Goal: Task Accomplishment & Management: Manage account settings

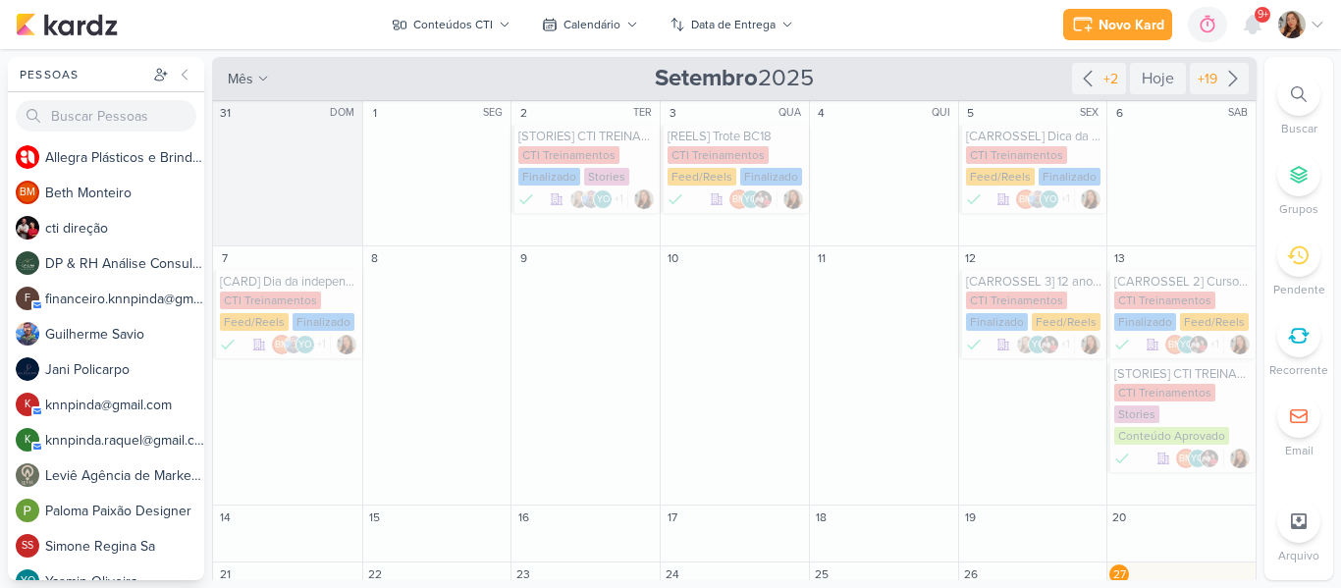
click at [477, 24] on div "Conteúdos CTI" at bounding box center [452, 25] width 79 height 18
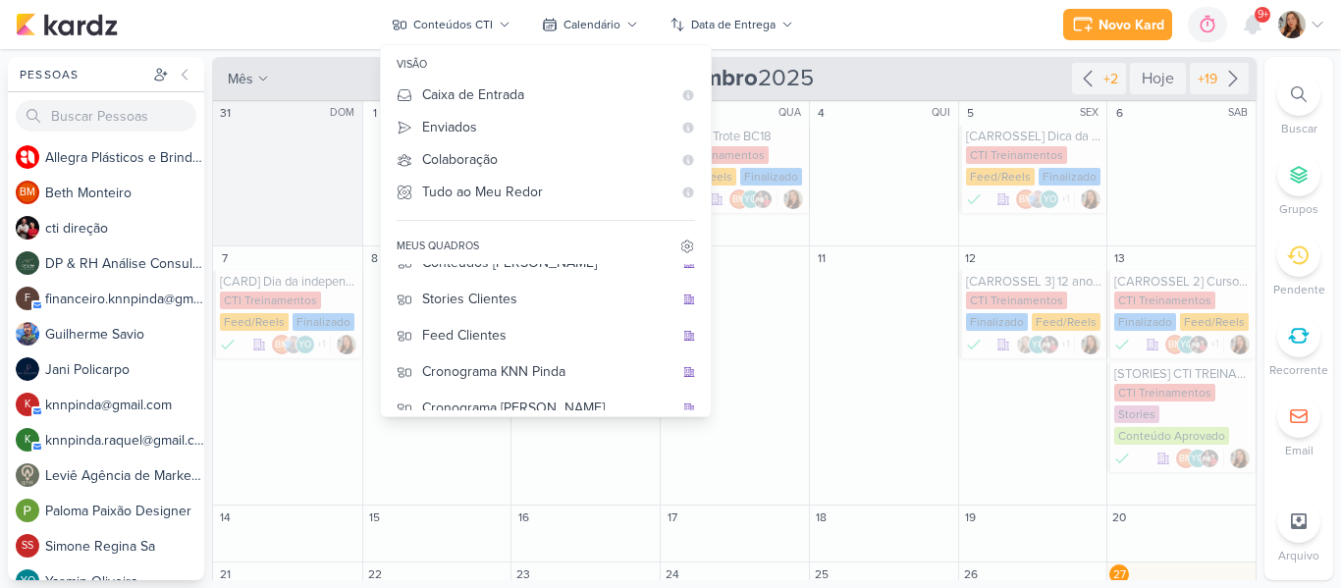
scroll to position [253, 0]
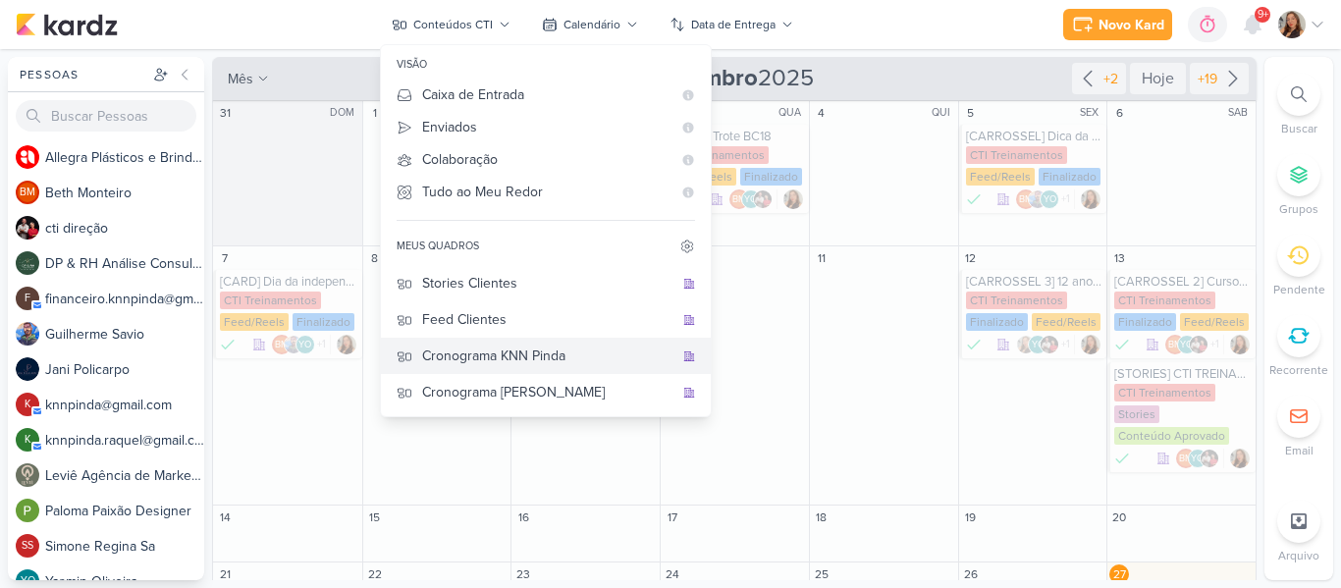
click at [564, 364] on div "Cronograma KNN Pinda" at bounding box center [547, 355] width 251 height 21
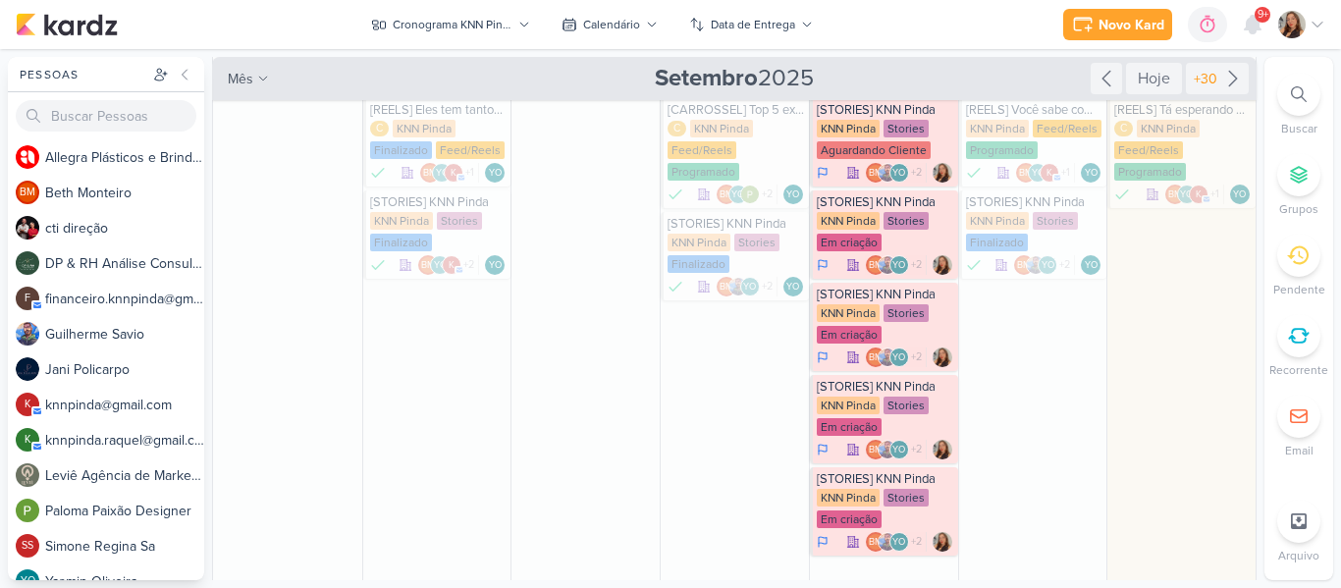
scroll to position [260, 0]
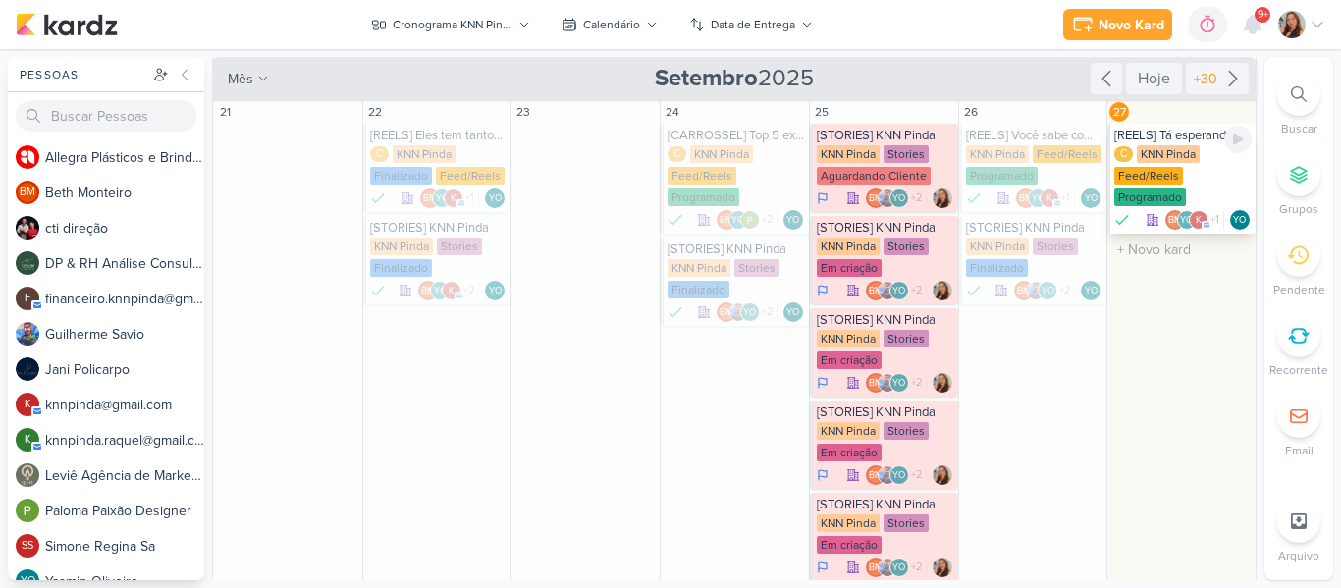
click at [1184, 168] on div "C KNN Pinda Feed/Reels Programado" at bounding box center [1182, 176] width 137 height 63
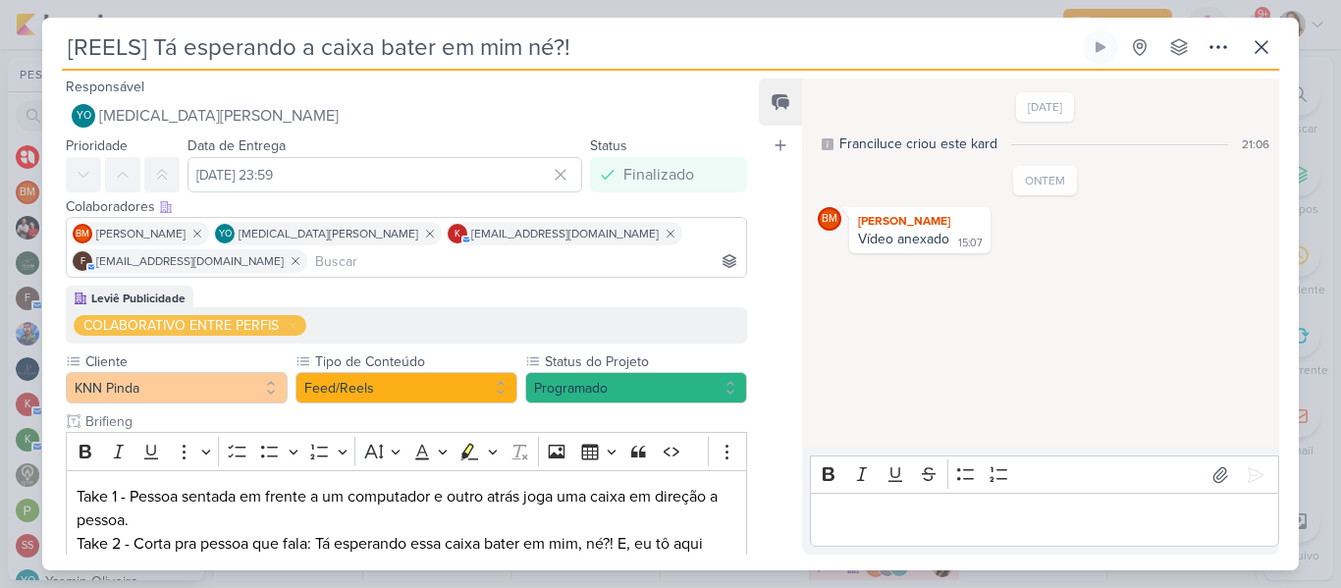
click at [834, 359] on div "10/9/25 Franciluce criou este kard 21:06 ONTEM BM" at bounding box center [1039, 263] width 475 height 367
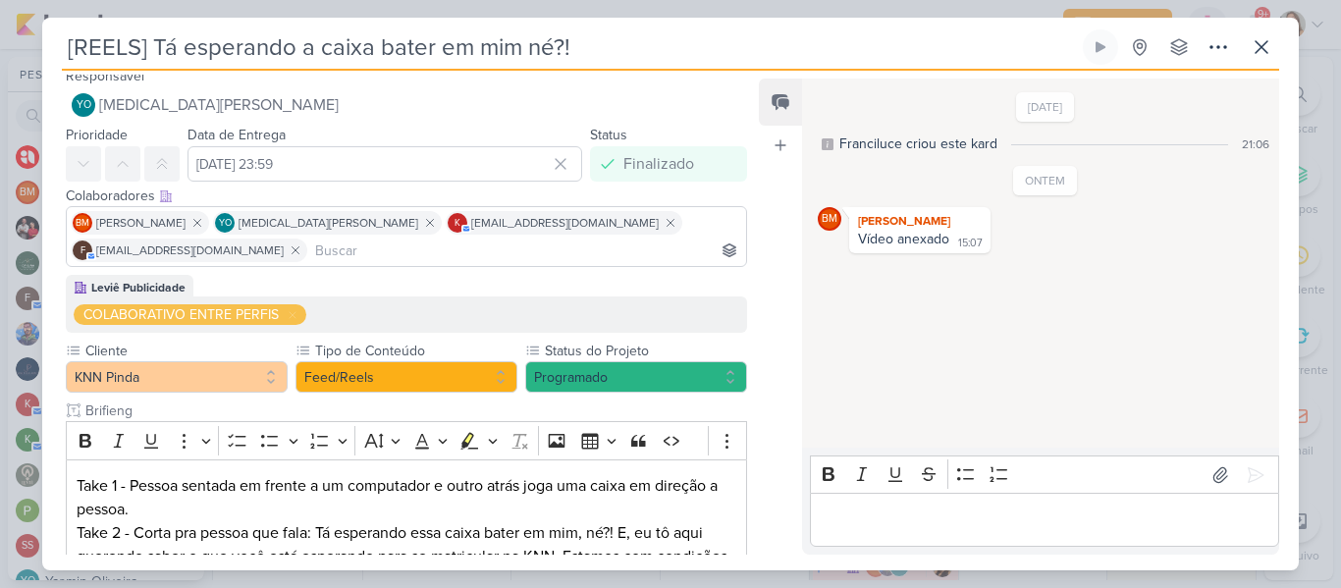
scroll to position [0, 0]
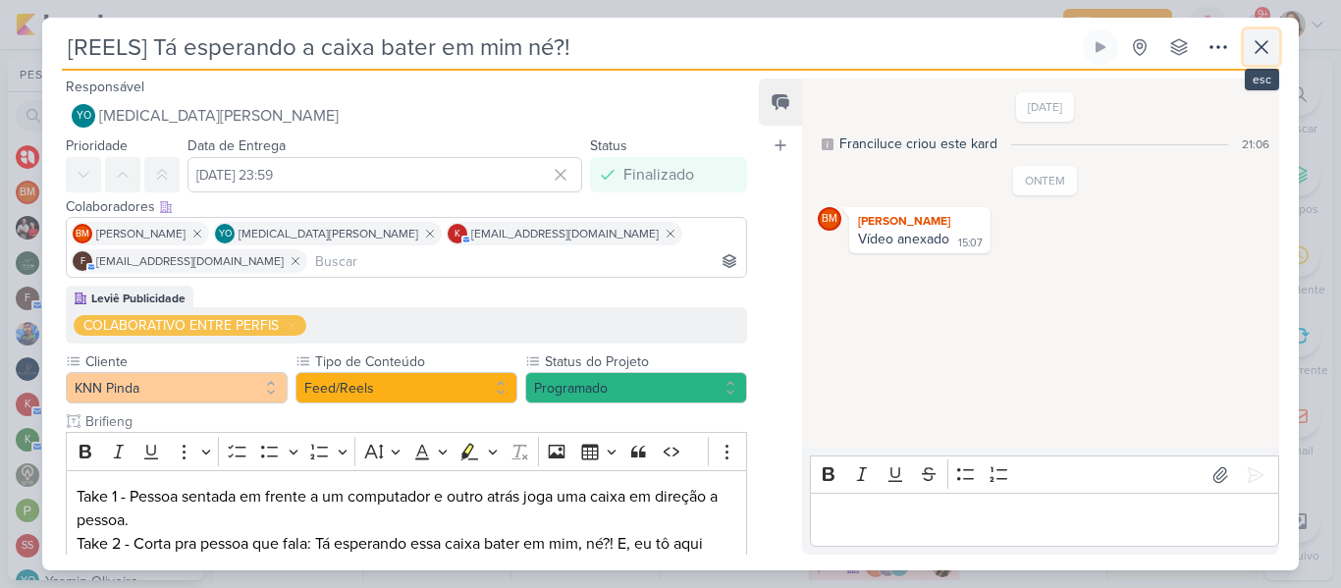
click at [1258, 52] on icon at bounding box center [1261, 47] width 24 height 24
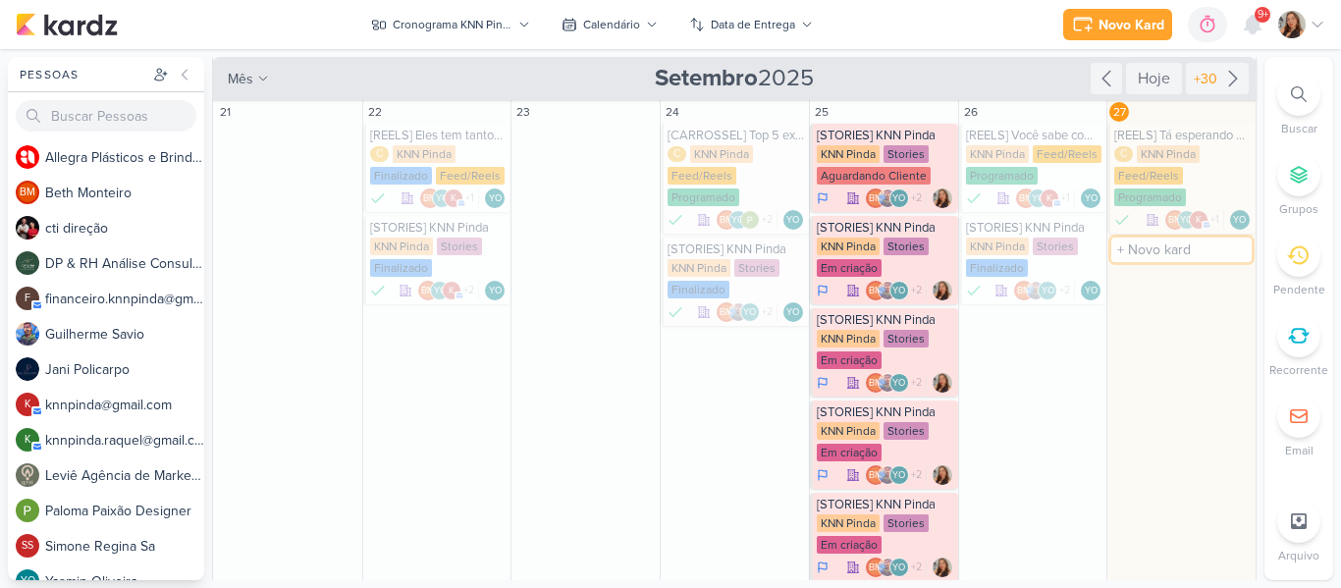
click at [1161, 257] on input "text" at bounding box center [1181, 250] width 140 height 25
type input "[STORIES] KNN Pinda"
click at [1160, 261] on div "KNN Pinda" at bounding box center [1145, 268] width 63 height 18
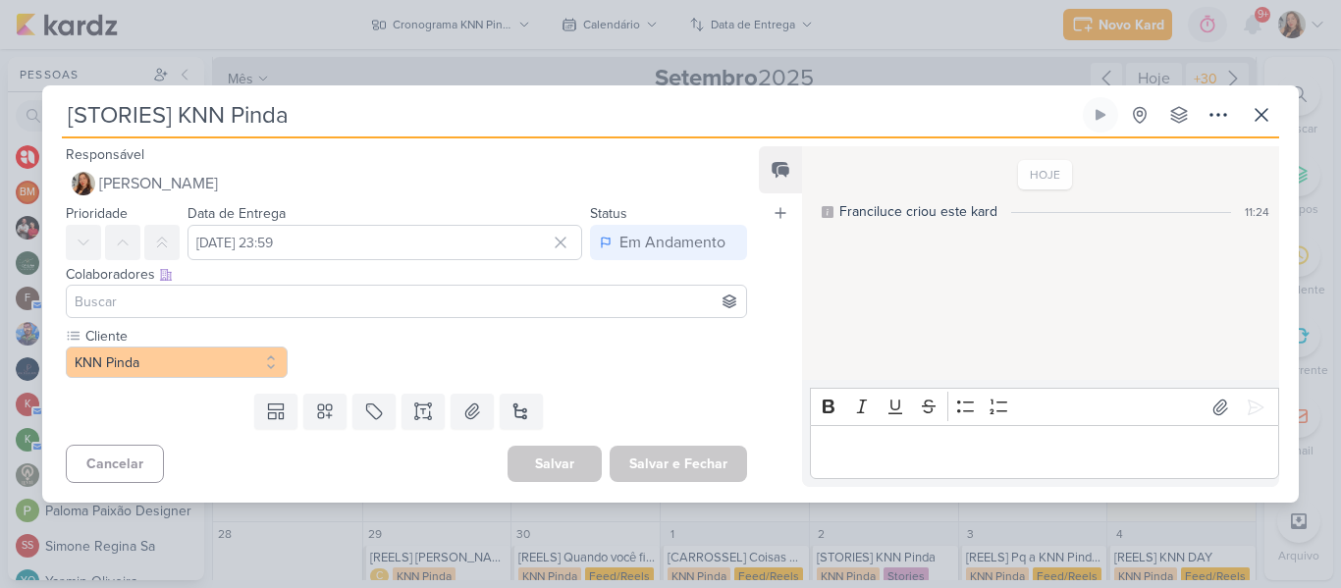
click at [557, 300] on input at bounding box center [406, 302] width 671 height 24
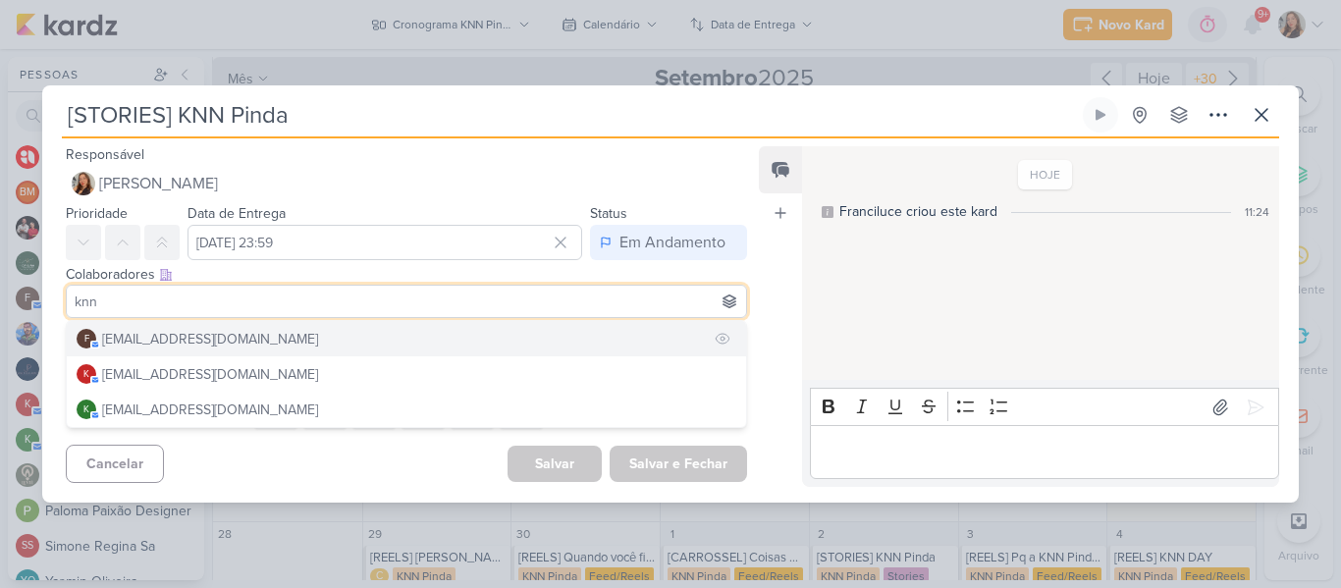
type input "knn"
click at [530, 338] on button "f [EMAIL_ADDRESS][DOMAIN_NAME]" at bounding box center [406, 338] width 679 height 35
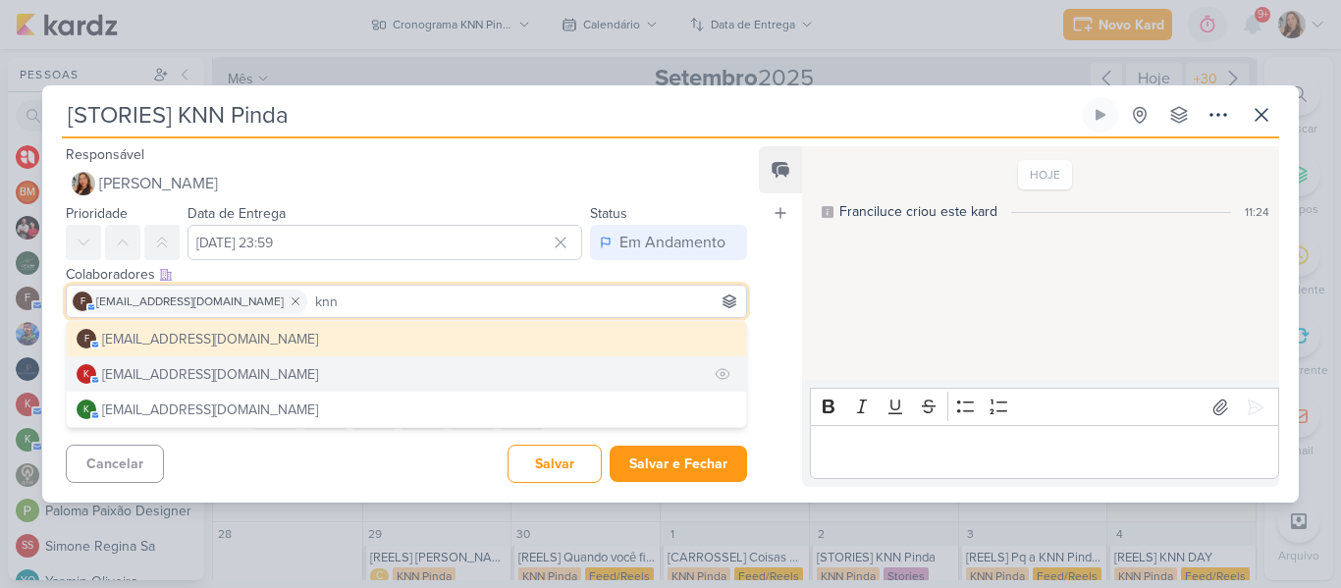
type input "knn"
click at [460, 374] on button "k [EMAIL_ADDRESS][DOMAIN_NAME]" at bounding box center [406, 373] width 679 height 35
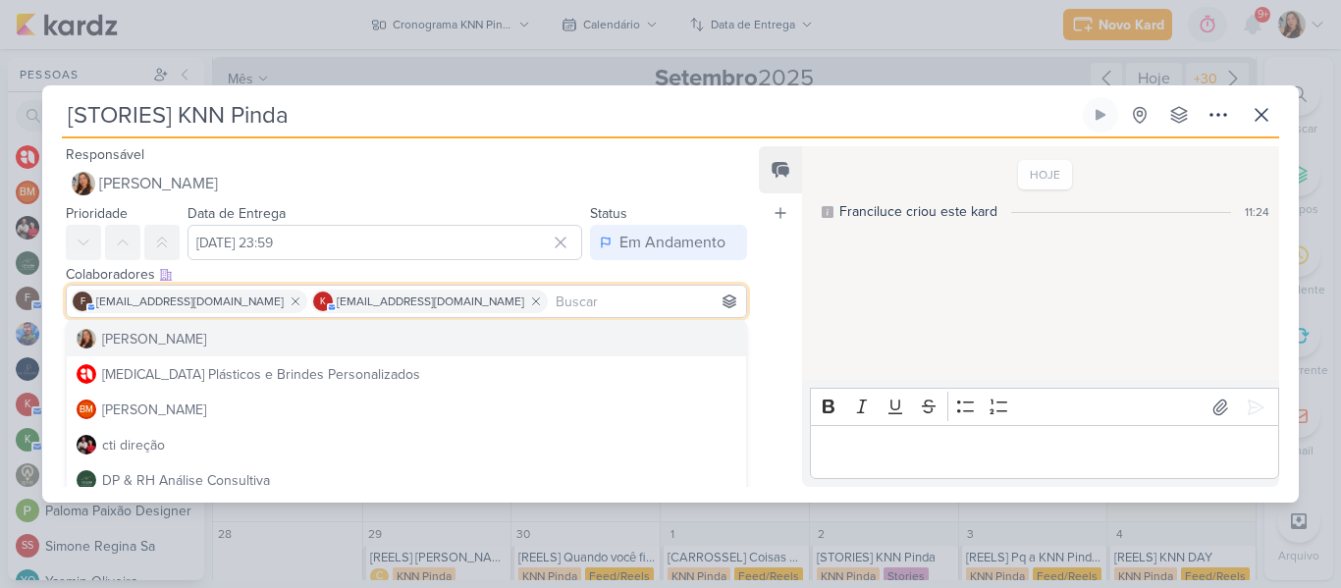
click at [784, 322] on div "Feed Atrelar email Solte o email para atrelar ao kard" at bounding box center [780, 316] width 43 height 341
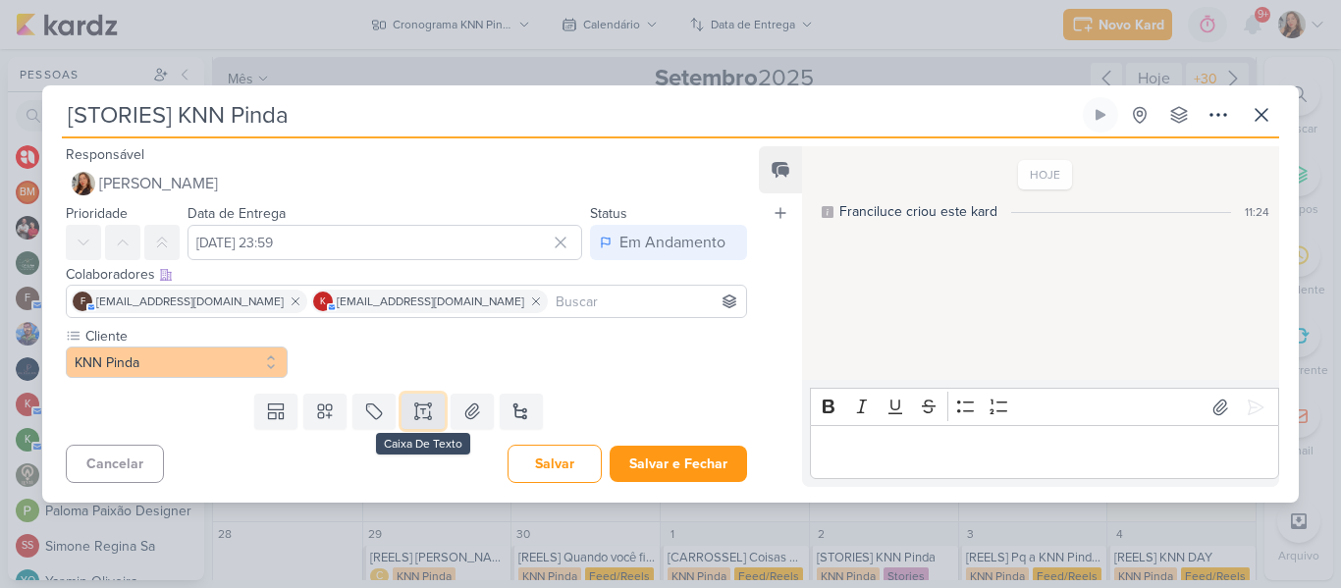
click at [415, 398] on button at bounding box center [422, 411] width 43 height 35
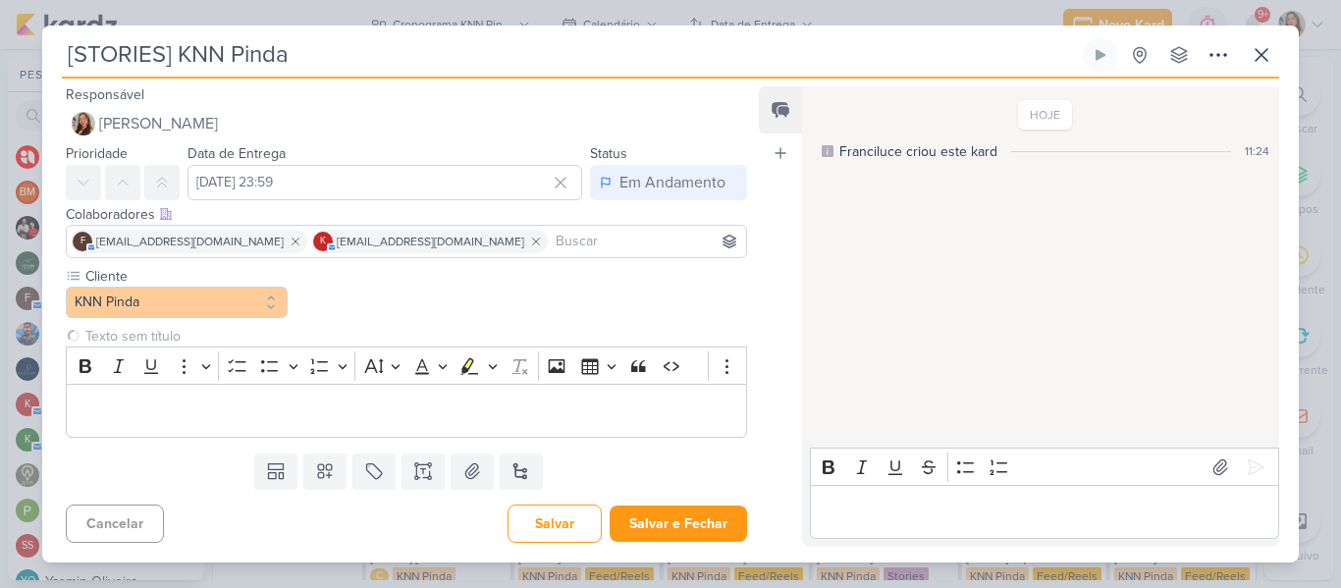
click at [552, 234] on input at bounding box center [647, 242] width 190 height 24
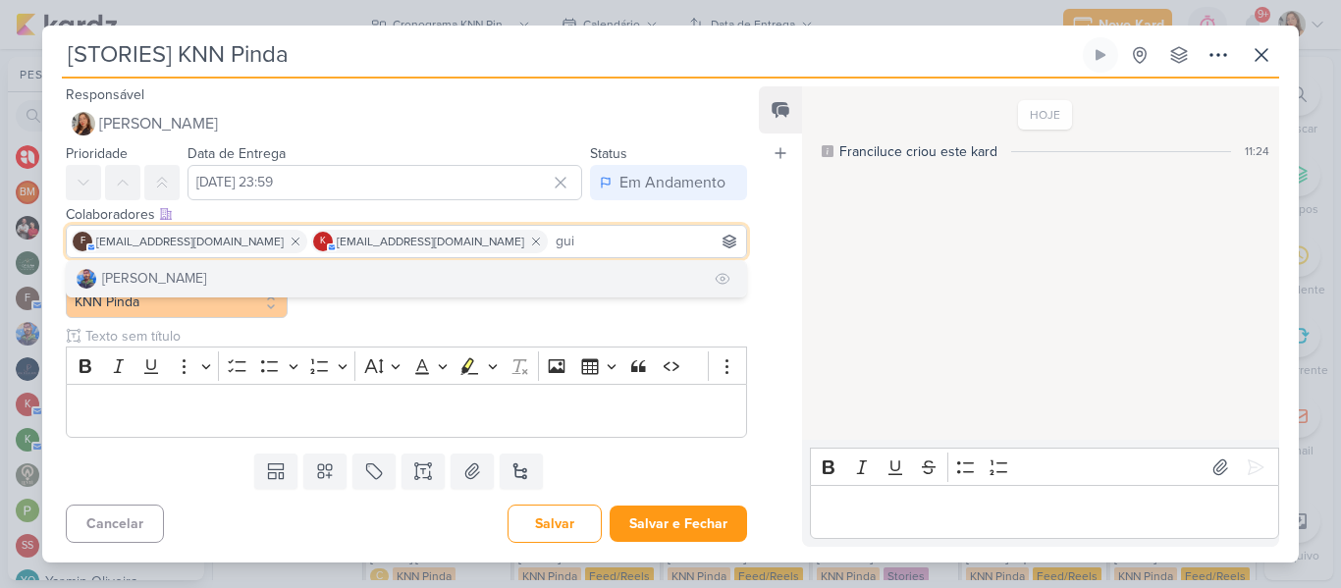
type input "gui"
click at [493, 261] on button "[PERSON_NAME]" at bounding box center [406, 278] width 679 height 35
type input "yasm"
click at [548, 268] on button "YO Yasmin Oliveira" at bounding box center [406, 278] width 679 height 35
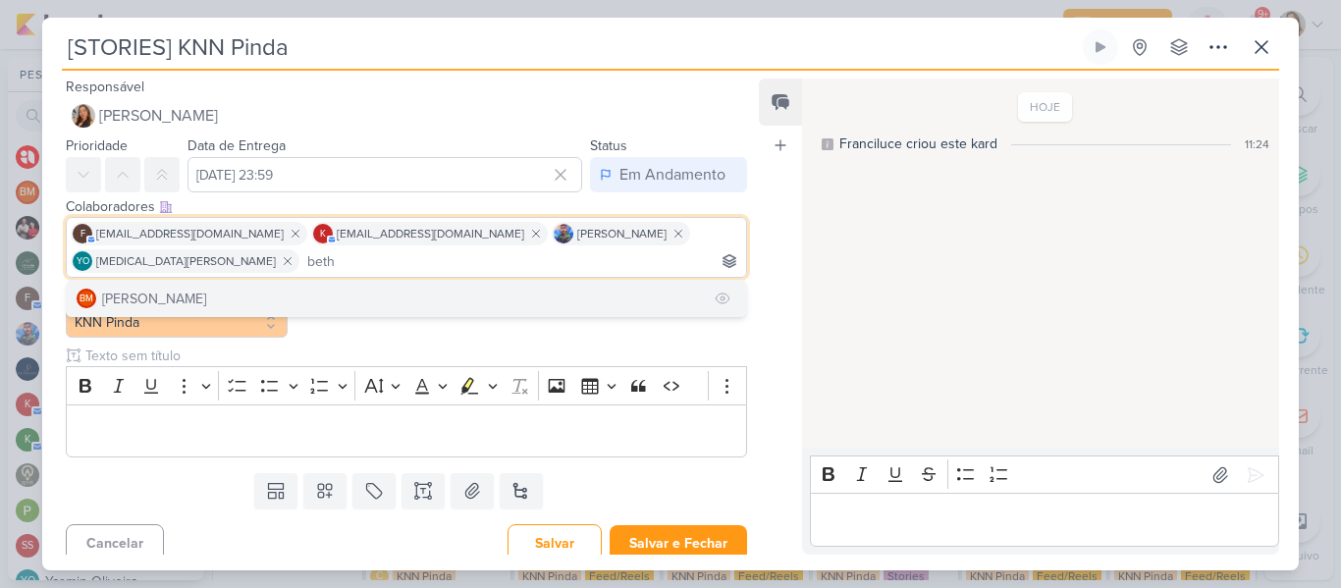
type input "beth"
click at [533, 285] on button "BM Beth Monteiro" at bounding box center [406, 298] width 679 height 35
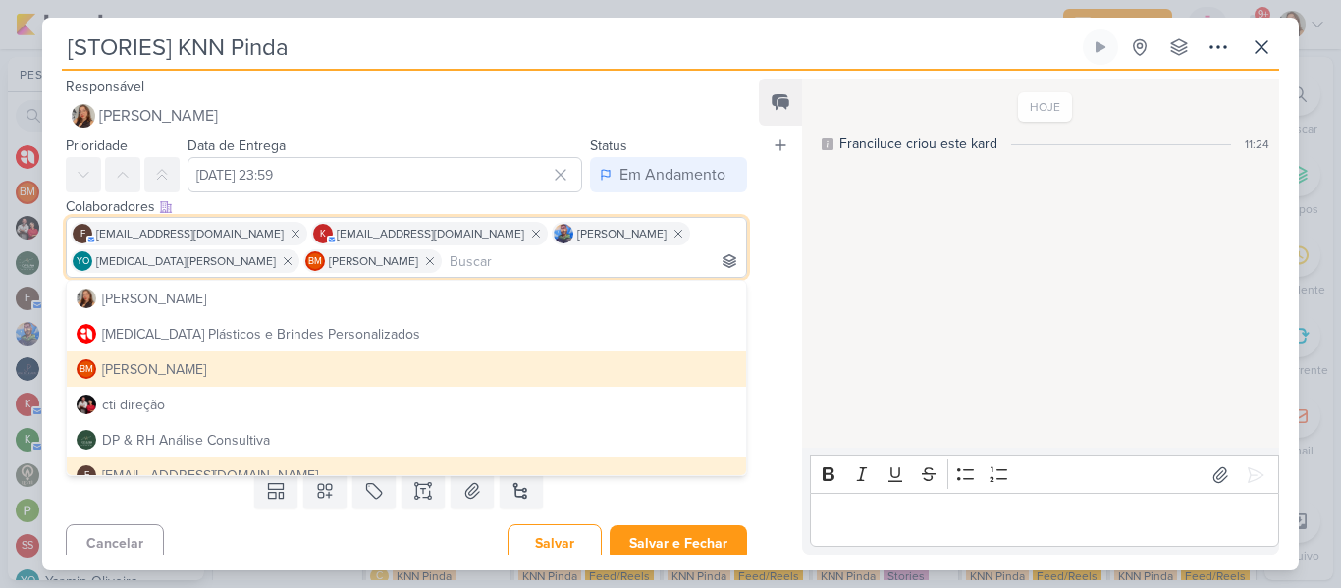
click at [773, 288] on div "Feed Atrelar email Solte o email para atrelar ao kard" at bounding box center [780, 317] width 43 height 476
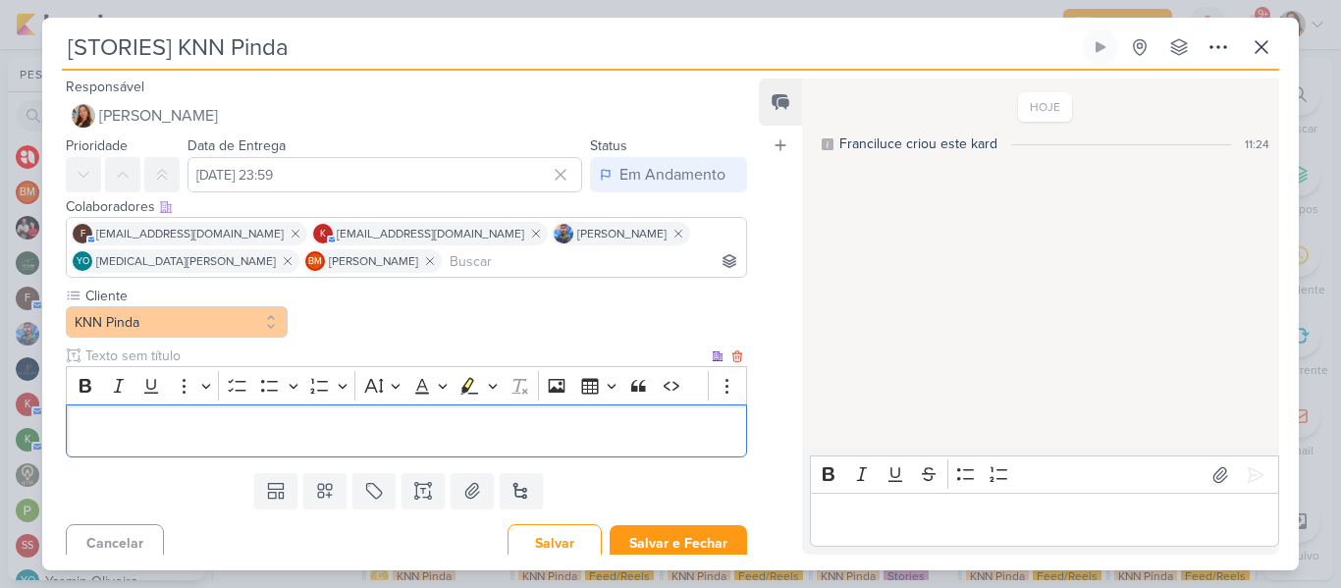
click at [553, 445] on div "Editor editing area: main" at bounding box center [406, 431] width 681 height 54
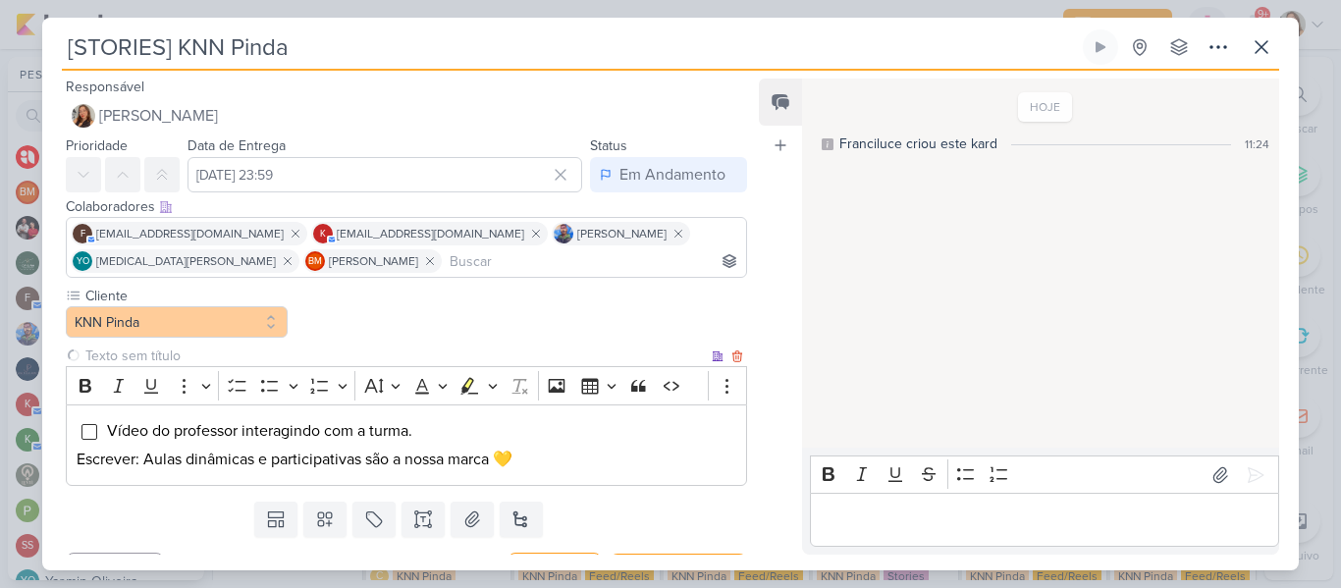
click at [321, 355] on input "text" at bounding box center [394, 355] width 626 height 21
type input "Story 1"
click at [315, 520] on icon at bounding box center [325, 519] width 20 height 20
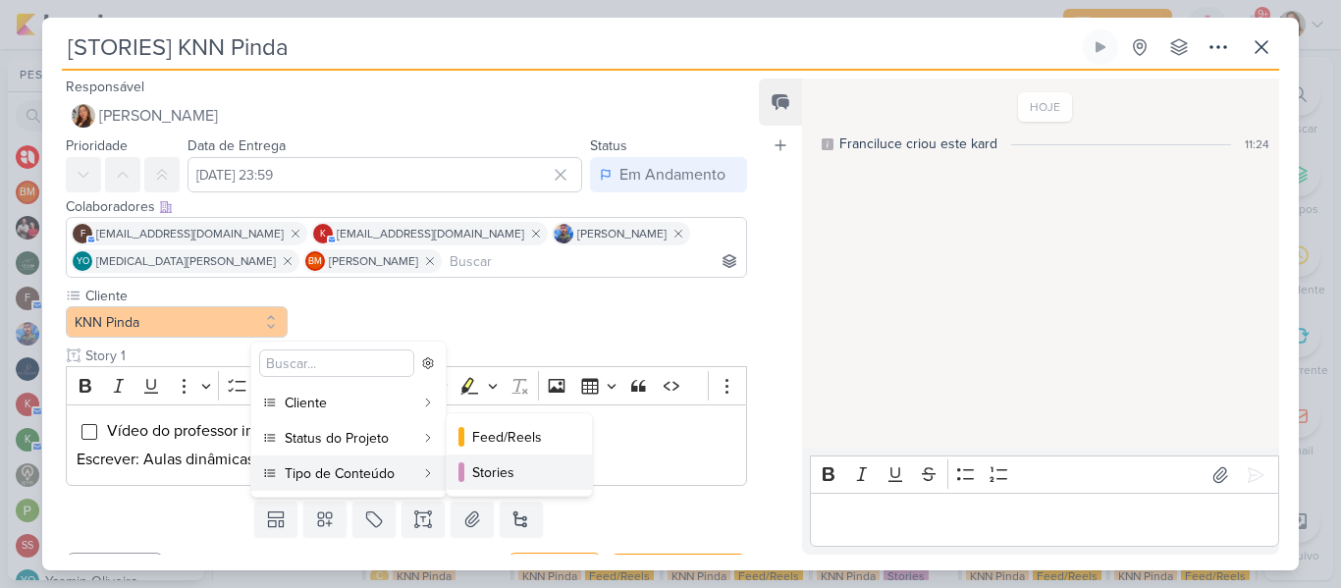
click at [512, 475] on div "Stories" at bounding box center [520, 472] width 96 height 21
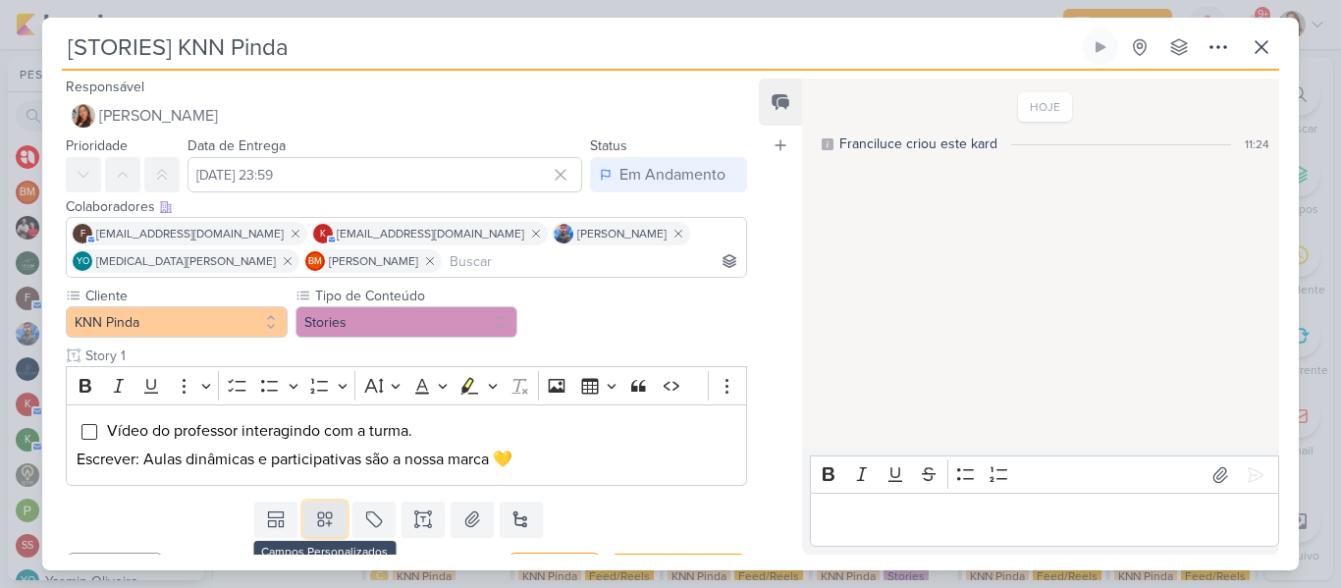
click at [329, 514] on icon at bounding box center [325, 519] width 20 height 20
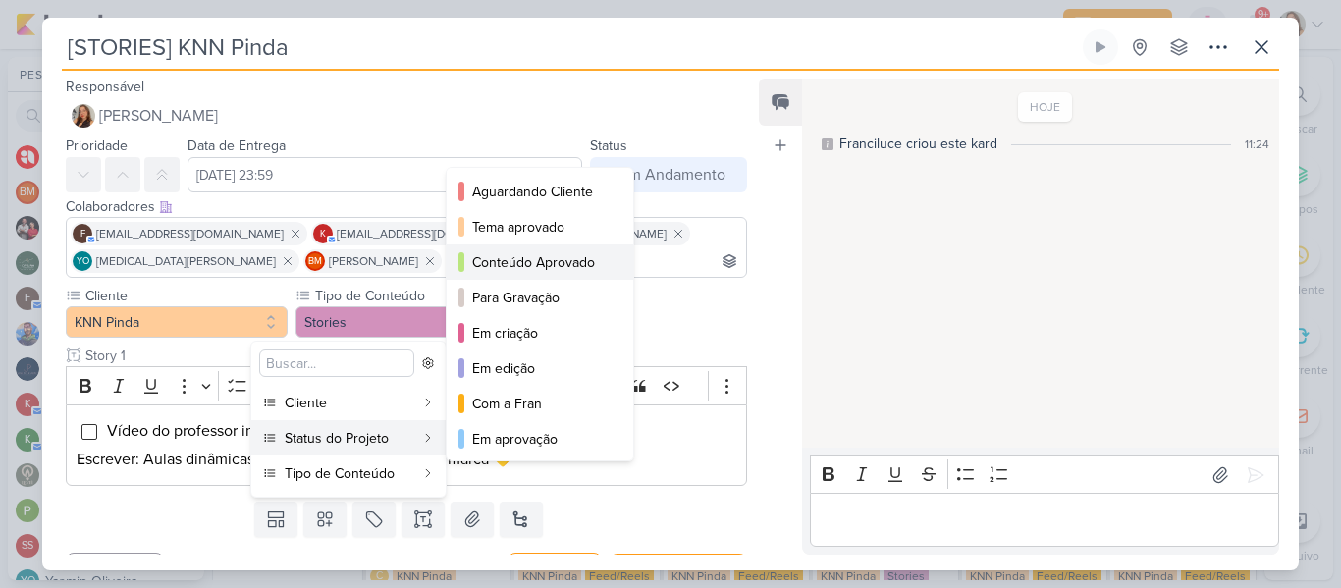
click at [514, 267] on div "Conteúdo Aprovado" at bounding box center [540, 262] width 137 height 21
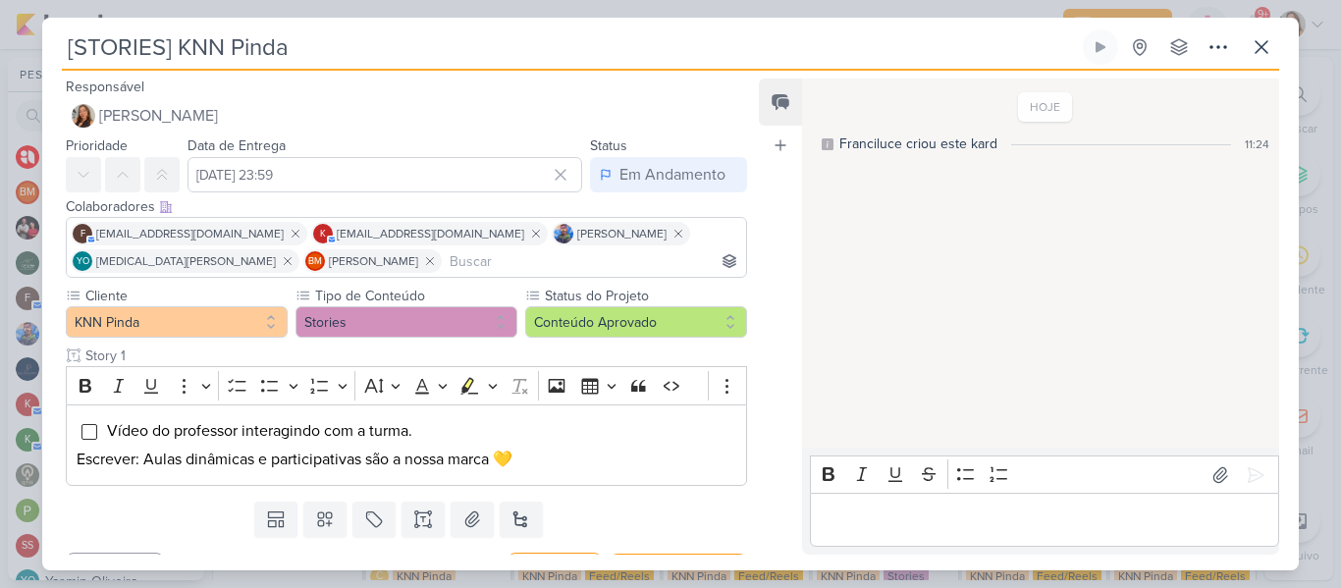
scroll to position [40, 0]
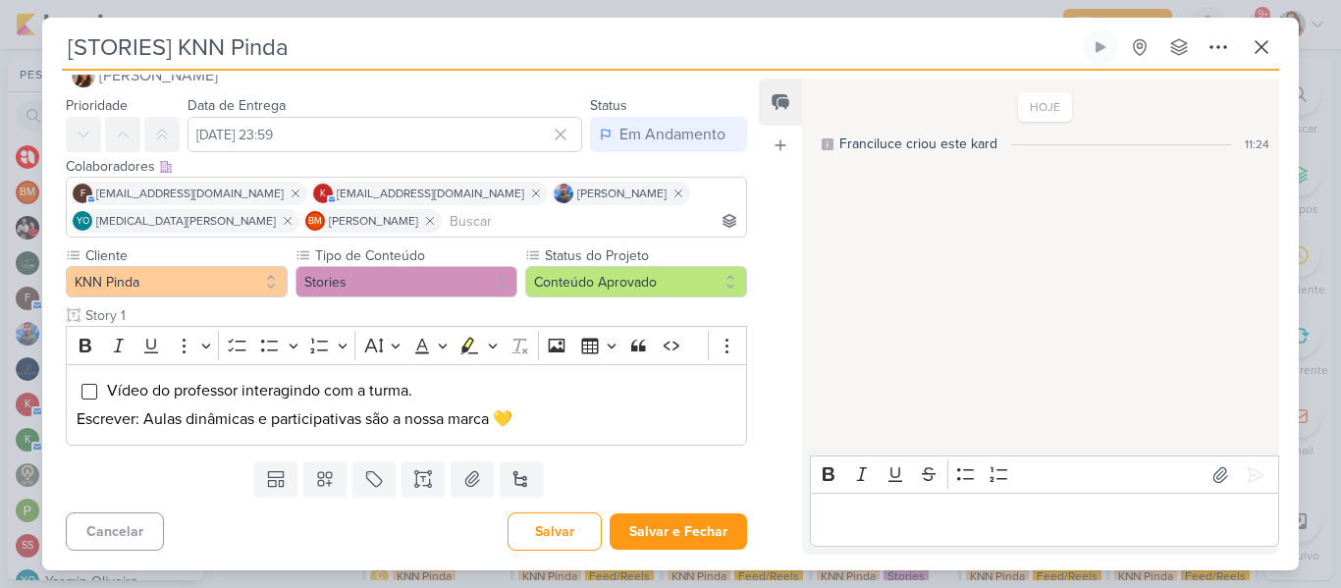
click at [767, 359] on div "Feed Atrelar email Solte o email para atrelar ao kard" at bounding box center [780, 317] width 43 height 476
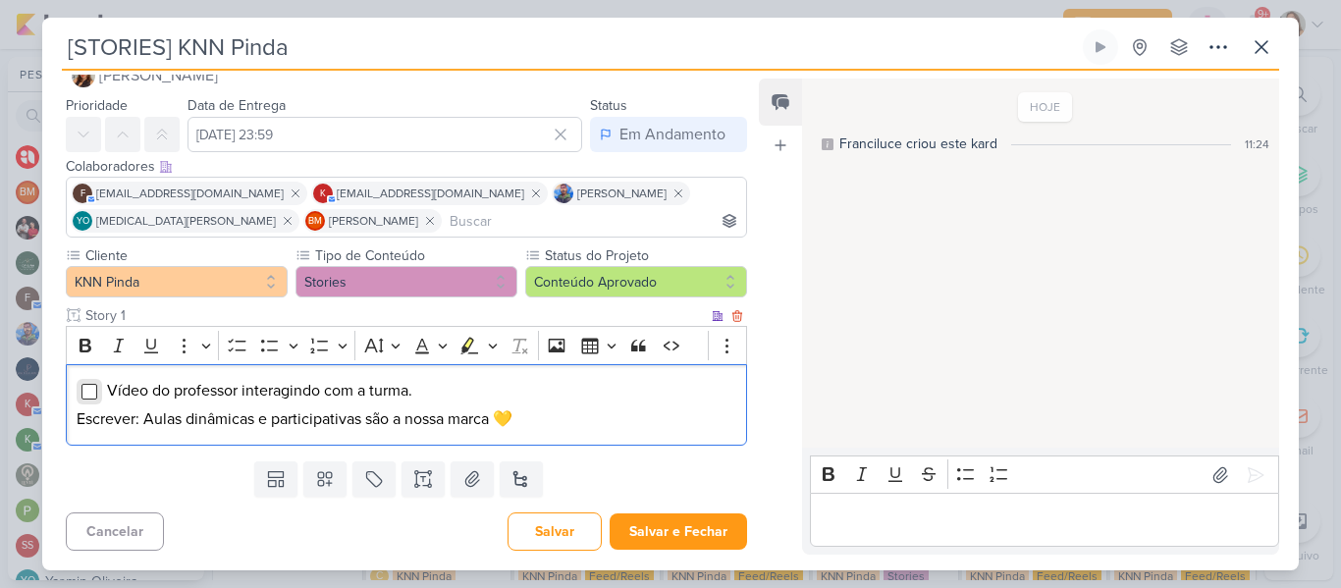
click at [90, 398] on input "Editor editing area: main" at bounding box center [89, 392] width 16 height 16
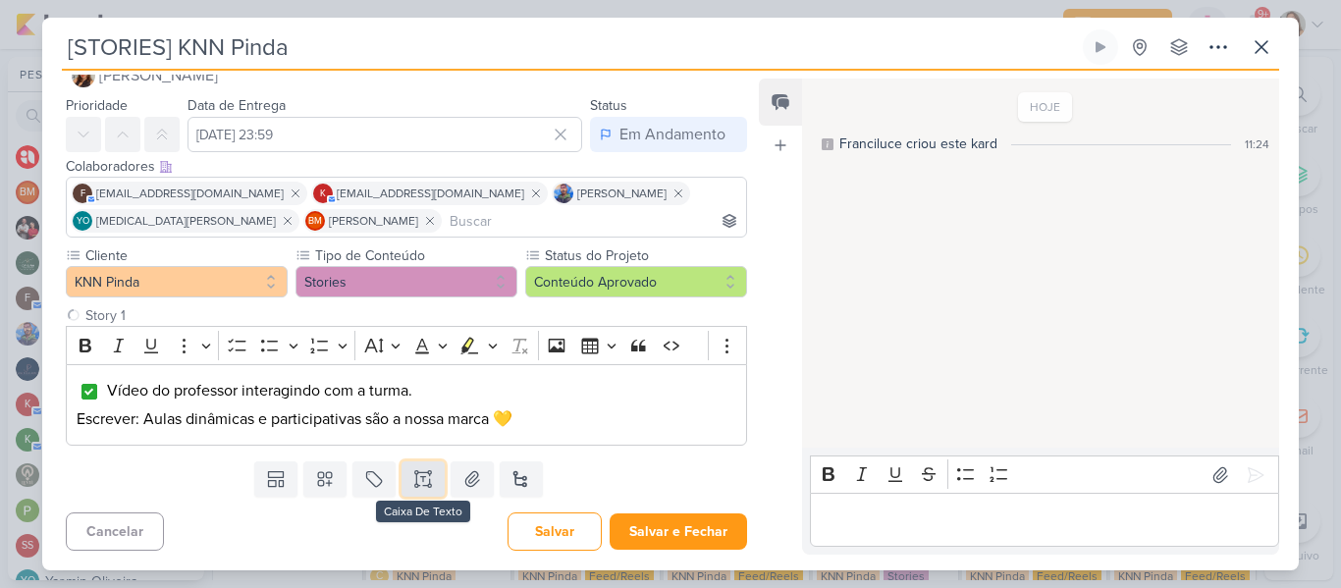
click at [429, 476] on icon at bounding box center [429, 479] width 0 height 10
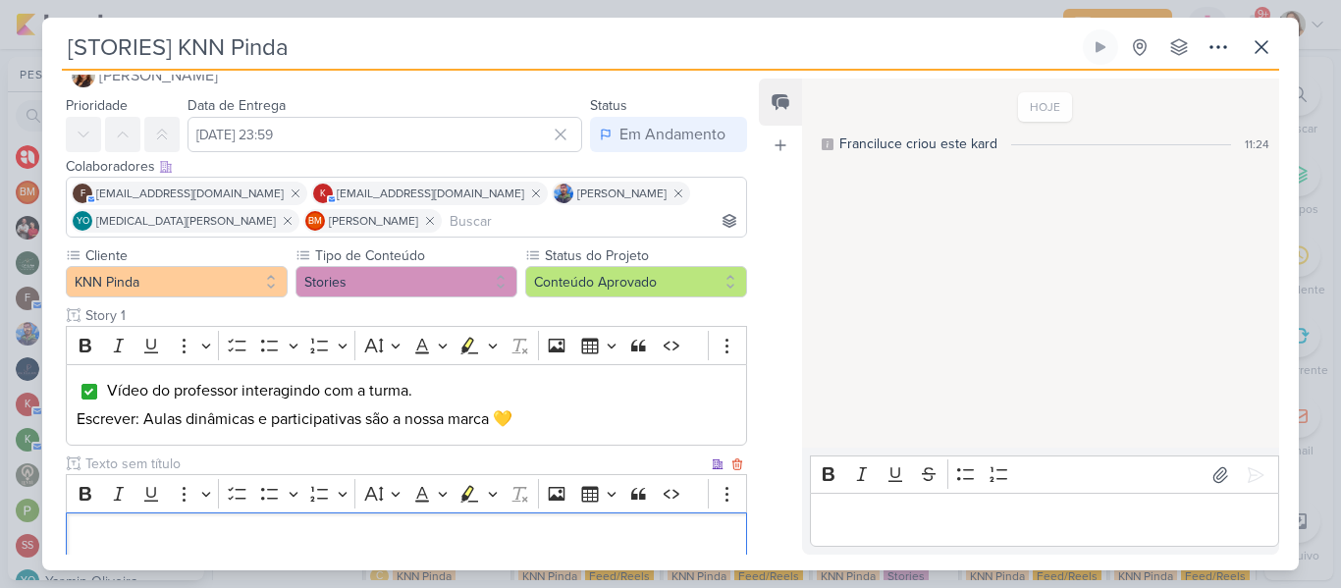
click at [420, 528] on p "Editor editing area: main" at bounding box center [407, 540] width 660 height 24
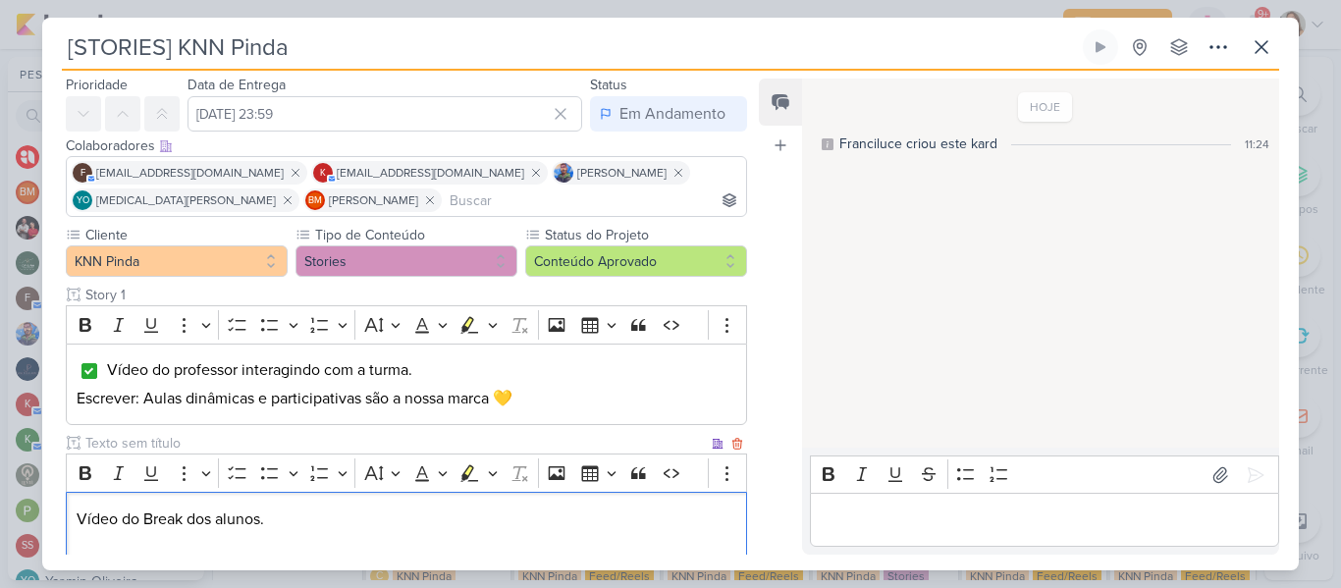
scroll to position [84, 0]
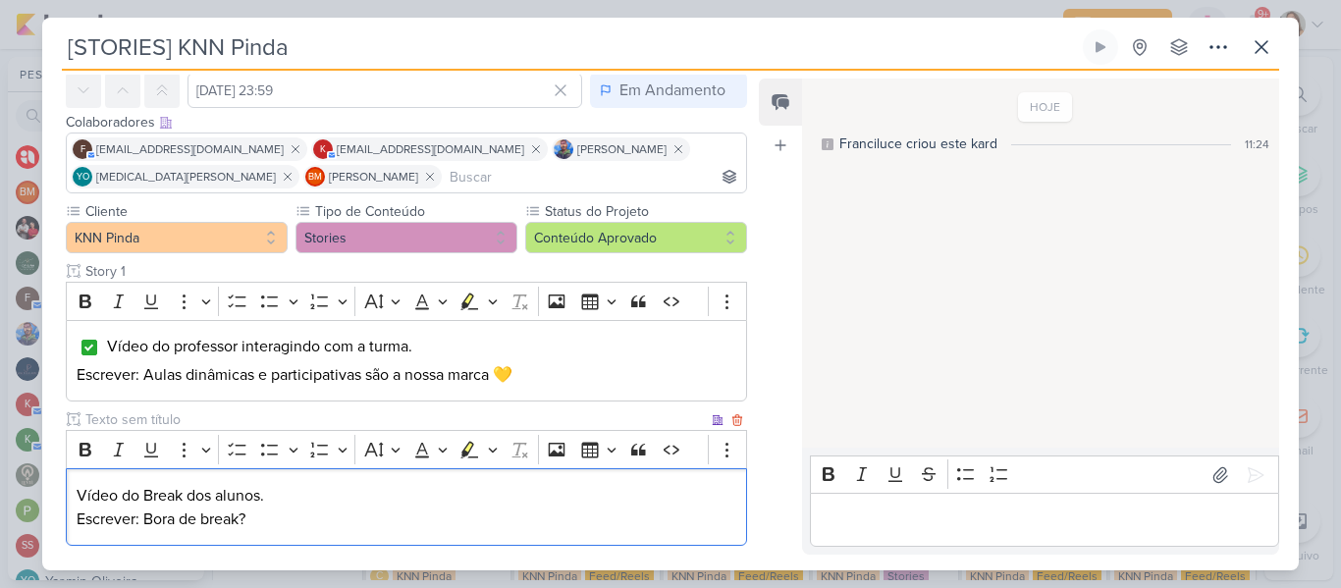
click at [385, 508] on p "Escrever: Bora de break?" at bounding box center [407, 519] width 660 height 24
click at [277, 484] on p "Vídeo do Break dos alunos." at bounding box center [407, 496] width 660 height 24
click at [239, 454] on icon "Editor toolbar" at bounding box center [237, 450] width 18 height 13
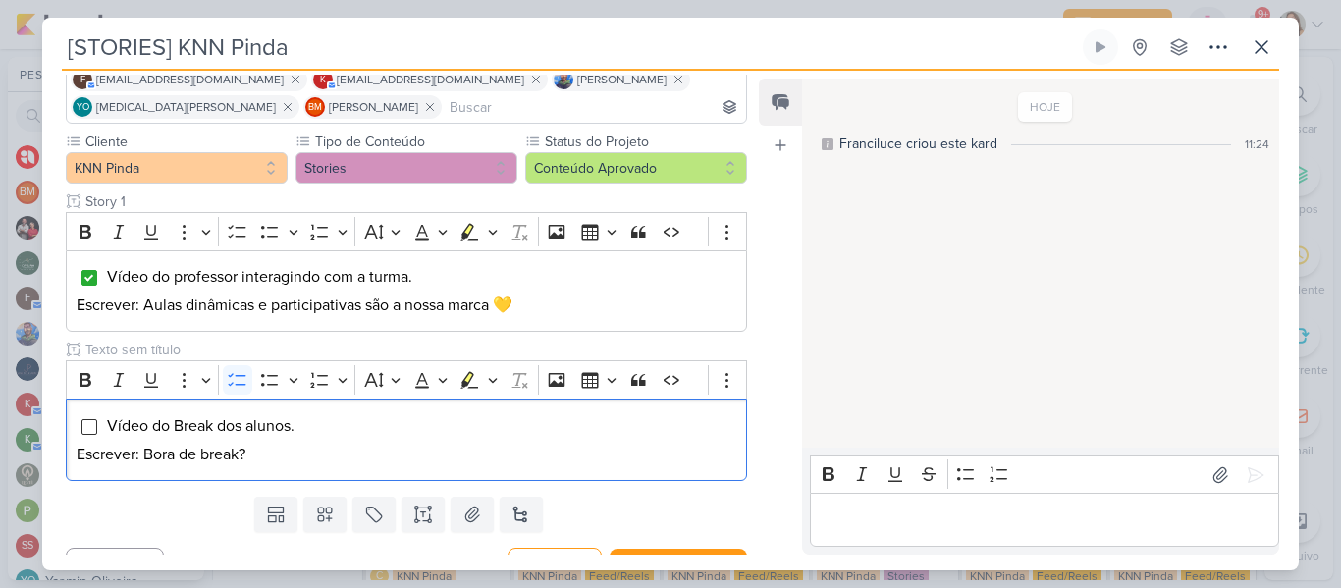
scroll to position [181, 0]
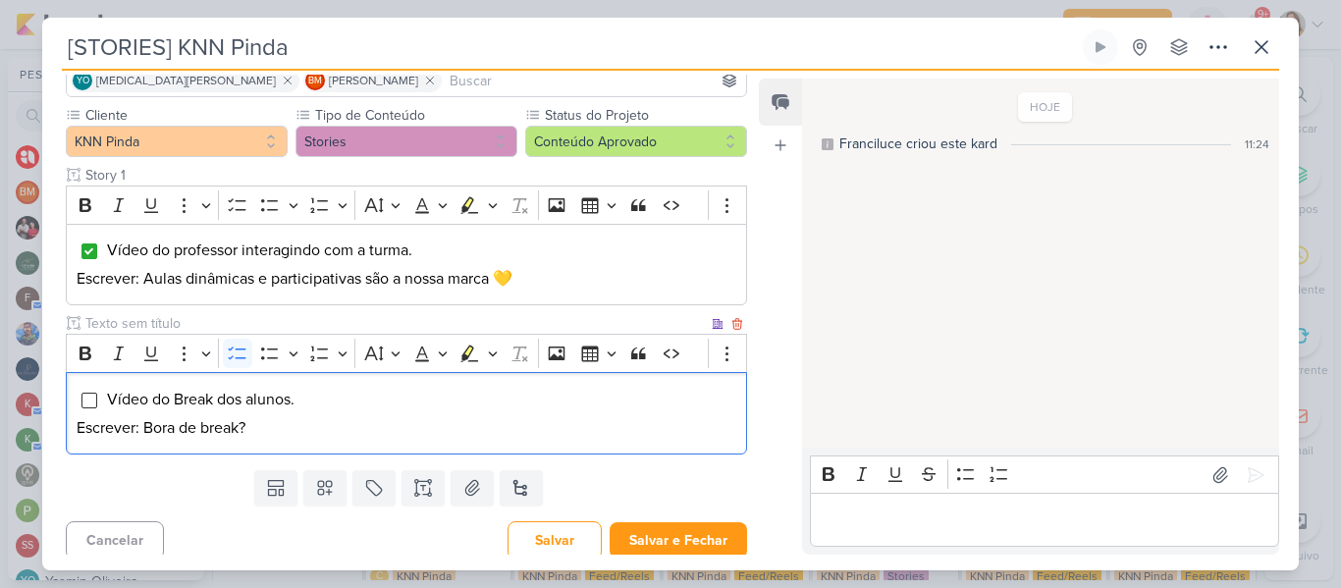
click at [92, 410] on div "Vídeo do Break dos alunos. Escrever: Bora de break?" at bounding box center [406, 413] width 681 height 82
click at [90, 406] on input "Editor editing area: main" at bounding box center [89, 401] width 16 height 16
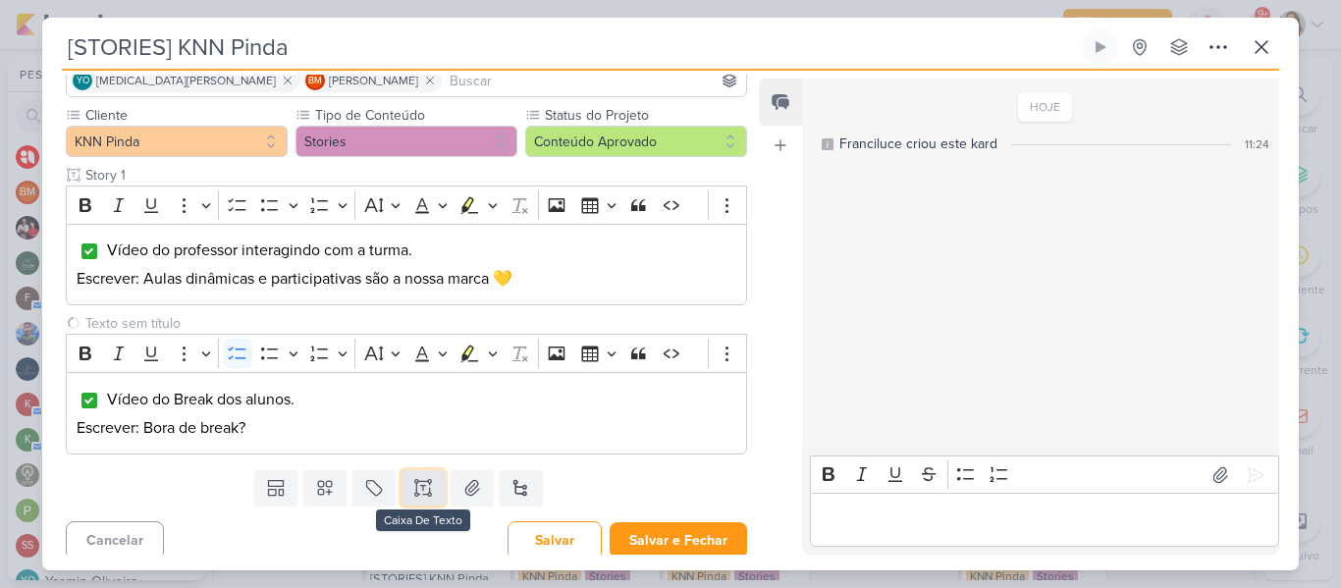
click at [413, 489] on icon at bounding box center [423, 488] width 20 height 20
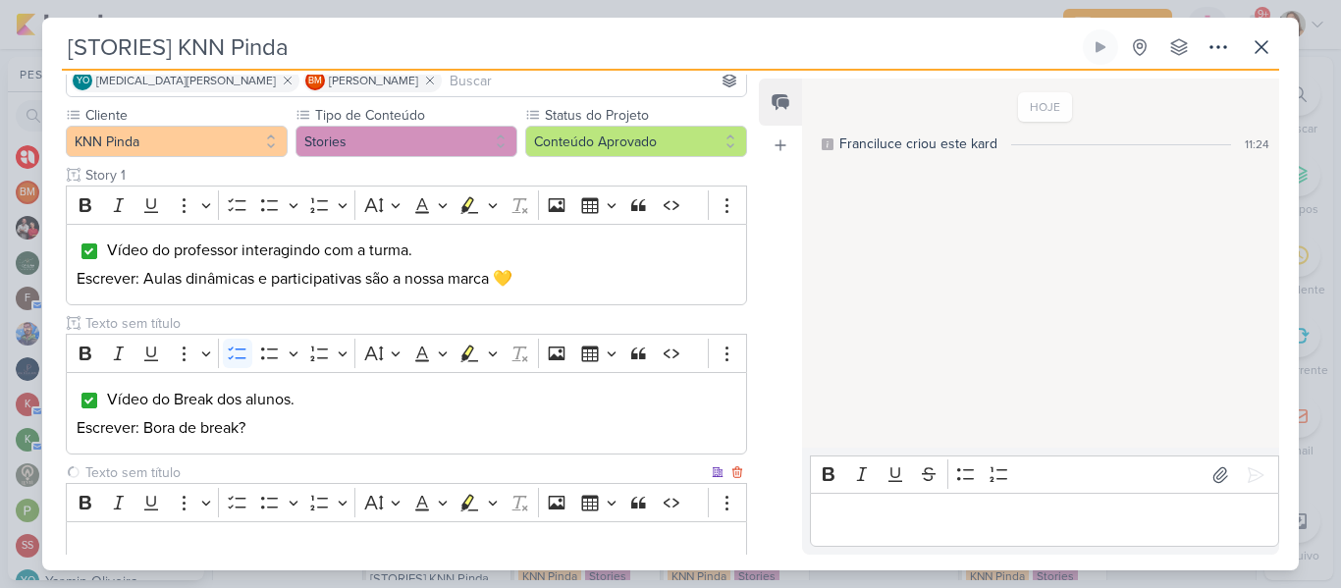
click at [373, 474] on input "text" at bounding box center [394, 472] width 626 height 21
type input "Story 3"
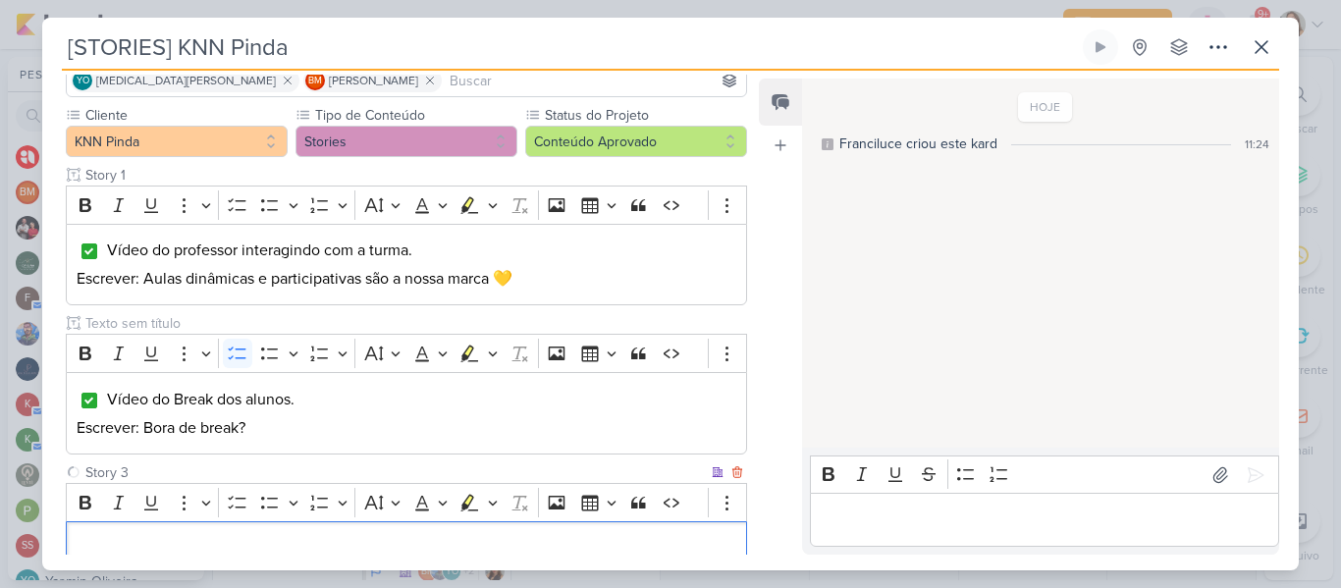
click at [356, 539] on p "Editor editing area: main" at bounding box center [407, 548] width 660 height 24
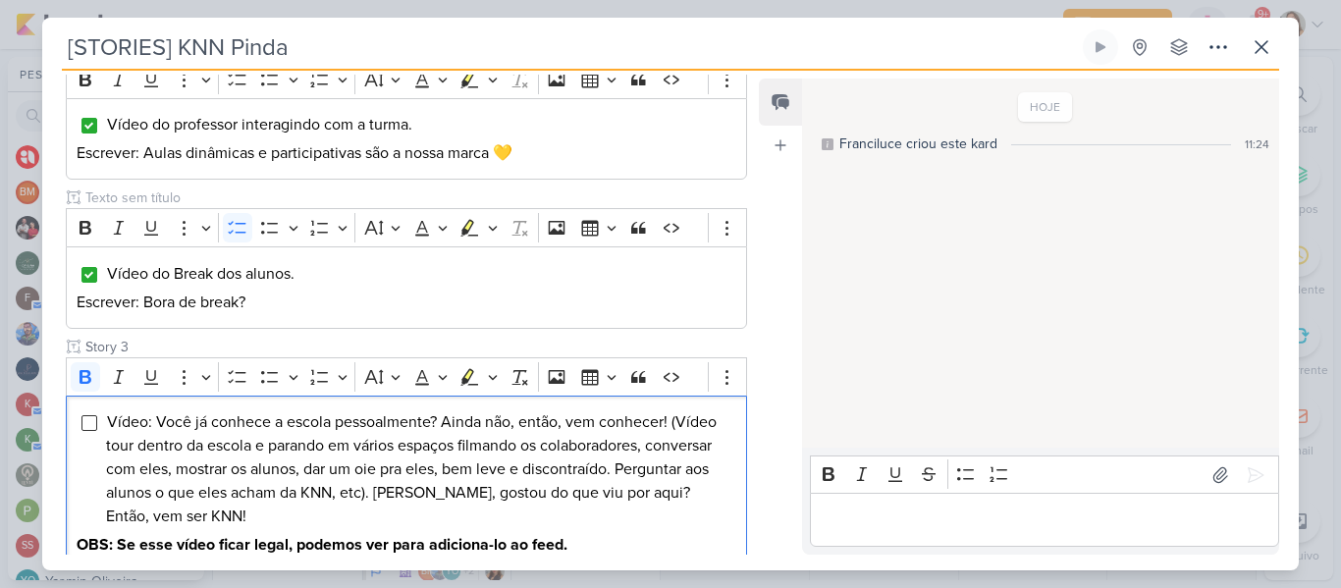
scroll to position [432, 0]
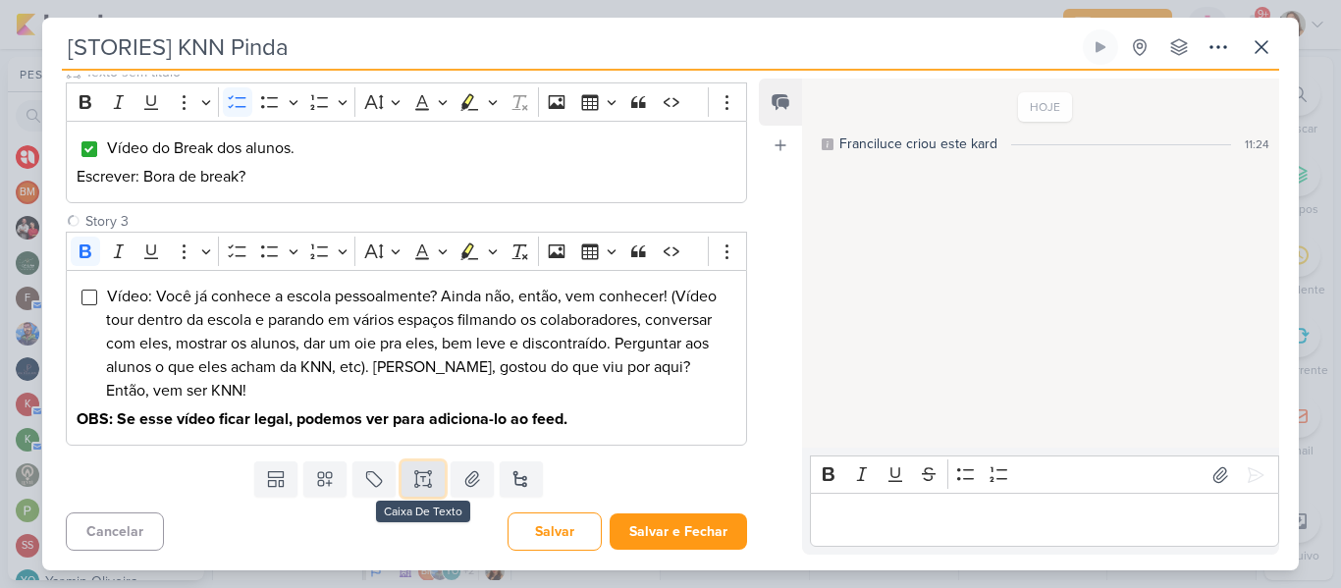
click at [432, 476] on button at bounding box center [422, 478] width 43 height 35
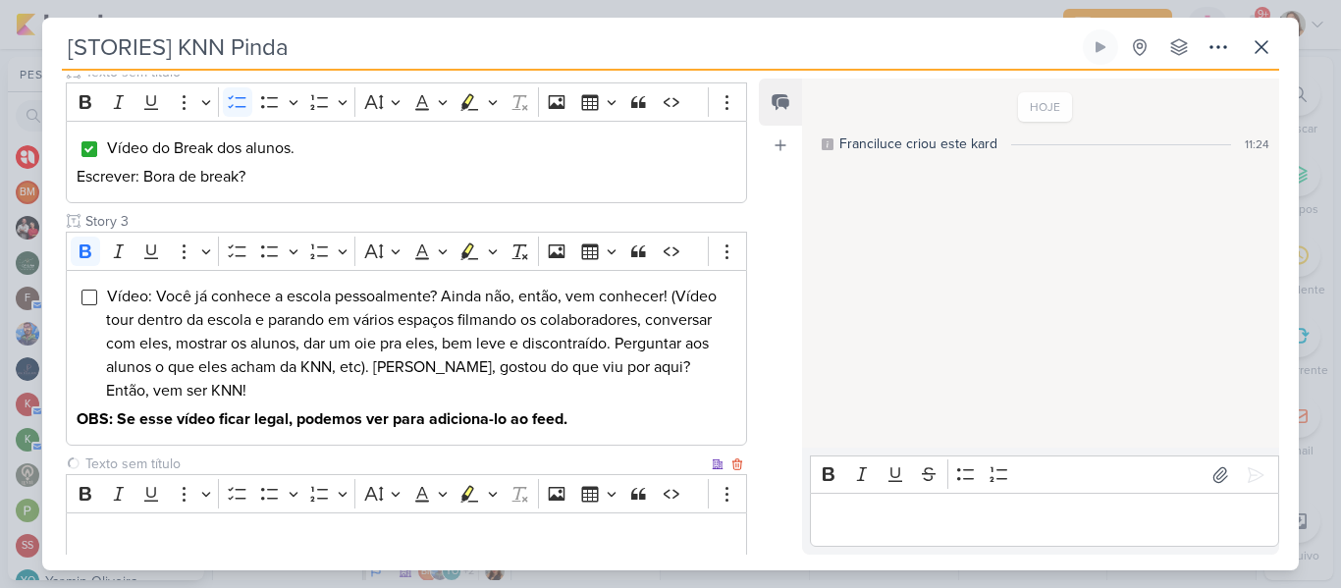
click at [391, 456] on input "text" at bounding box center [394, 463] width 626 height 21
type input "Story 4"
click at [378, 533] on p "Editor editing area: main" at bounding box center [407, 539] width 660 height 24
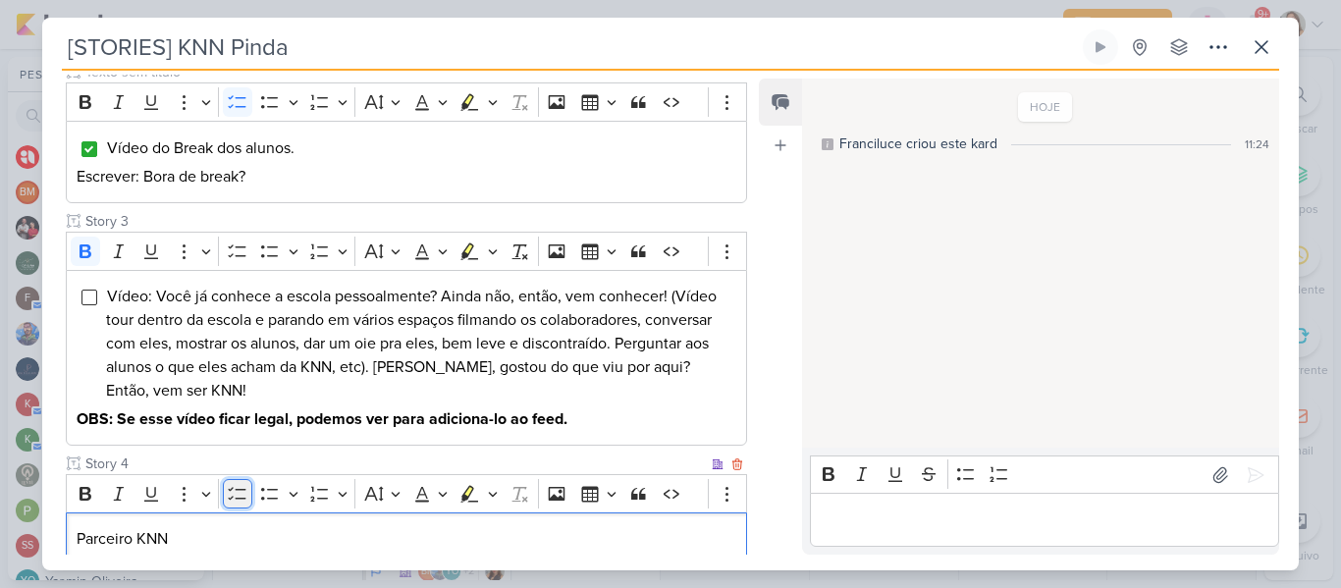
click at [229, 490] on icon "Editor toolbar" at bounding box center [237, 494] width 18 height 13
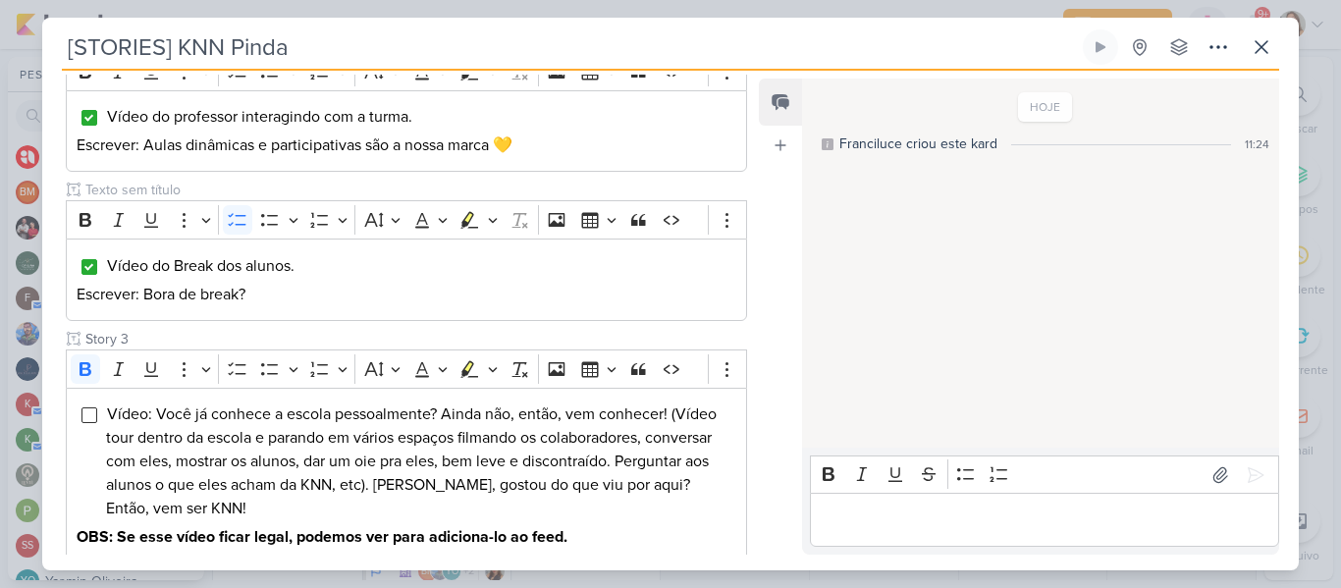
scroll to position [553, 0]
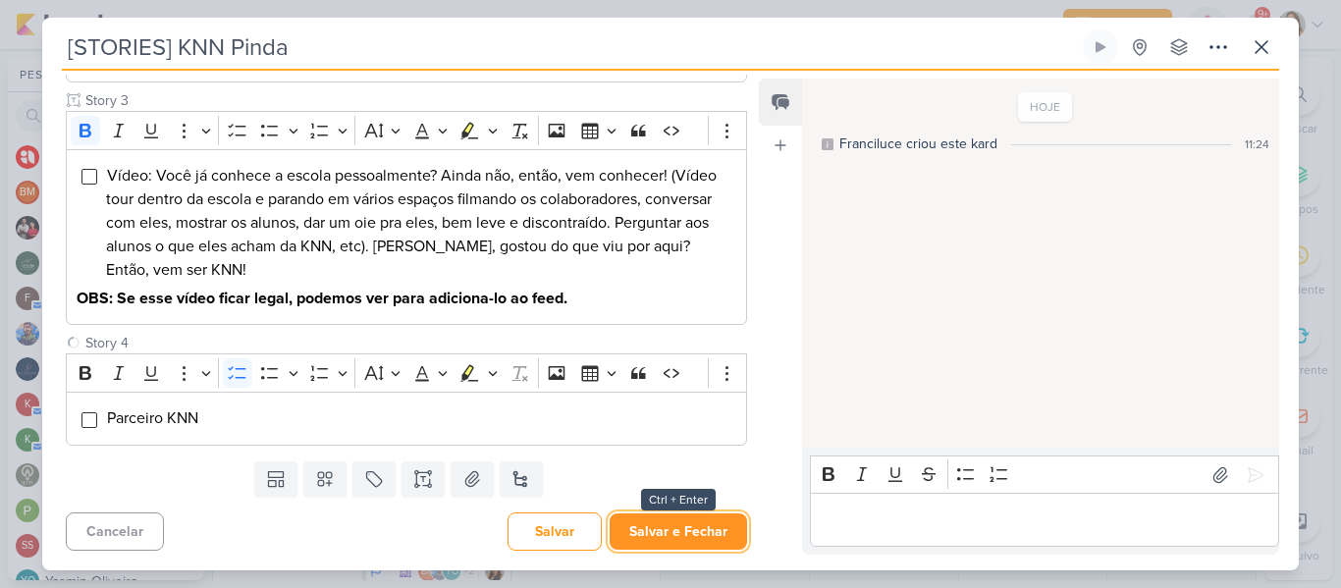
click at [671, 547] on button "Salvar e Fechar" at bounding box center [677, 531] width 137 height 36
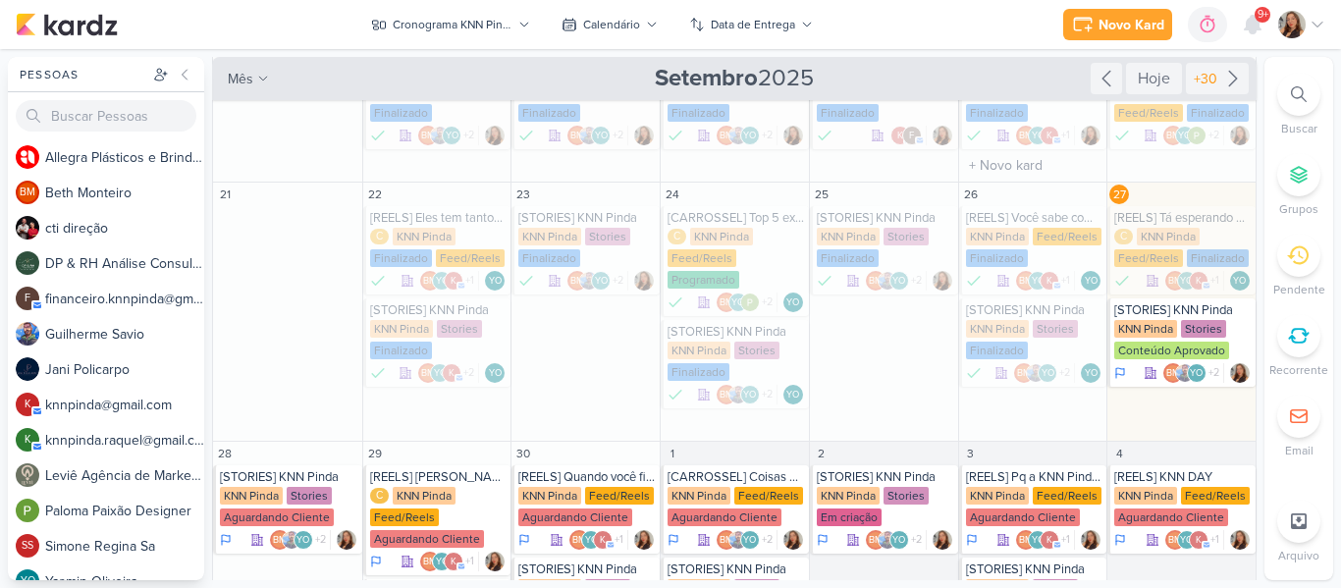
scroll to position [298, 0]
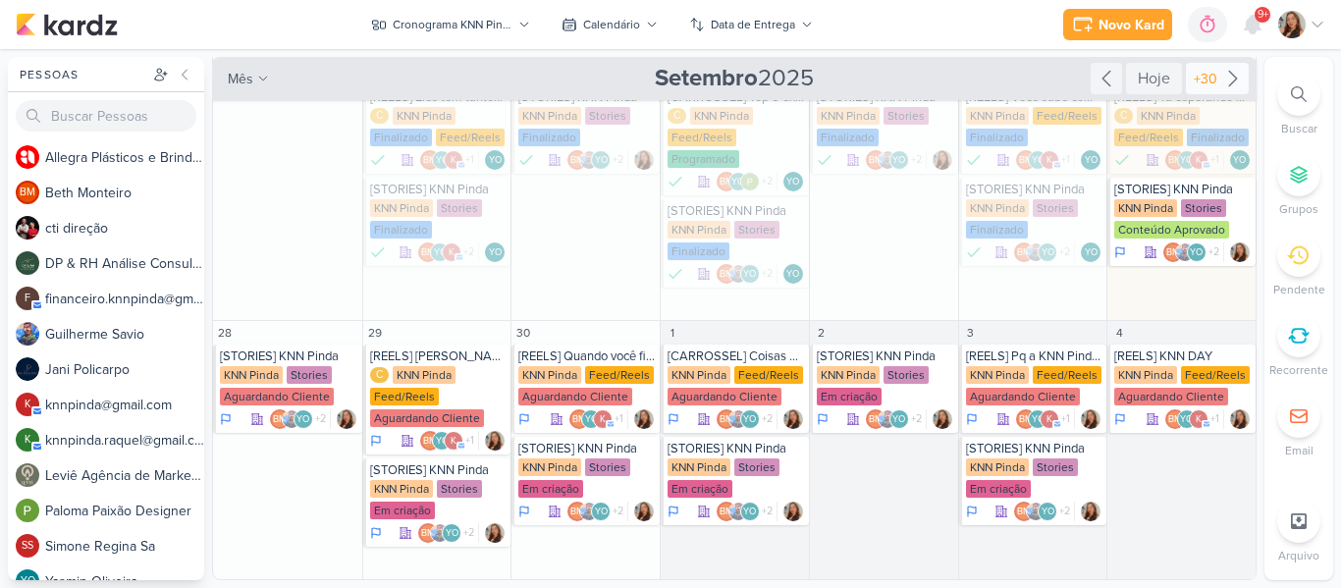
click at [1227, 83] on icon at bounding box center [1233, 79] width 24 height 24
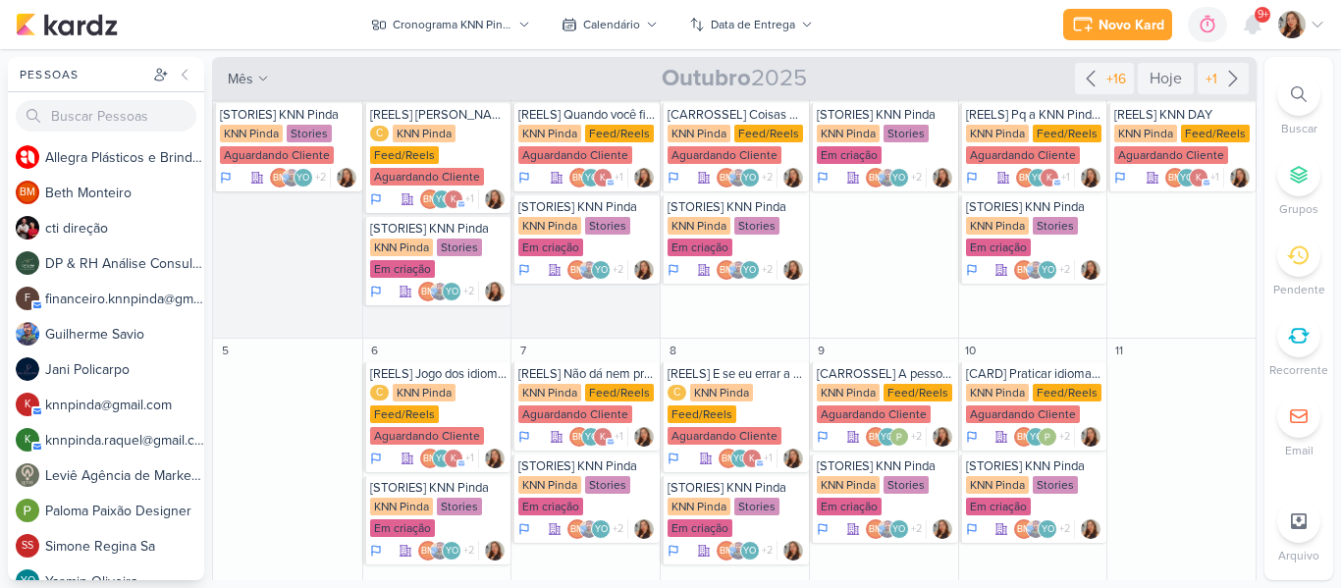
scroll to position [0, 0]
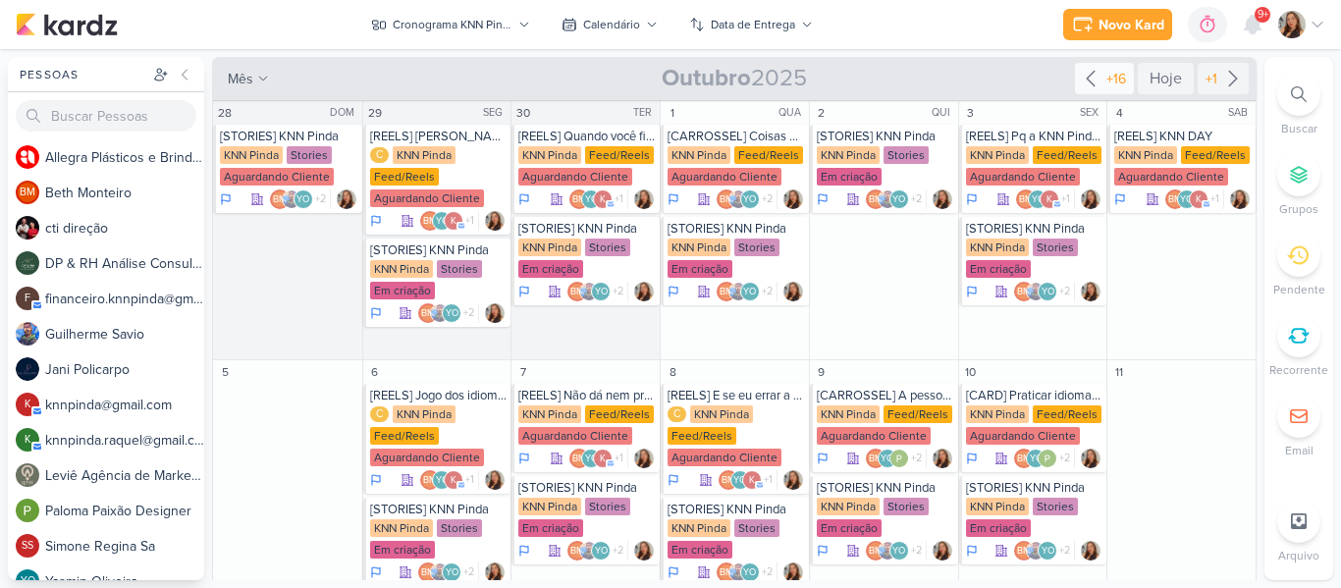
click at [1116, 83] on div "+16" at bounding box center [1115, 79] width 27 height 21
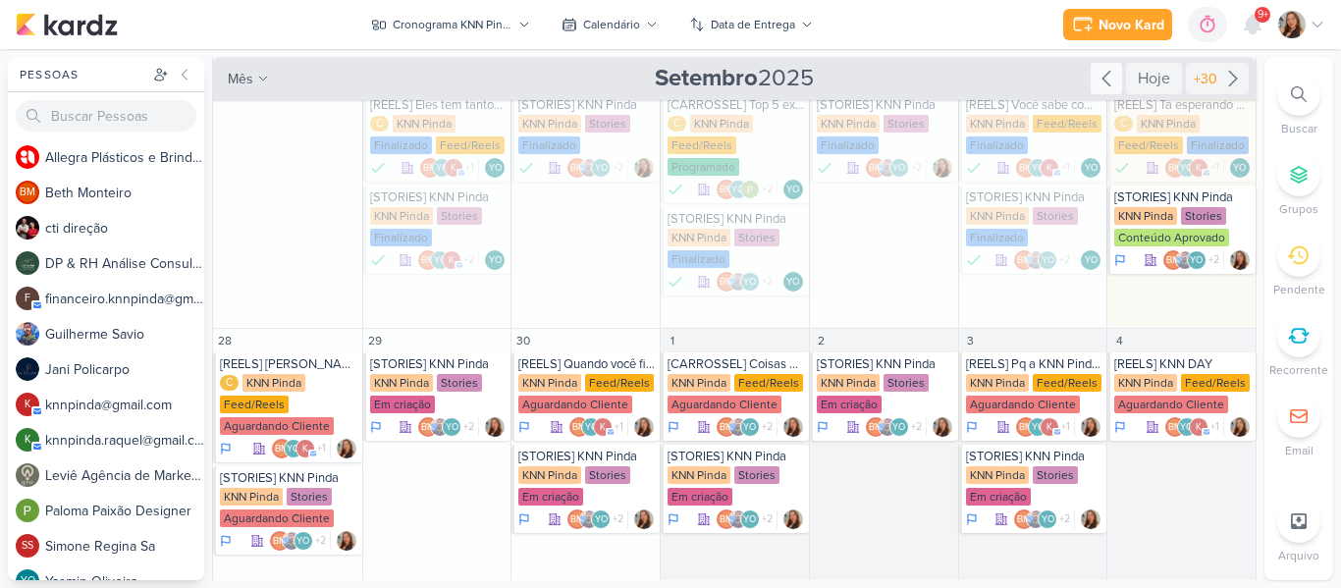
scroll to position [298, 0]
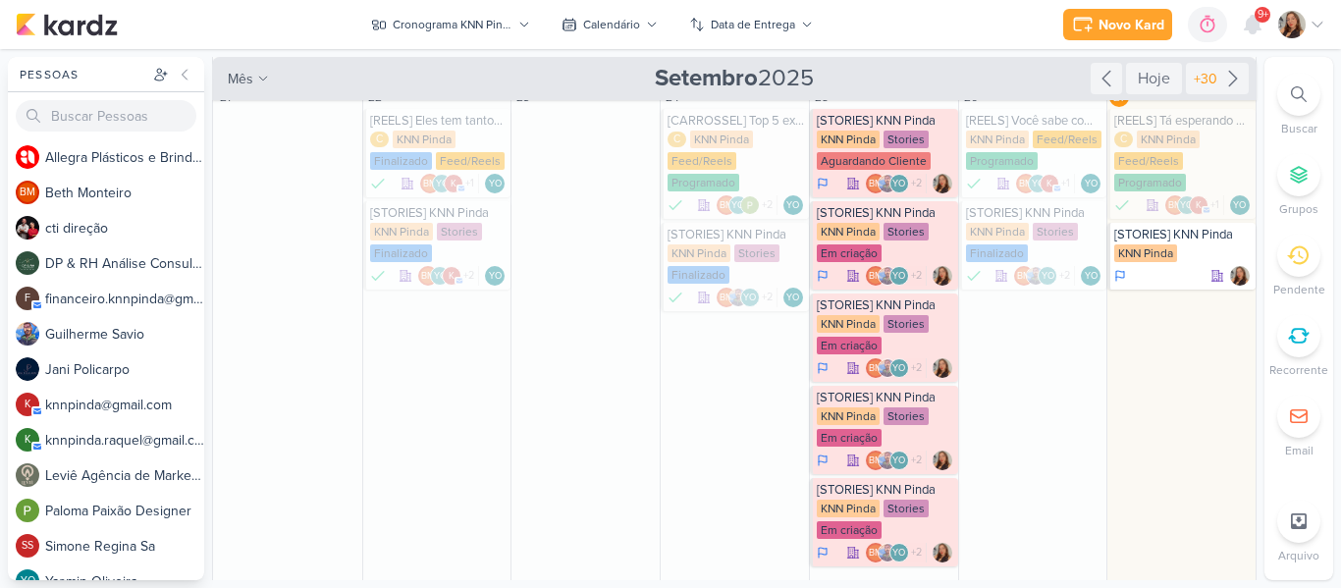
scroll to position [277, 0]
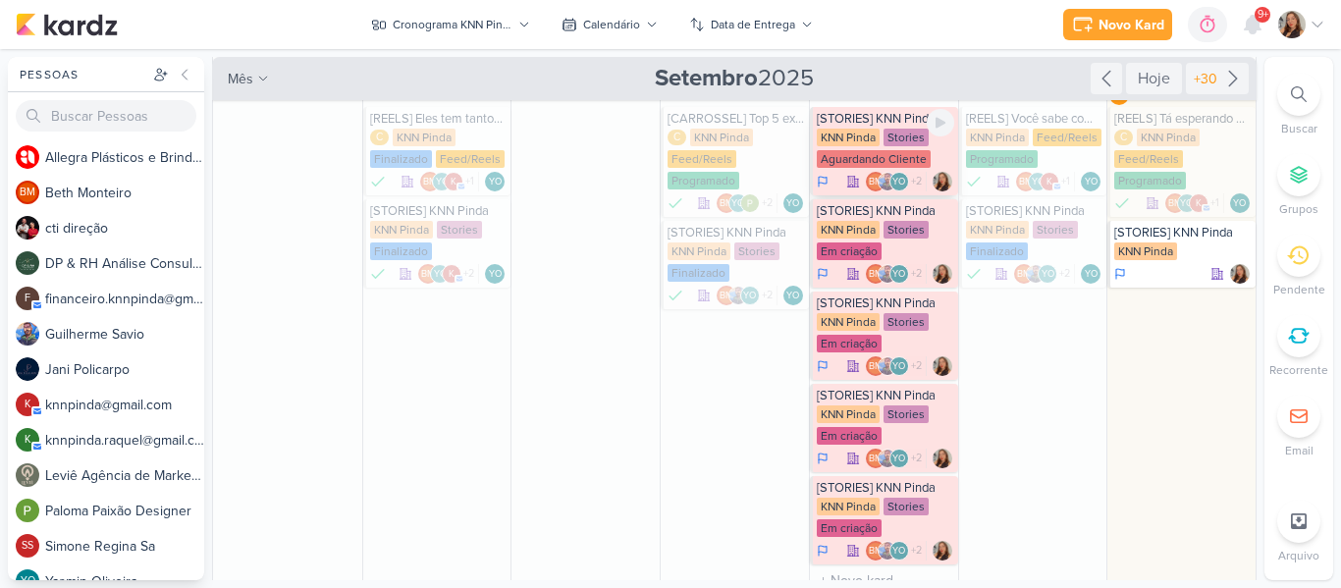
click at [897, 151] on div "Aguardando Cliente" at bounding box center [874, 159] width 114 height 18
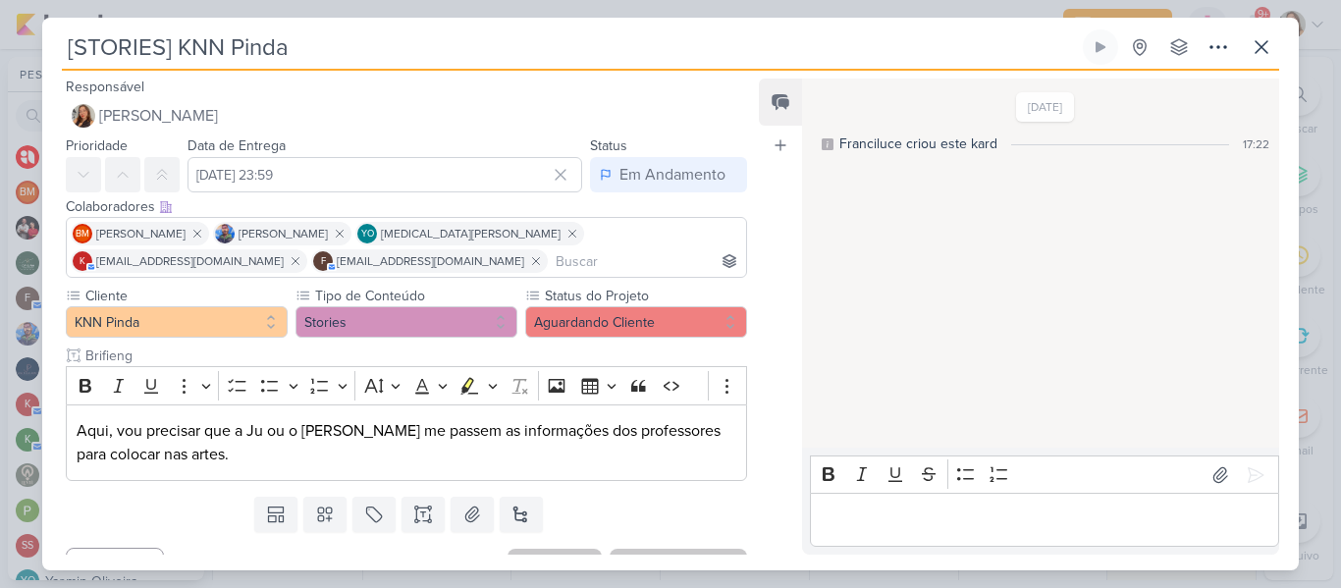
scroll to position [35, 0]
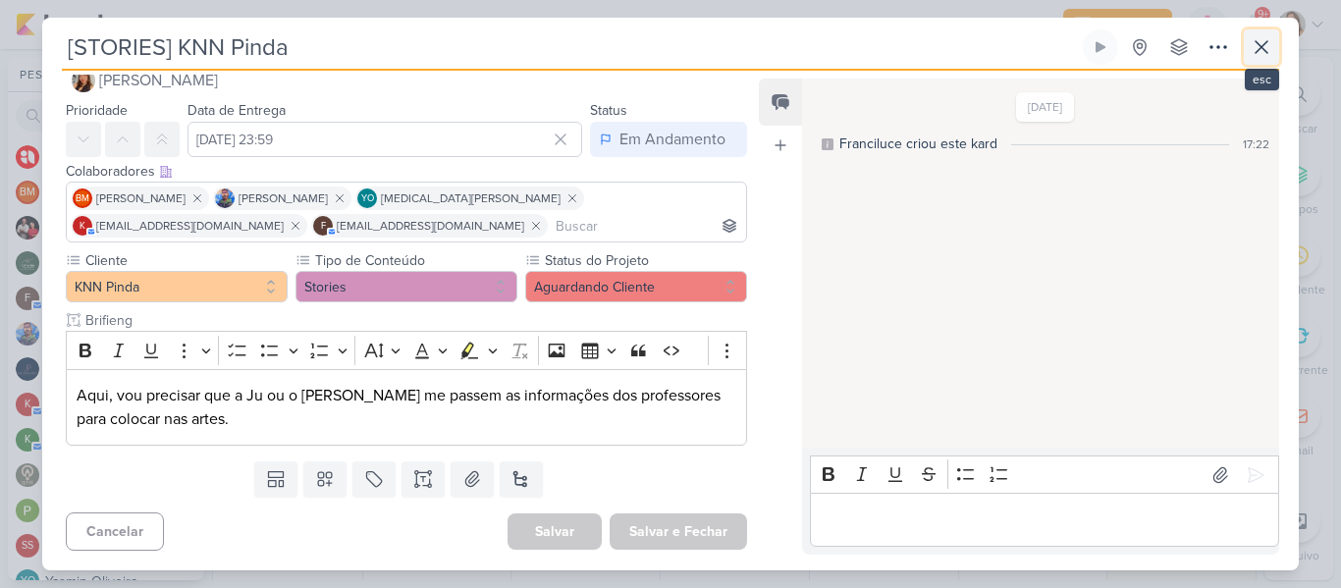
click at [1260, 54] on icon at bounding box center [1261, 47] width 24 height 24
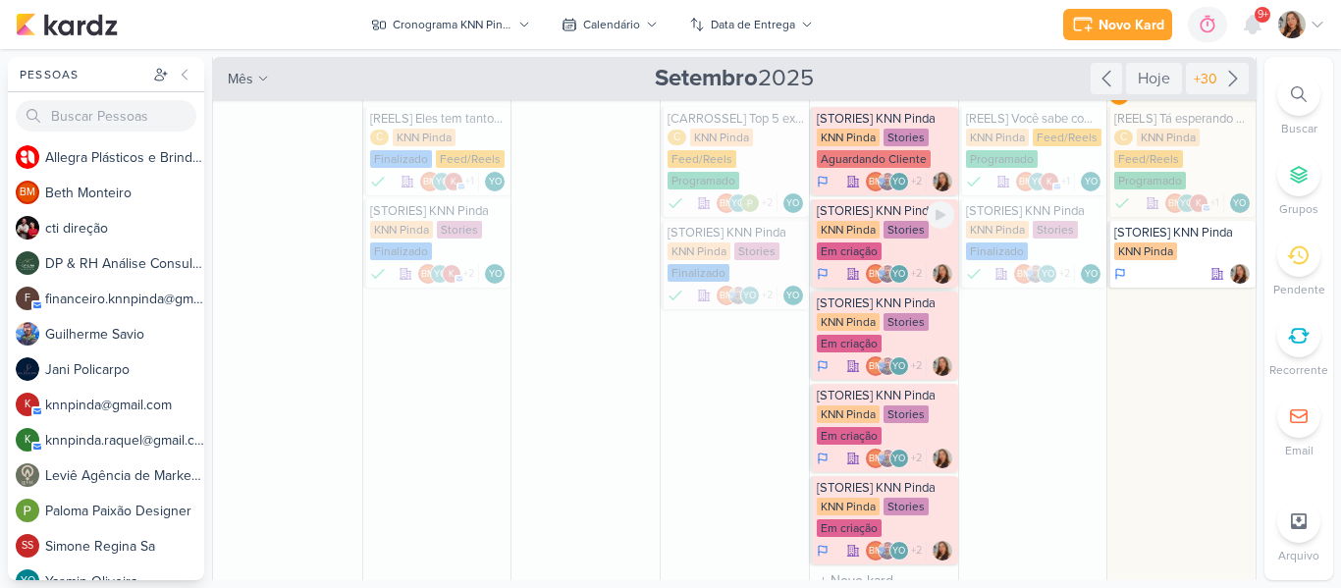
click at [911, 232] on div "Stories" at bounding box center [905, 230] width 45 height 18
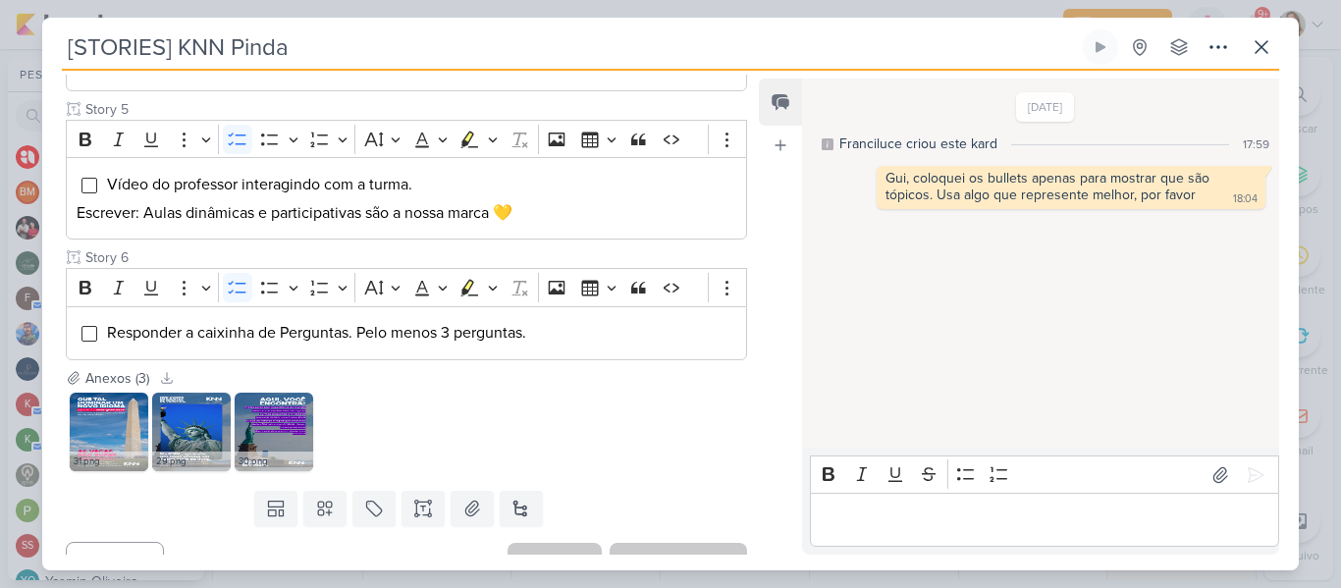
scroll to position [1117, 0]
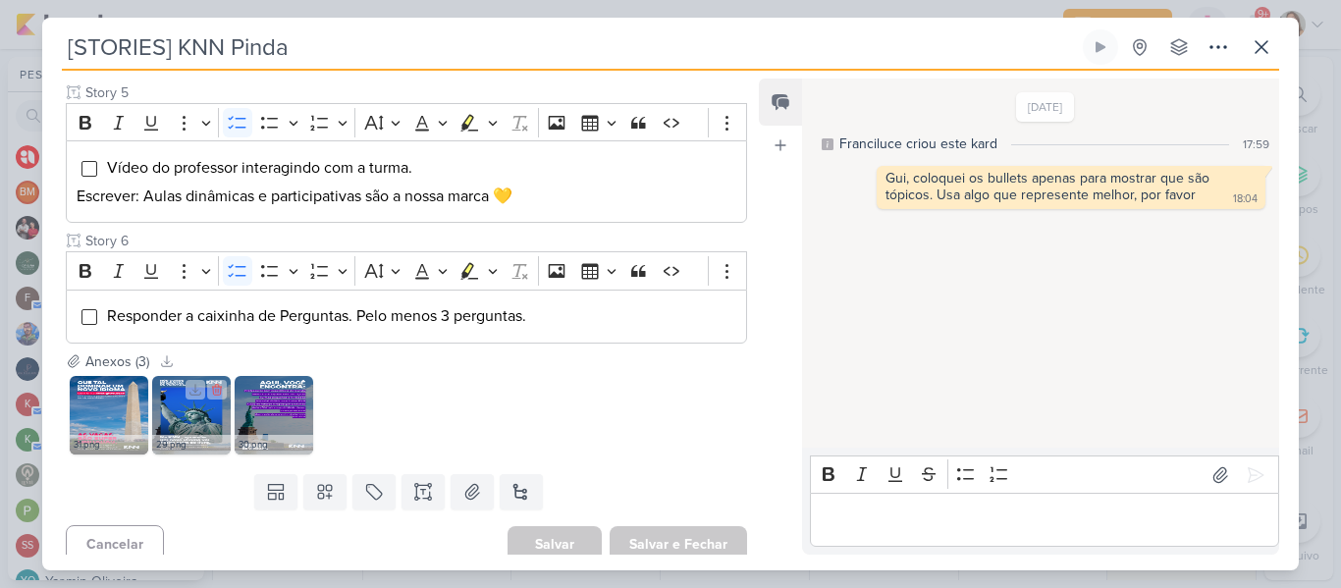
click at [200, 419] on img at bounding box center [191, 415] width 79 height 79
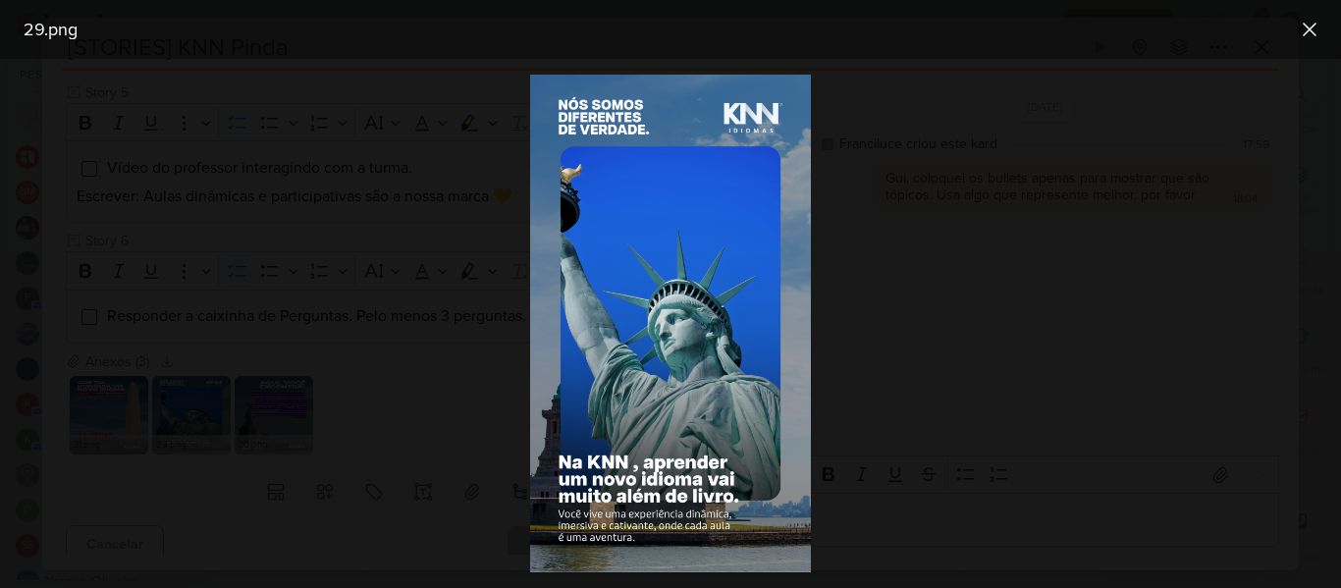
click at [950, 144] on div at bounding box center [670, 323] width 1341 height 529
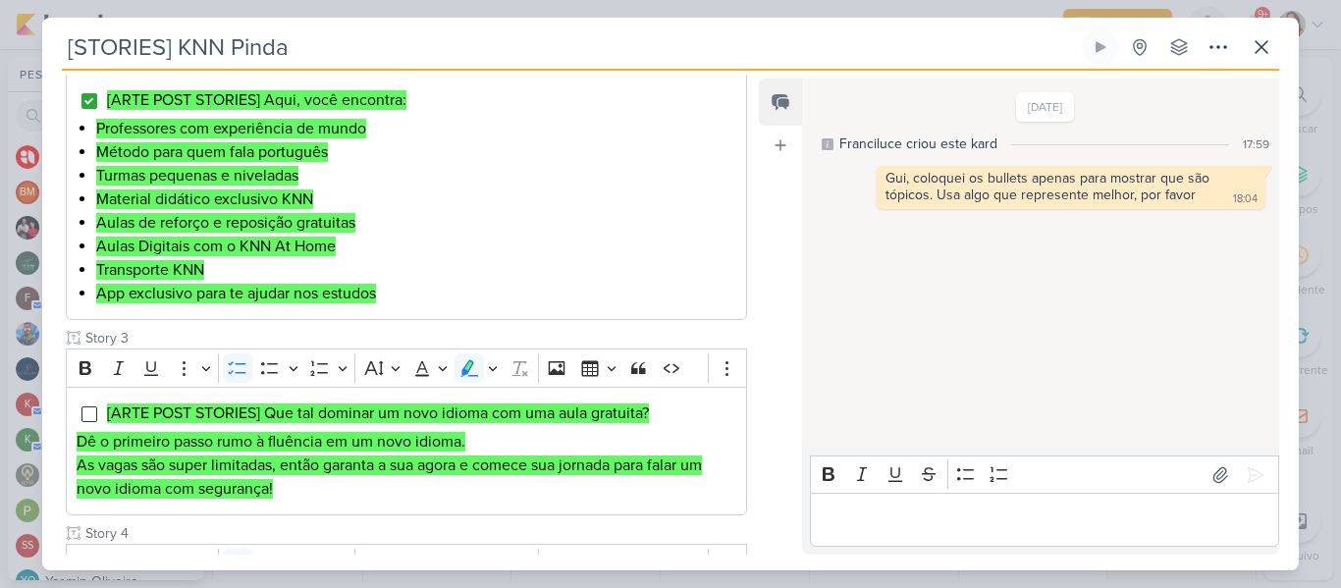
scroll to position [635, 0]
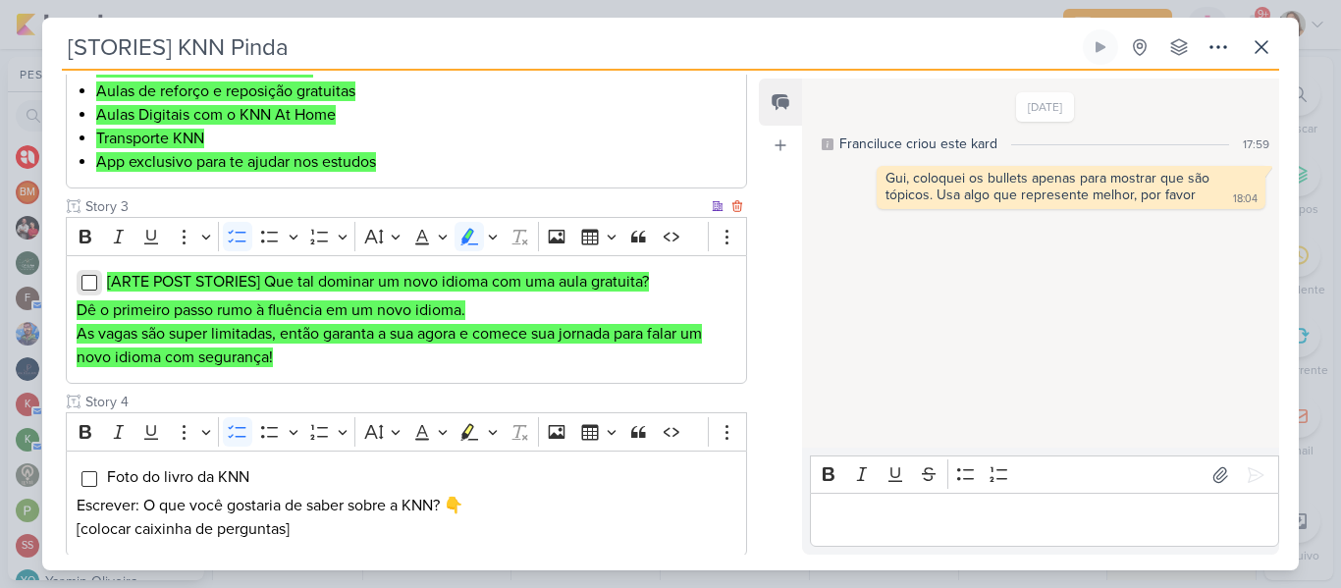
click at [89, 288] on input "Editor editing area: main" at bounding box center [89, 283] width 16 height 16
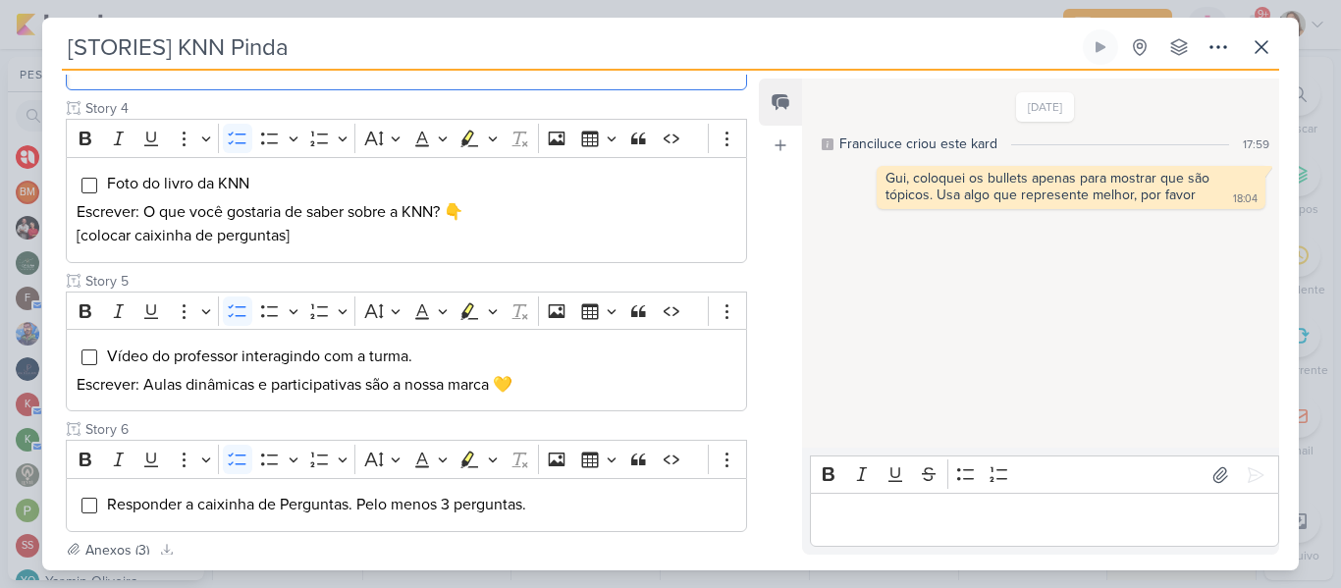
scroll to position [935, 0]
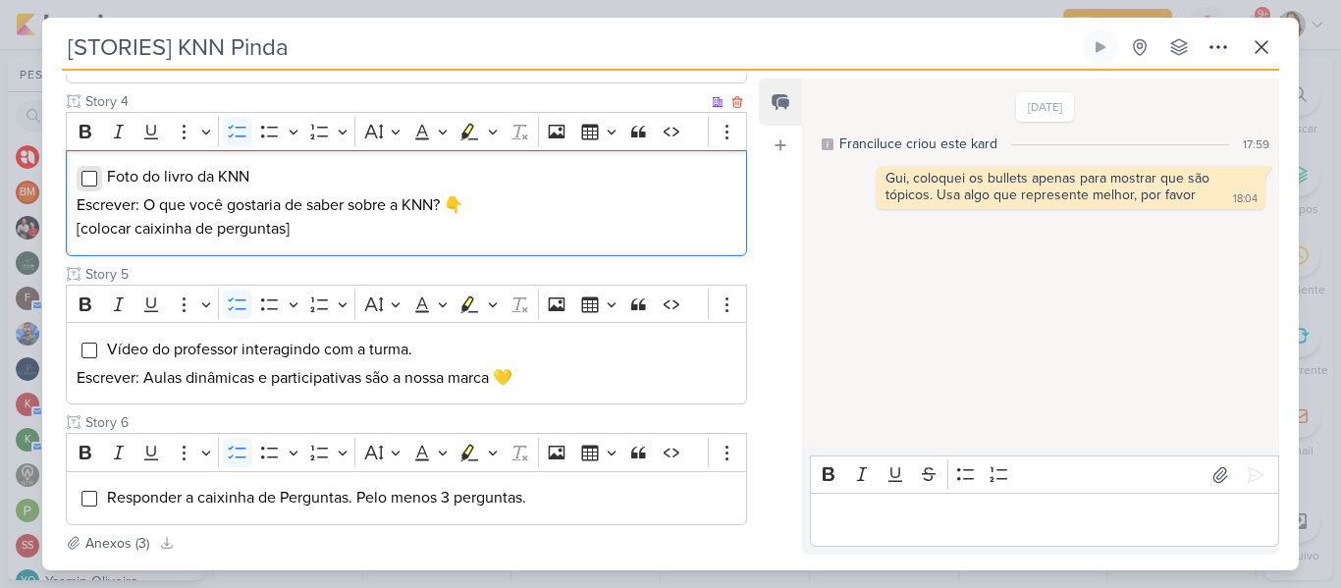
click at [95, 181] on input "Editor editing area: main" at bounding box center [89, 179] width 16 height 16
click at [88, 349] on input "Editor editing area: main" at bounding box center [89, 351] width 16 height 16
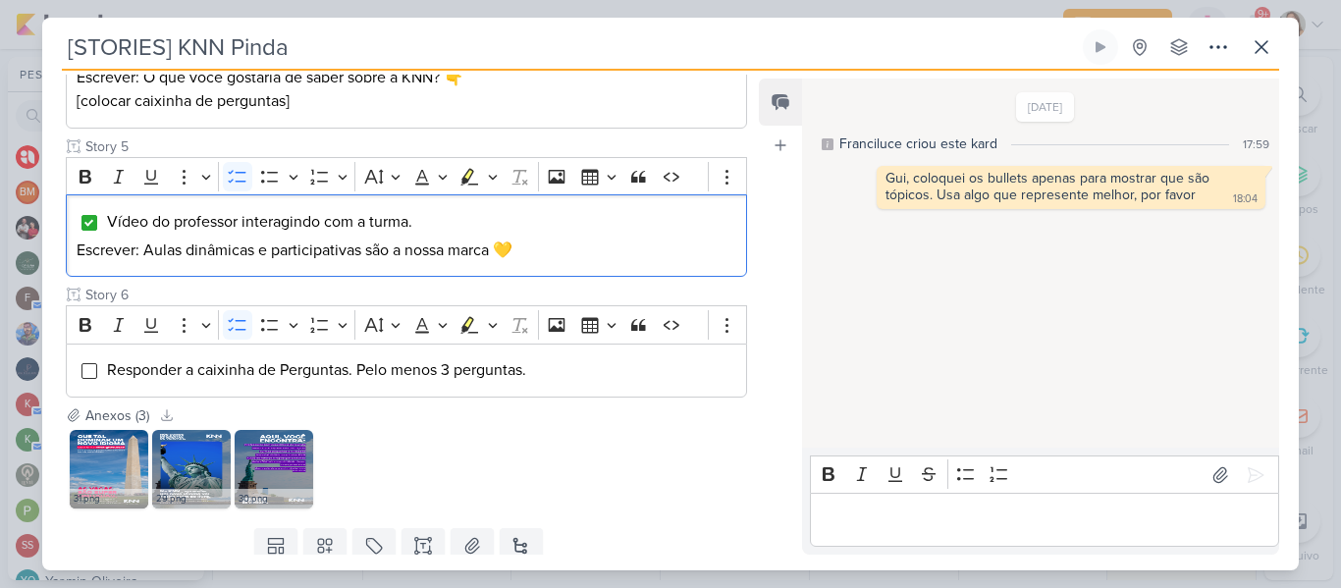
scroll to position [1078, 0]
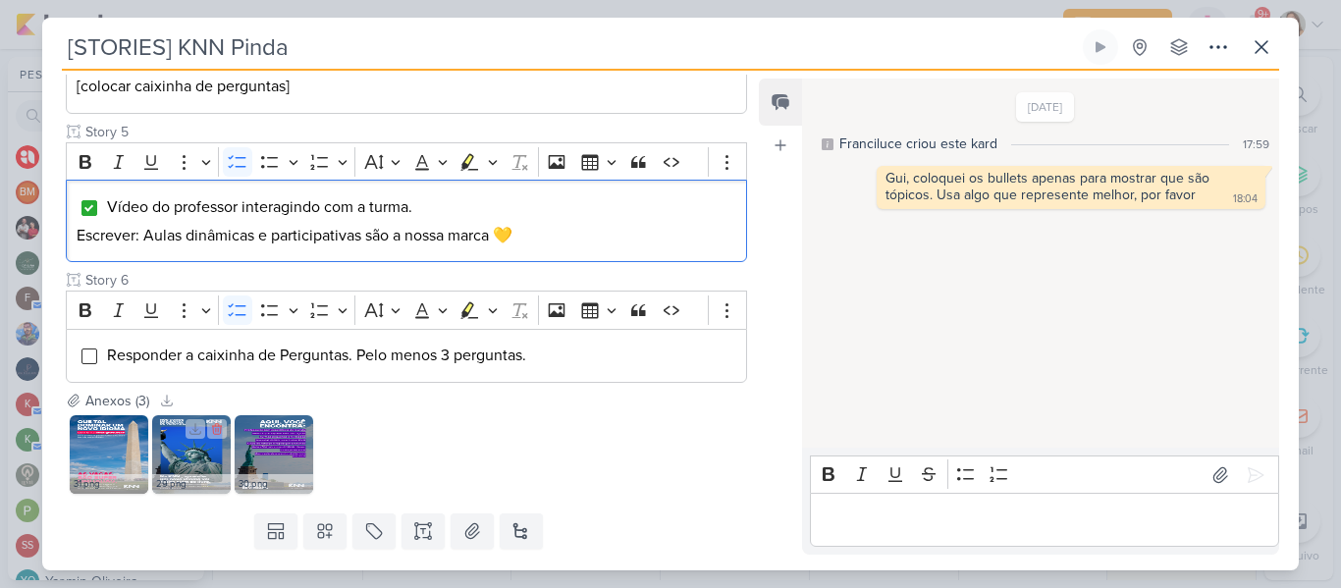
click at [206, 461] on img at bounding box center [191, 454] width 79 height 79
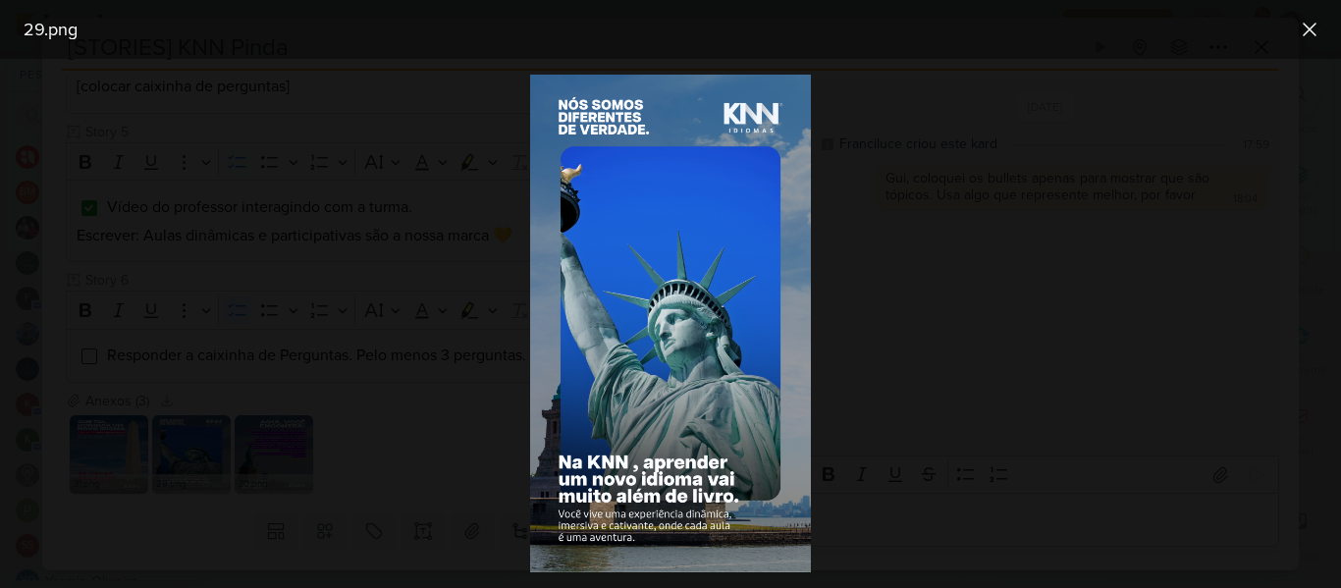
click at [1291, 17] on div "29.png" at bounding box center [655, 30] width 1278 height 26
click at [1303, 23] on icon at bounding box center [1309, 30] width 24 height 24
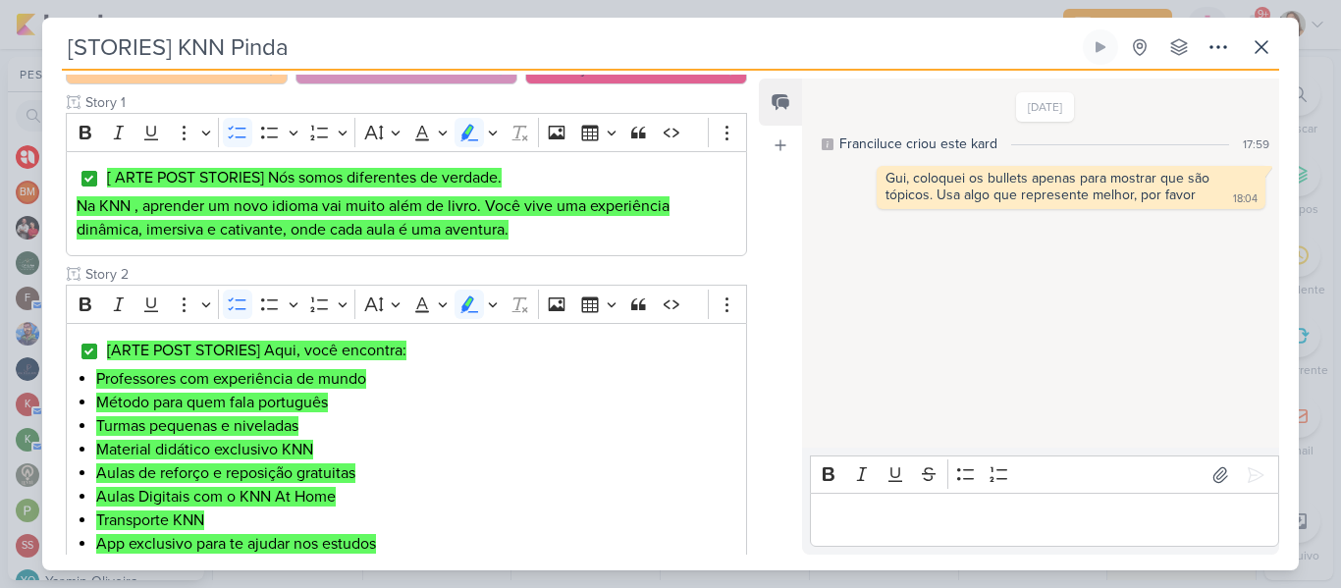
scroll to position [158, 0]
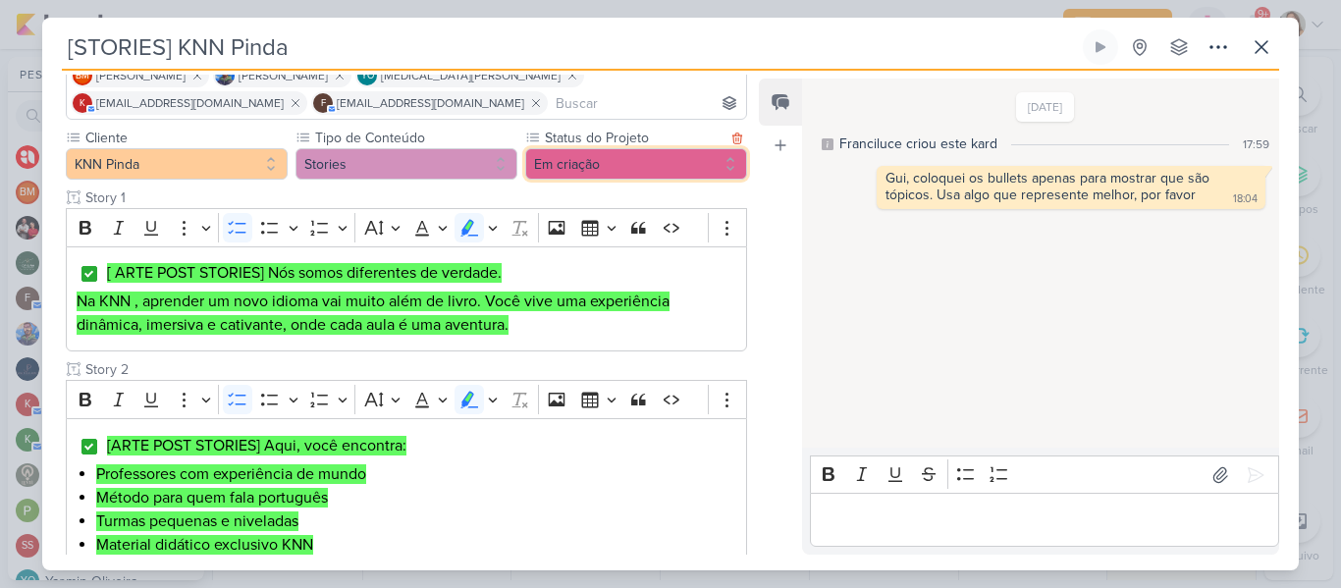
click at [667, 179] on button "Em criação" at bounding box center [636, 163] width 222 height 31
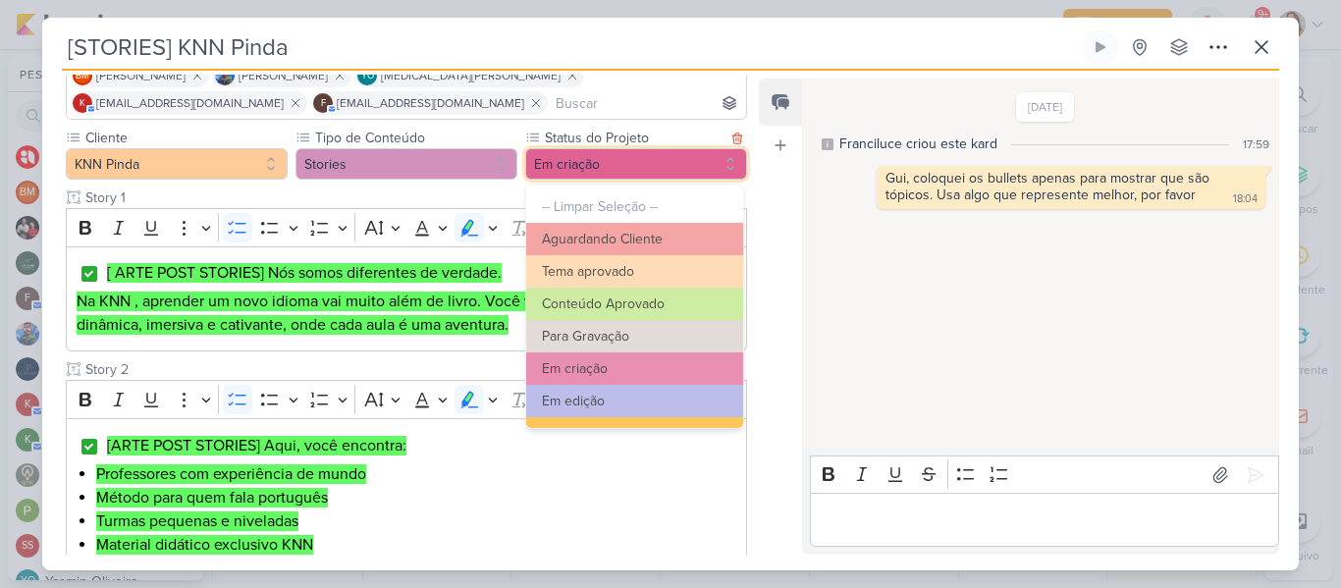
scroll to position [222, 0]
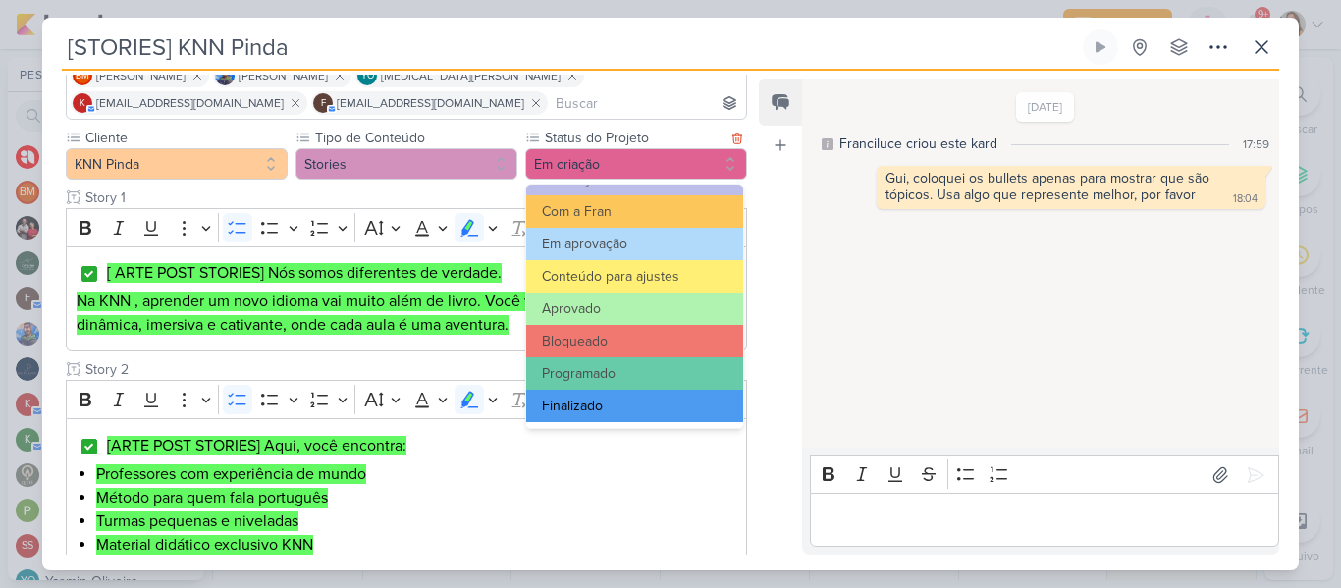
click at [644, 394] on button "Finalizado" at bounding box center [634, 406] width 217 height 32
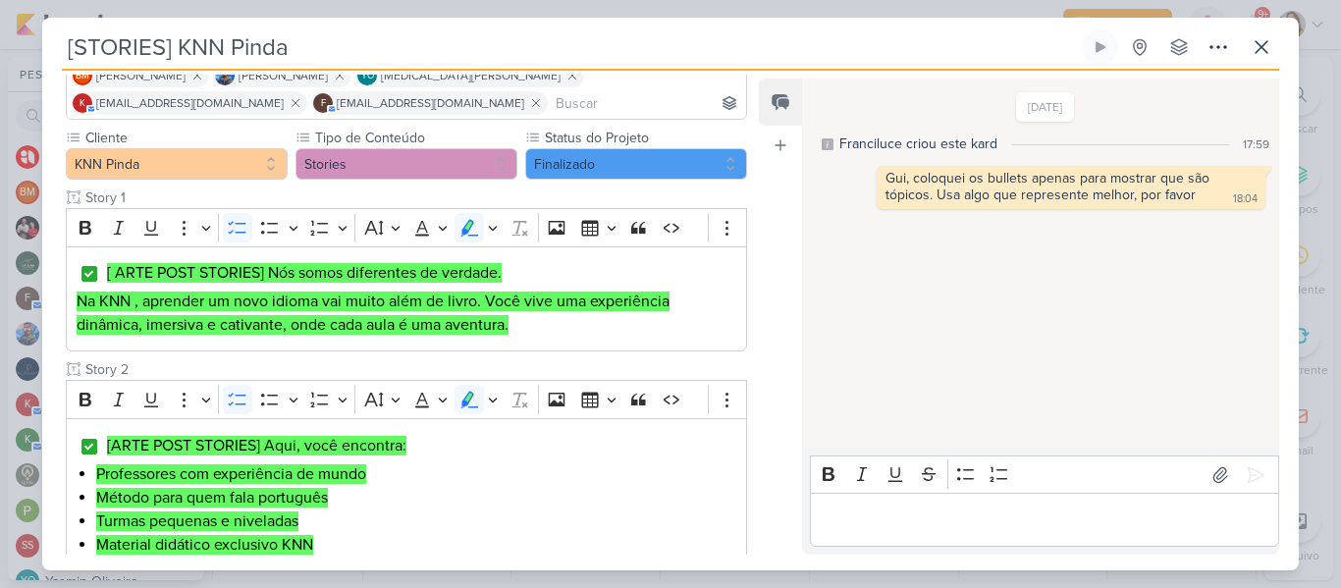
scroll to position [0, 0]
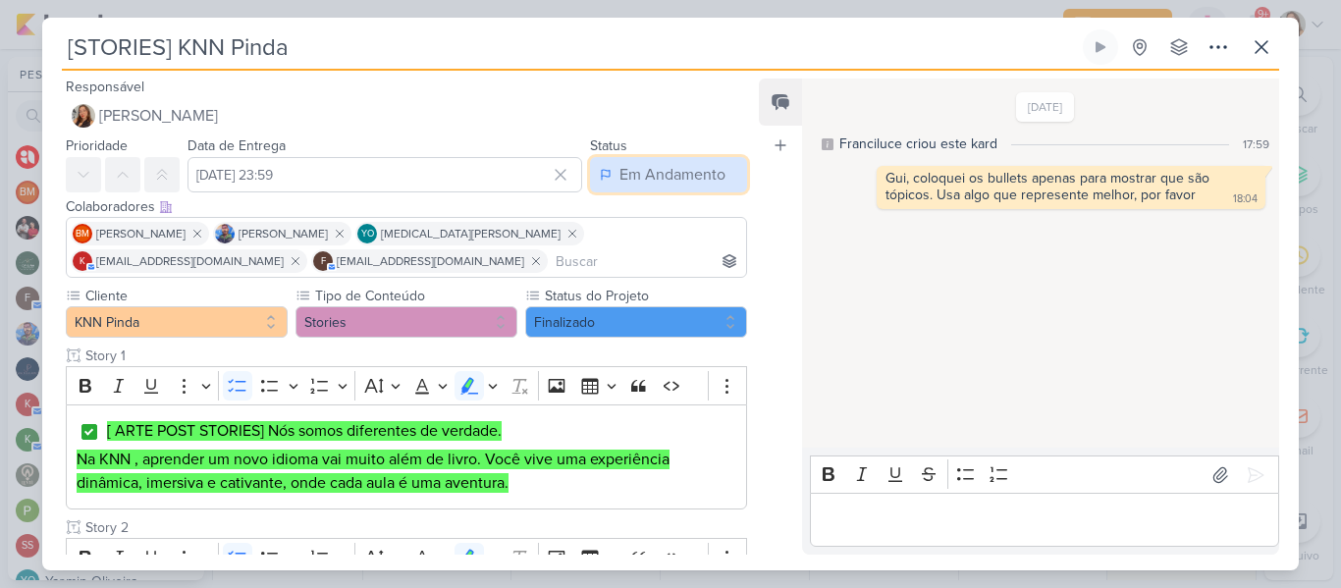
click at [714, 175] on div "Em Andamento" at bounding box center [672, 175] width 106 height 24
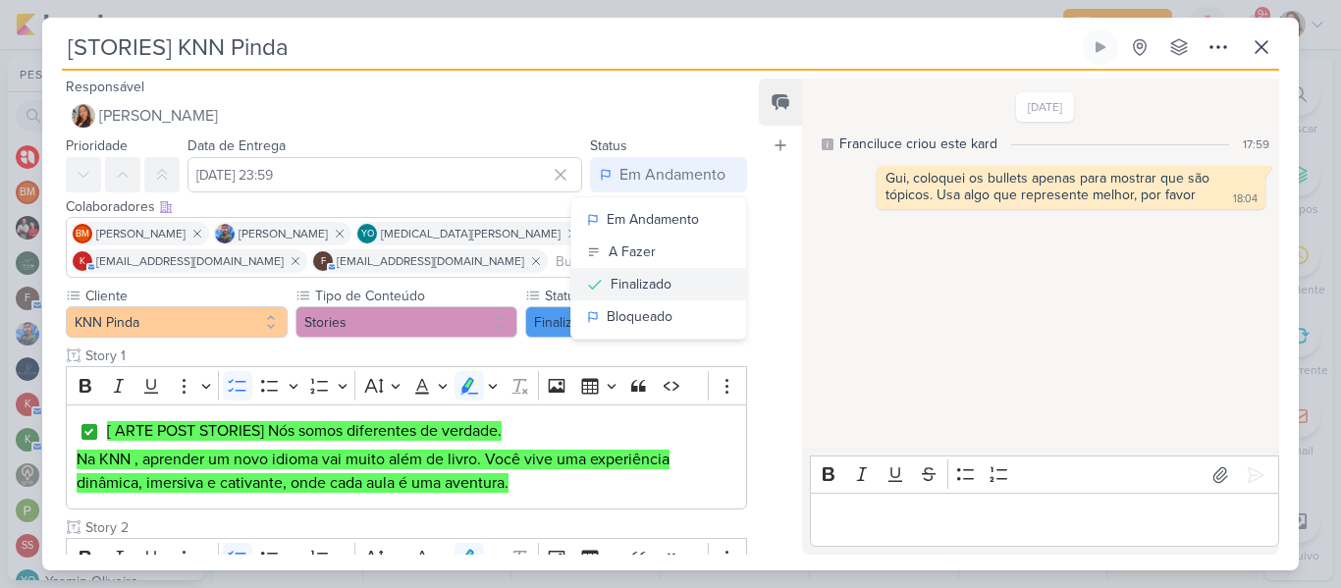
click at [647, 284] on div "Finalizado" at bounding box center [640, 284] width 61 height 21
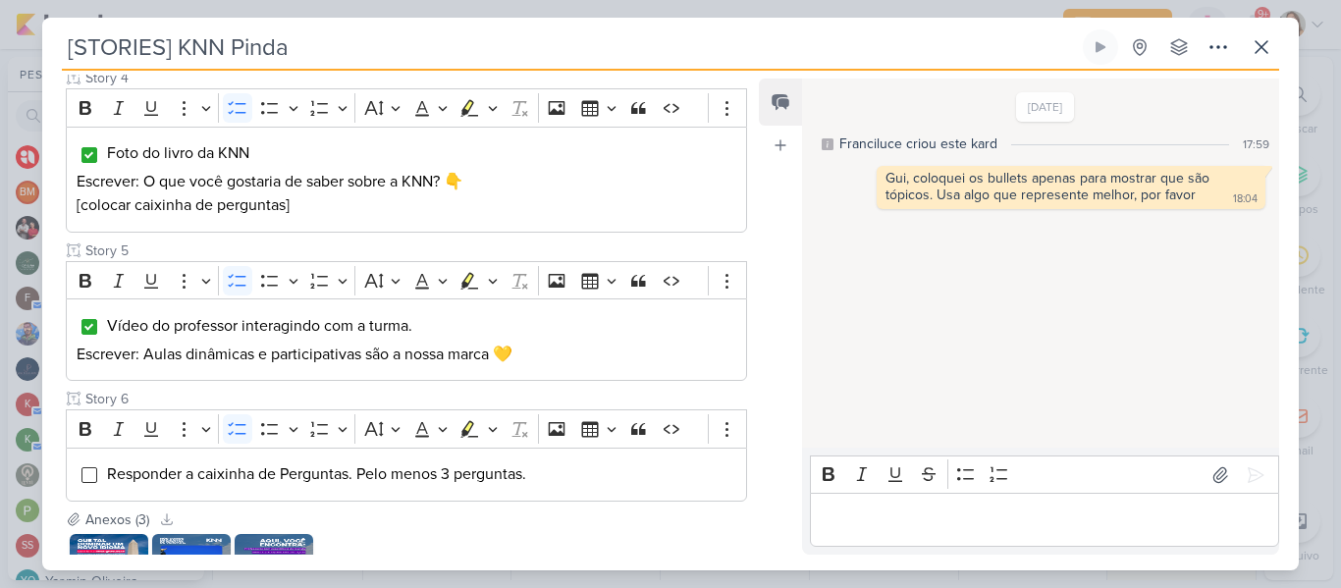
scroll to position [1130, 0]
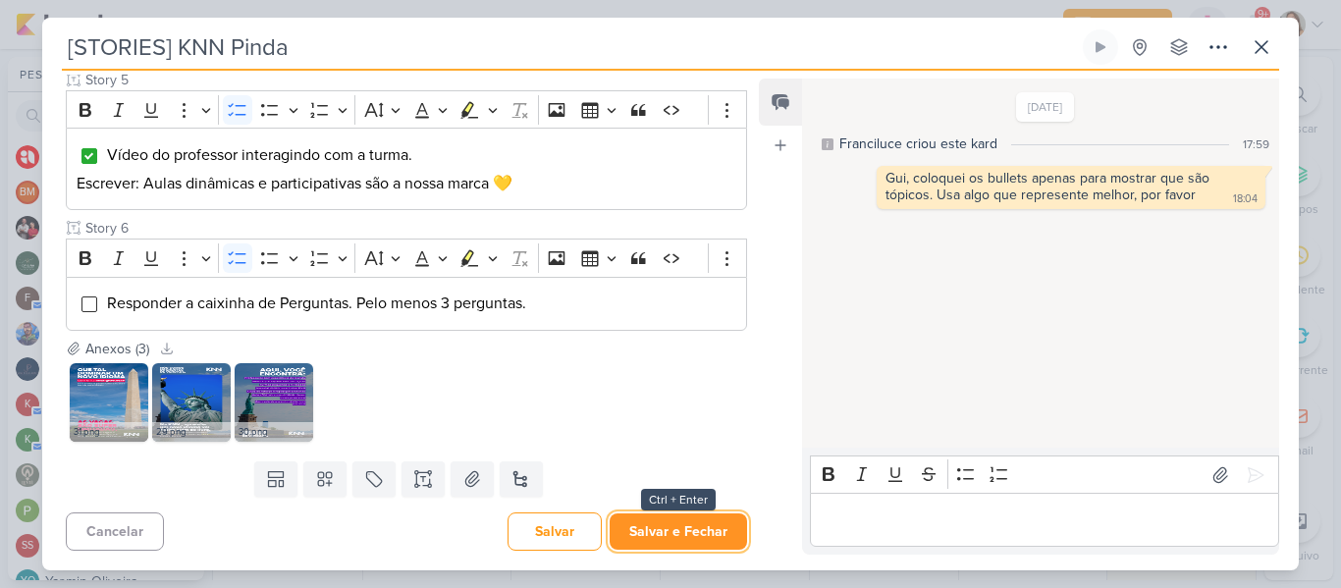
click at [666, 533] on button "Salvar e Fechar" at bounding box center [677, 531] width 137 height 36
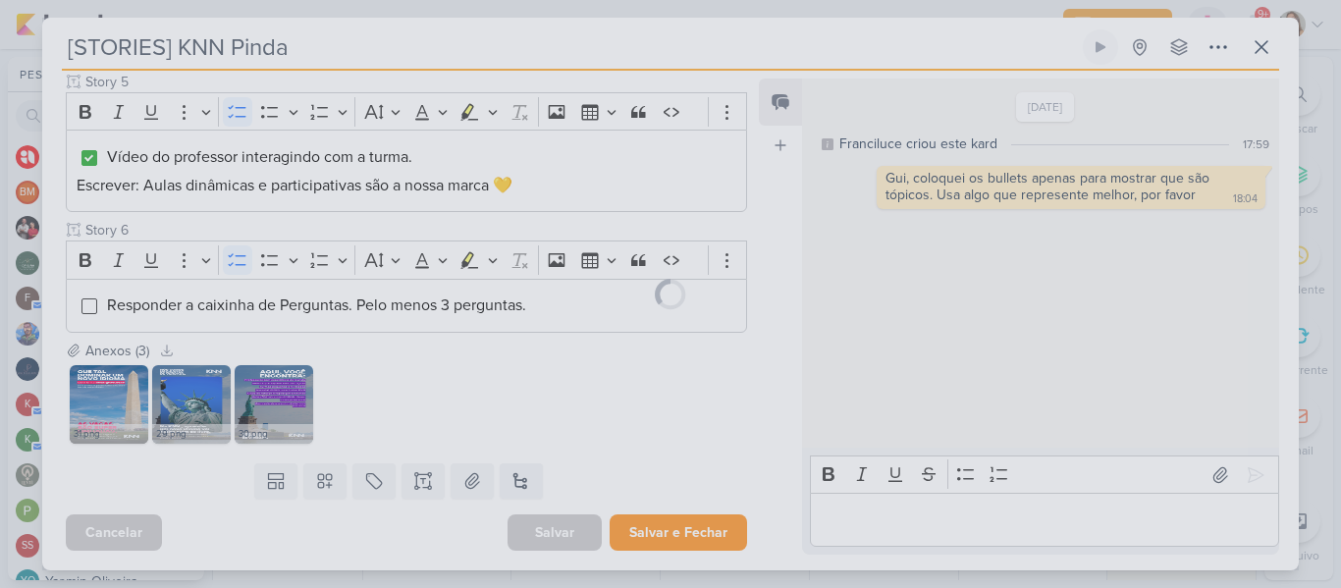
scroll to position [1128, 0]
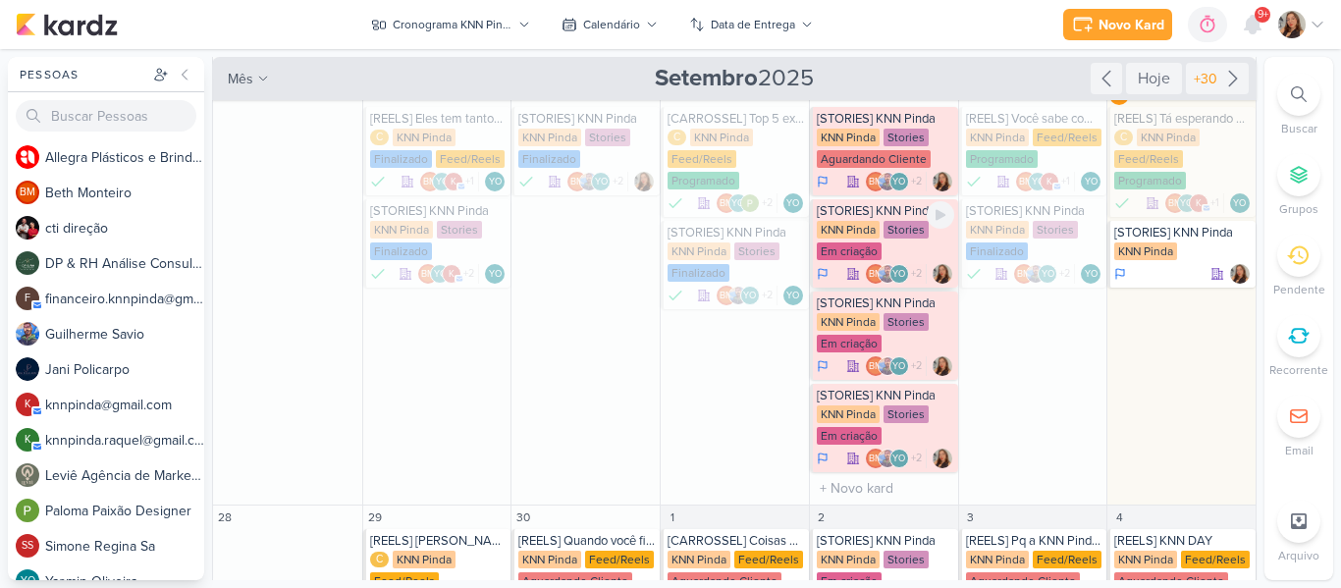
click at [857, 235] on div "KNN Pinda" at bounding box center [848, 230] width 63 height 18
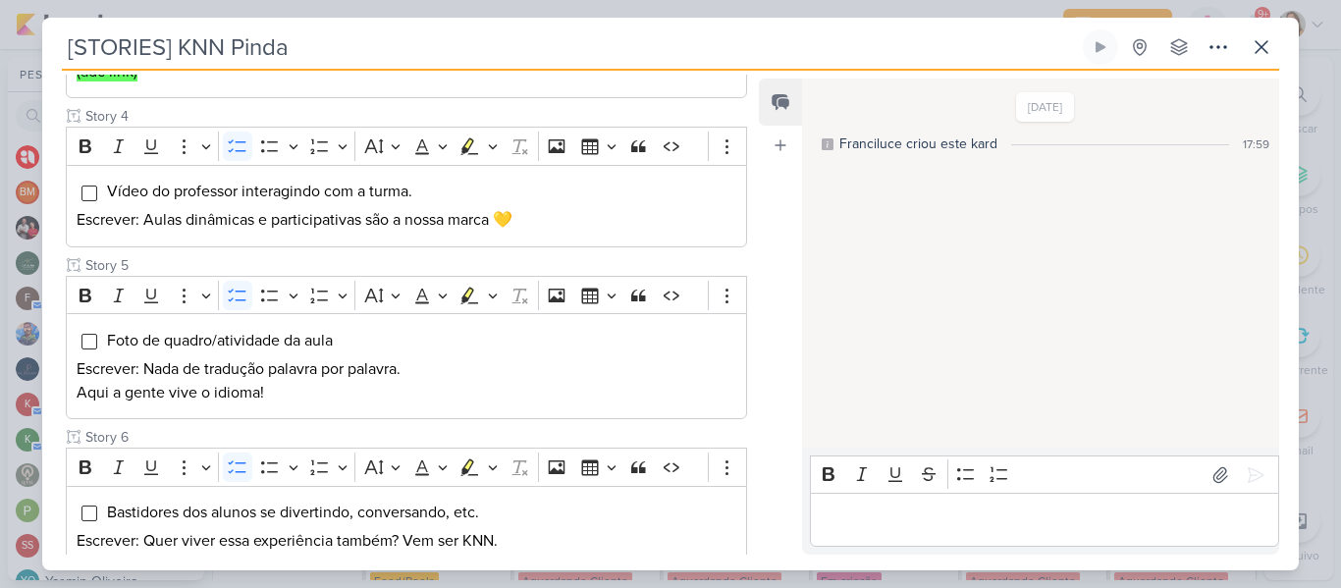
scroll to position [903, 0]
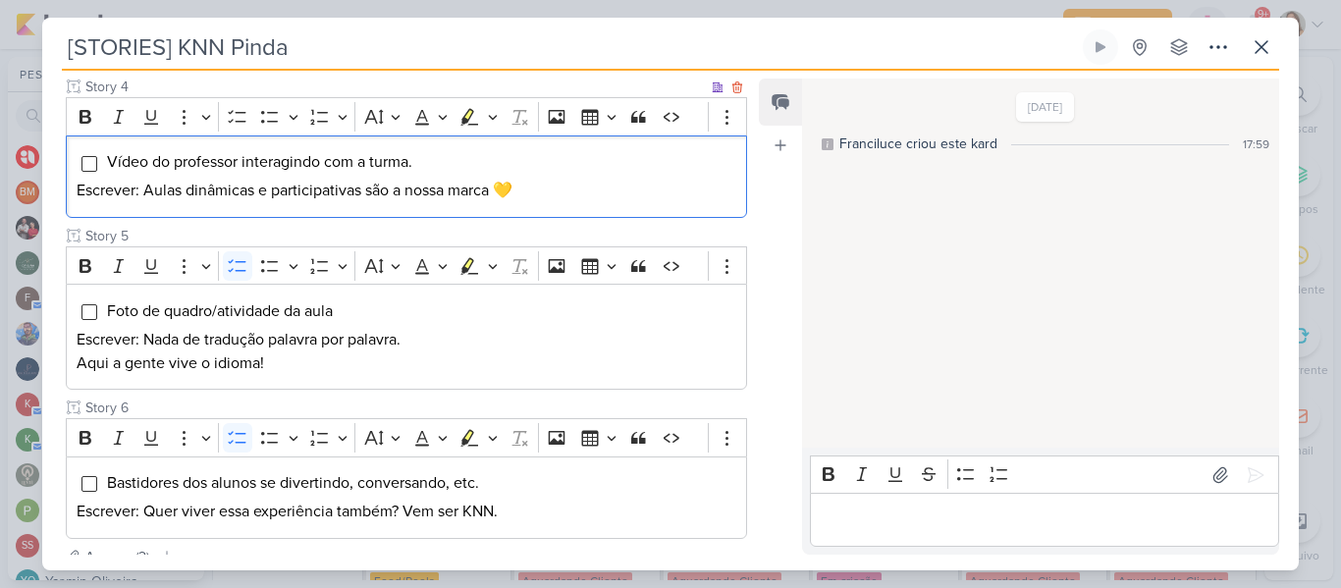
click at [537, 189] on p "Escrever: Aulas dinâmicas e participativas são a nossa marca 💛" at bounding box center [407, 191] width 660 height 24
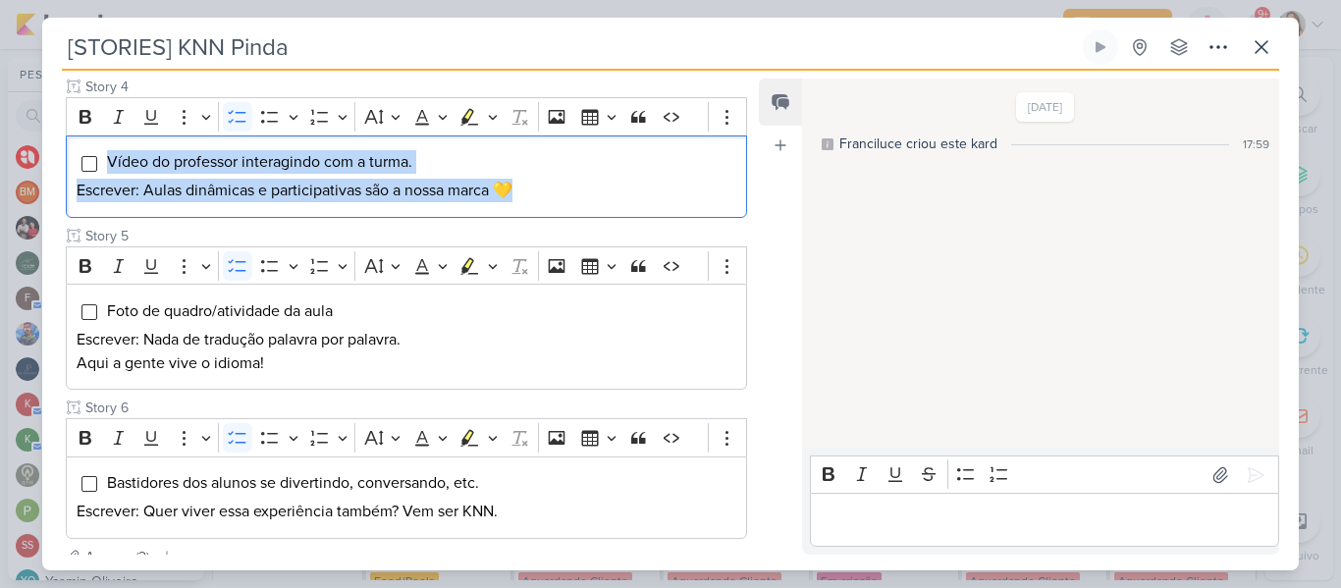
drag, startPoint x: 537, startPoint y: 189, endPoint x: 24, endPoint y: 133, distance: 516.3
click at [24, 133] on div "[STORIES] KNN Pinda Criado por mim" at bounding box center [670, 294] width 1341 height 588
copy div "Vídeo do professor interagindo com a turma. Escrever: Aulas dinâmicas e partici…"
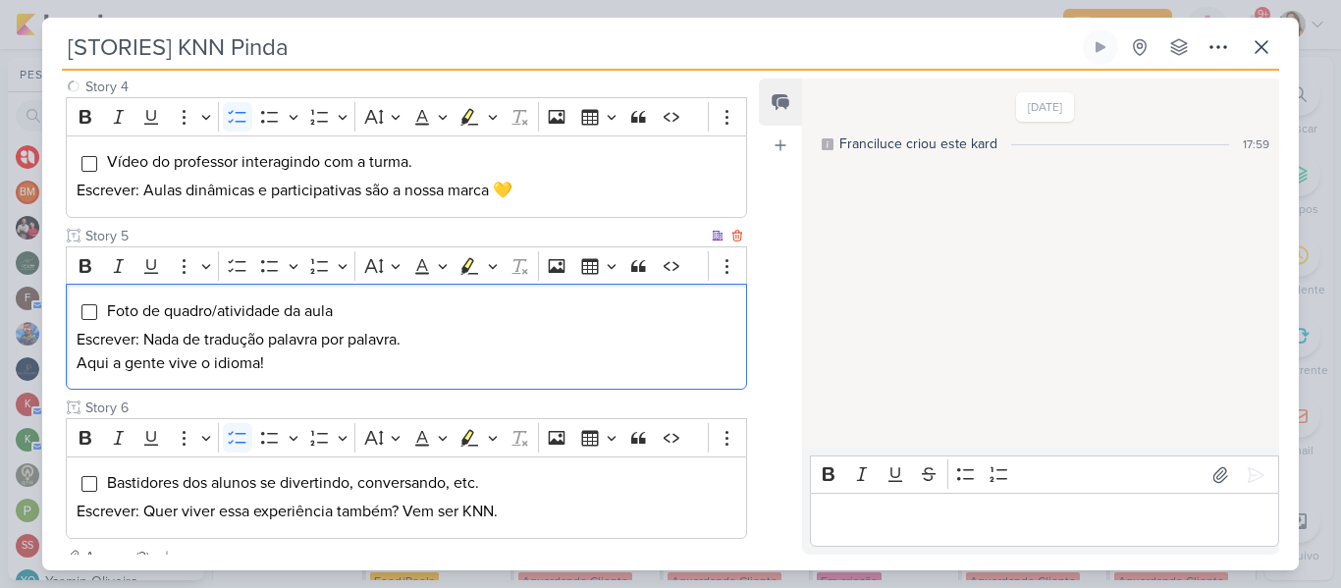
click at [542, 373] on p "Aqui a gente vive o idioma!" at bounding box center [407, 363] width 660 height 24
click at [89, 314] on input "Editor editing area: main" at bounding box center [89, 312] width 16 height 16
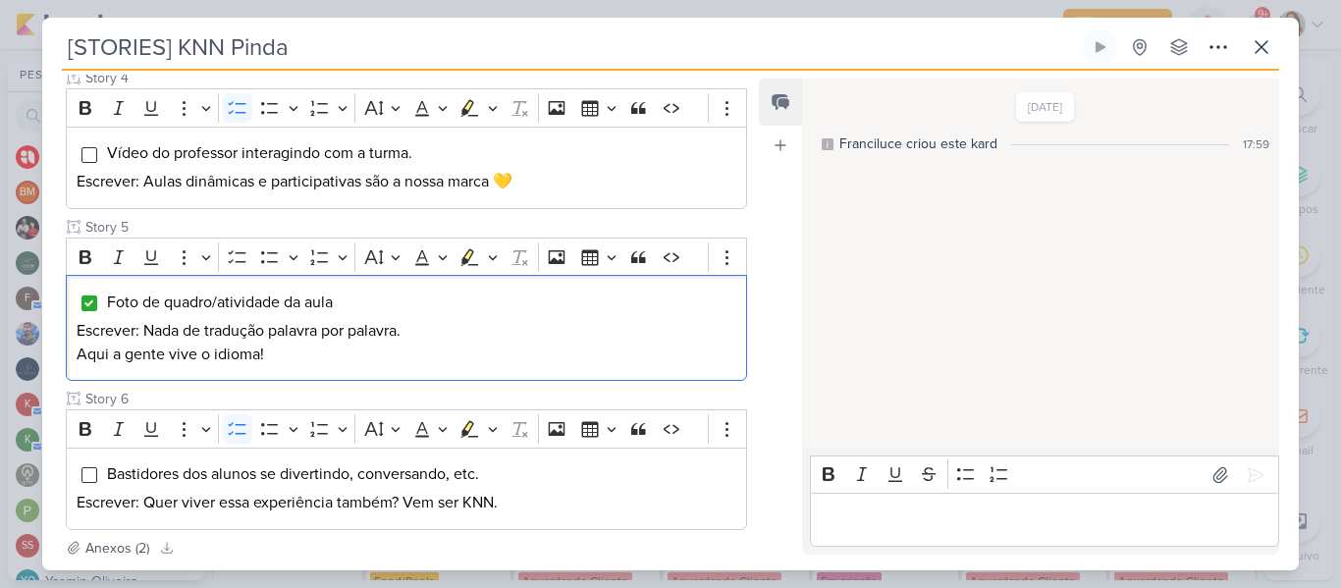
scroll to position [1111, 0]
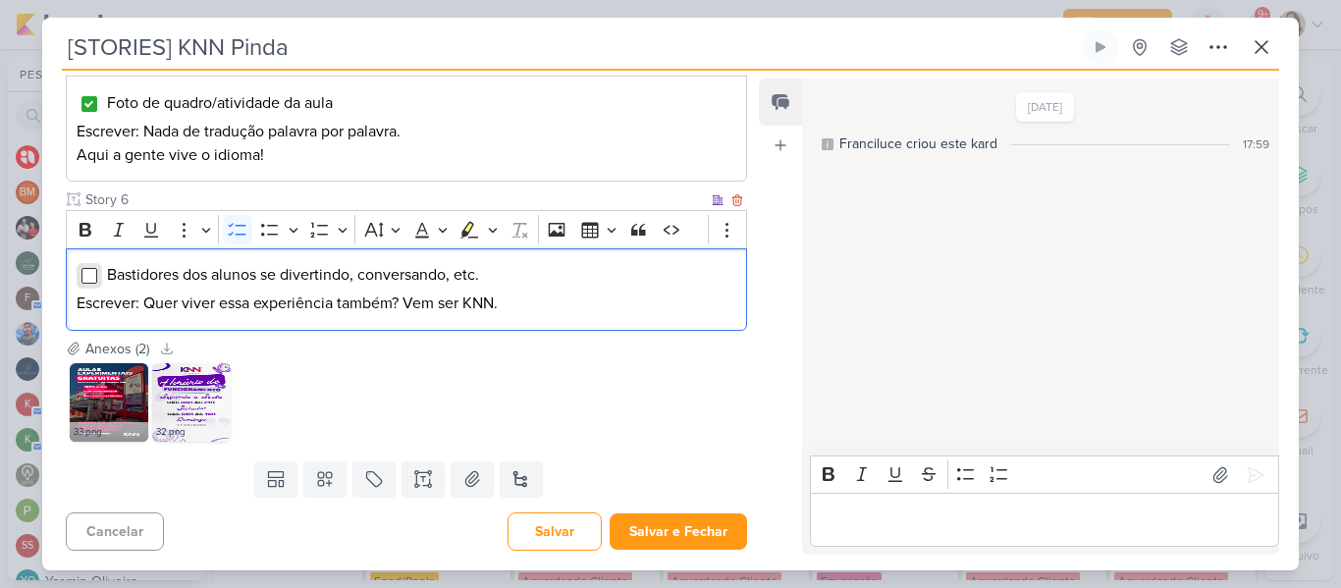
click at [93, 282] on input "Editor editing area: main" at bounding box center [89, 276] width 16 height 16
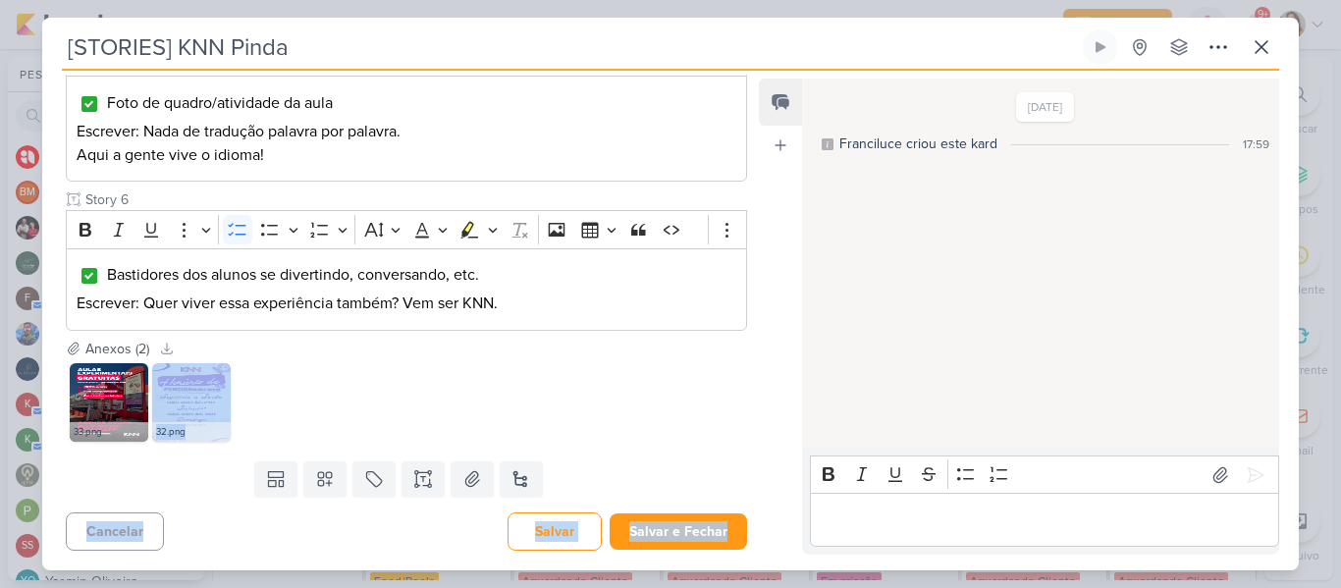
drag, startPoint x: 762, startPoint y: 353, endPoint x: 743, endPoint y: 404, distance: 54.3
click at [743, 404] on div "Responsável [PERSON_NAME] Nenhum contato encontrado create new contact Novo Con…" at bounding box center [670, 321] width 1256 height 500
click at [743, 404] on div "Anexos (2) Baixar todos 33.png 32.png" at bounding box center [398, 396] width 713 height 115
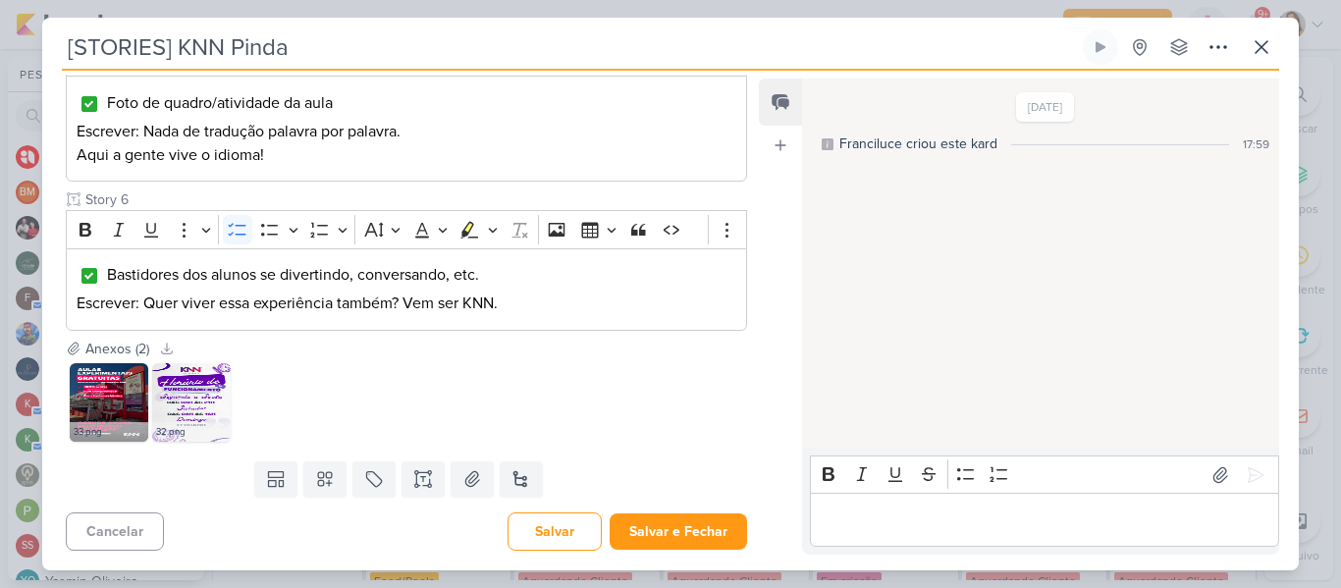
click at [648, 365] on div "33.png 32.png" at bounding box center [406, 402] width 681 height 86
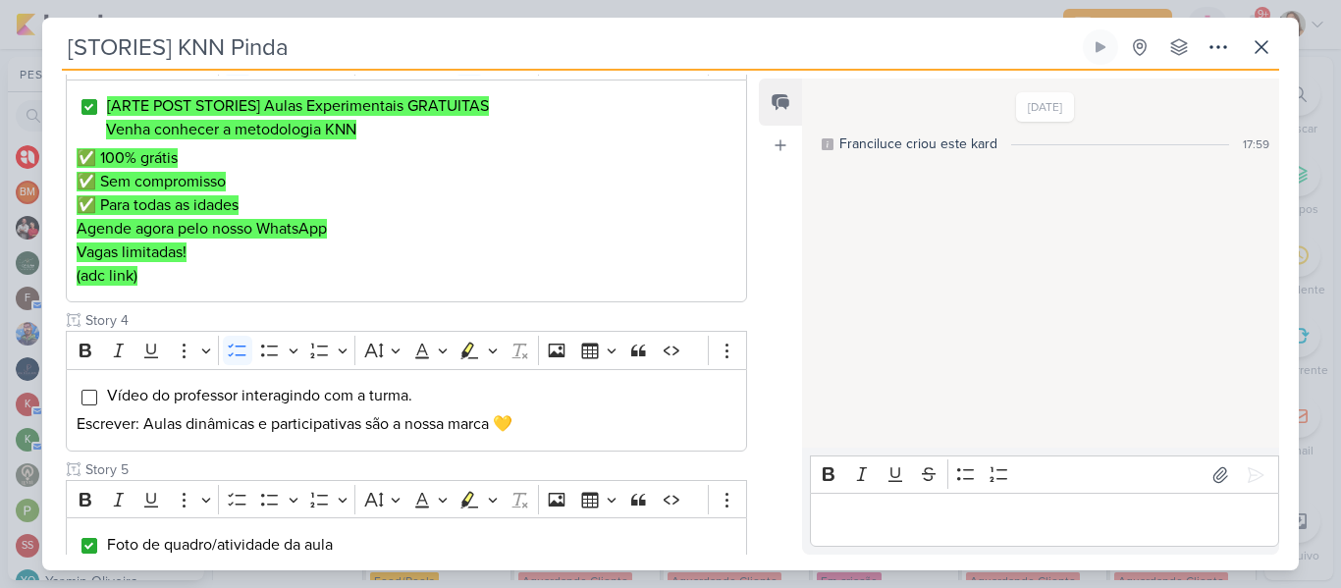
scroll to position [667, 0]
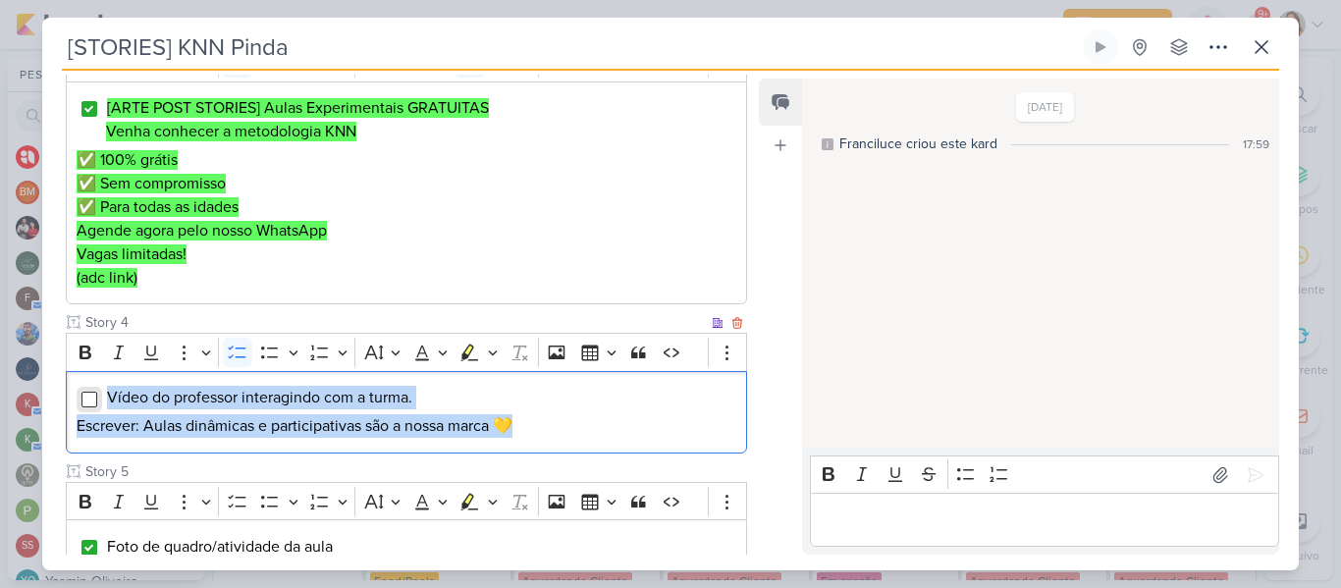
click at [94, 399] on input "Editor editing area: main" at bounding box center [89, 400] width 16 height 16
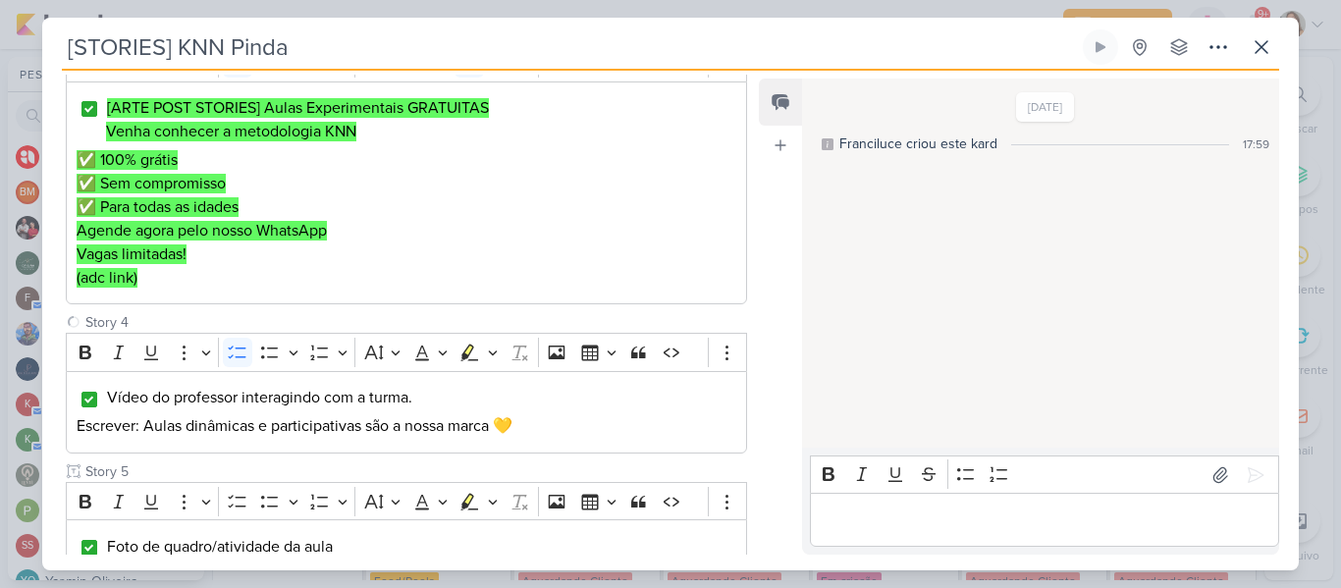
click at [759, 259] on div "Feed Atrelar email Solte o email para atrelar ao kard" at bounding box center [780, 317] width 43 height 476
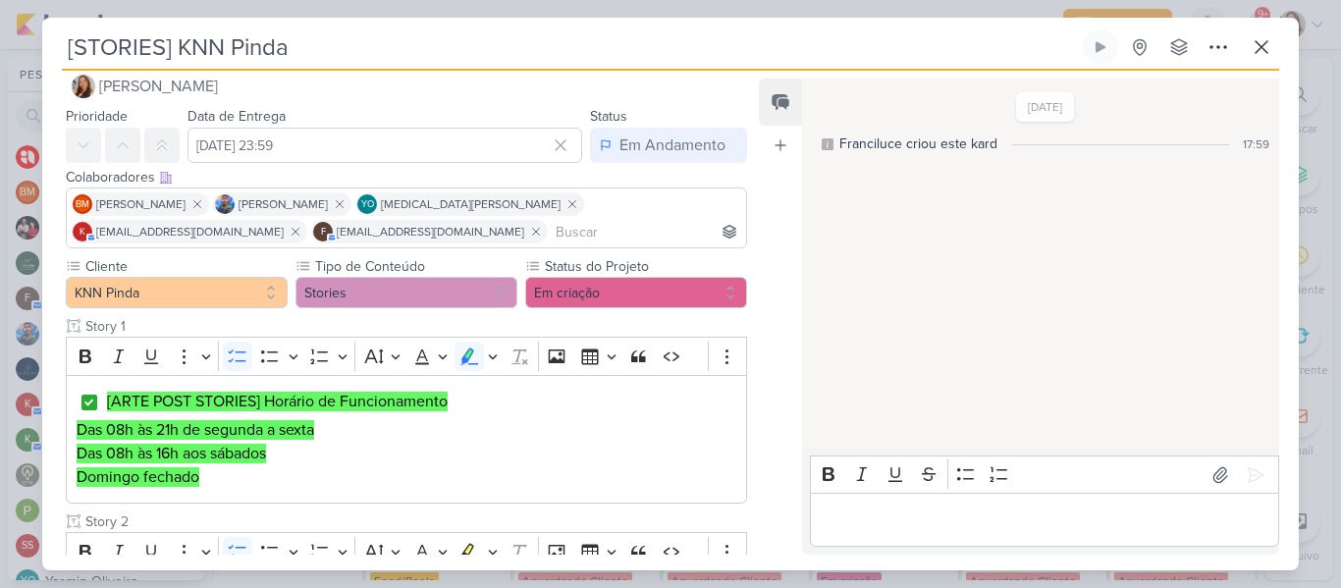
scroll to position [23, 0]
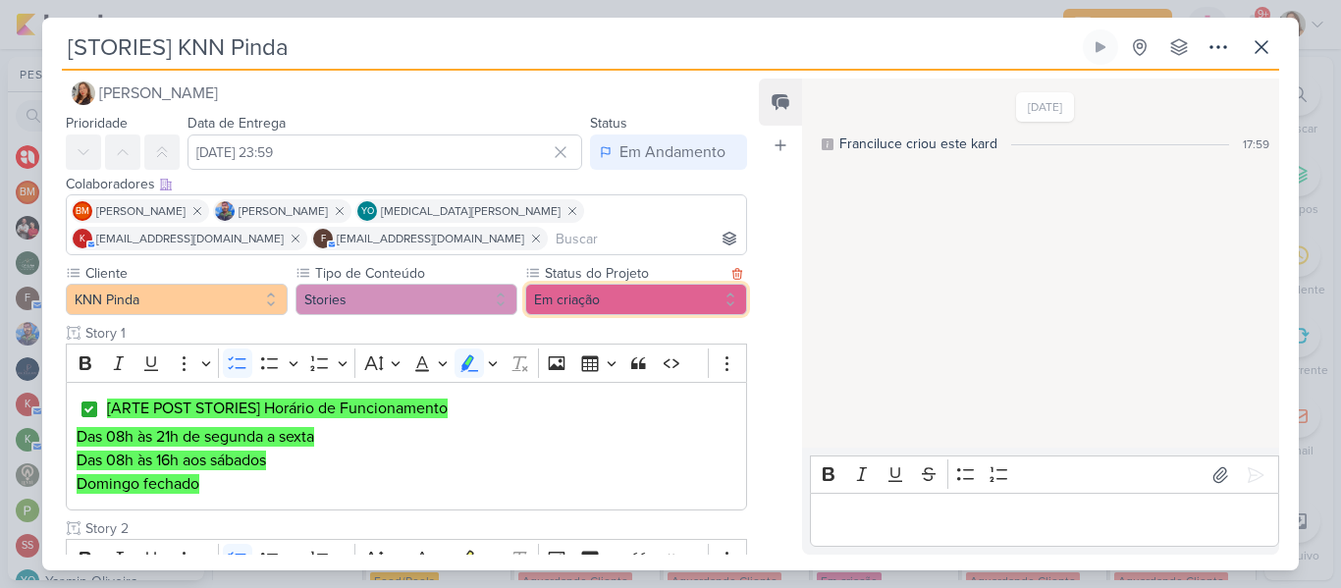
click at [590, 295] on button "Em criação" at bounding box center [636, 299] width 222 height 31
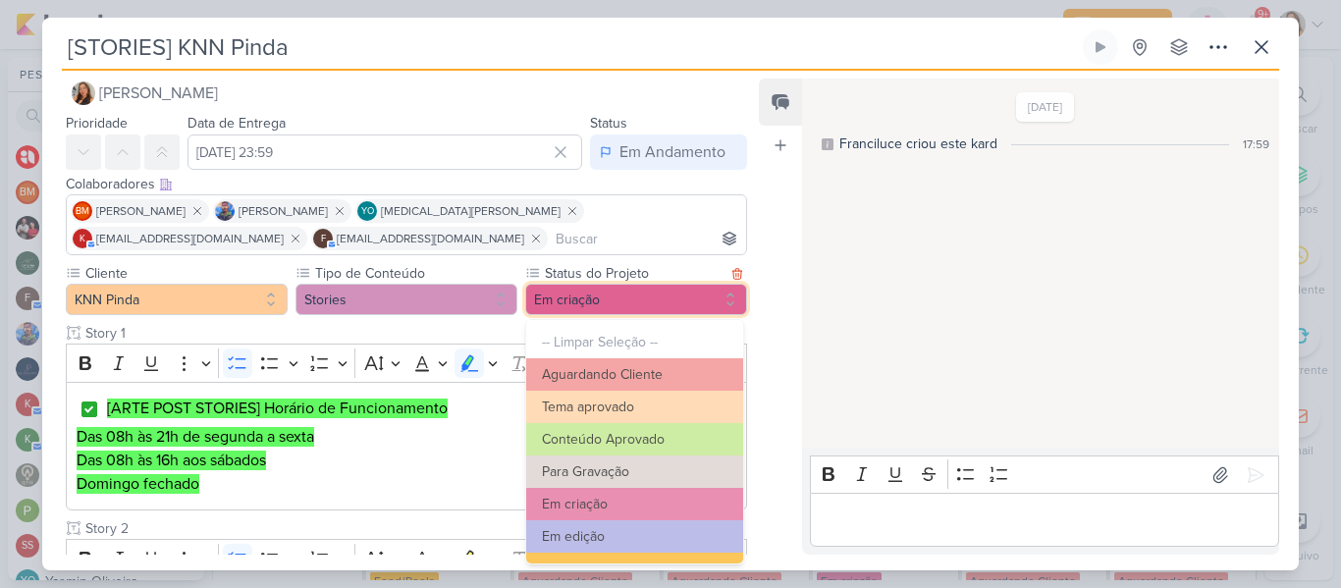
scroll to position [222, 0]
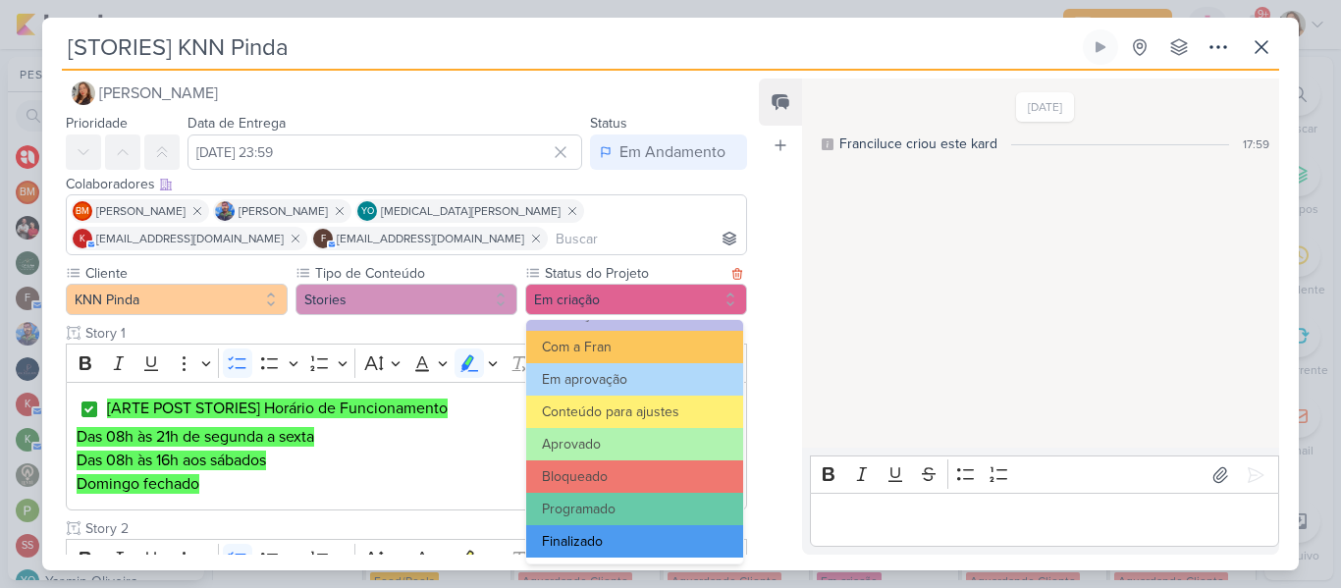
click at [688, 541] on button "Finalizado" at bounding box center [634, 541] width 217 height 32
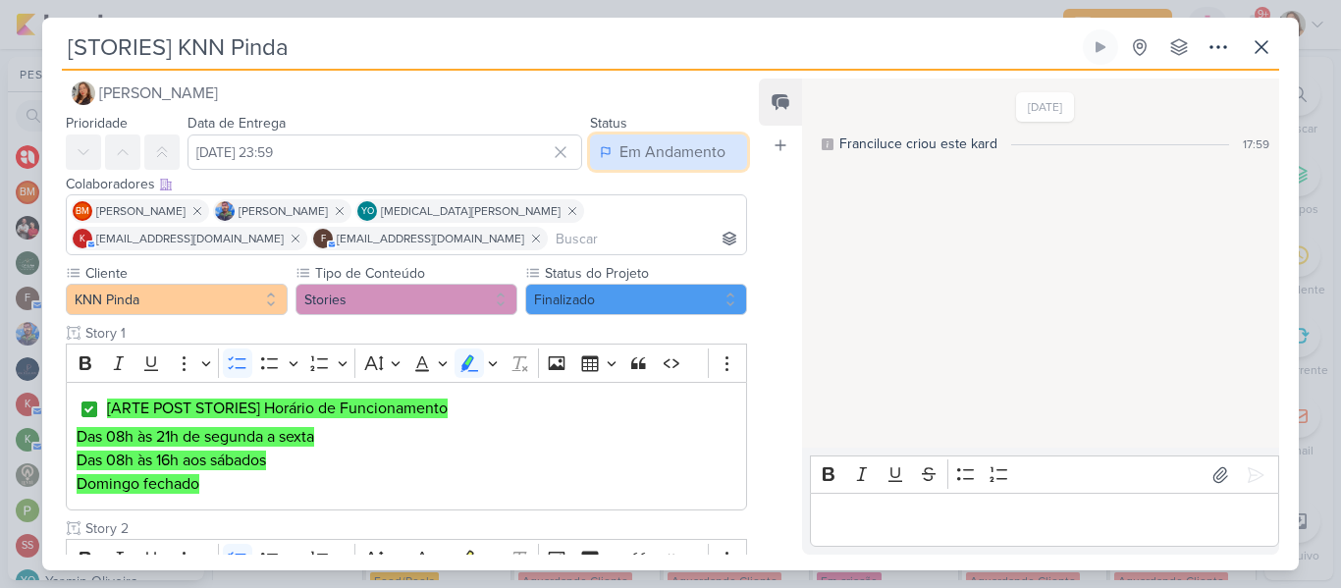
click at [648, 148] on div "Em Andamento" at bounding box center [672, 152] width 106 height 24
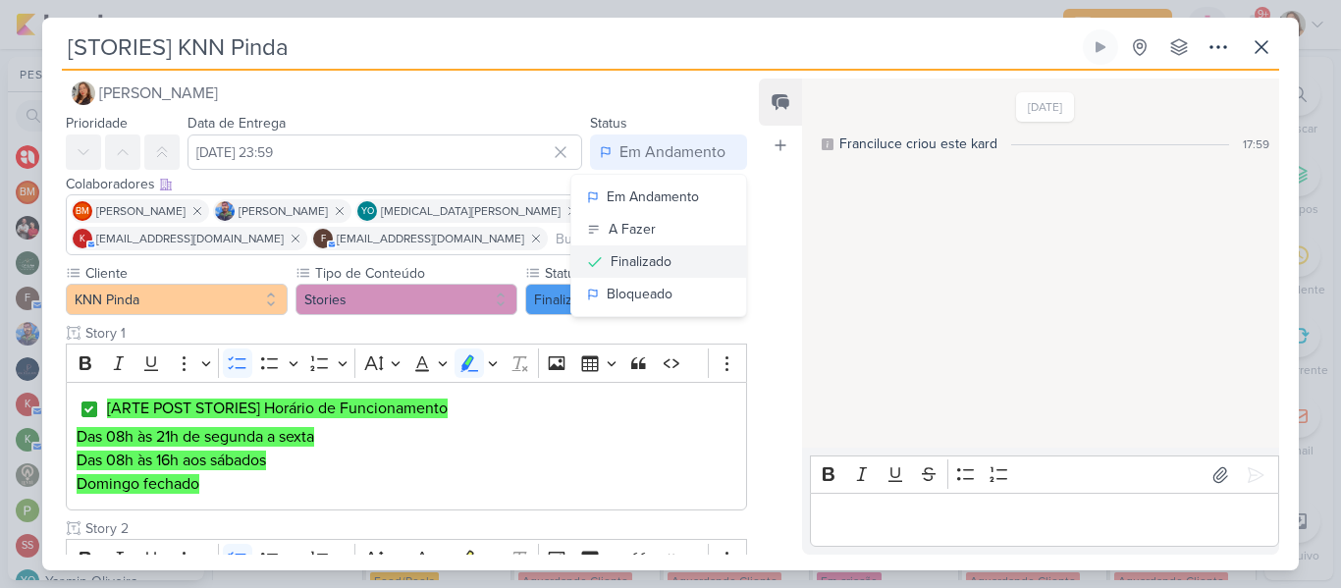
click at [624, 274] on button "Finalizado" at bounding box center [658, 261] width 175 height 32
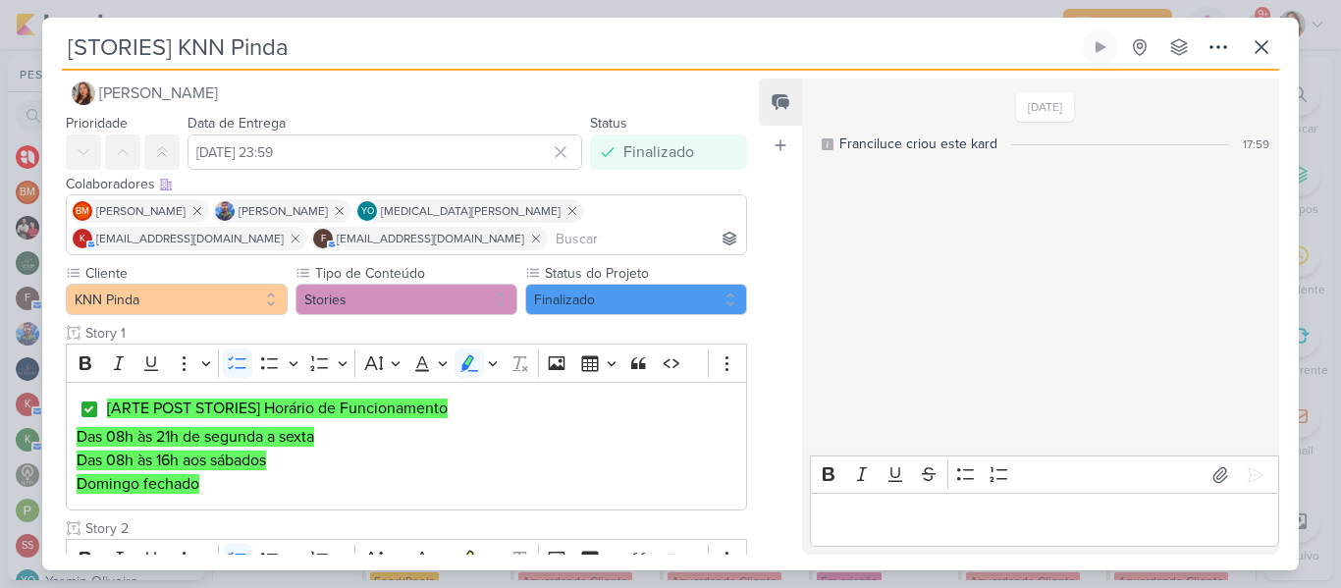
scroll to position [1111, 0]
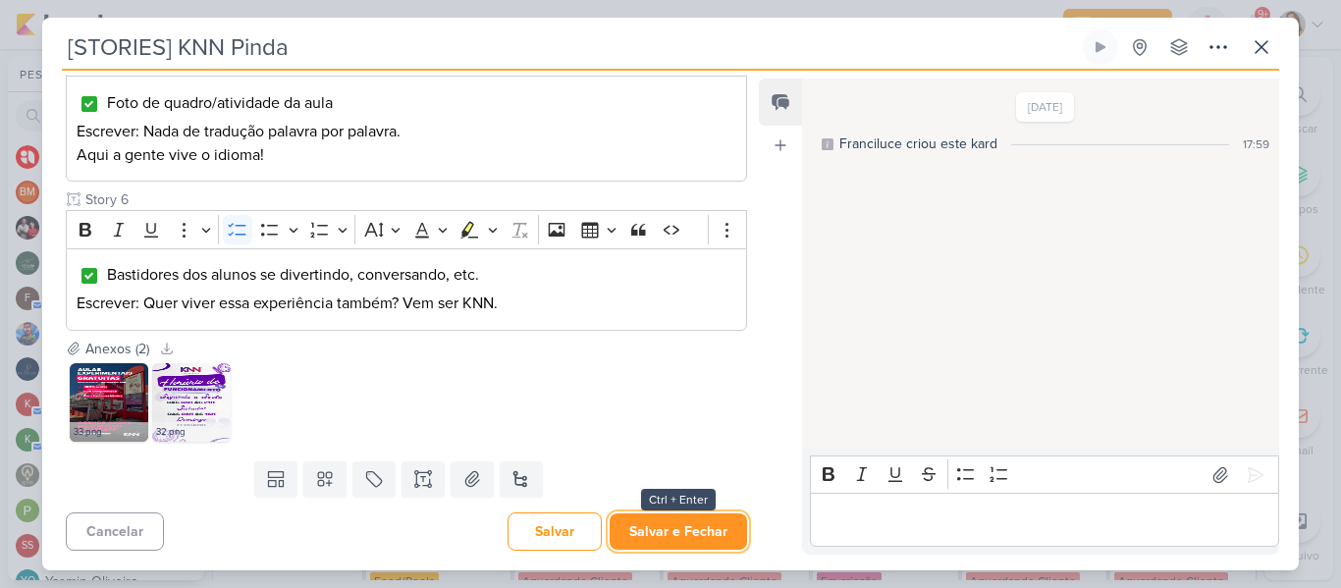
click at [661, 531] on button "Salvar e Fechar" at bounding box center [677, 531] width 137 height 36
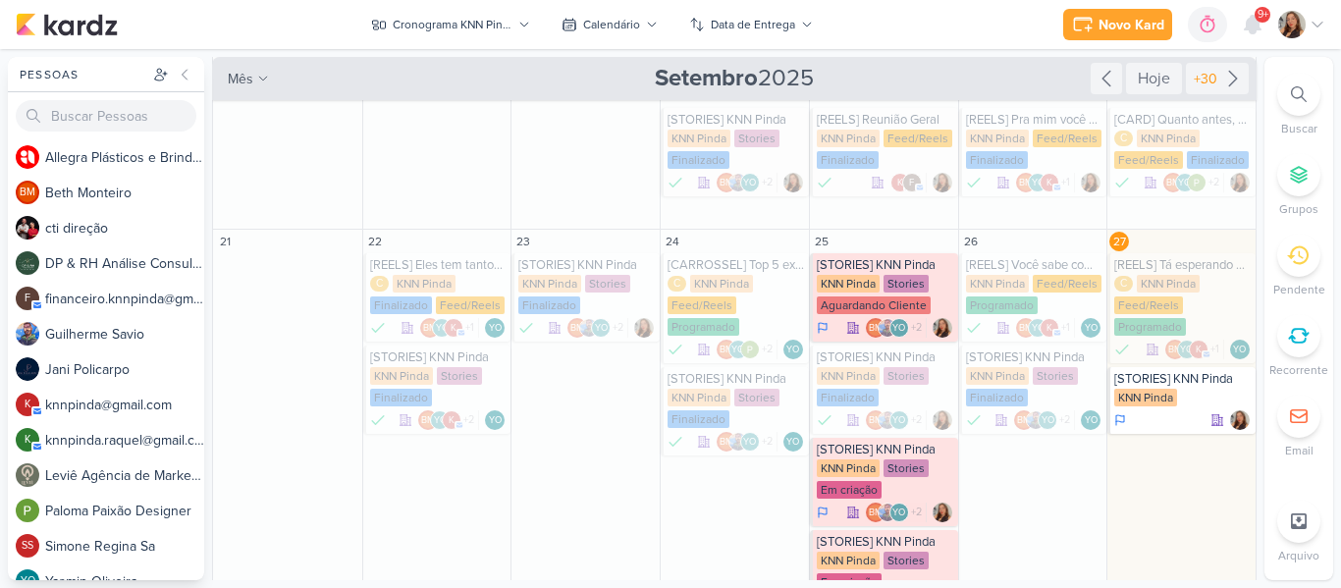
scroll to position [165, 0]
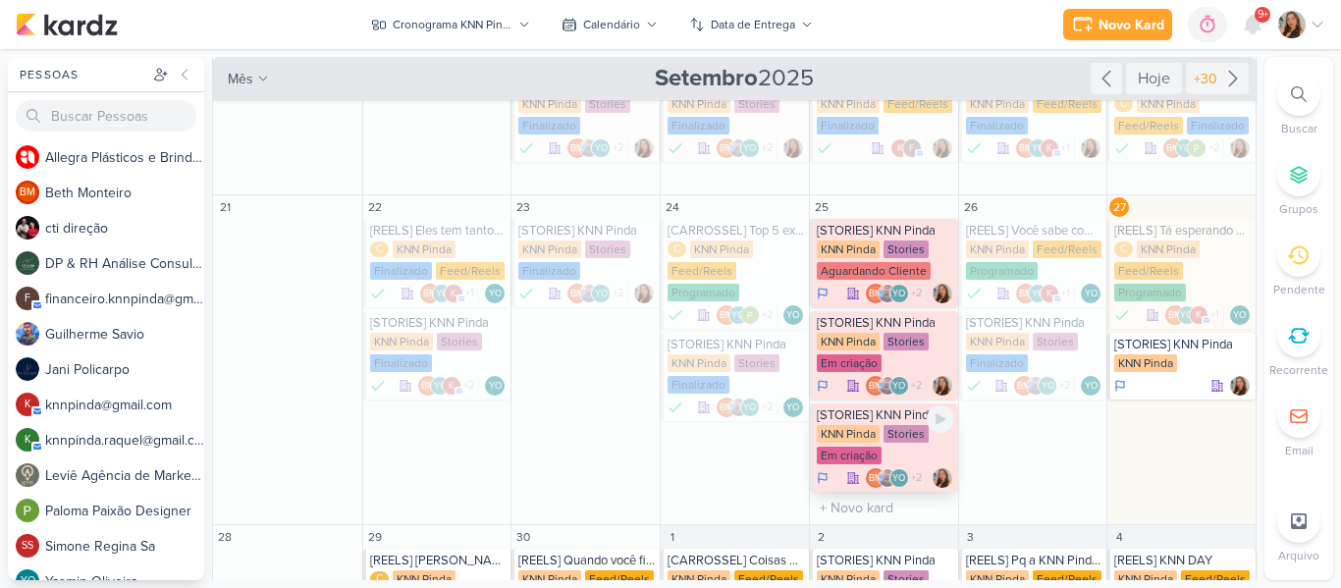
click at [911, 426] on div "Stories" at bounding box center [905, 434] width 45 height 18
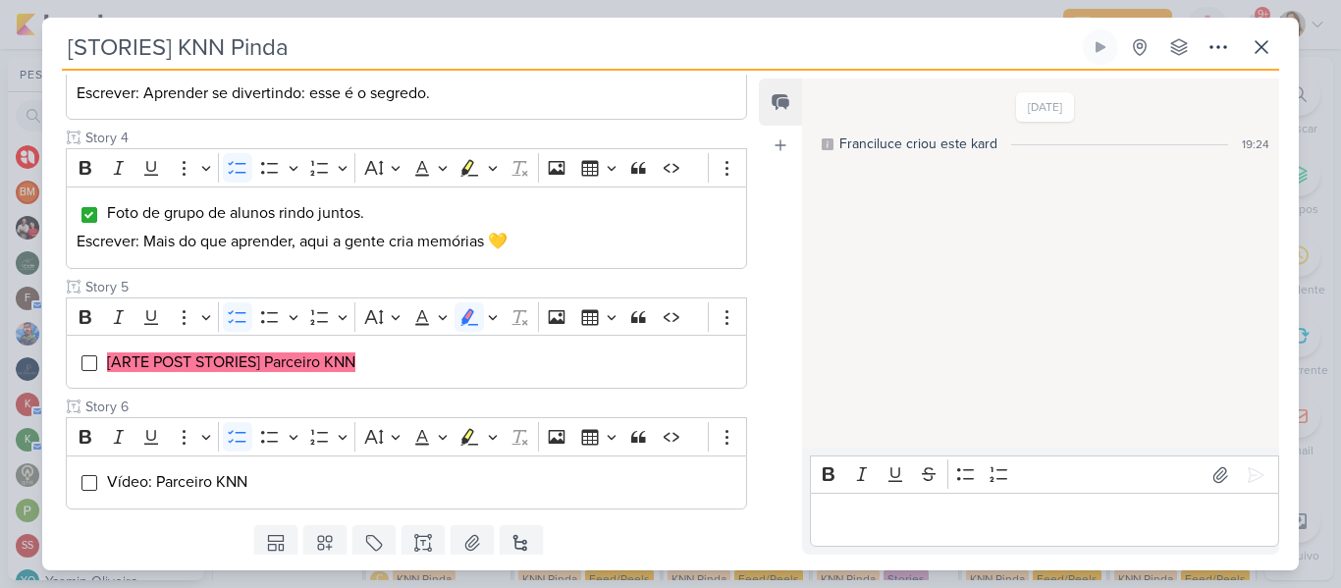
scroll to position [756, 0]
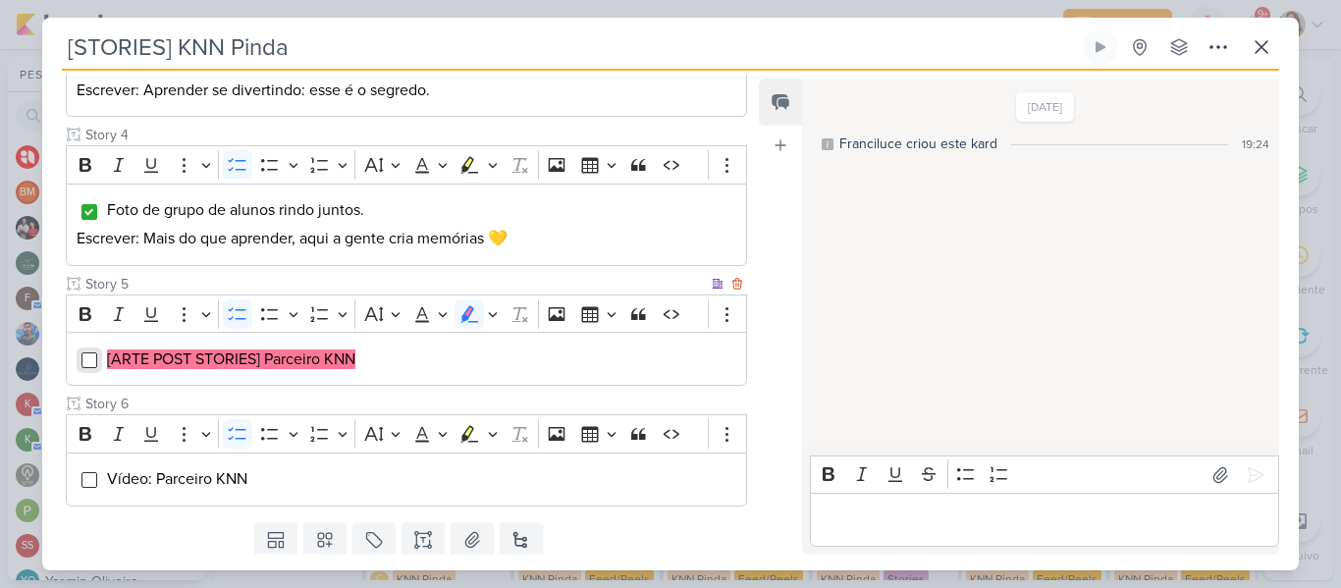
click at [87, 359] on input "Editor editing area: main" at bounding box center [89, 360] width 16 height 16
click at [759, 310] on div "Feed Atrelar email Solte o email para atrelar ao kard" at bounding box center [780, 317] width 43 height 476
click at [755, 371] on div "Responsável [PERSON_NAME] Nenhum contato encontrado create new contact Novo Con…" at bounding box center [670, 321] width 1256 height 500
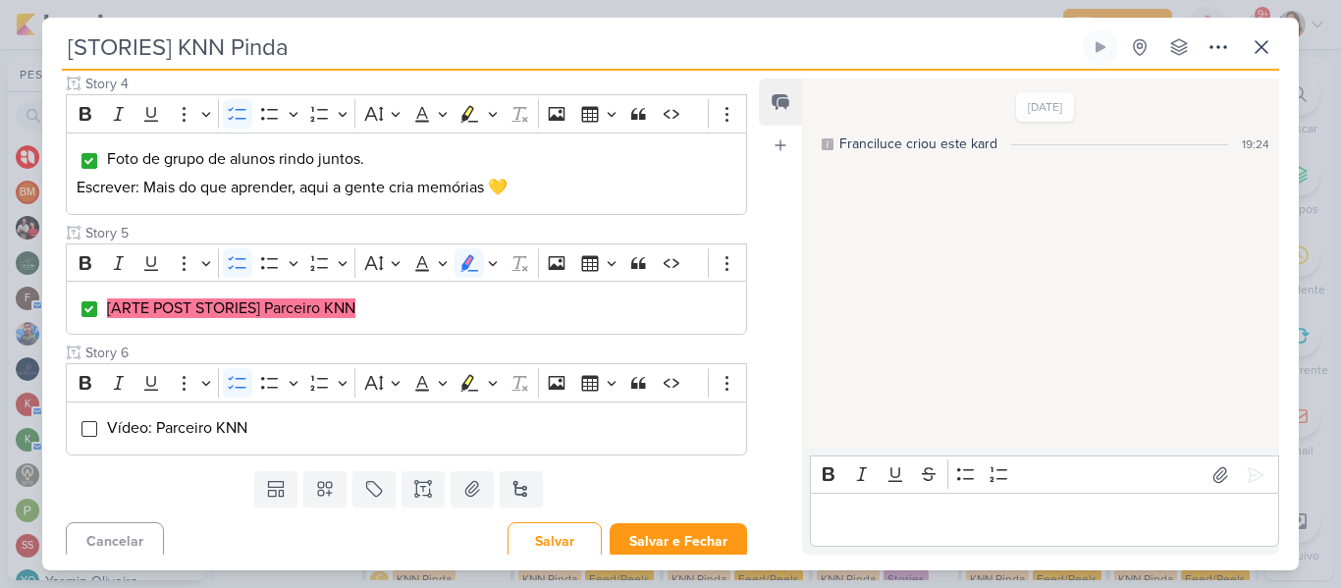
scroll to position [817, 0]
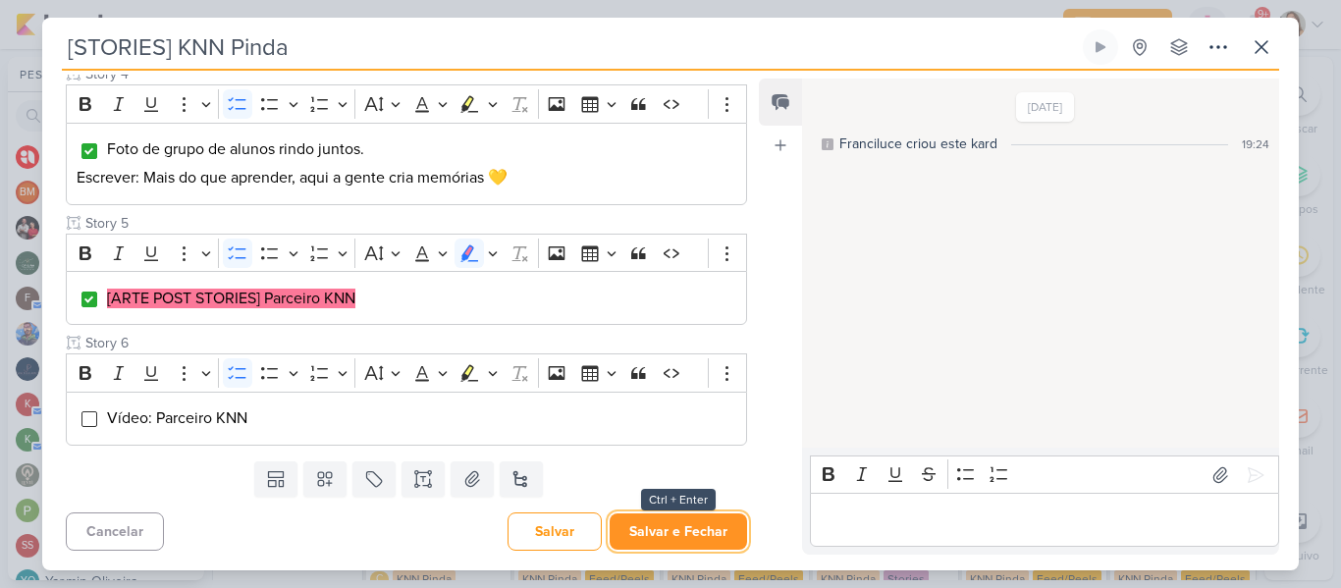
click at [699, 522] on button "Salvar e Fechar" at bounding box center [677, 531] width 137 height 36
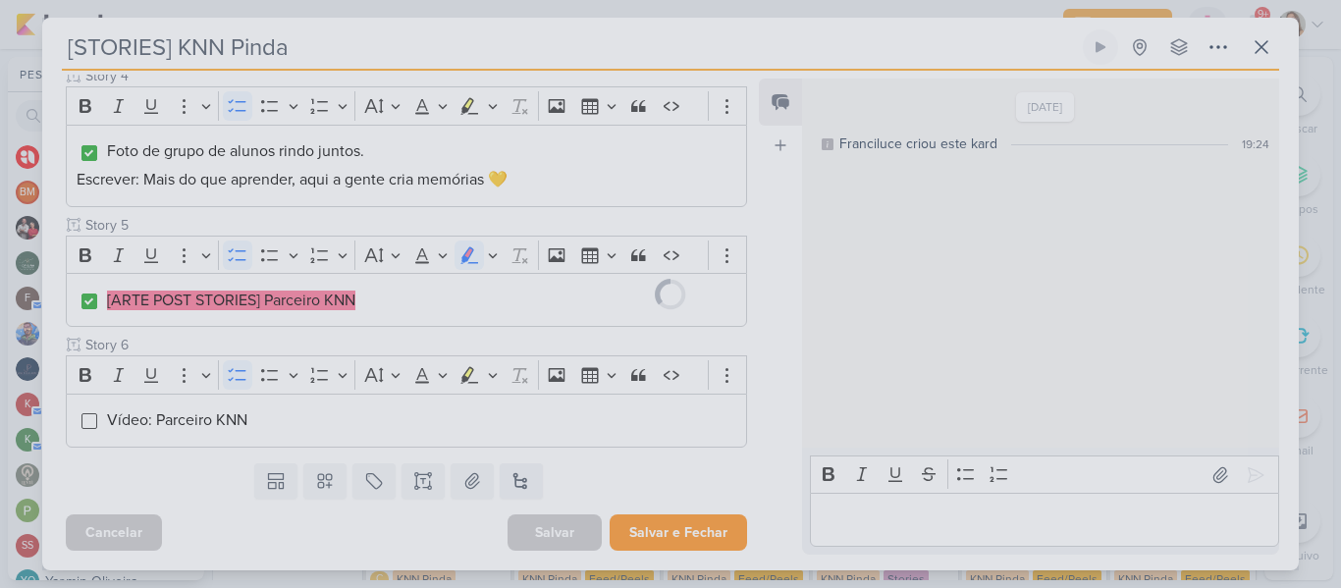
scroll to position [815, 0]
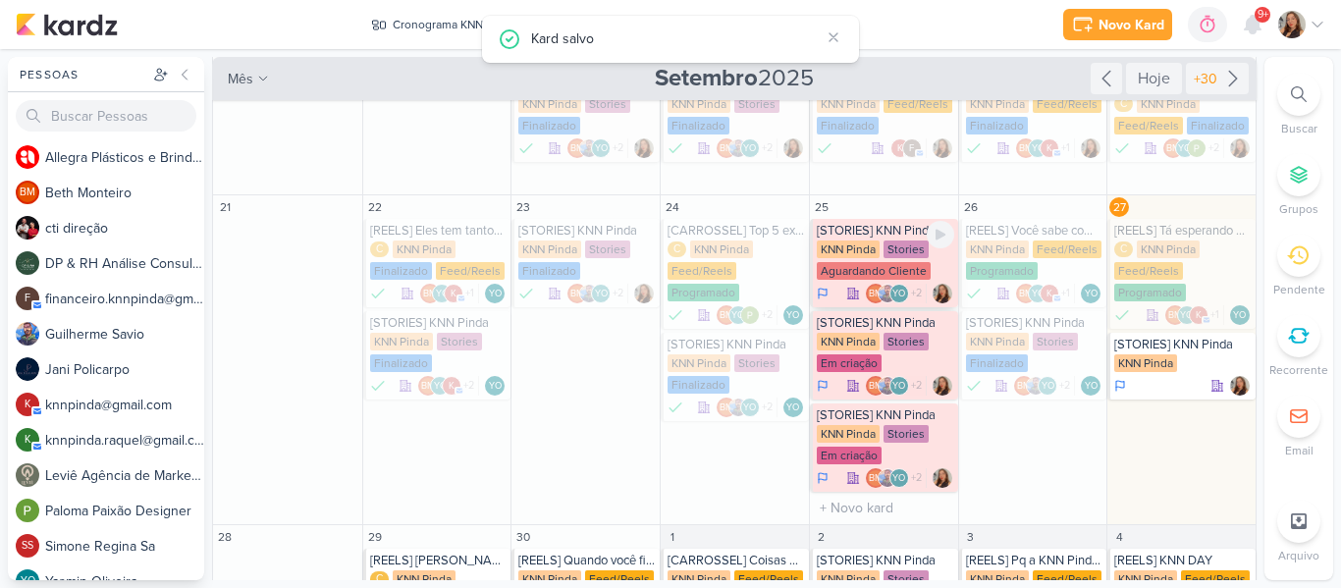
click at [853, 235] on div "[STORIES] KNN Pinda" at bounding box center [885, 231] width 137 height 16
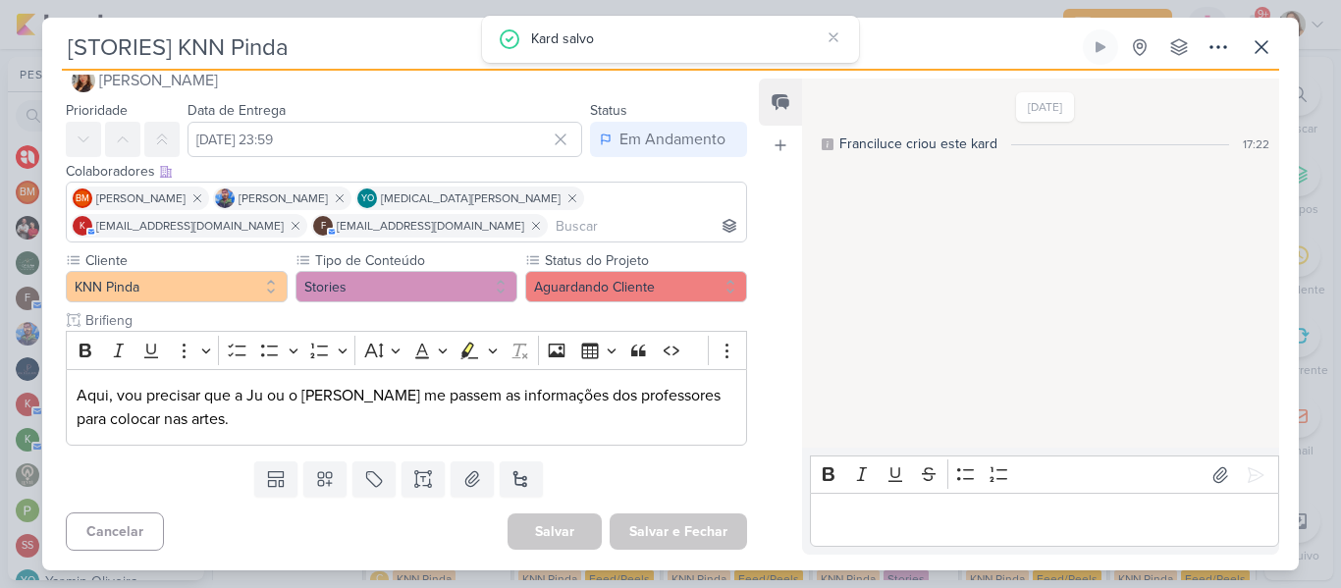
scroll to position [0, 0]
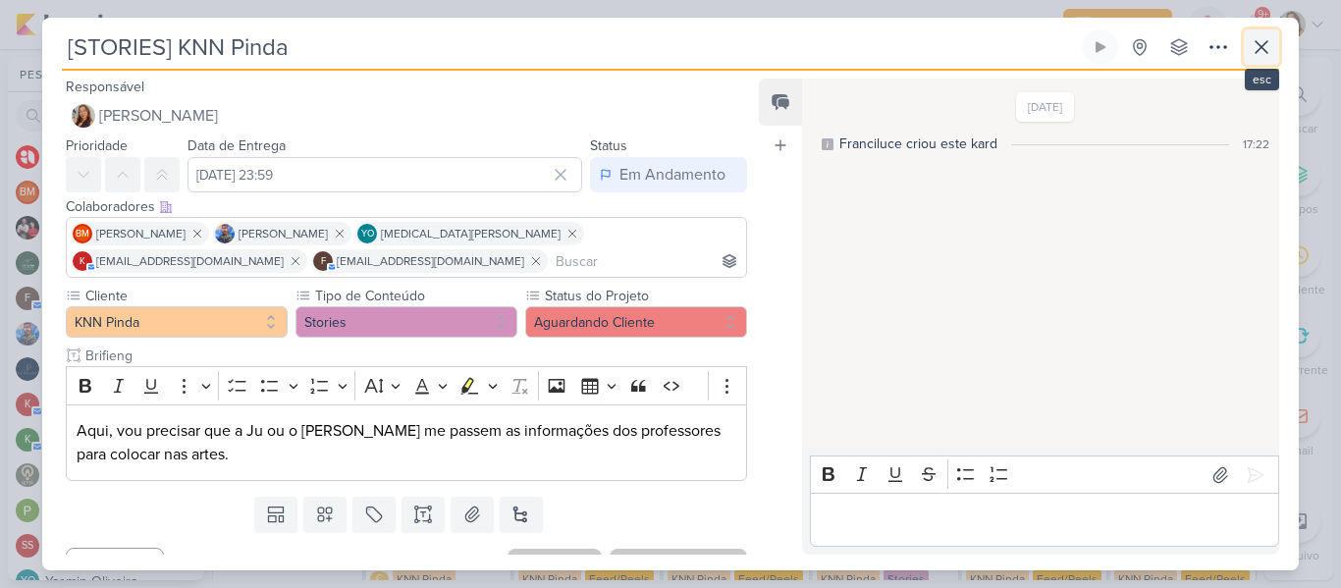
click at [1263, 50] on icon at bounding box center [1261, 47] width 12 height 12
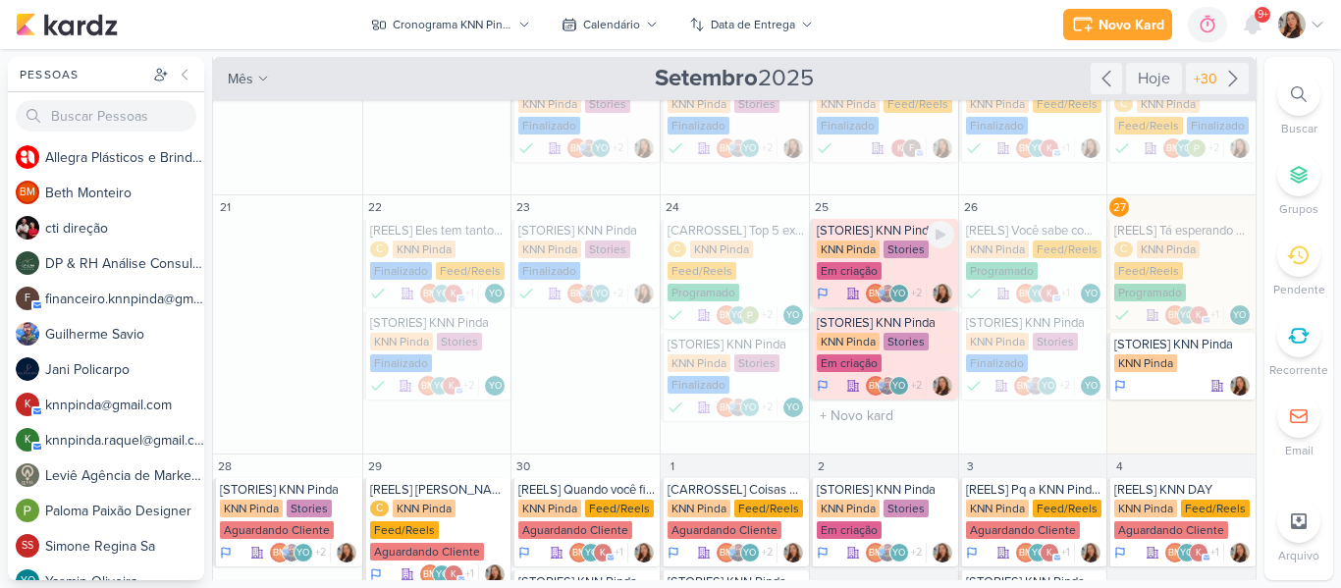
click at [847, 246] on div "KNN Pinda" at bounding box center [848, 249] width 63 height 18
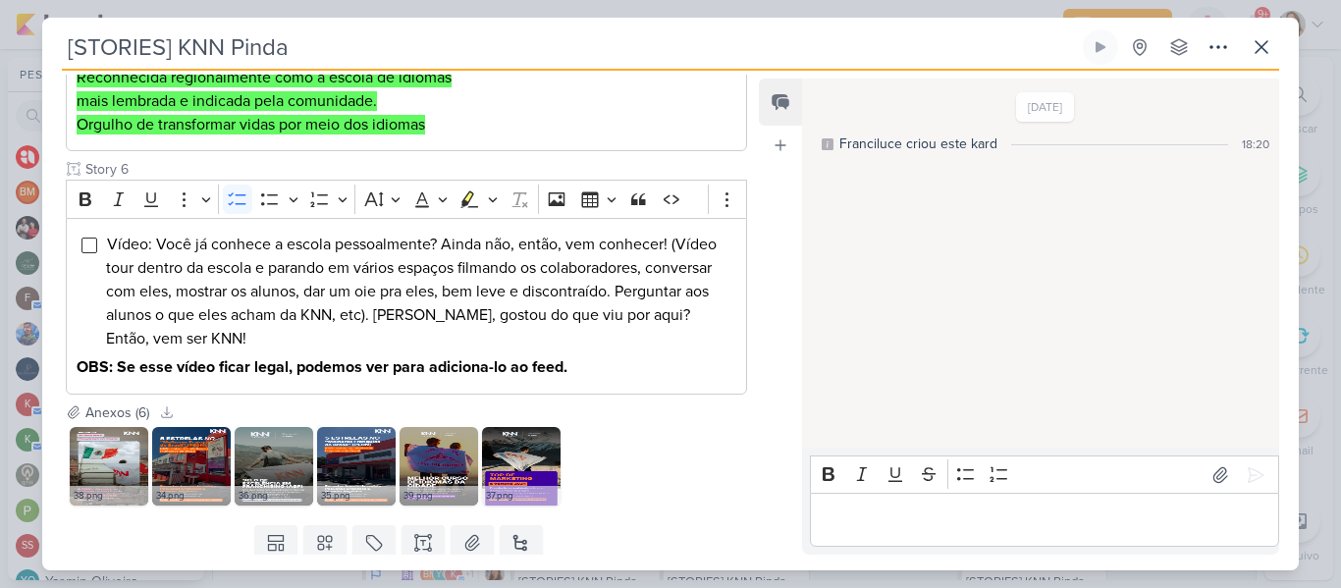
scroll to position [1261, 0]
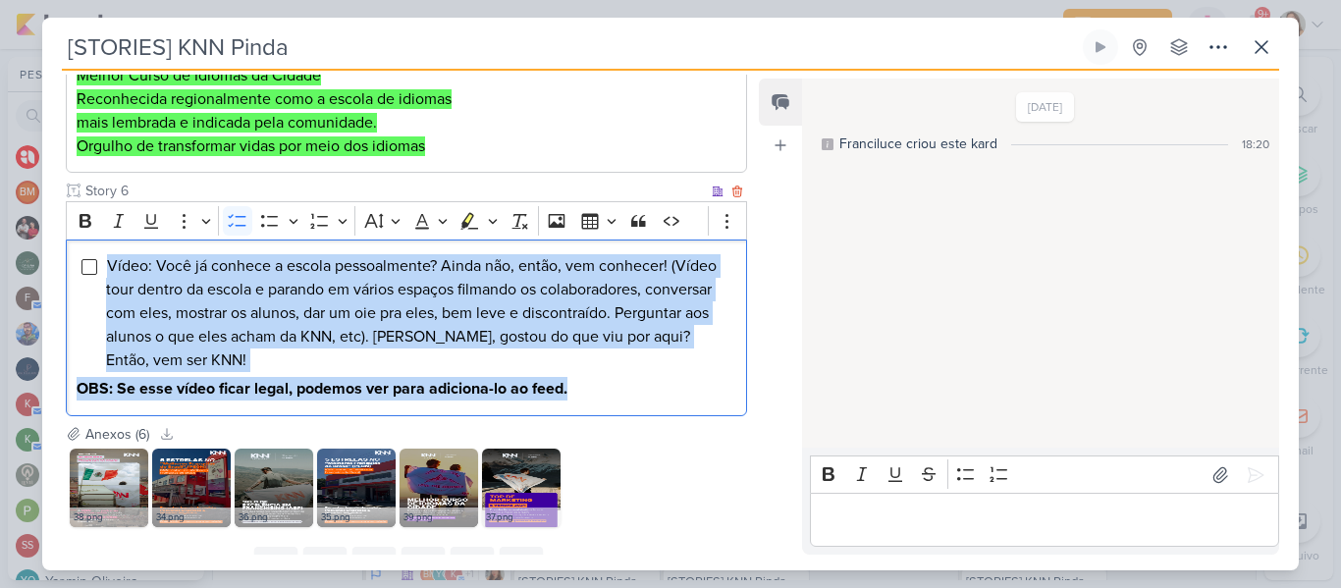
drag, startPoint x: 106, startPoint y: 262, endPoint x: 599, endPoint y: 414, distance: 515.6
click at [599, 414] on div "Vídeo: Você já conhece a escola pessoalmente? Ainda não, então, vem conhecer! (…" at bounding box center [406, 327] width 681 height 177
copy div "Vídeo: Você já conhece a escola pessoalmente? Ainda não, então, vem conhecer! (…"
click at [279, 322] on span "Vídeo: Você já conhece a escola pessoalmente? Ainda não, então, vem conhecer! (…" at bounding box center [411, 313] width 610 height 114
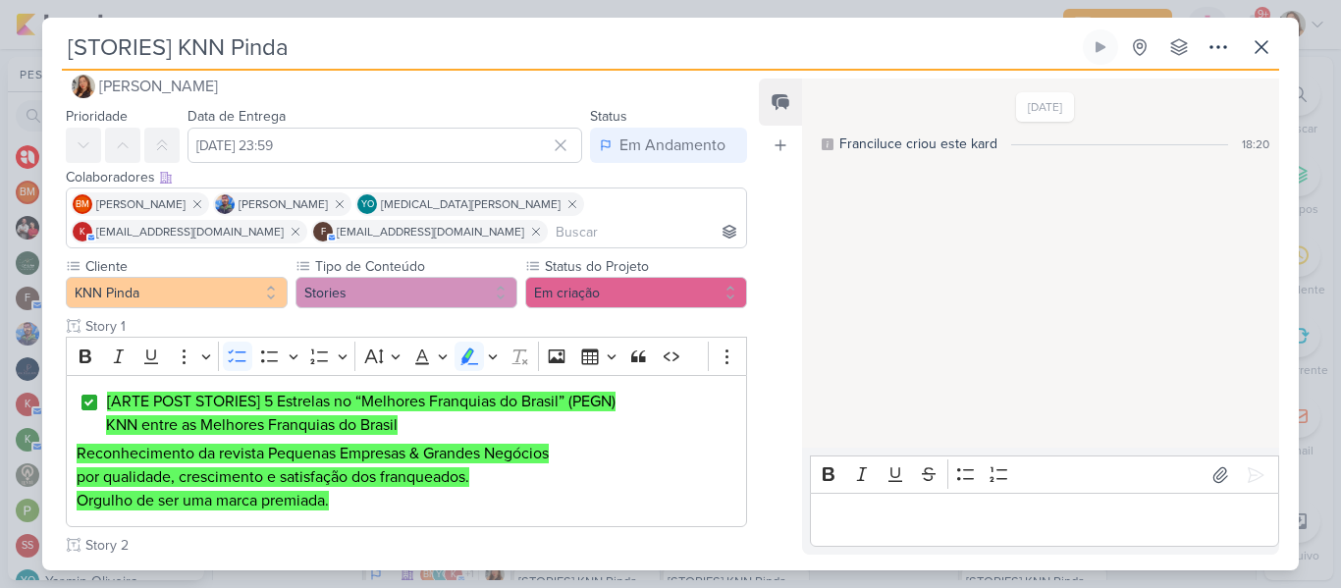
scroll to position [34, 0]
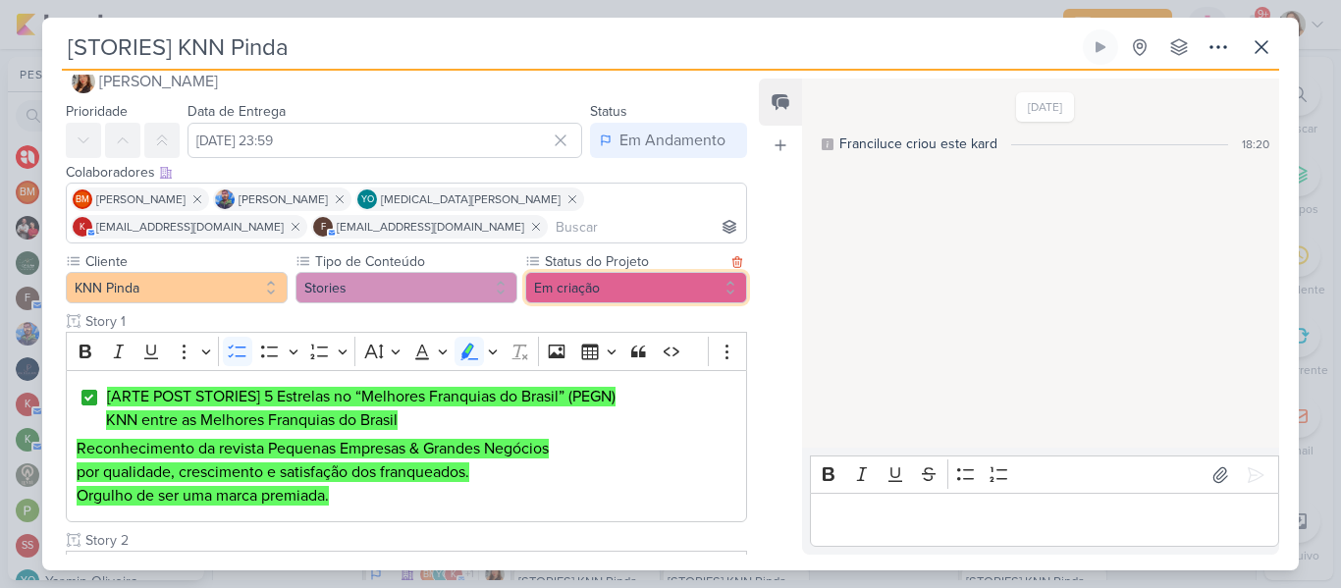
click at [595, 291] on button "Em criação" at bounding box center [636, 287] width 222 height 31
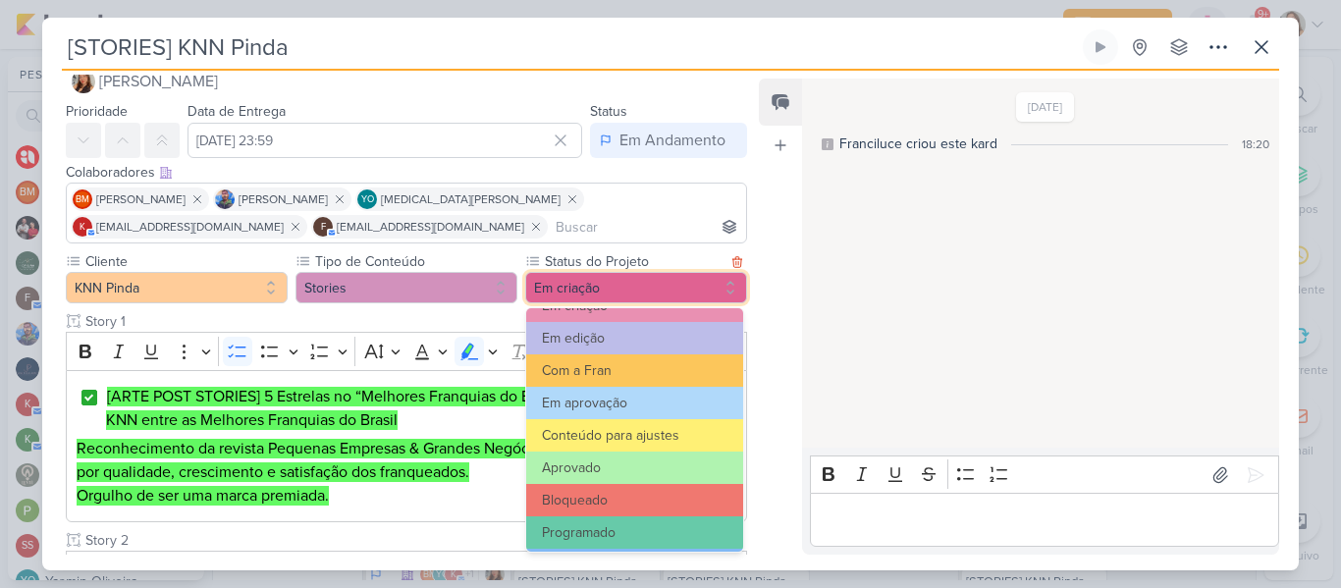
scroll to position [222, 0]
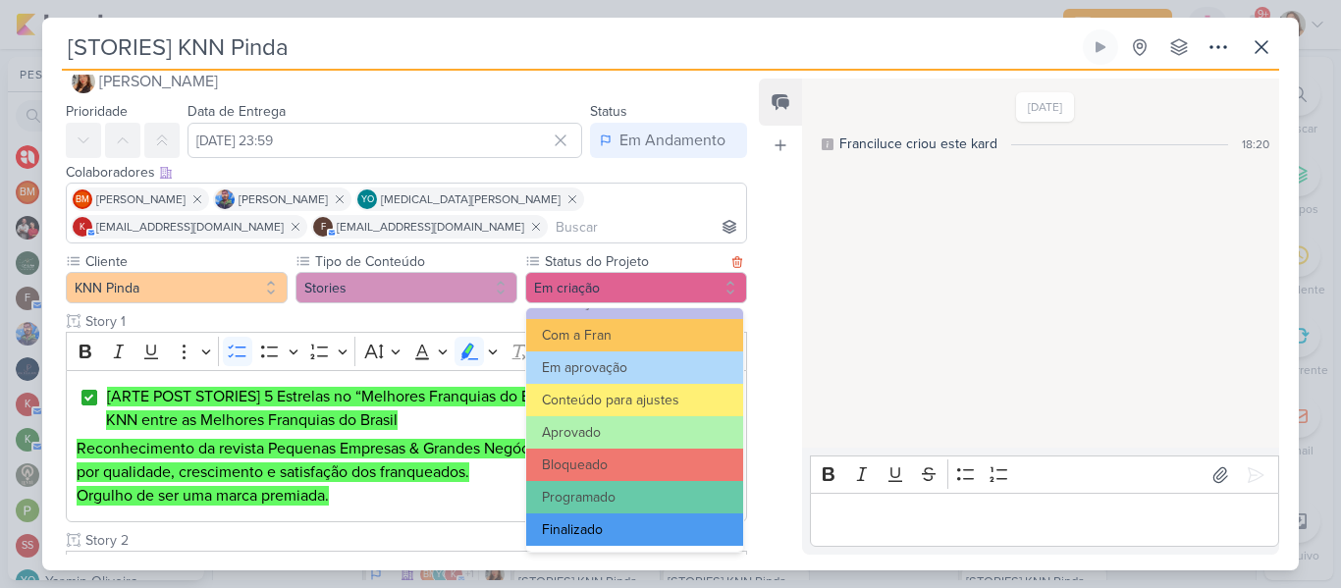
click at [656, 524] on button "Finalizado" at bounding box center [634, 529] width 217 height 32
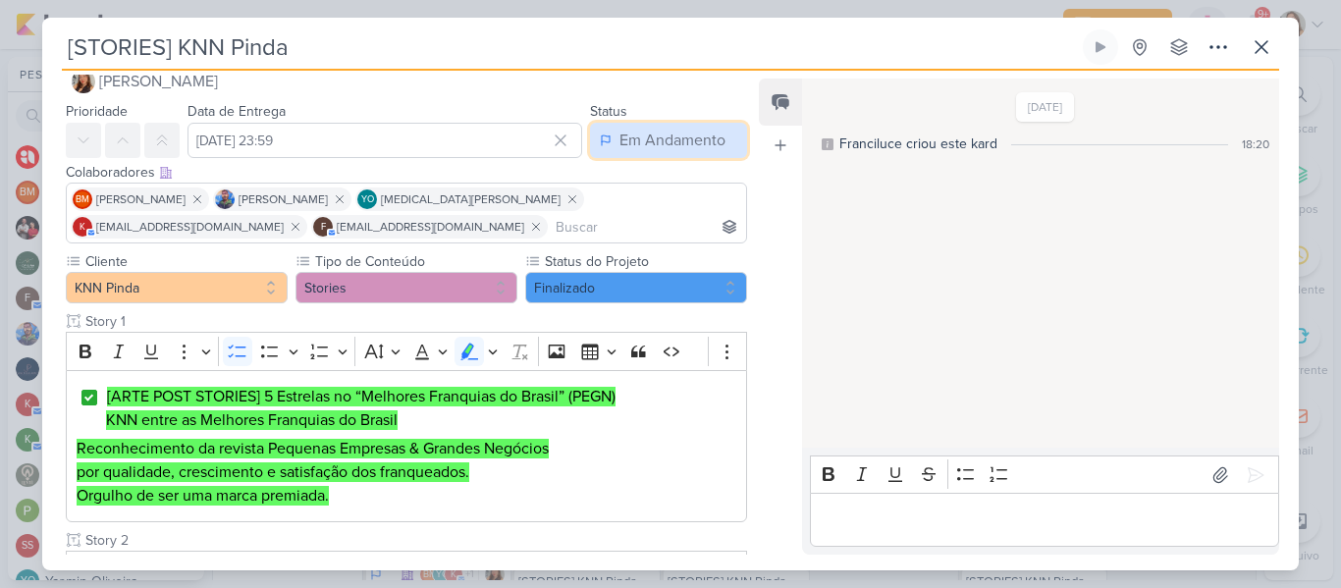
click at [628, 137] on div "Em Andamento" at bounding box center [672, 141] width 106 height 24
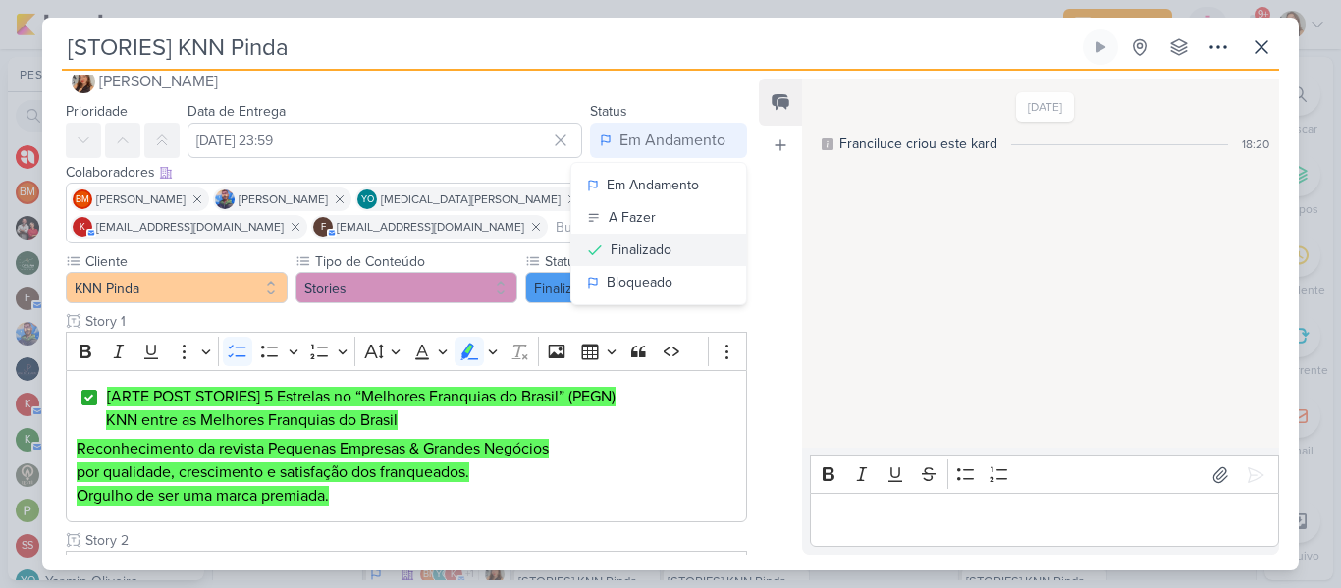
click at [629, 245] on div "Finalizado" at bounding box center [640, 249] width 61 height 21
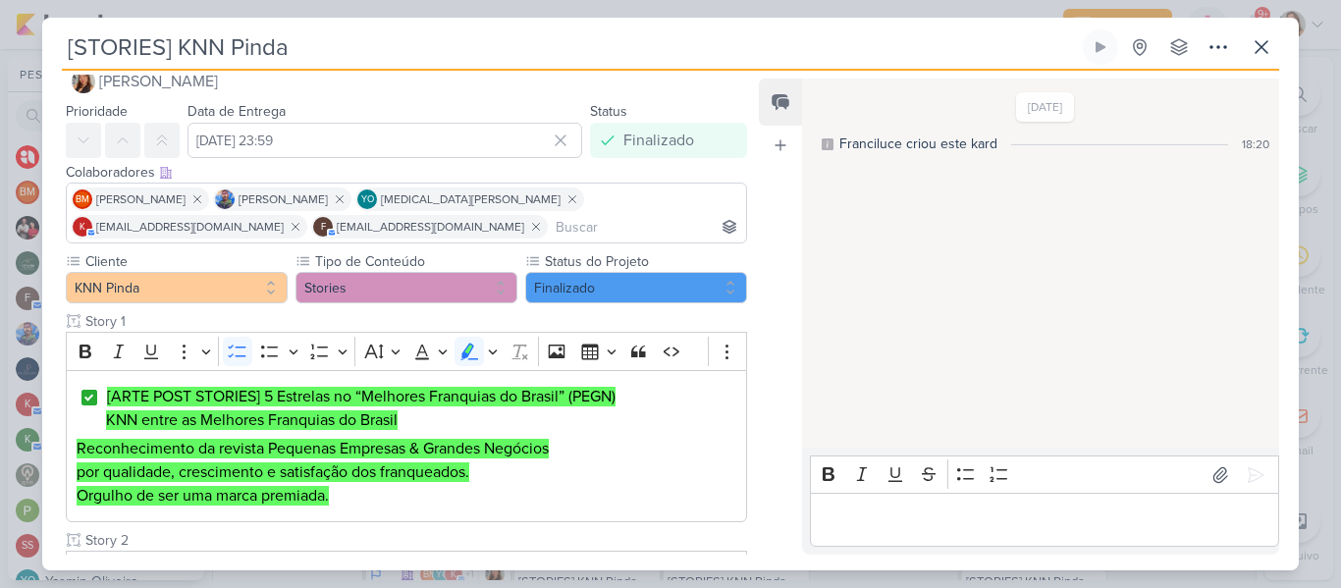
scroll to position [1347, 0]
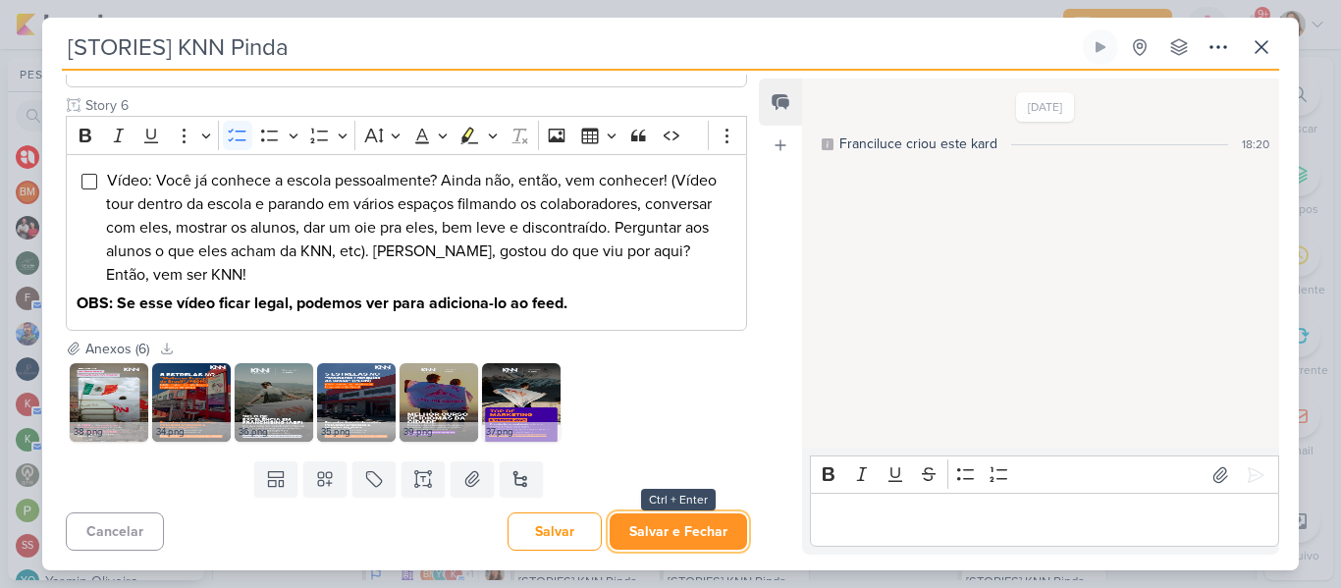
click at [713, 534] on button "Salvar e Fechar" at bounding box center [677, 531] width 137 height 36
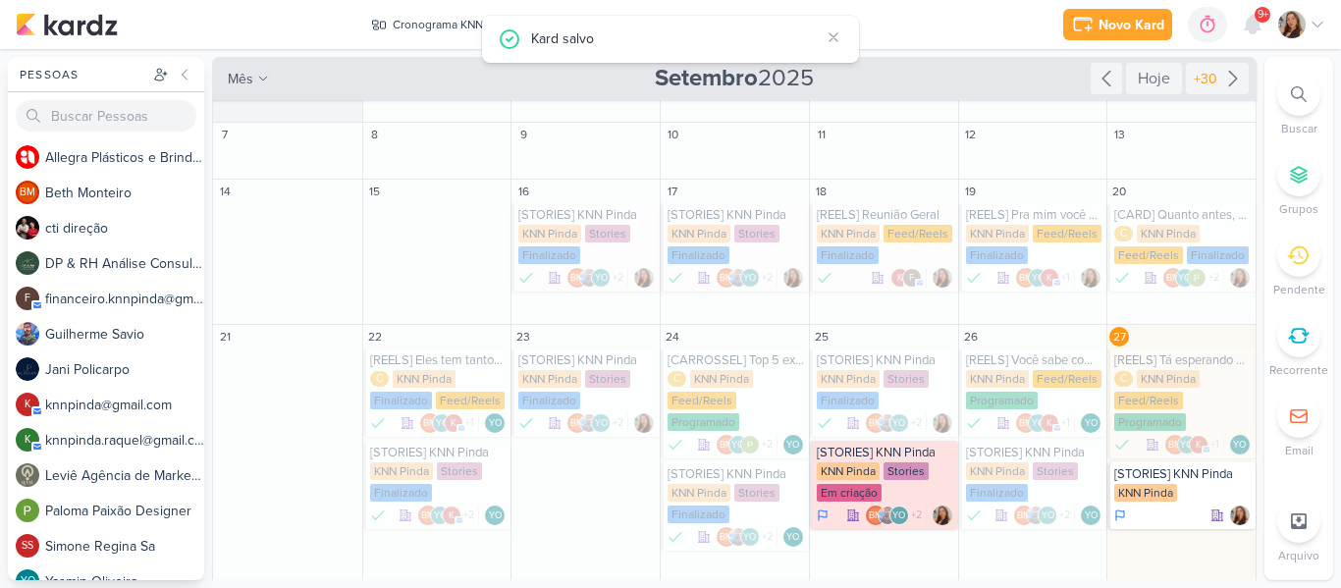
scroll to position [32, 0]
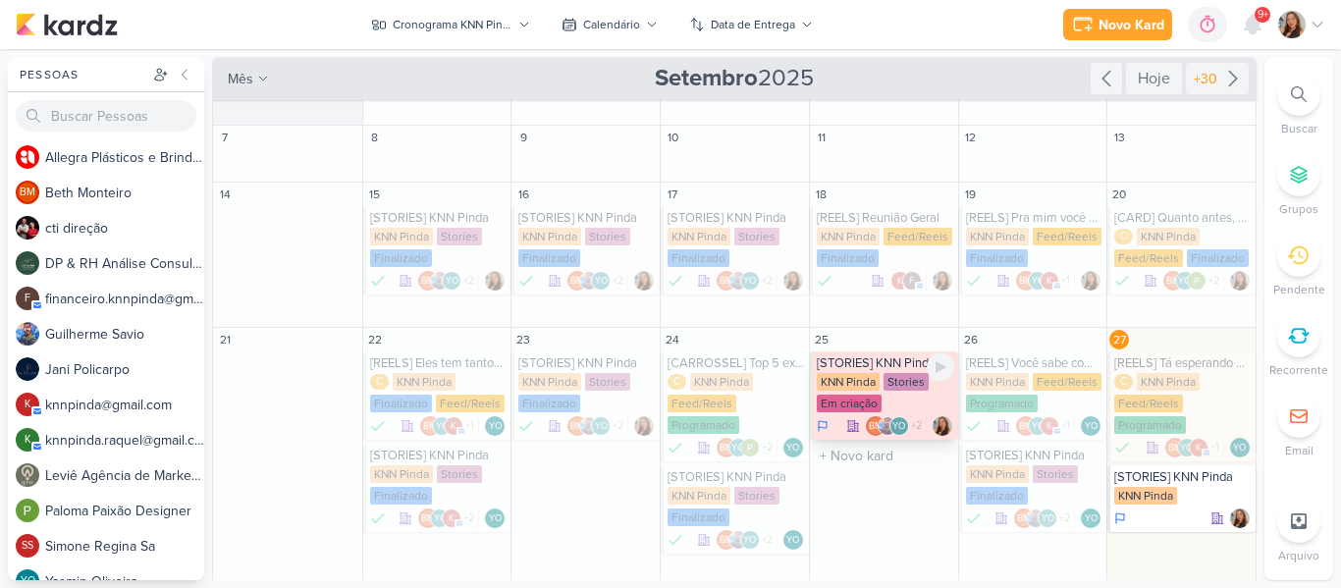
click at [869, 364] on div "[STORIES] KNN Pinda" at bounding box center [885, 363] width 137 height 16
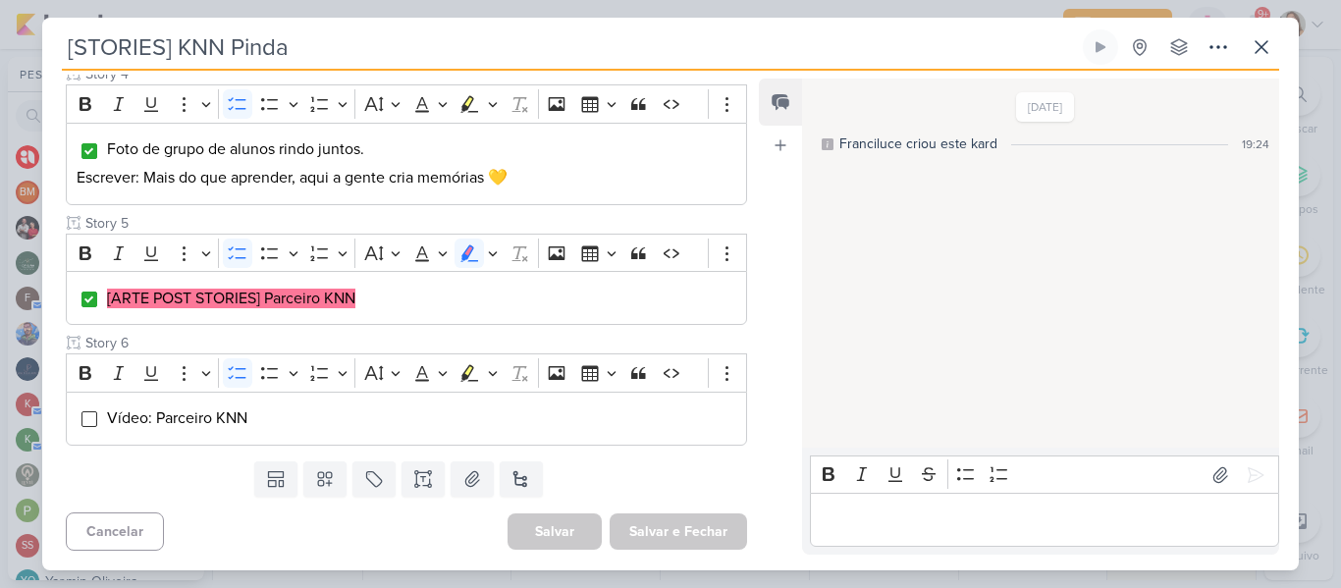
scroll to position [0, 0]
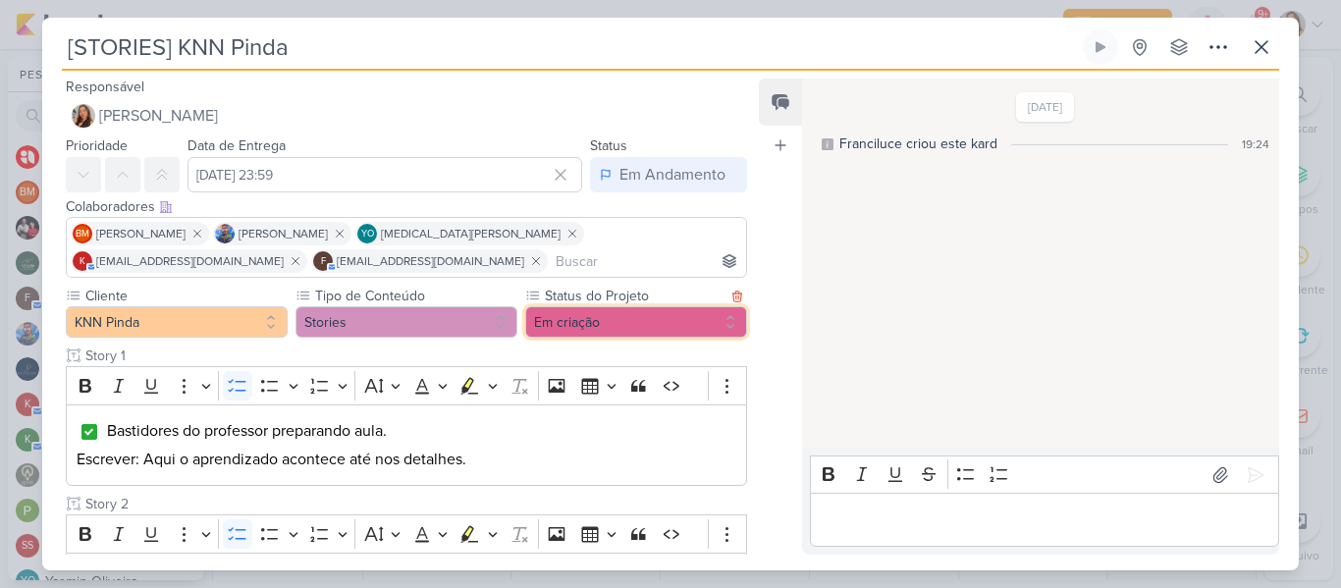
click at [629, 324] on button "Em criação" at bounding box center [636, 321] width 222 height 31
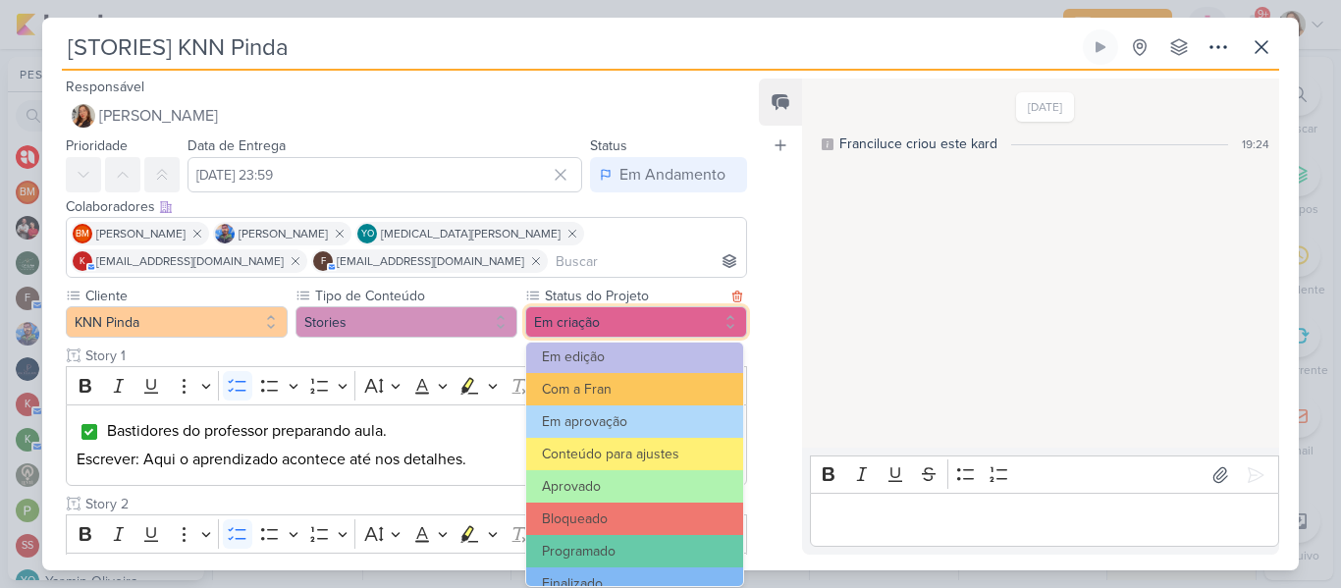
scroll to position [222, 0]
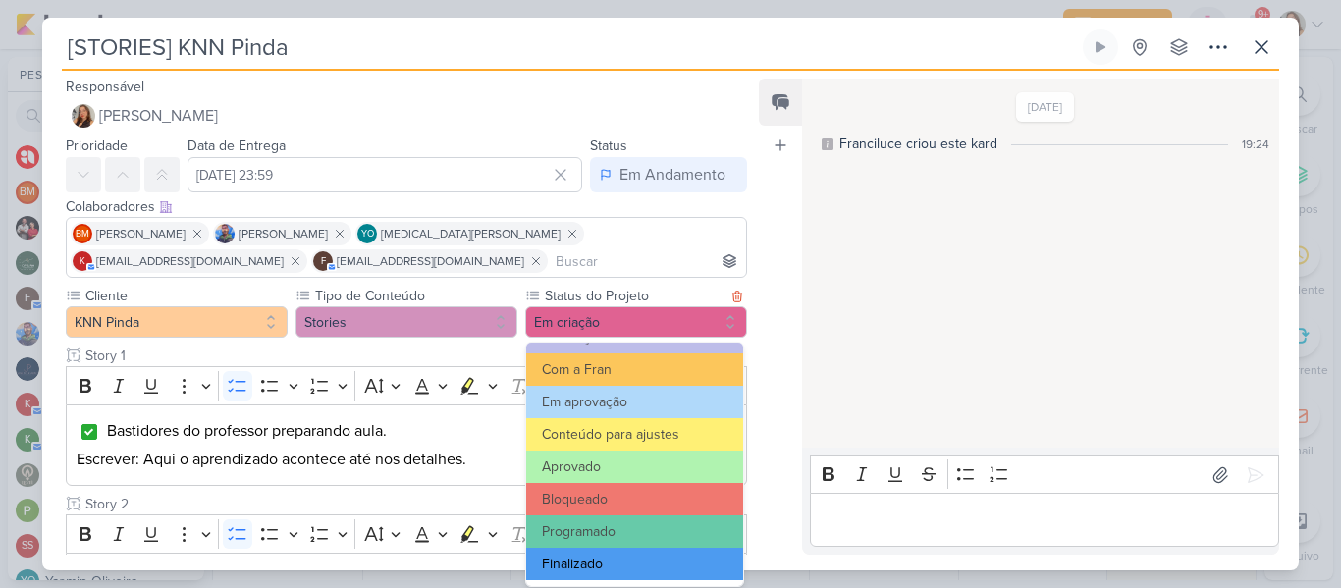
click at [698, 557] on button "Finalizado" at bounding box center [634, 564] width 217 height 32
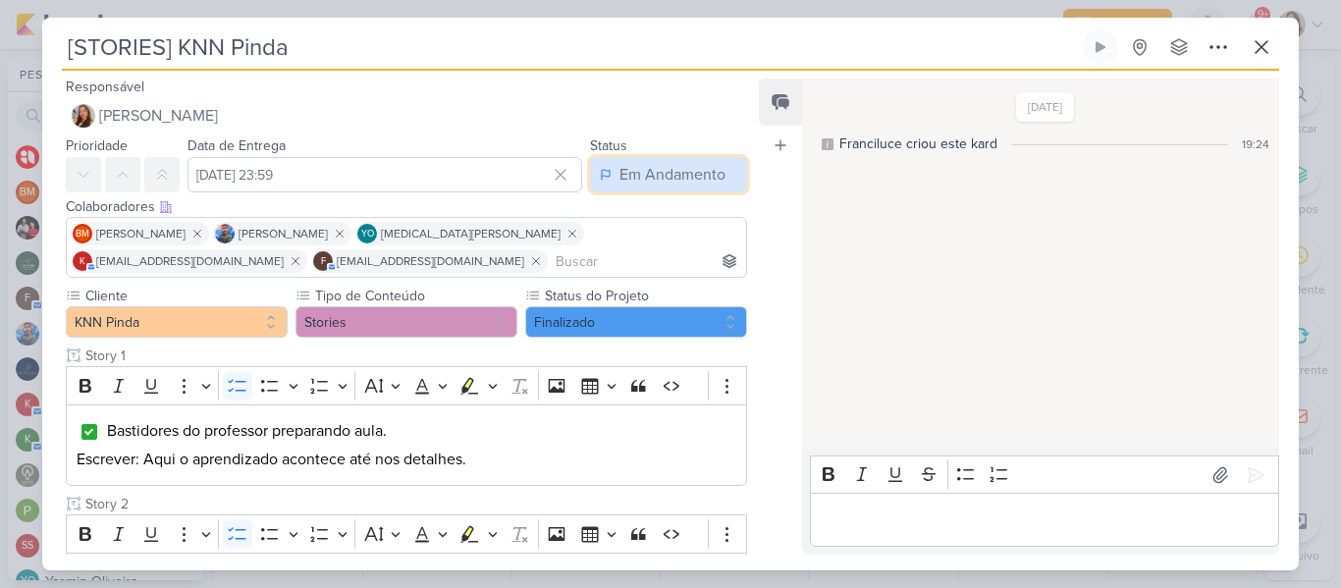
click at [643, 182] on div "Em Andamento" at bounding box center [672, 175] width 106 height 24
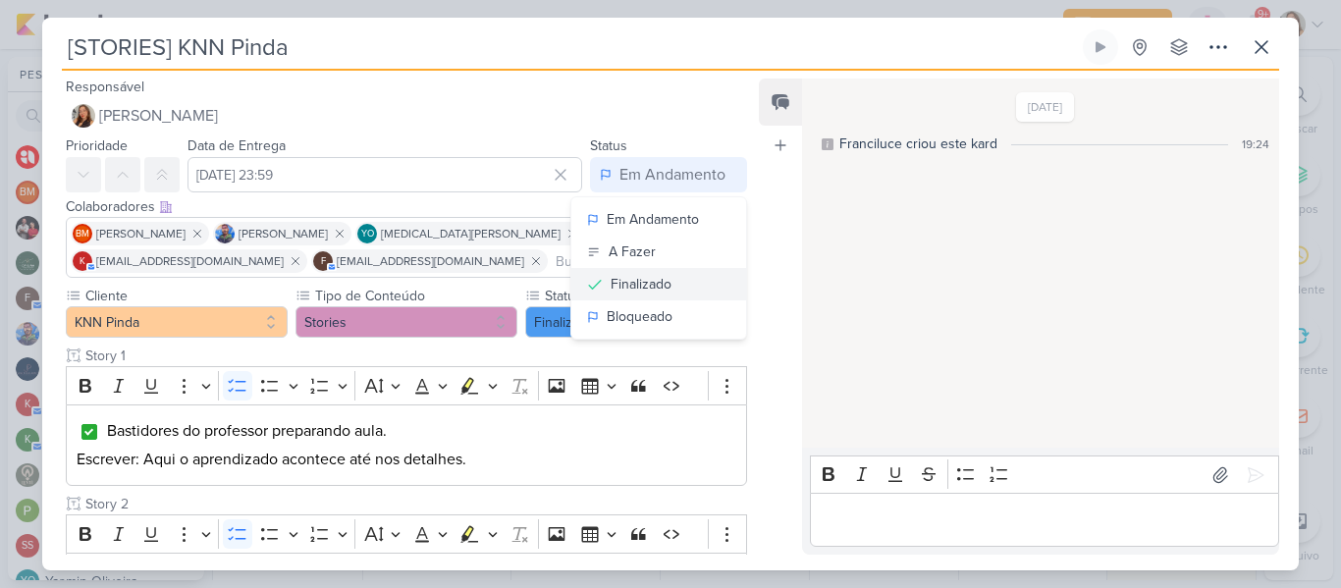
click at [643, 281] on div "Finalizado" at bounding box center [640, 284] width 61 height 21
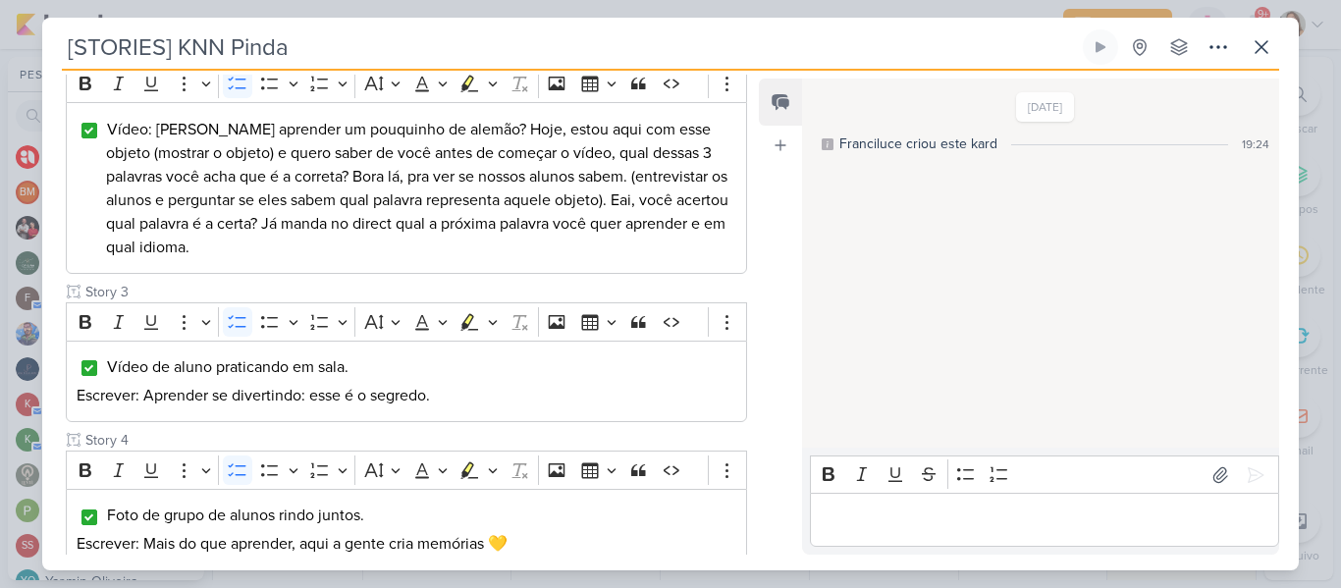
scroll to position [817, 0]
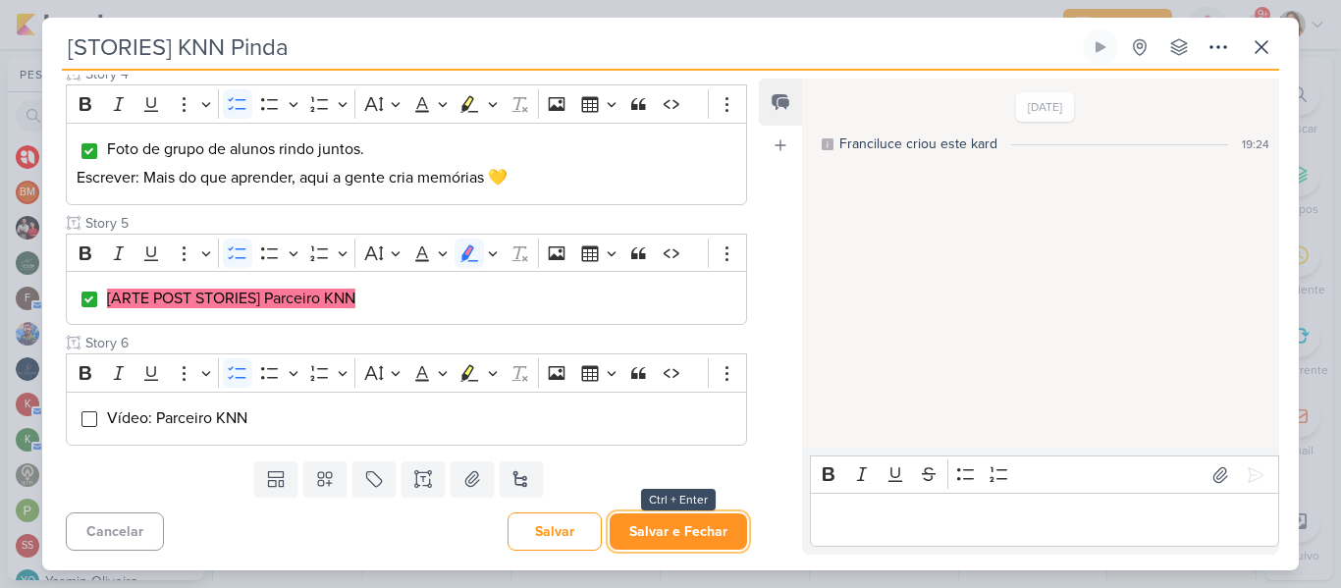
click at [673, 520] on button "Salvar e Fechar" at bounding box center [677, 531] width 137 height 36
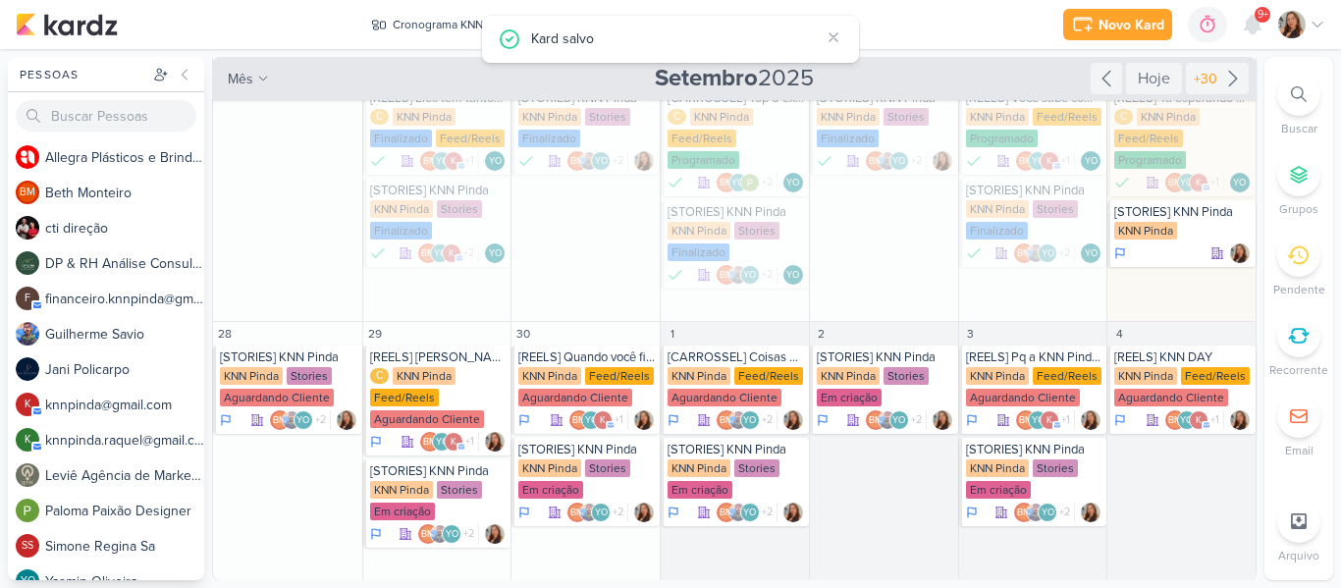
scroll to position [298, 0]
click at [1152, 218] on div "[STORIES] KNN Pinda" at bounding box center [1182, 211] width 137 height 16
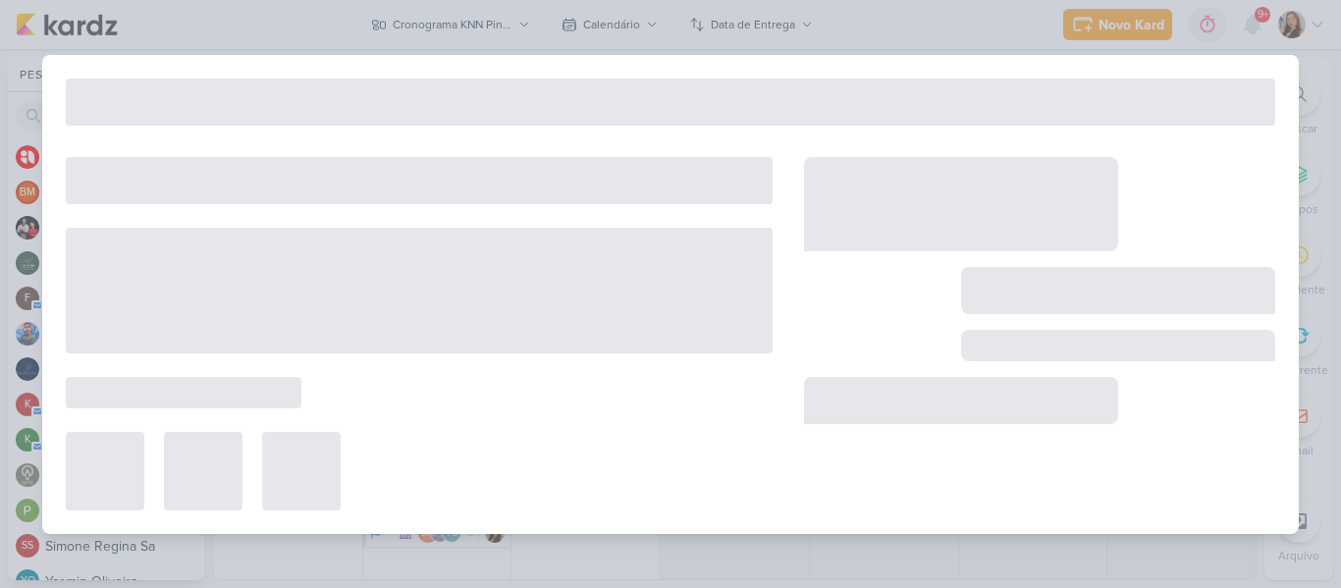
type input "[DATE] 23:59"
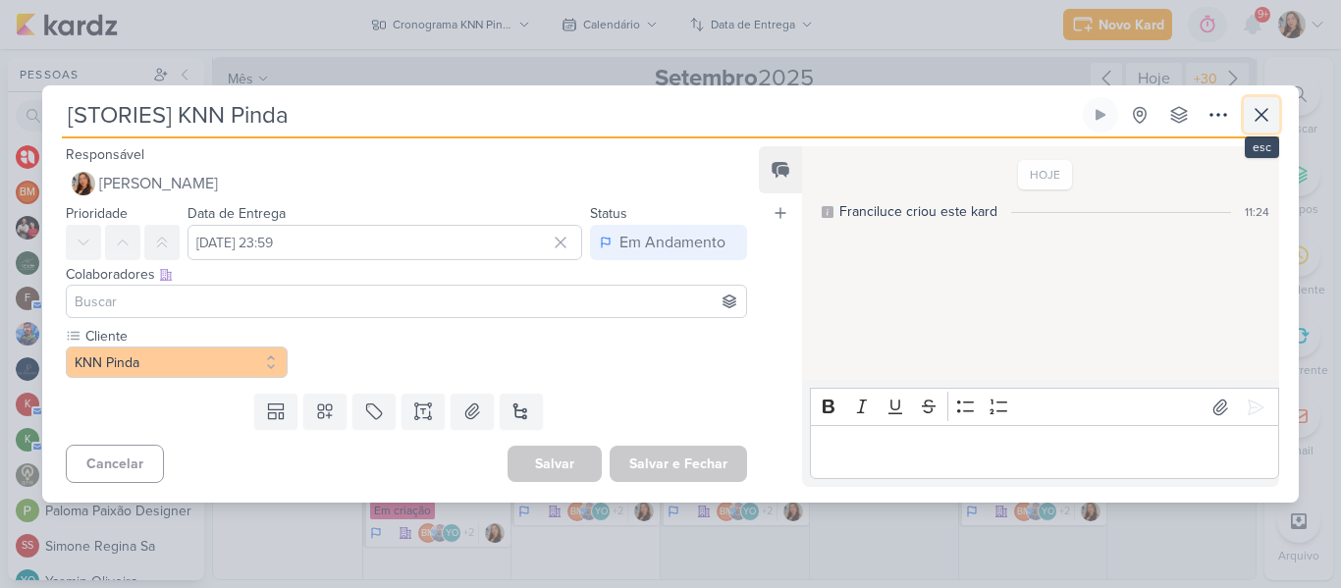
click at [1255, 114] on icon at bounding box center [1261, 115] width 24 height 24
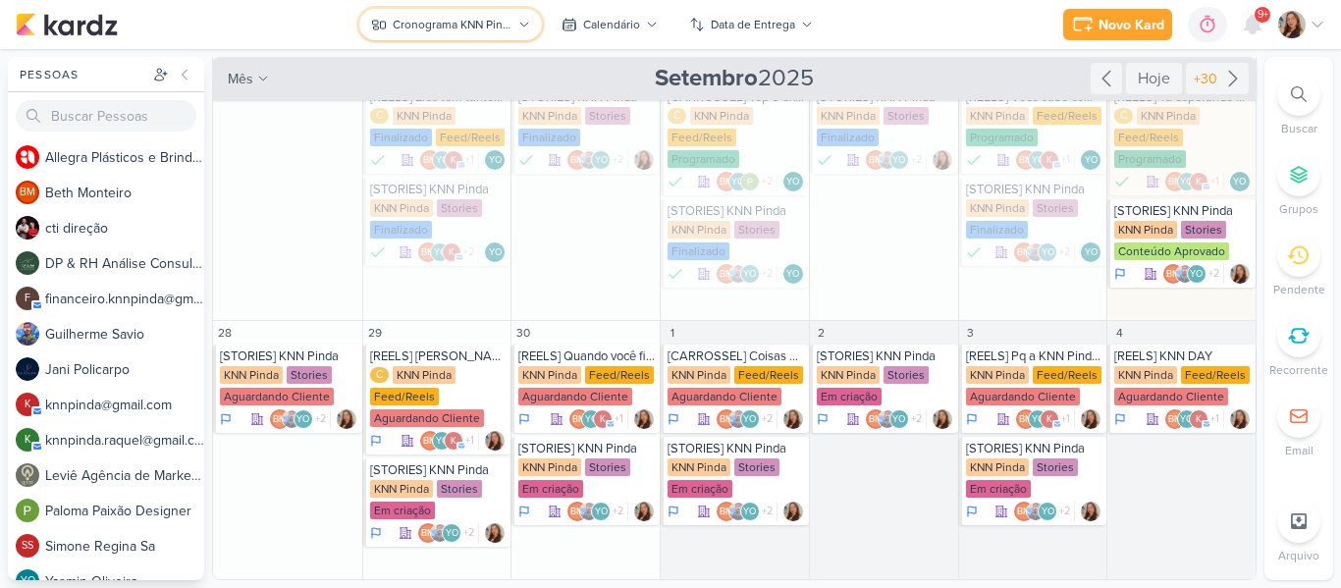
click at [438, 24] on div "Cronograma KNN Pinda" at bounding box center [452, 25] width 119 height 18
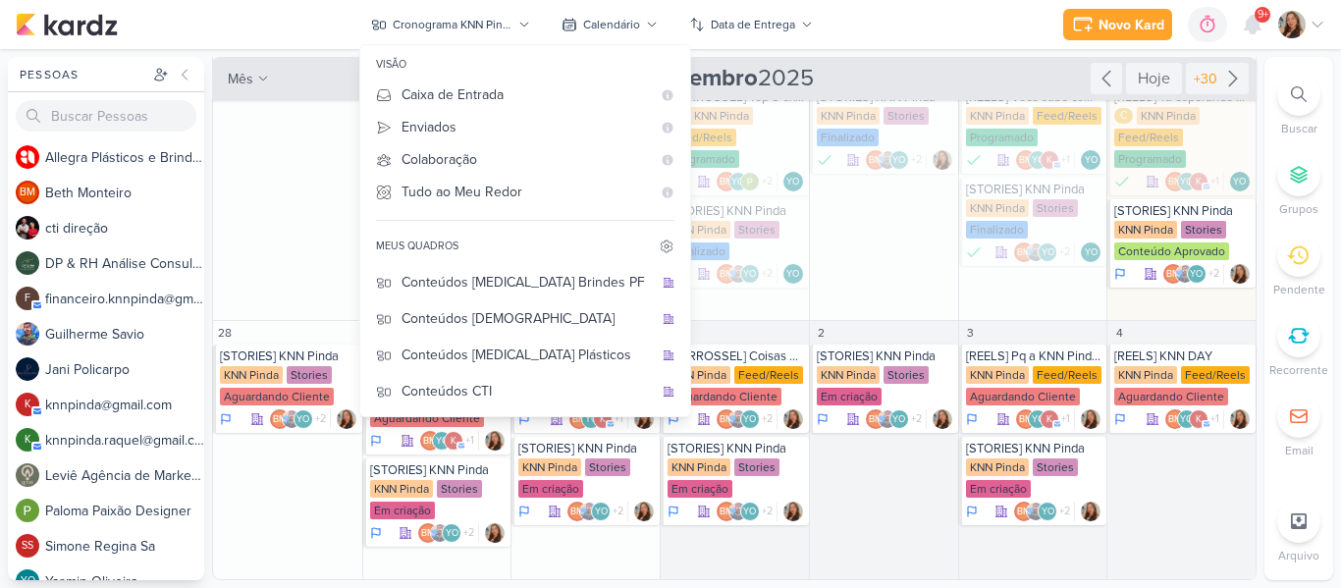
click at [842, 47] on div "Novo Kard Ctrl + k 0h0m Sessão desligada... Hoje 0h0m Semana 0h0m Mês 0h0m" at bounding box center [670, 24] width 1309 height 49
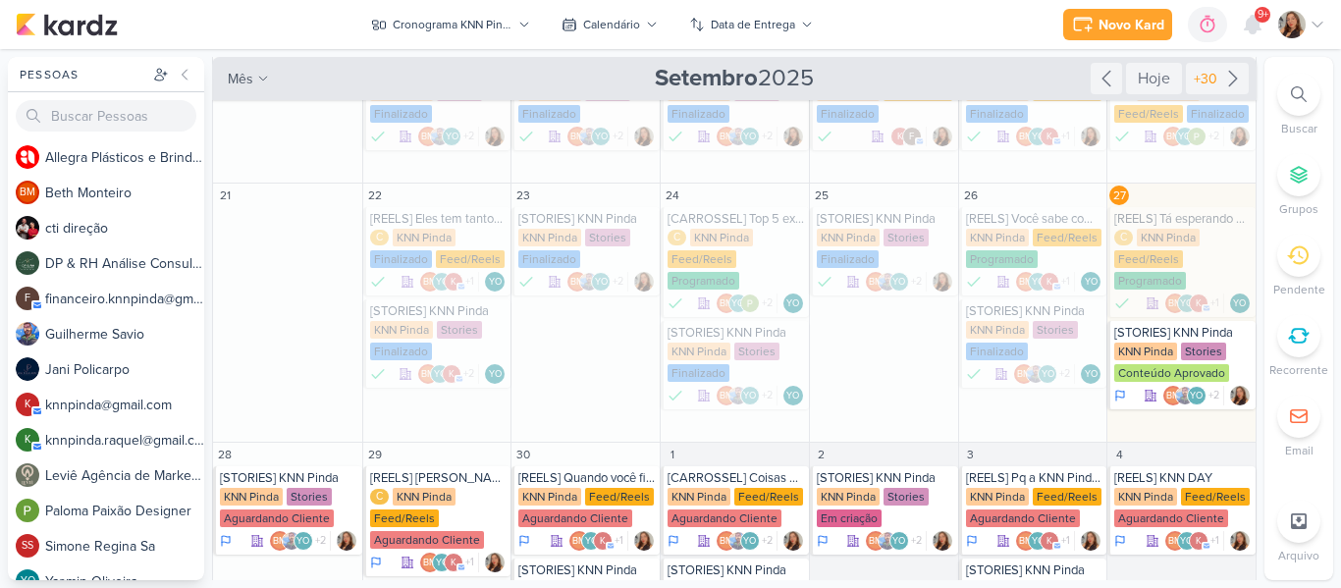
scroll to position [179, 0]
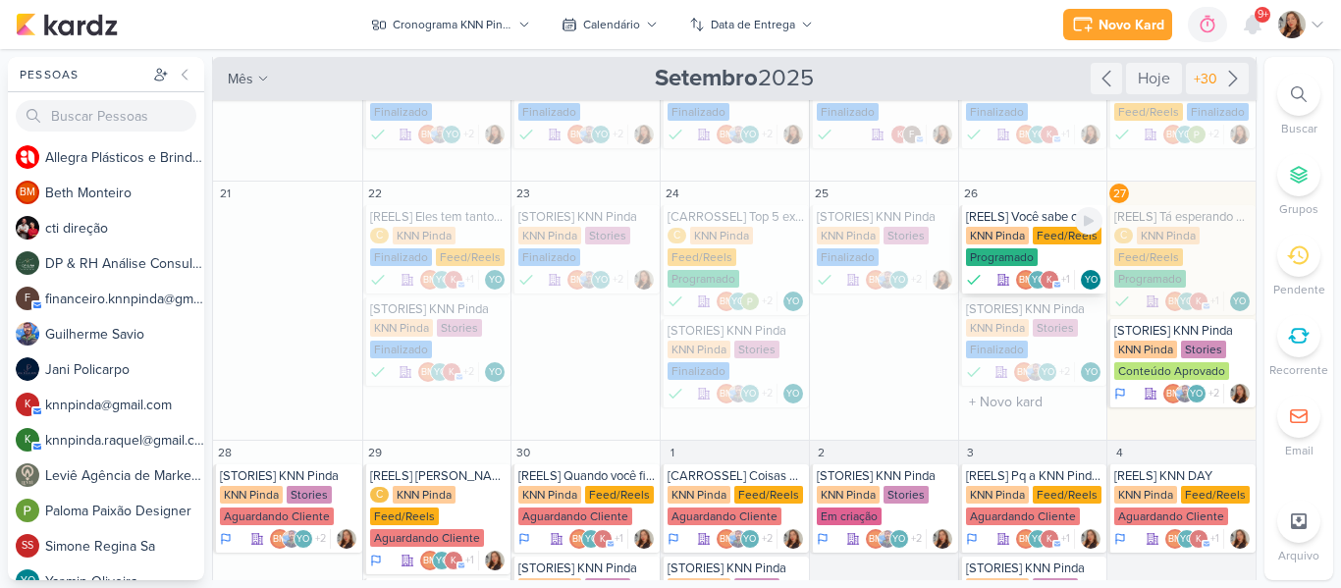
click at [1052, 236] on div "Feed/Reels" at bounding box center [1066, 236] width 69 height 18
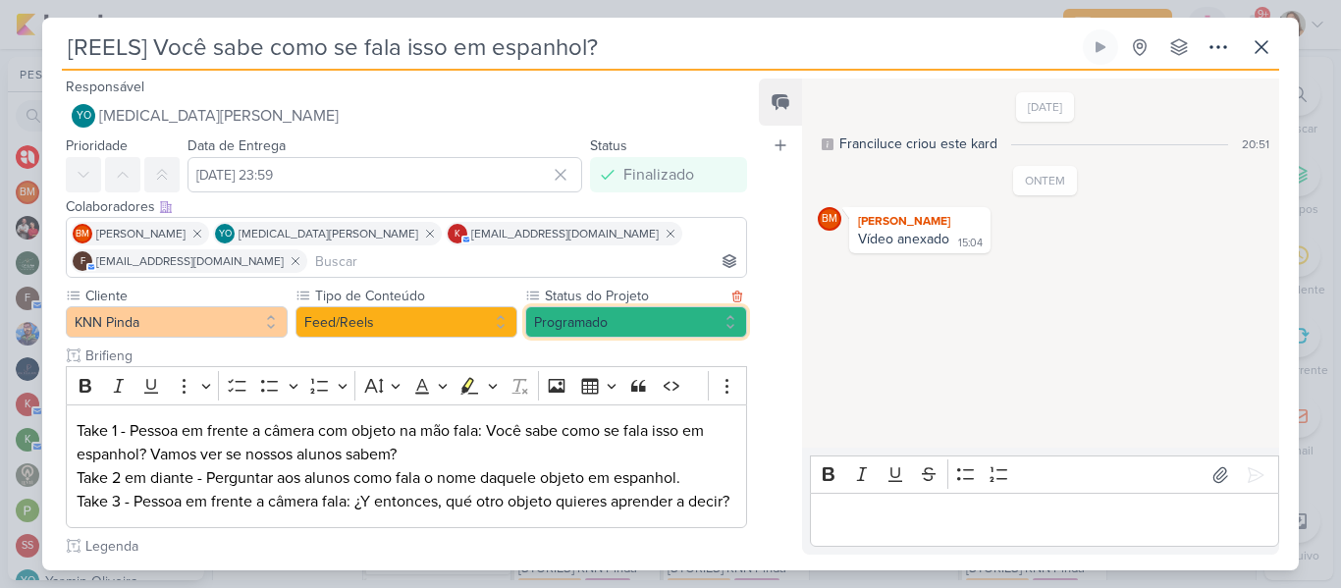
click at [535, 315] on button "Programado" at bounding box center [636, 321] width 222 height 31
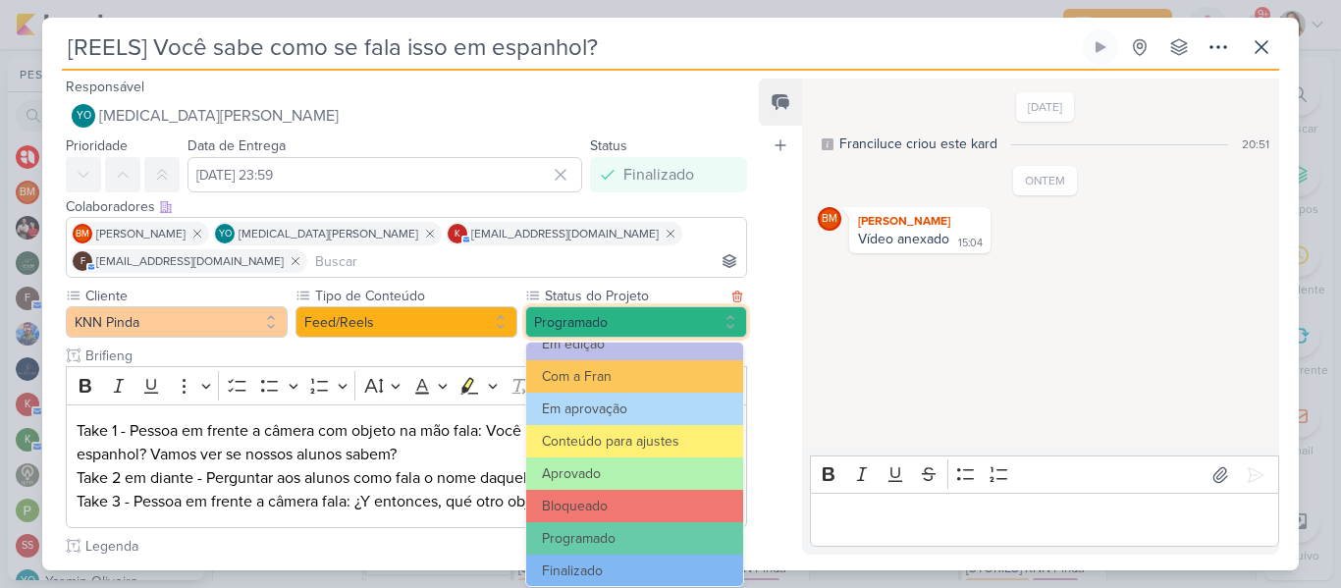
scroll to position [220, 0]
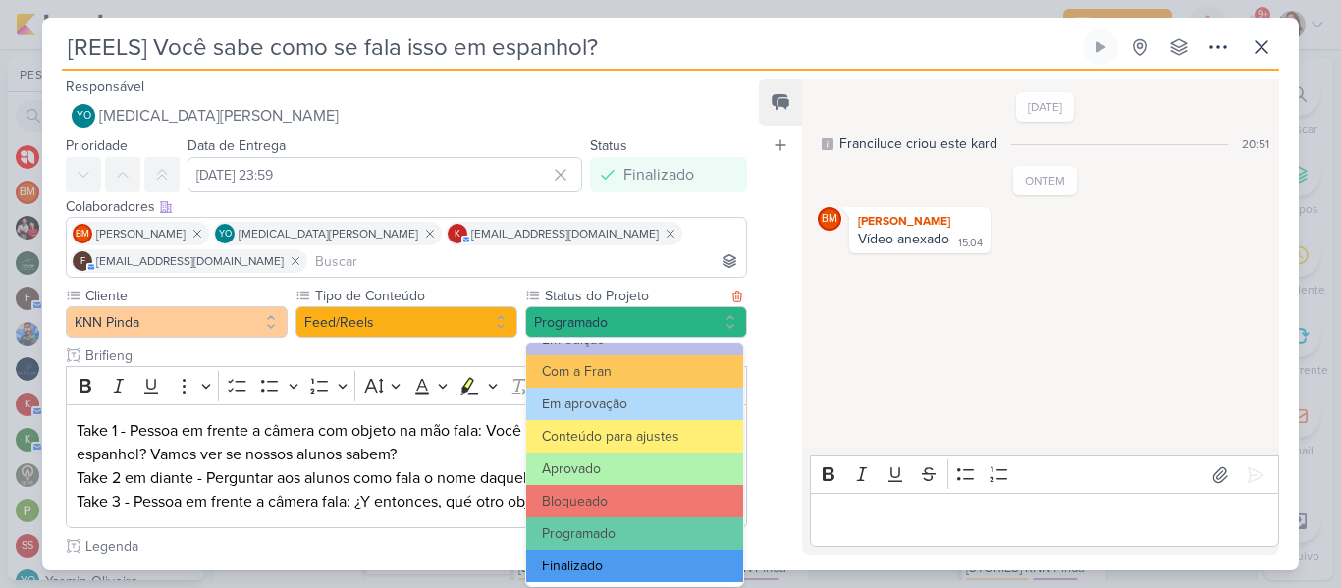
click at [626, 559] on button "Finalizado" at bounding box center [634, 566] width 217 height 32
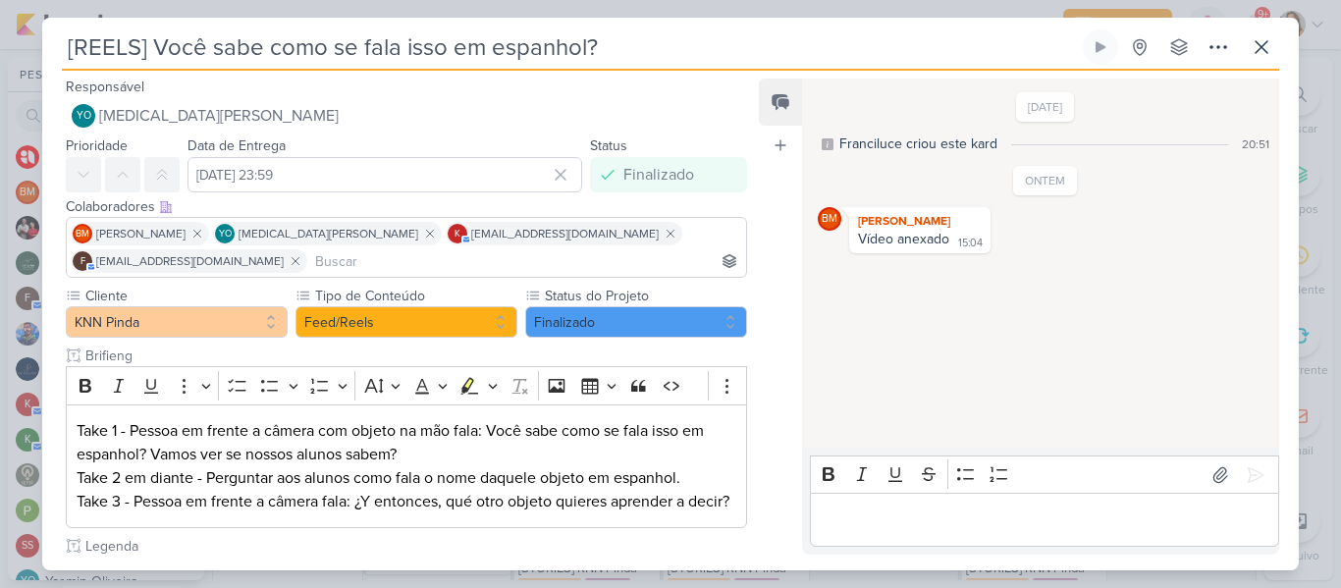
scroll to position [488, 0]
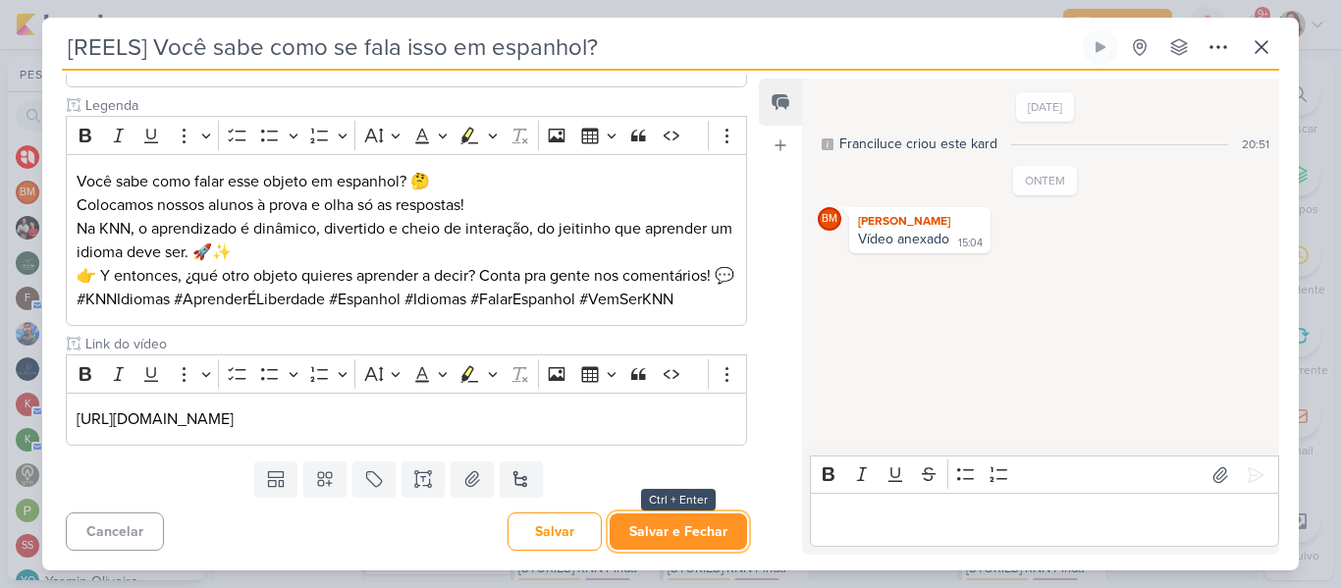
click at [686, 532] on button "Salvar e Fechar" at bounding box center [677, 531] width 137 height 36
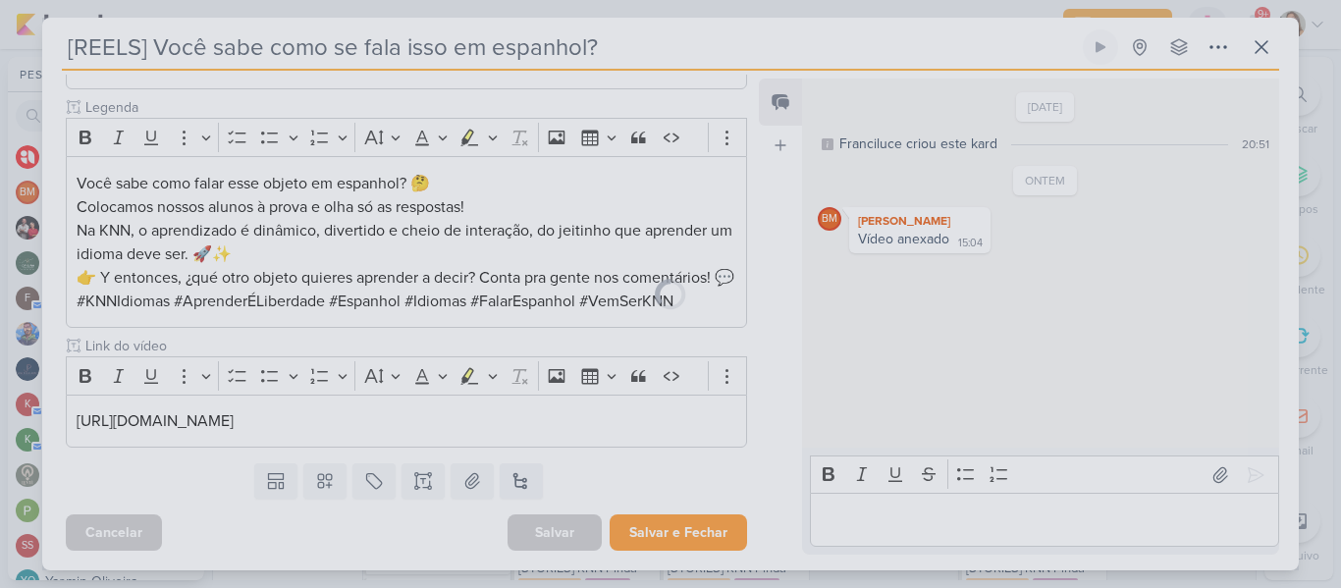
scroll to position [486, 0]
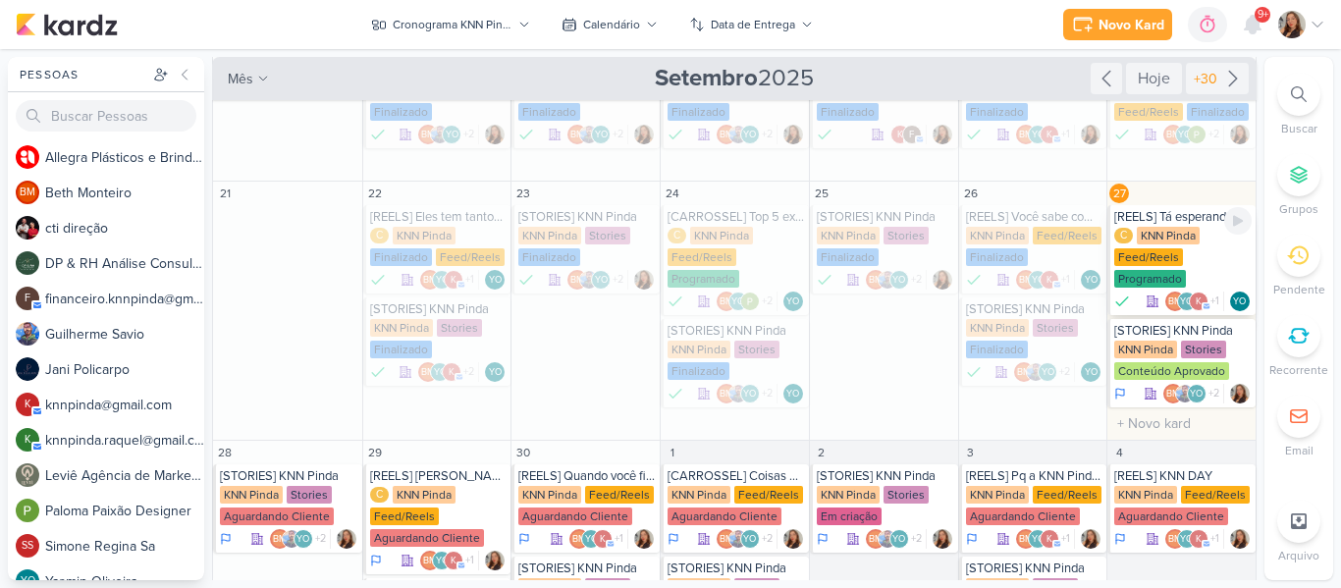
click at [1176, 270] on div "Programado" at bounding box center [1150, 279] width 72 height 18
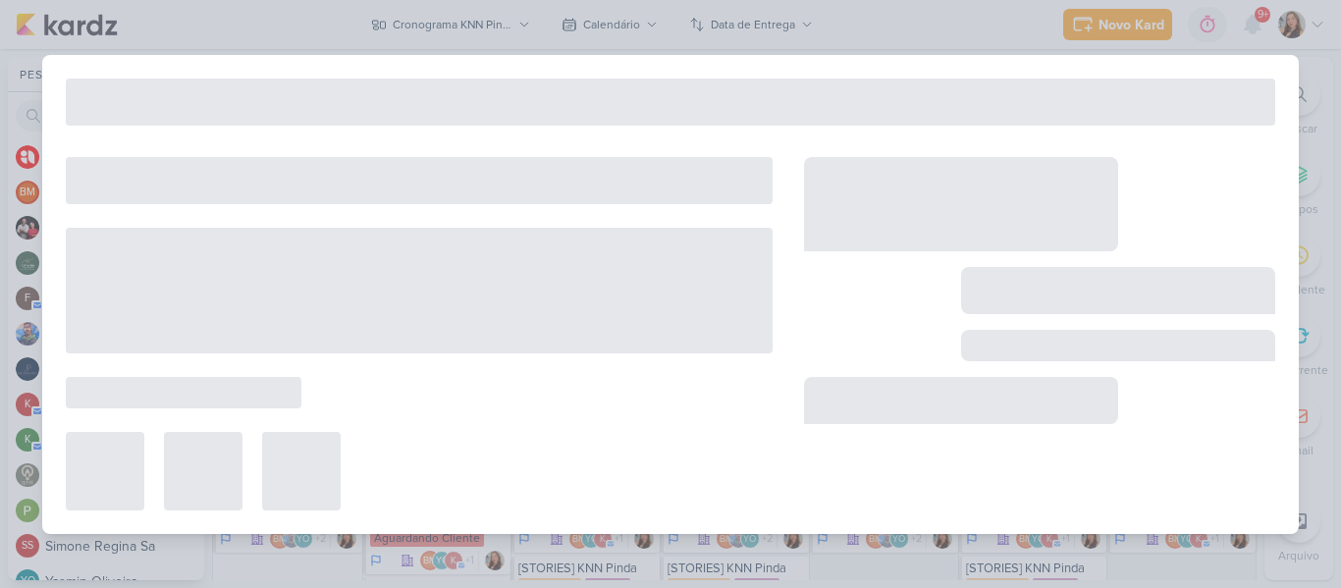
type input "[REELS] Tá esperando a caixa bater em mim né?!"
type input "[DATE] 23:59"
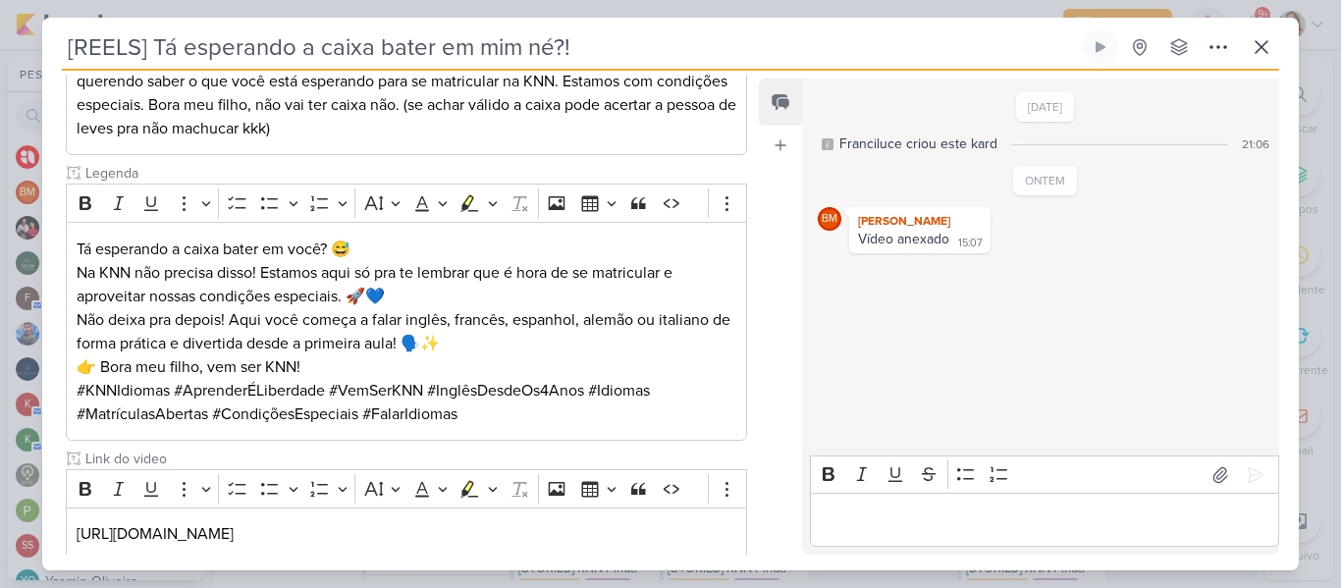
scroll to position [43, 0]
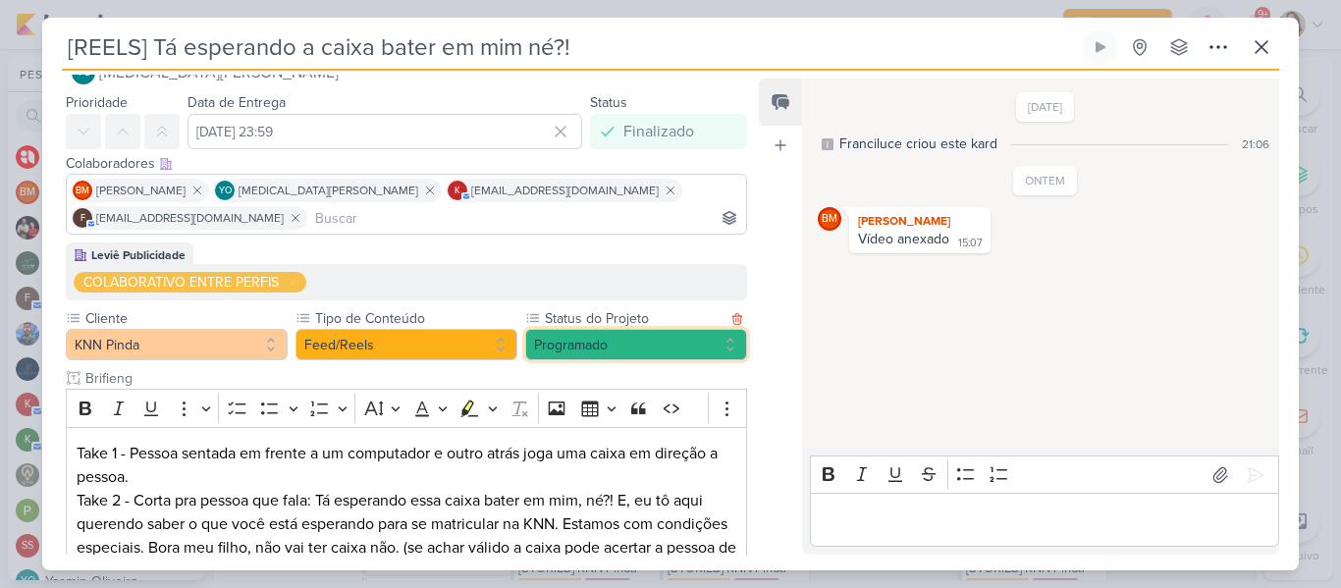
click at [609, 337] on button "Programado" at bounding box center [636, 344] width 222 height 31
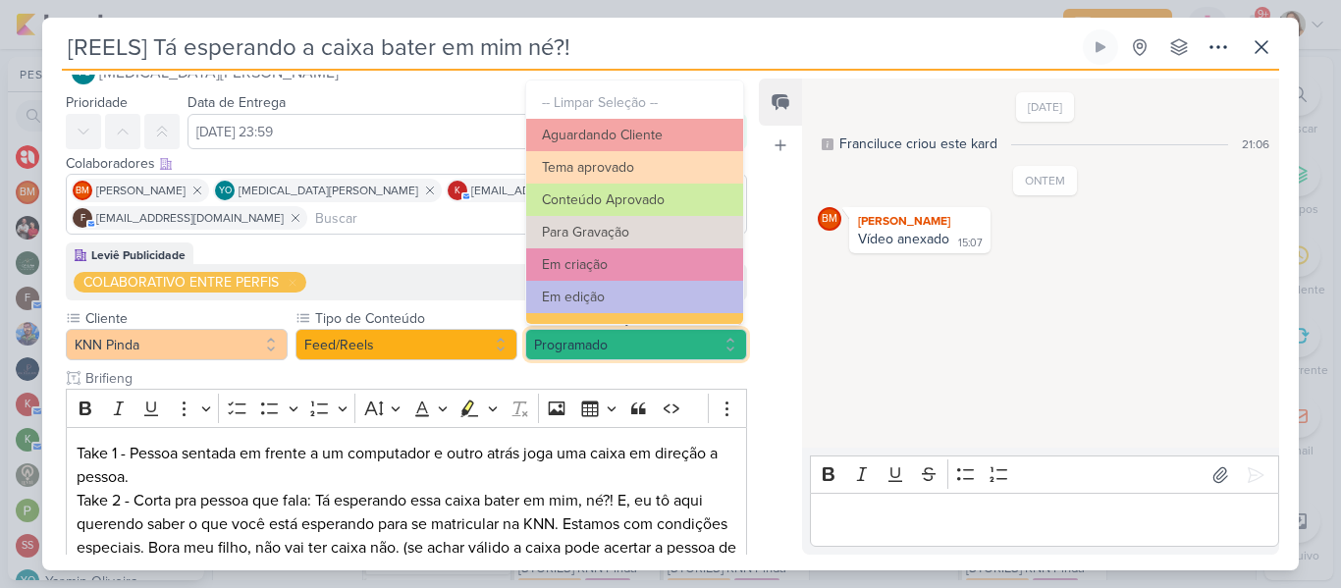
scroll to position [222, 0]
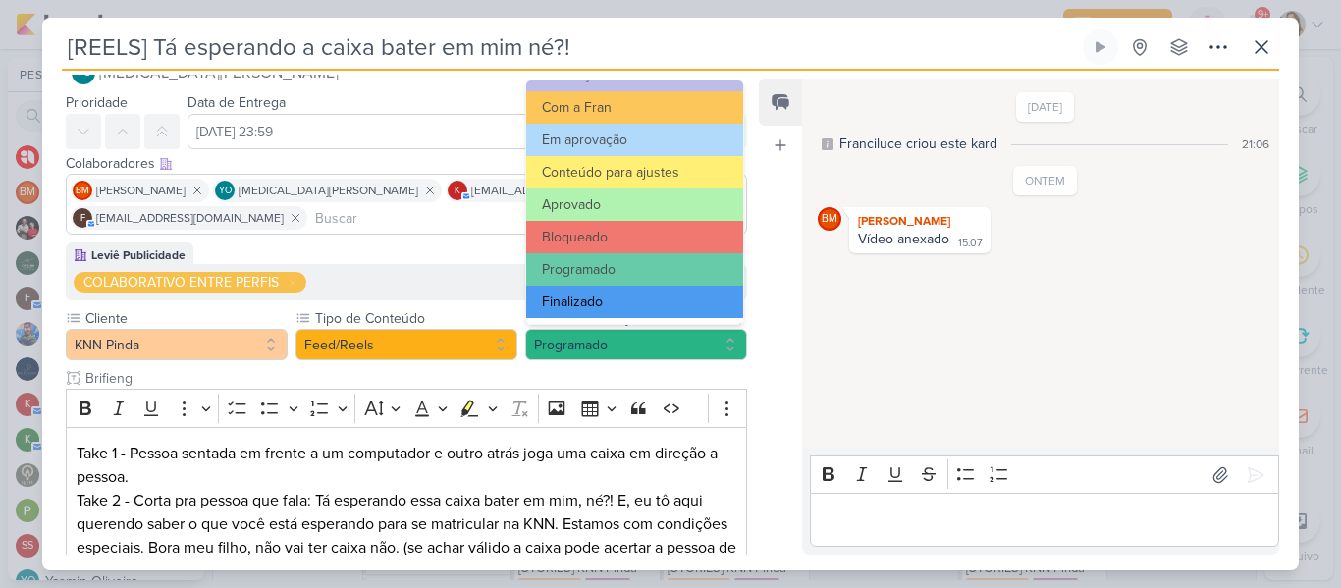
click at [698, 306] on button "Finalizado" at bounding box center [634, 302] width 217 height 32
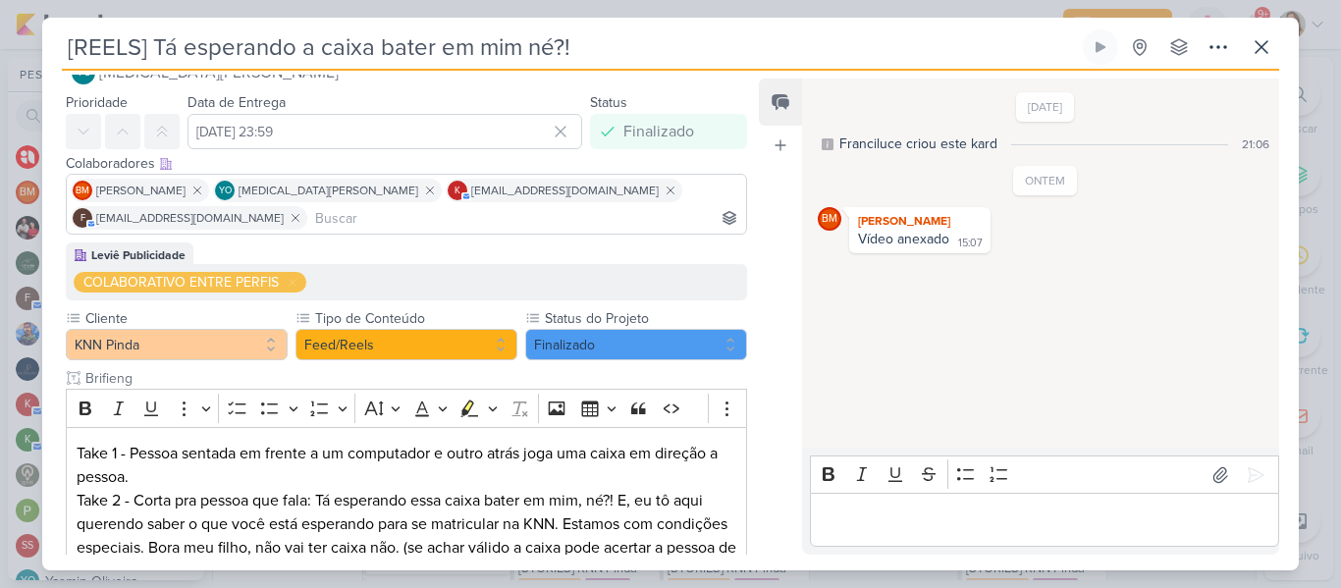
scroll to position [601, 0]
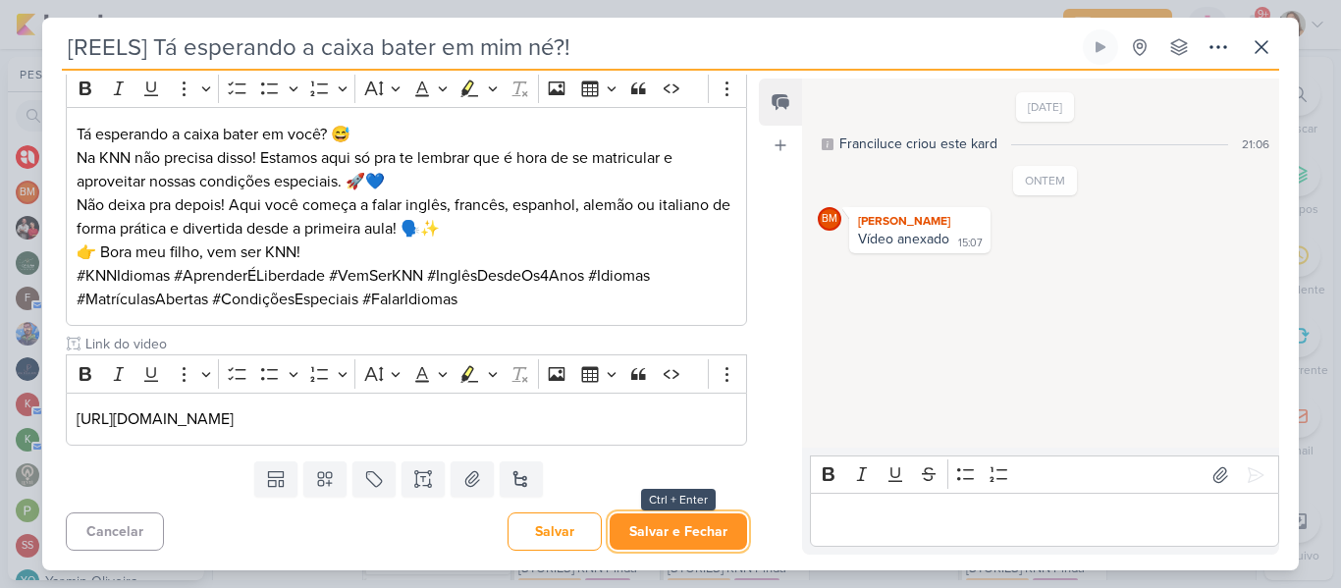
click at [675, 525] on button "Salvar e Fechar" at bounding box center [677, 531] width 137 height 36
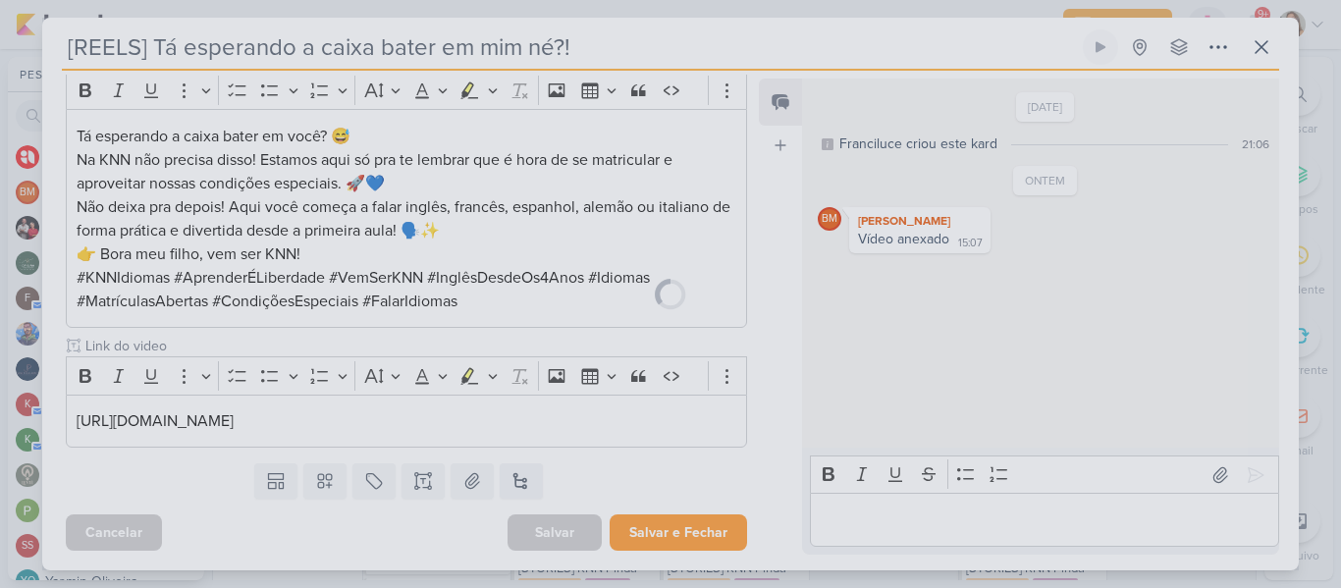
scroll to position [599, 0]
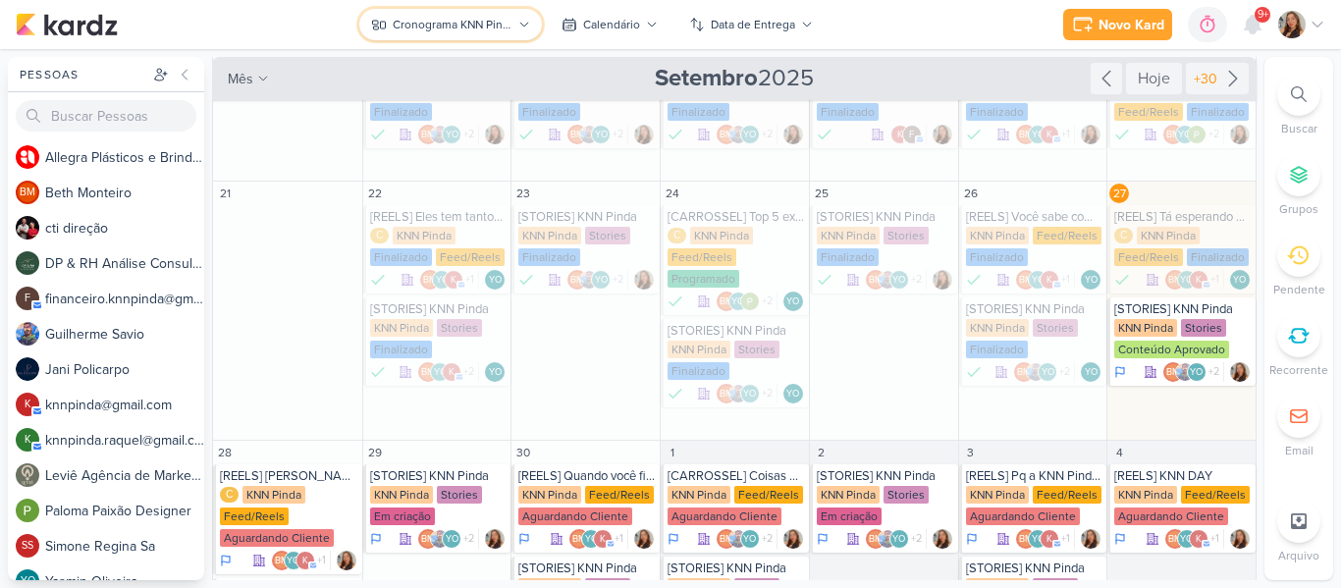
click at [413, 26] on div "Cronograma KNN Pinda" at bounding box center [452, 25] width 119 height 18
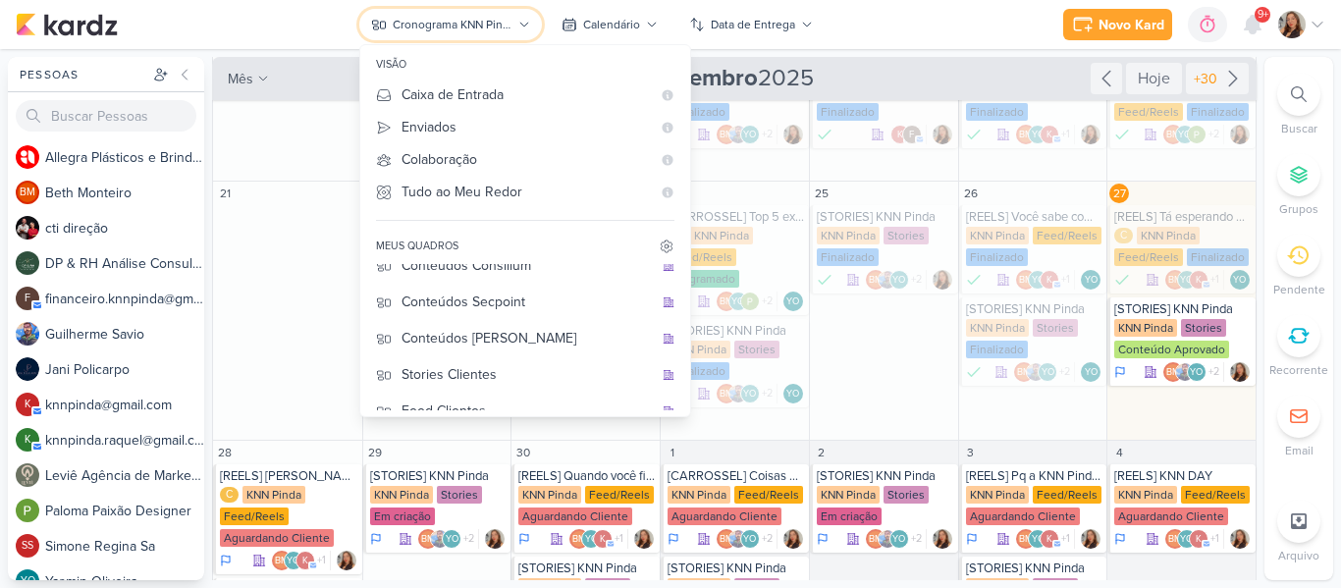
scroll to position [253, 0]
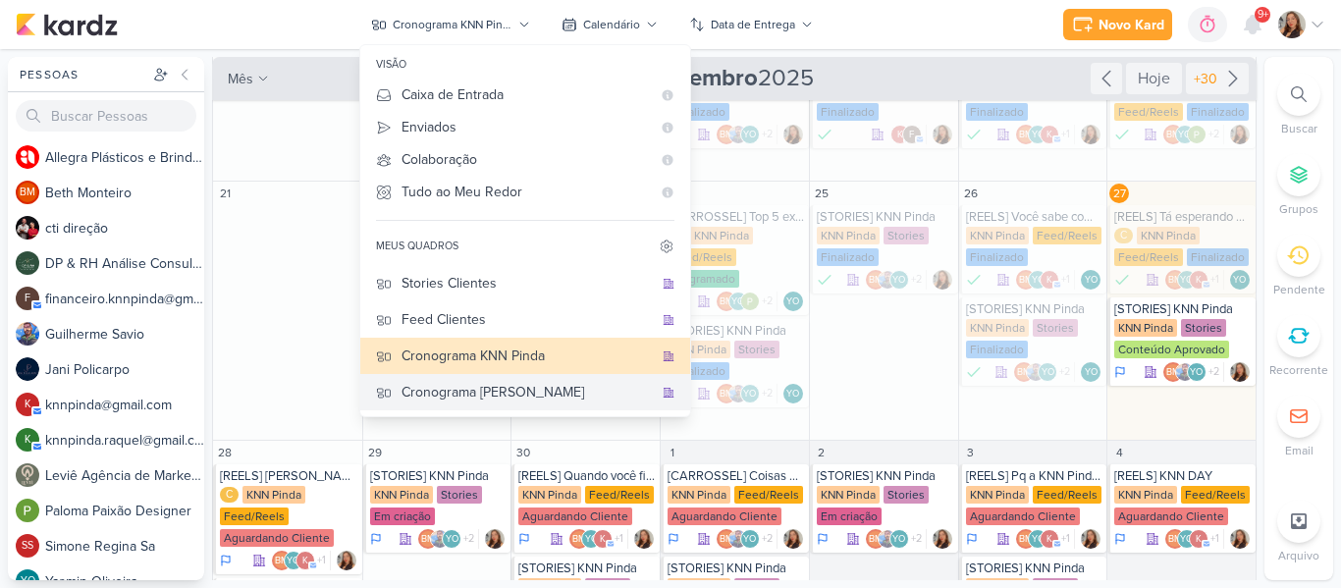
click at [495, 387] on div "Cronograma [PERSON_NAME]" at bounding box center [526, 392] width 251 height 21
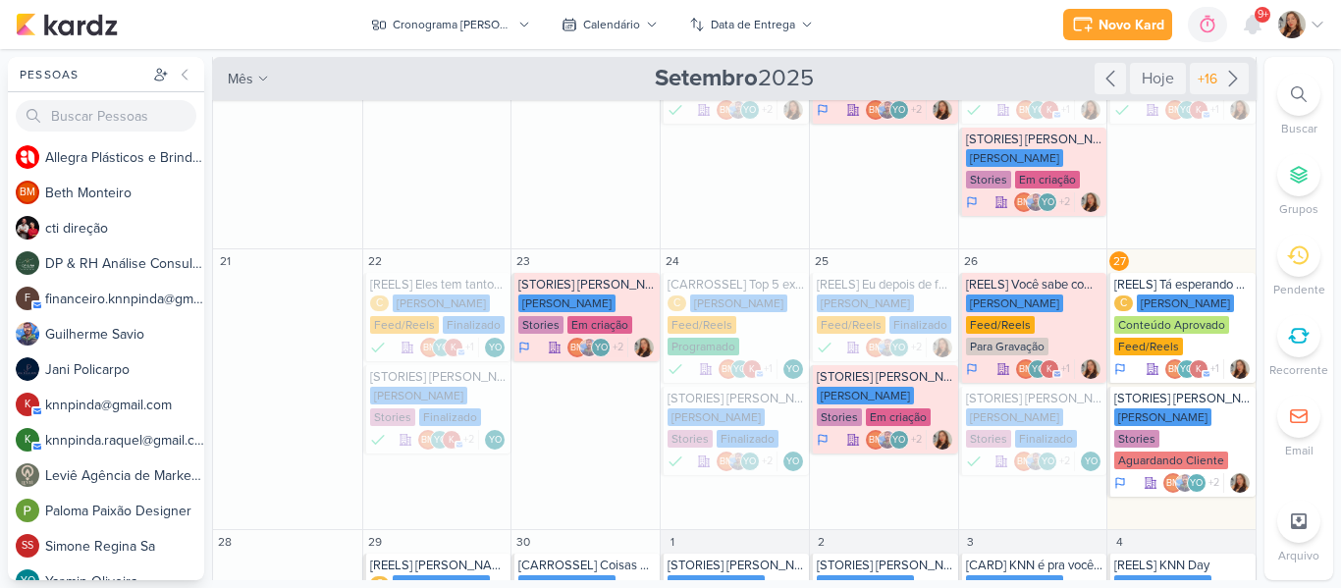
scroll to position [223, 0]
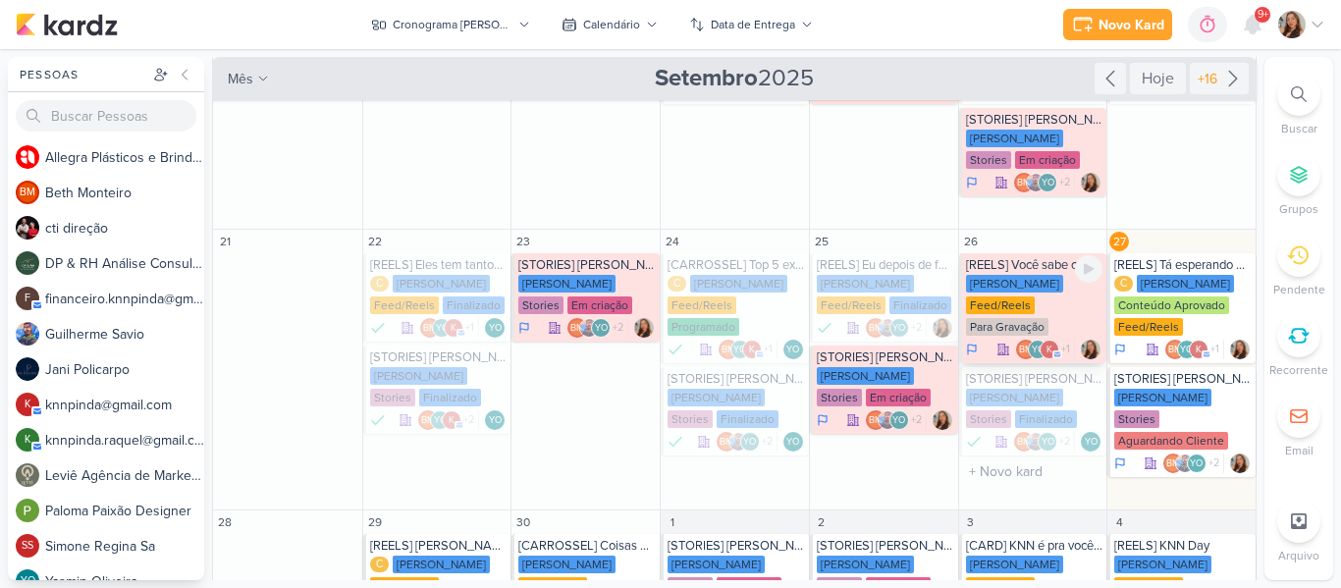
click at [1035, 310] on div "[PERSON_NAME] Feed/Reels Para Gravação" at bounding box center [1034, 306] width 137 height 63
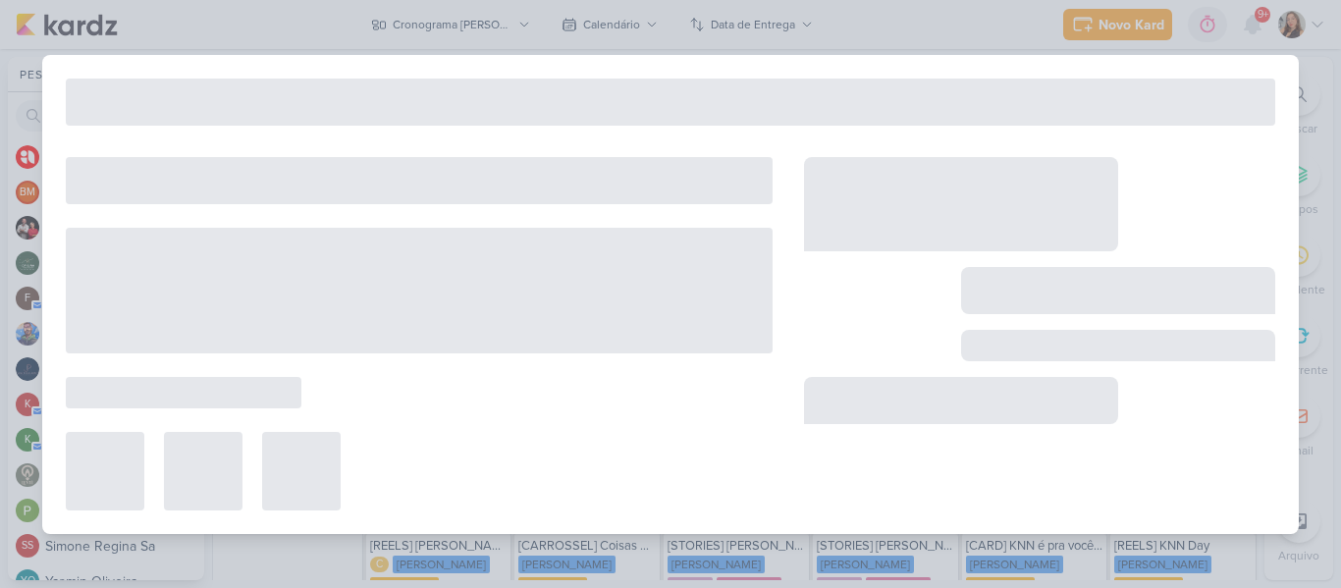
type input "[REELS] Você sabe como se fala isso em francês?"
type input "[DATE] 23:59"
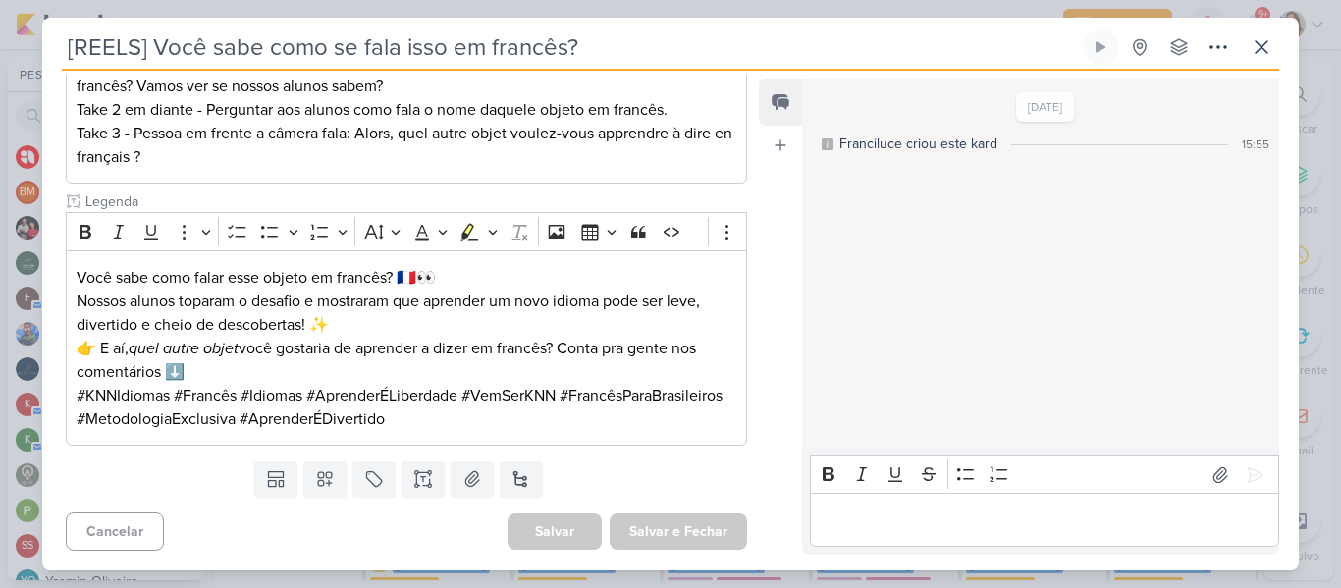
scroll to position [0, 0]
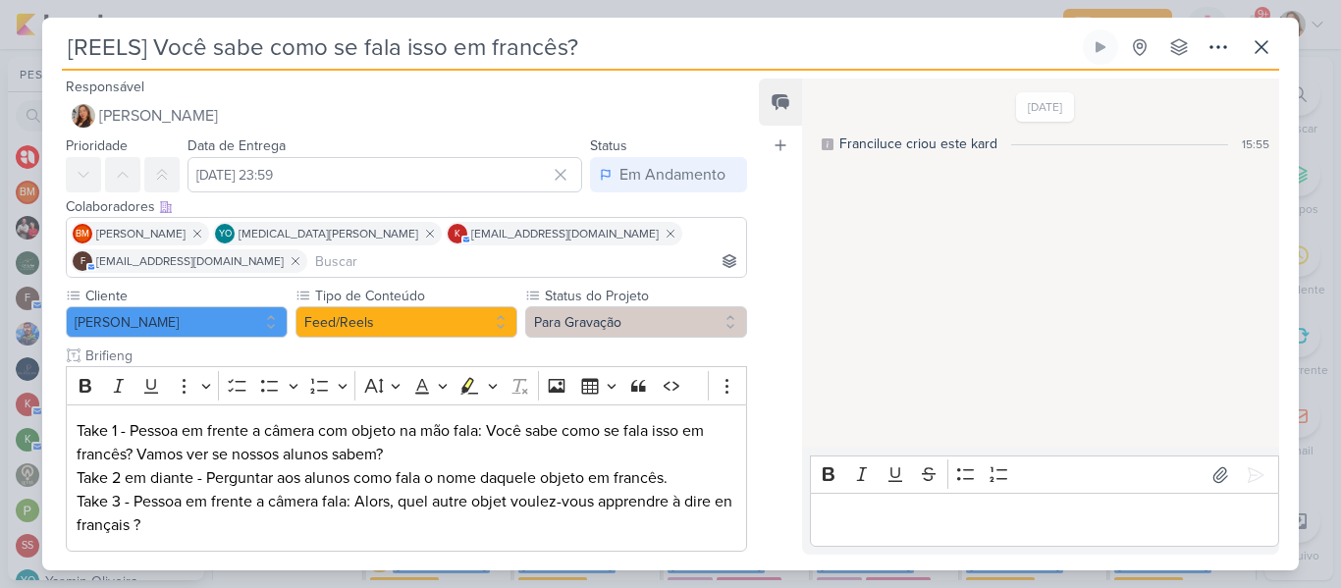
click at [567, 51] on input "[REELS] Você sabe como se fala isso em francês?" at bounding box center [570, 46] width 1017 height 35
click at [745, 175] on div "Prioridade Data de Entrega [DATE] 23:59 [DATE] Dom Seg Ter Qua Qui Sex Sáb" at bounding box center [398, 162] width 713 height 59
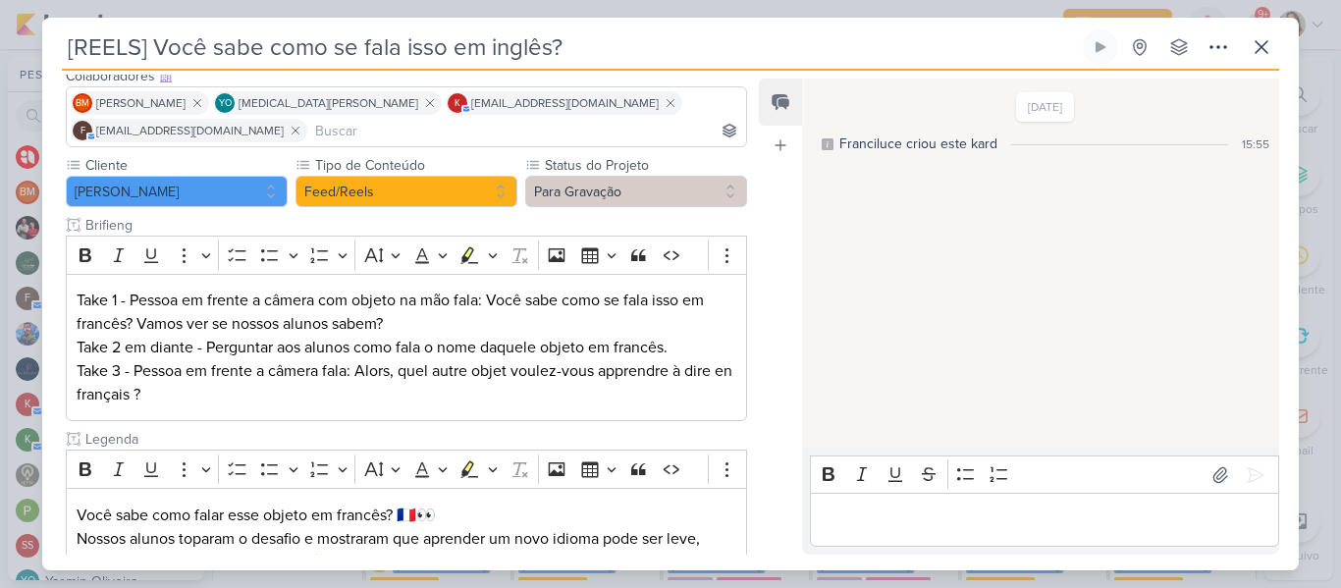
scroll to position [122, 0]
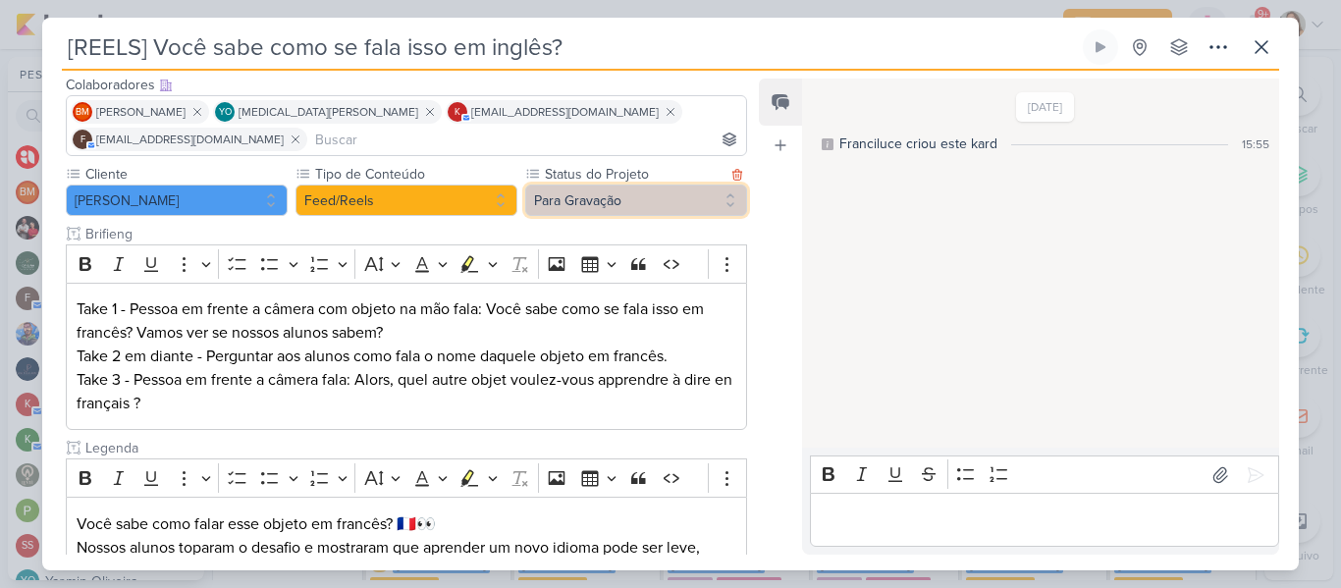
click at [718, 198] on button "Para Gravação" at bounding box center [636, 200] width 222 height 31
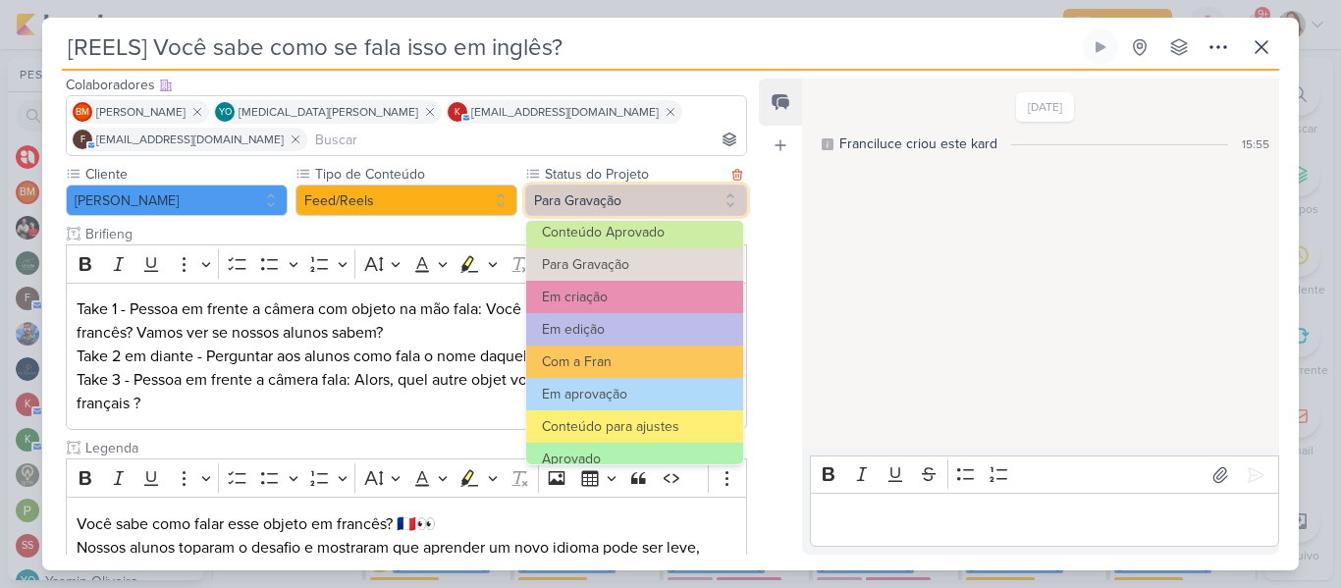
scroll to position [110, 0]
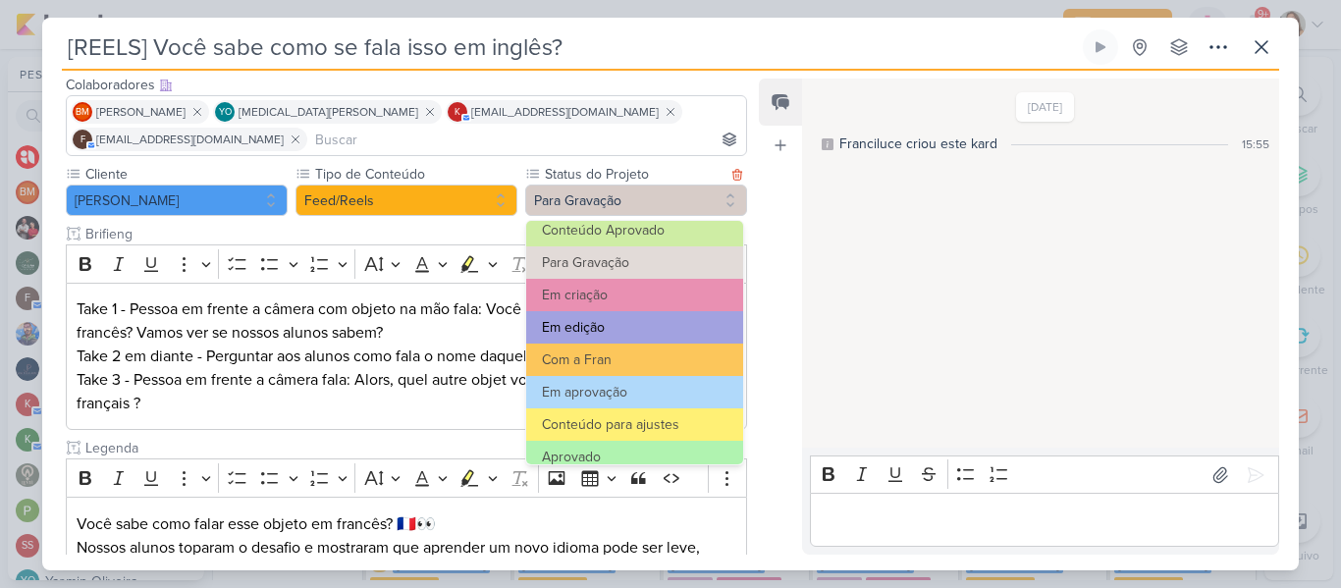
click at [650, 313] on button "Em edição" at bounding box center [634, 327] width 217 height 32
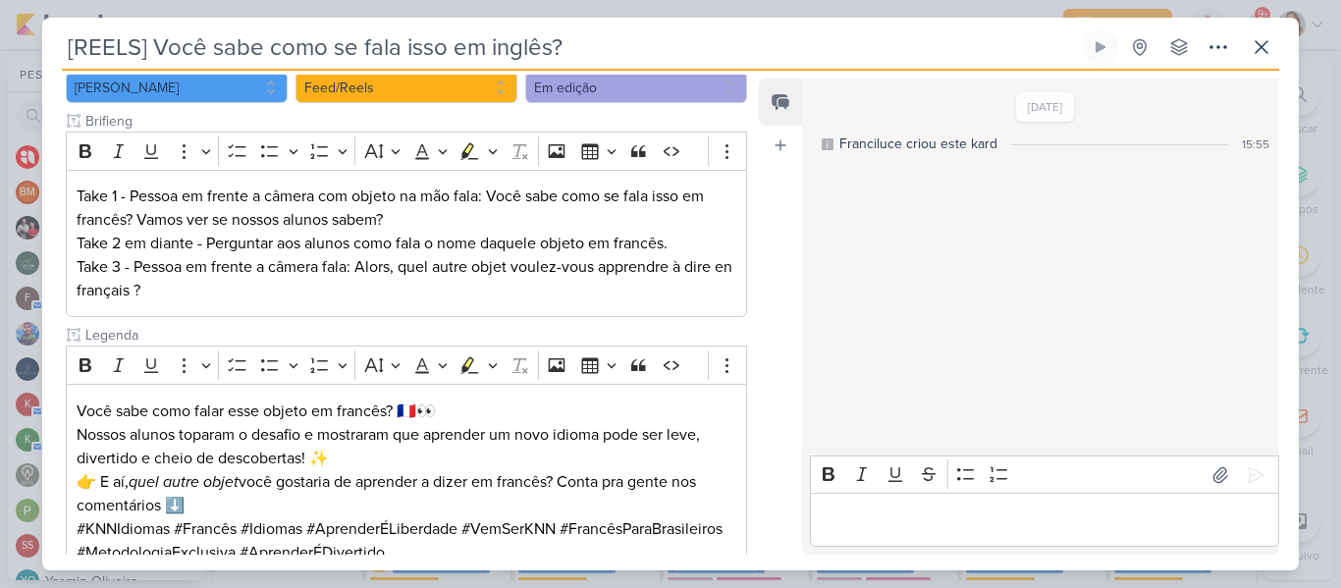
scroll to position [368, 0]
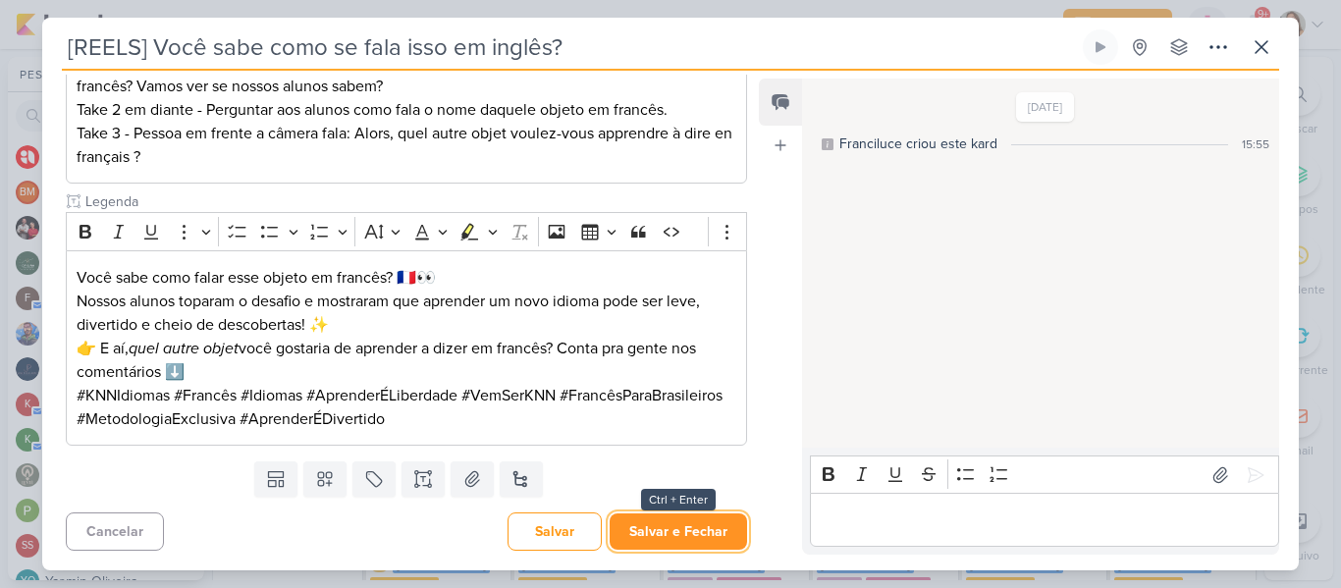
click at [711, 525] on button "Salvar e Fechar" at bounding box center [677, 531] width 137 height 36
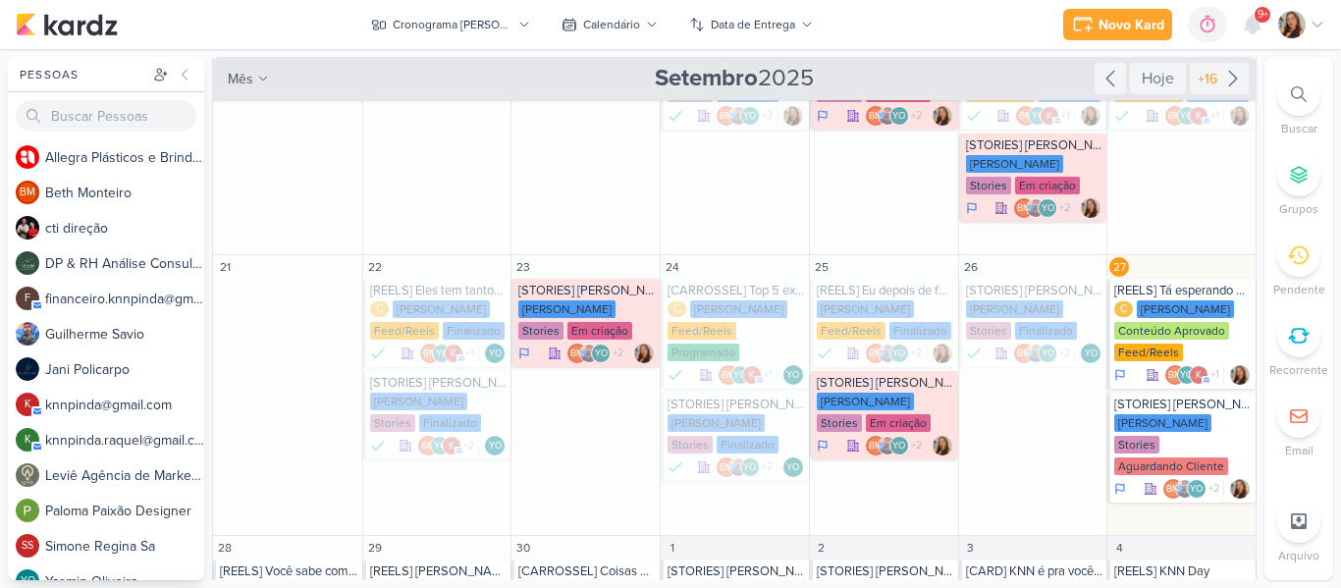
scroll to position [205, 0]
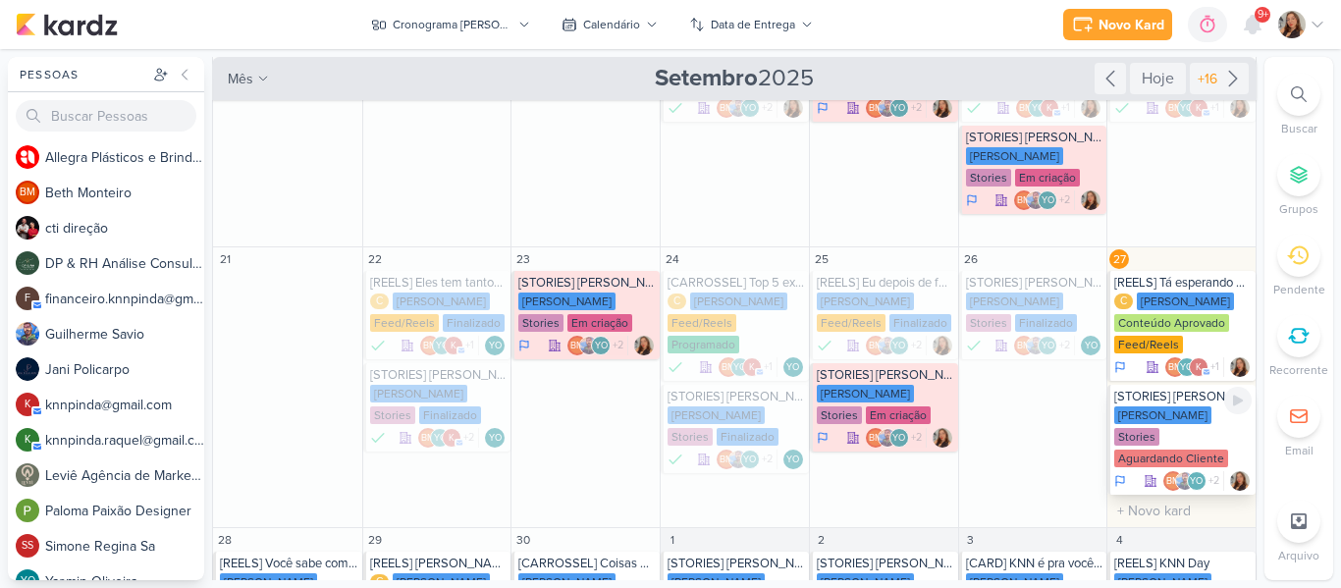
click at [1179, 423] on div "[PERSON_NAME]" at bounding box center [1162, 415] width 97 height 18
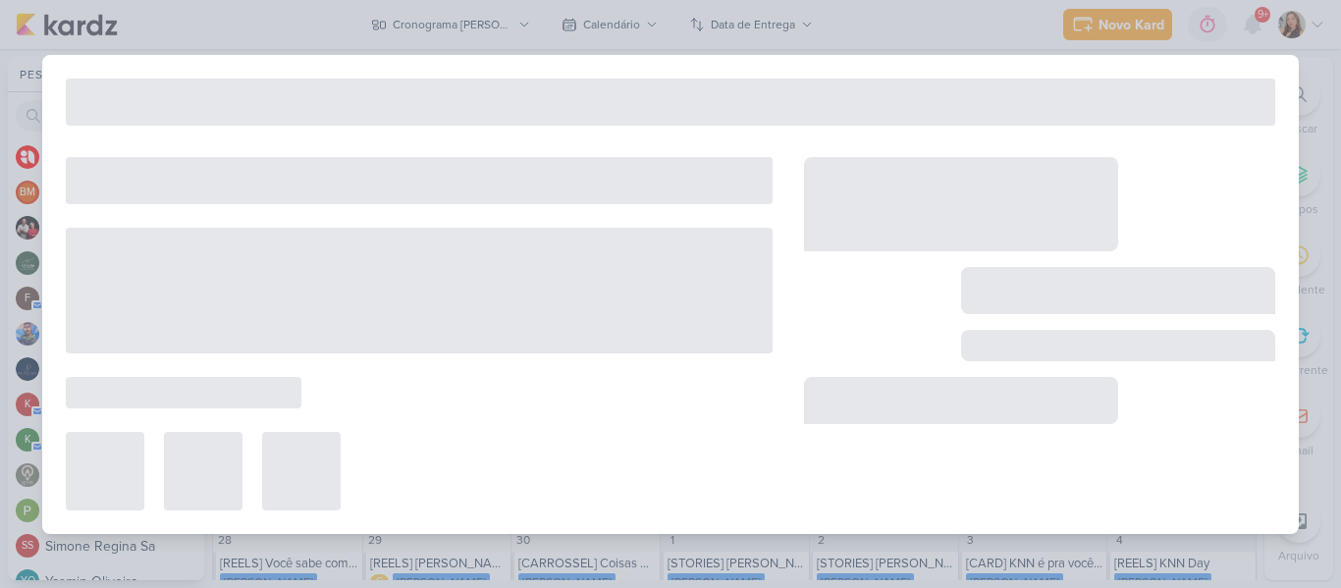
type input "[STORIES] [PERSON_NAME]"
type input "[DATE] 23:59"
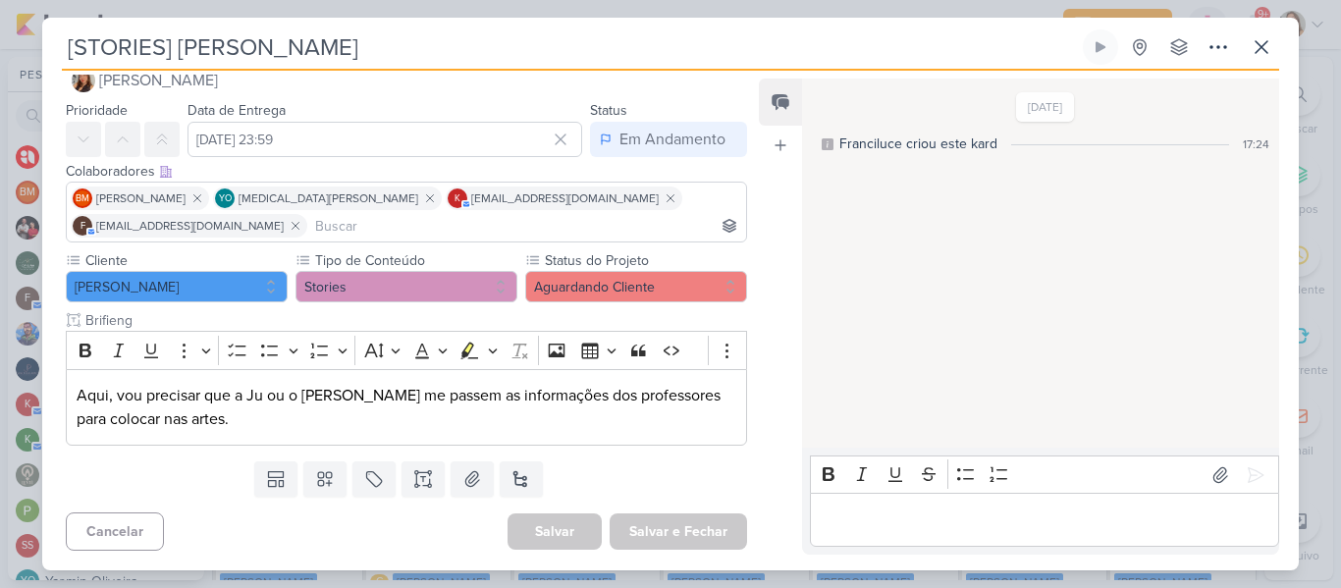
scroll to position [0, 0]
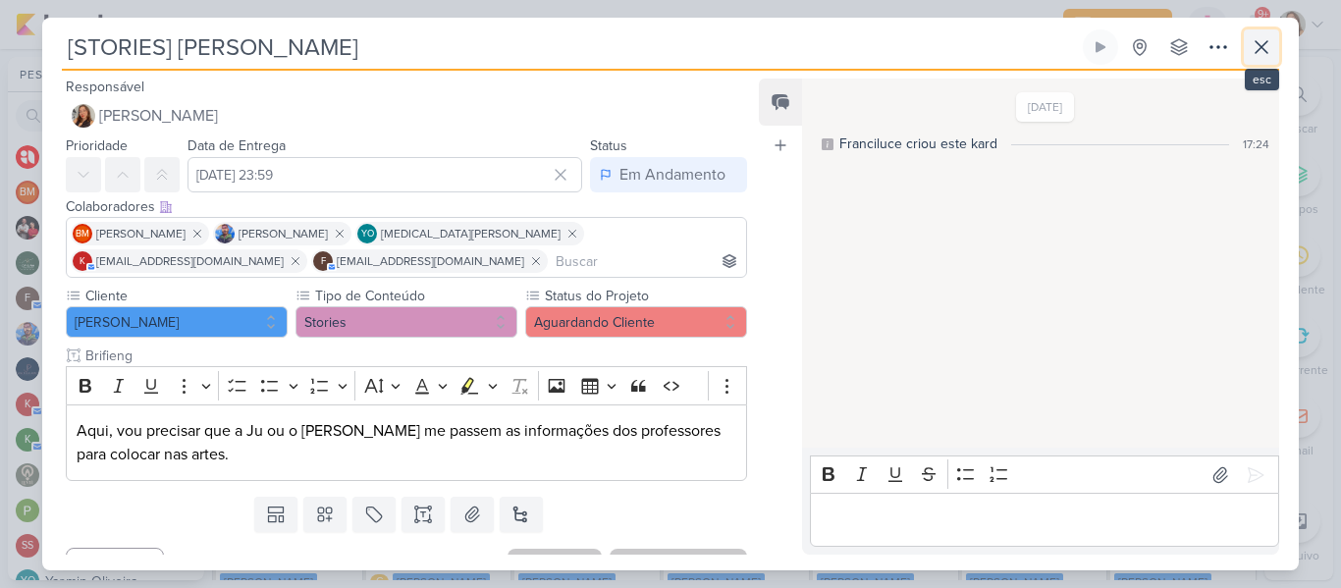
click at [1255, 59] on button at bounding box center [1260, 46] width 35 height 35
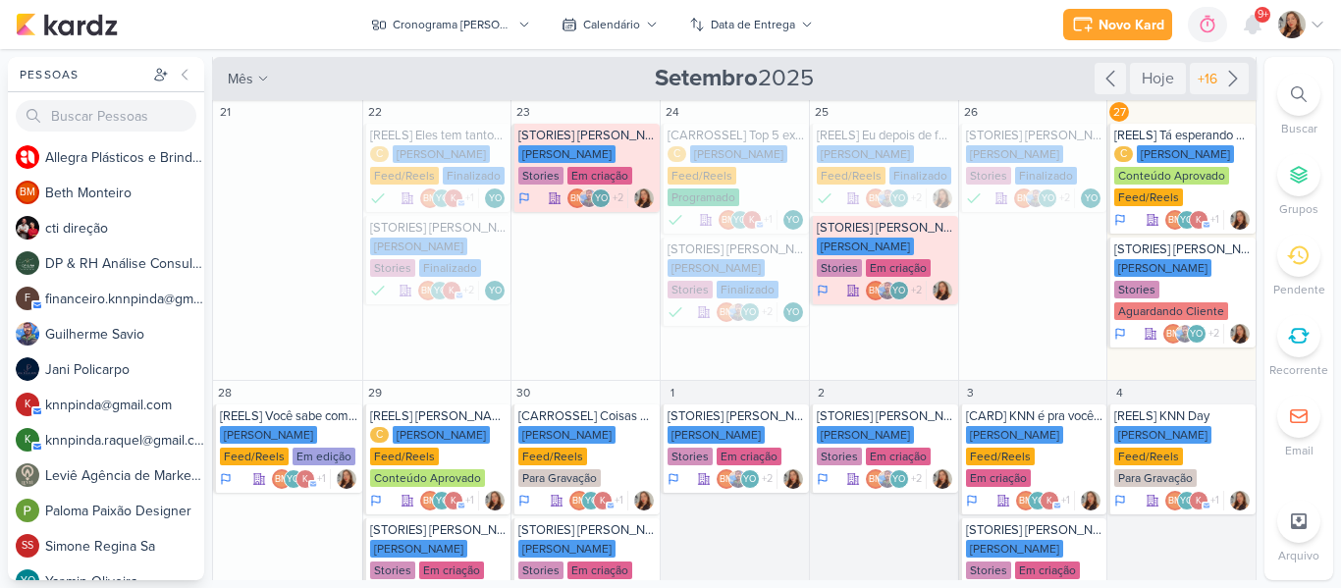
scroll to position [391, 0]
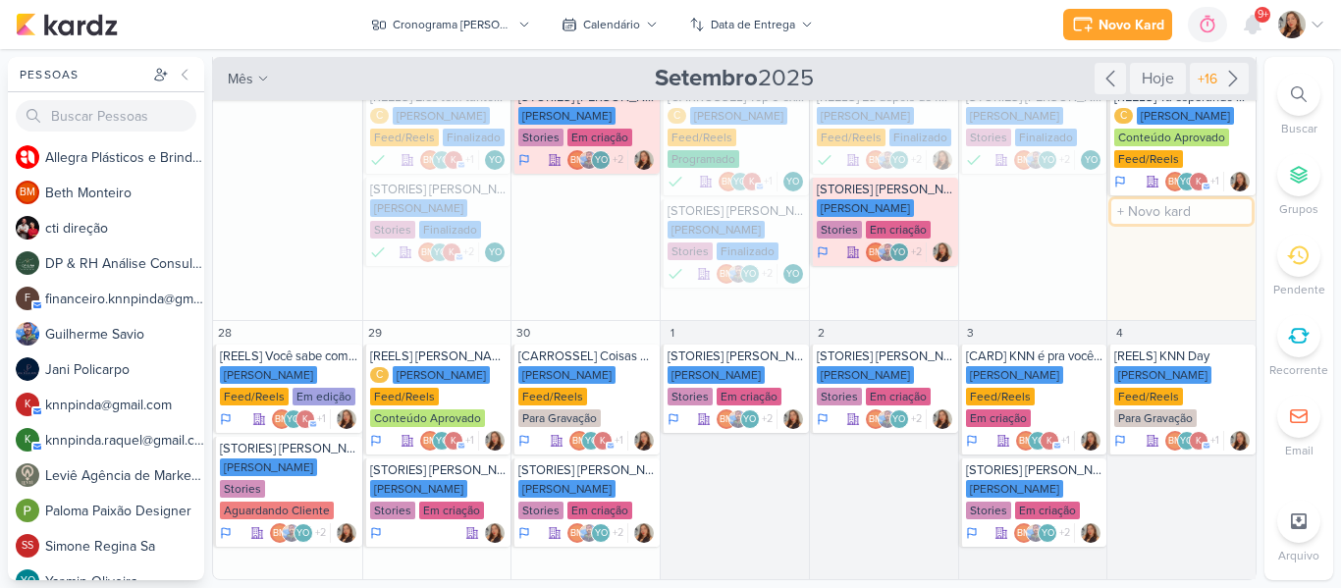
click at [1145, 223] on input "text" at bounding box center [1181, 211] width 140 height 25
type input "[STORIES] [PERSON_NAME]"
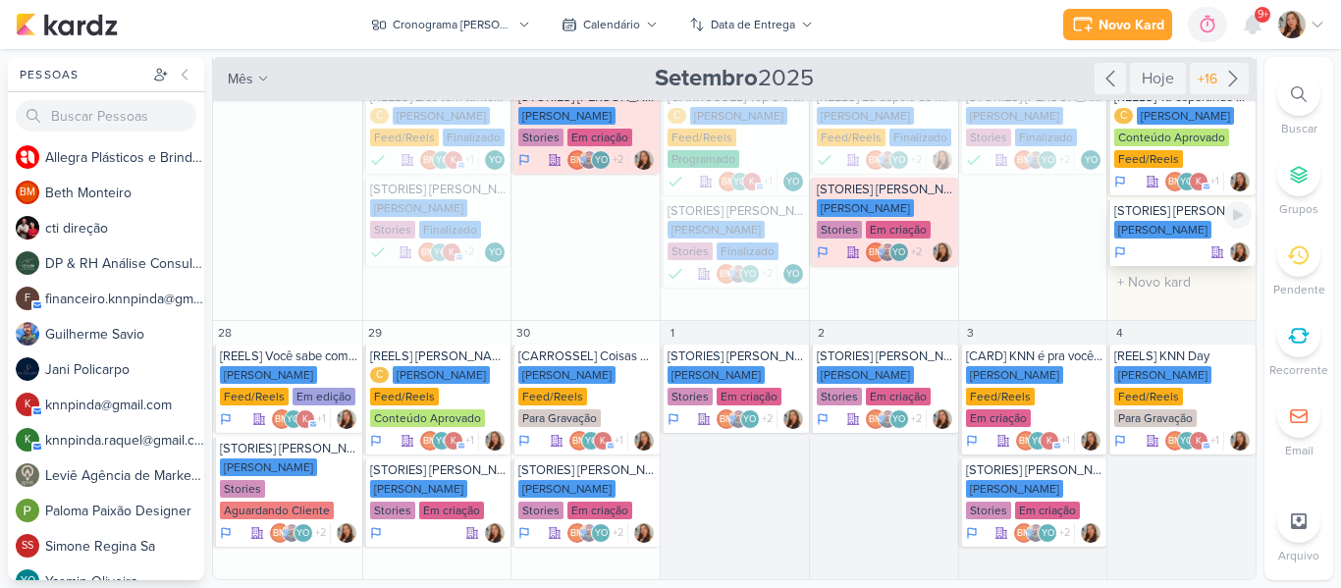
click at [1157, 226] on div "[PERSON_NAME]" at bounding box center [1162, 230] width 97 height 18
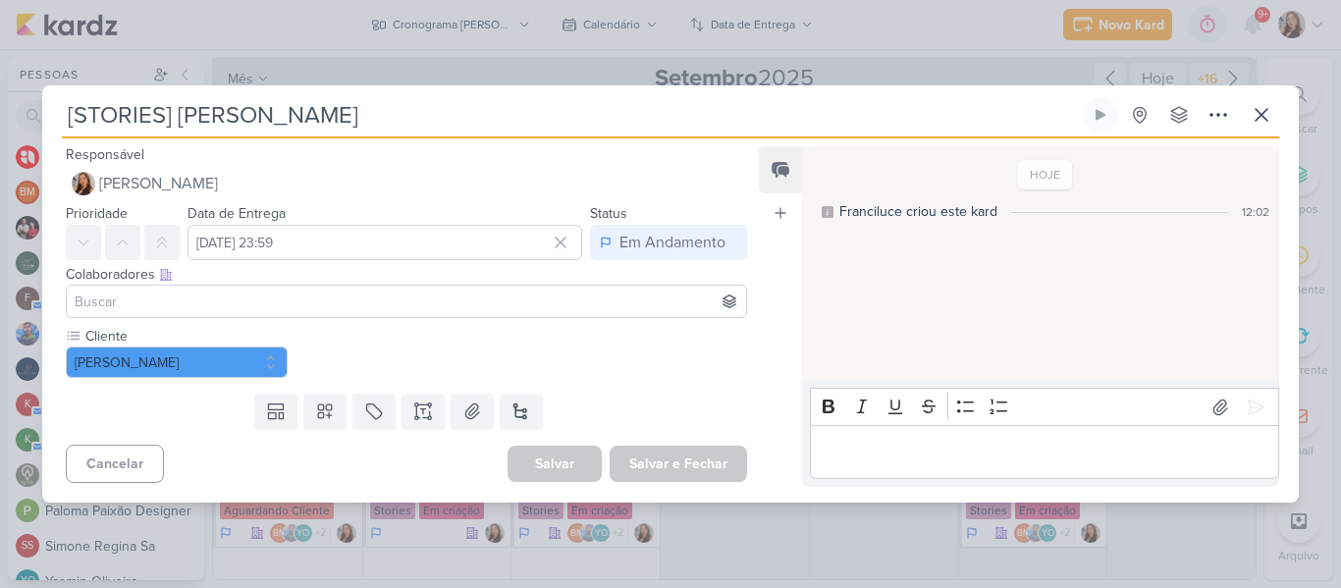
click at [439, 291] on input at bounding box center [406, 302] width 671 height 24
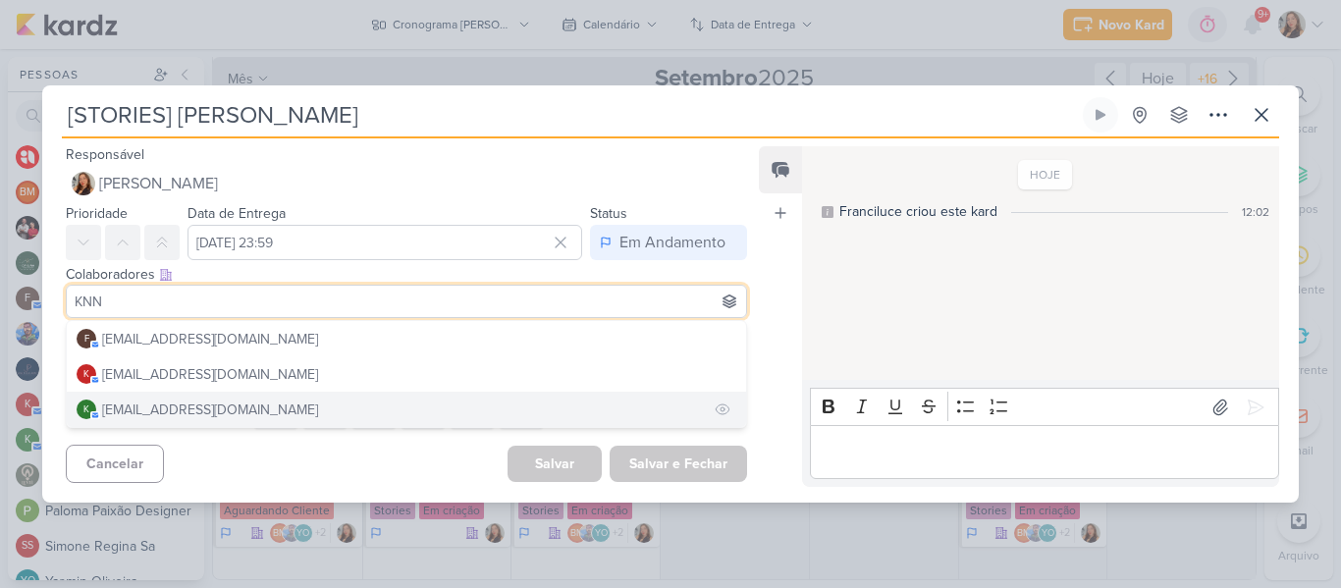
type input "KNN"
click at [395, 411] on button "k [EMAIL_ADDRESS][DOMAIN_NAME]" at bounding box center [406, 409] width 679 height 35
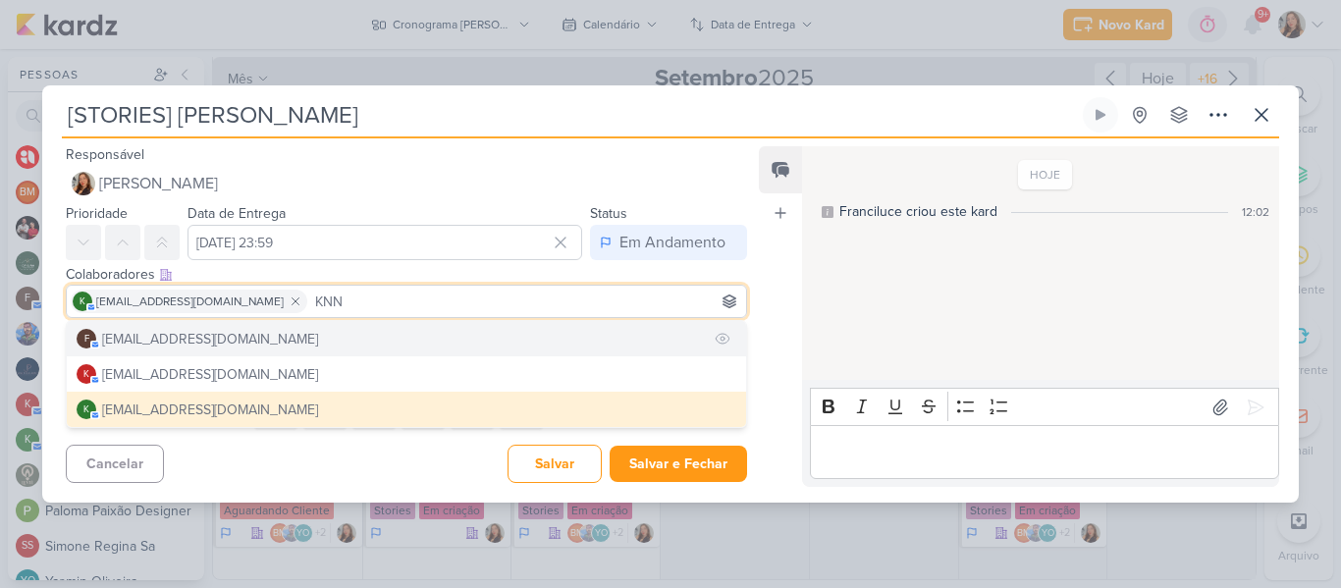
type input "KNN"
click at [363, 334] on button "f [EMAIL_ADDRESS][DOMAIN_NAME]" at bounding box center [406, 338] width 679 height 35
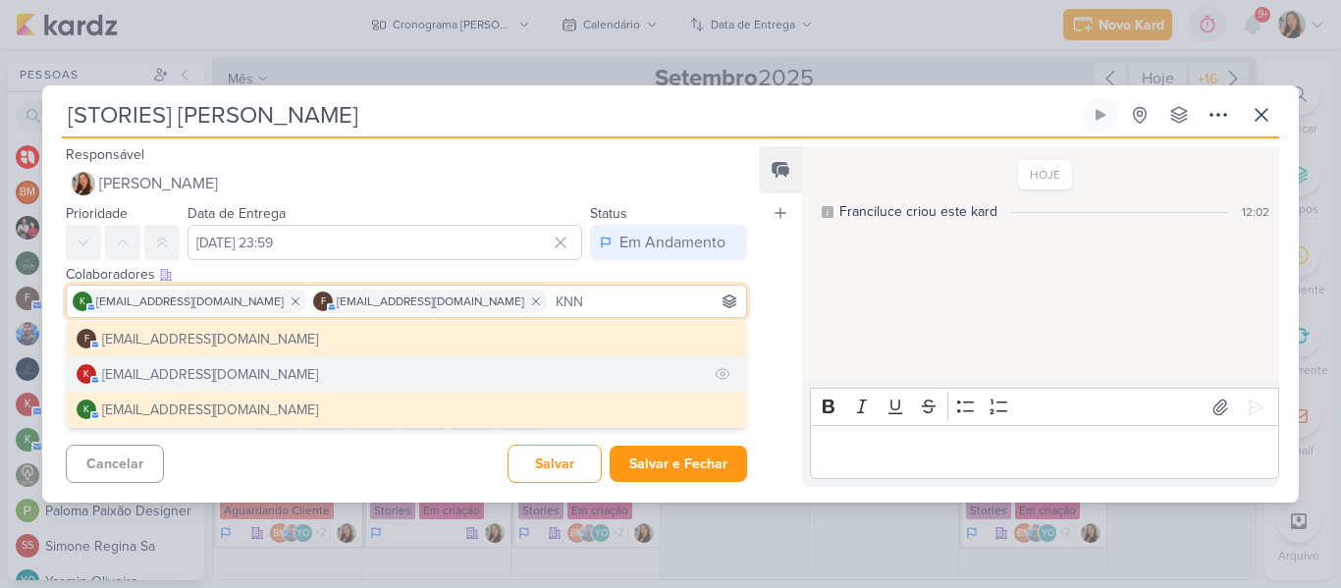
type input "KNN"
click at [360, 367] on button "k [EMAIL_ADDRESS][DOMAIN_NAME]" at bounding box center [406, 373] width 679 height 35
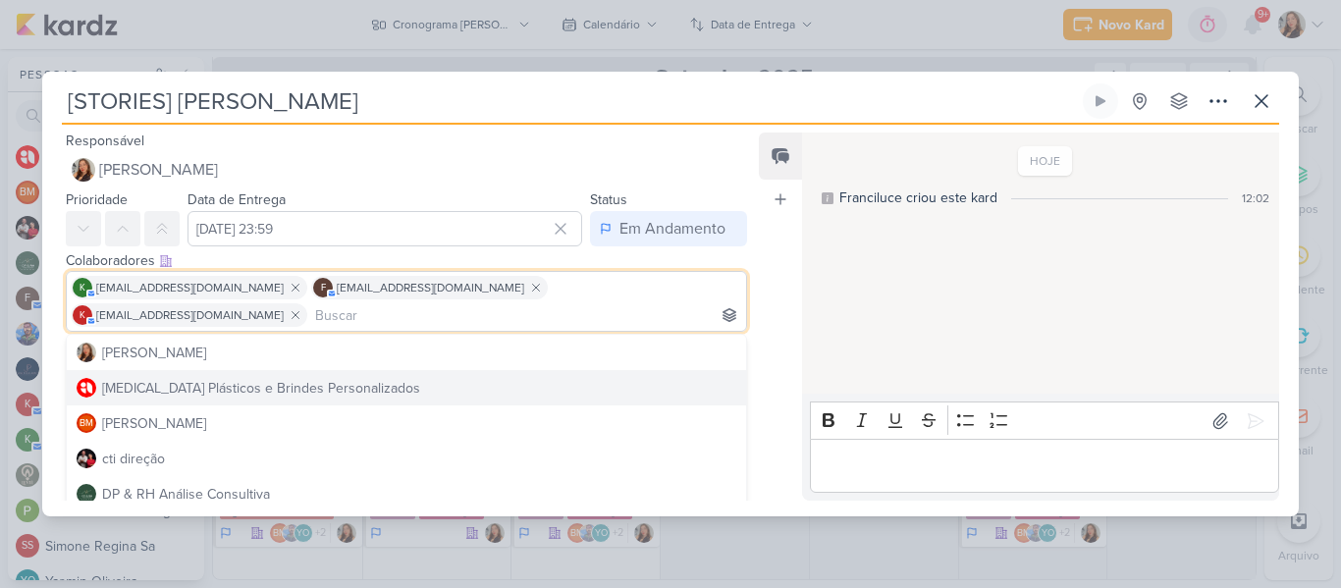
click at [778, 365] on div "Feed Atrelar email Solte o email para atrelar ao kard" at bounding box center [780, 316] width 43 height 368
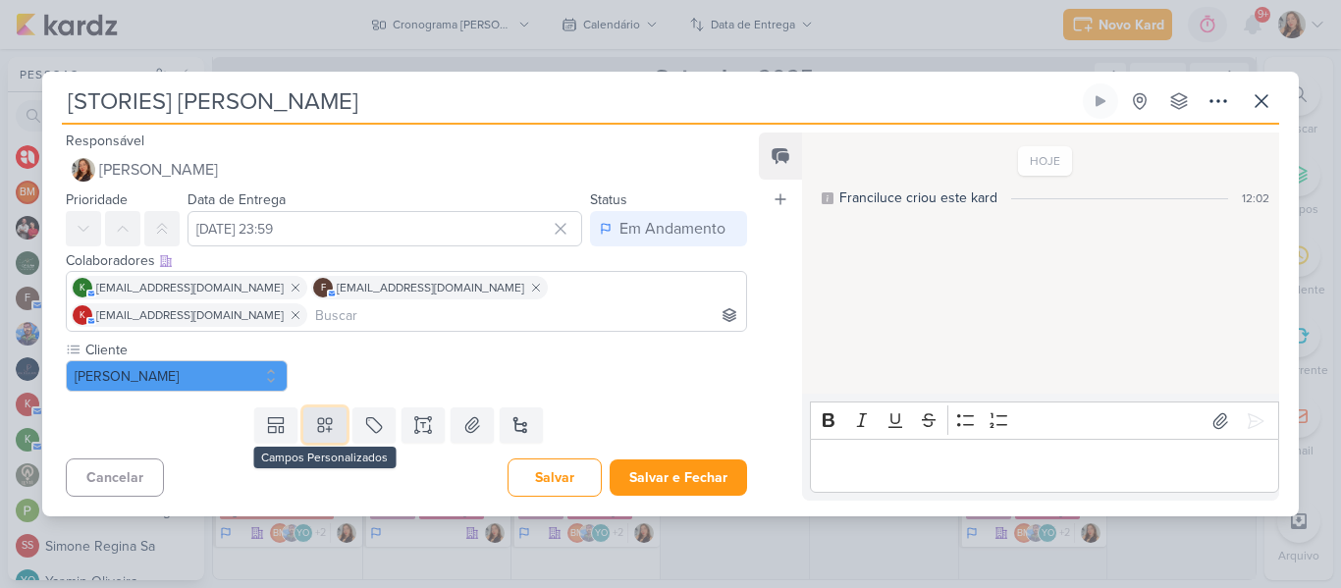
click at [315, 417] on icon at bounding box center [325, 425] width 20 height 20
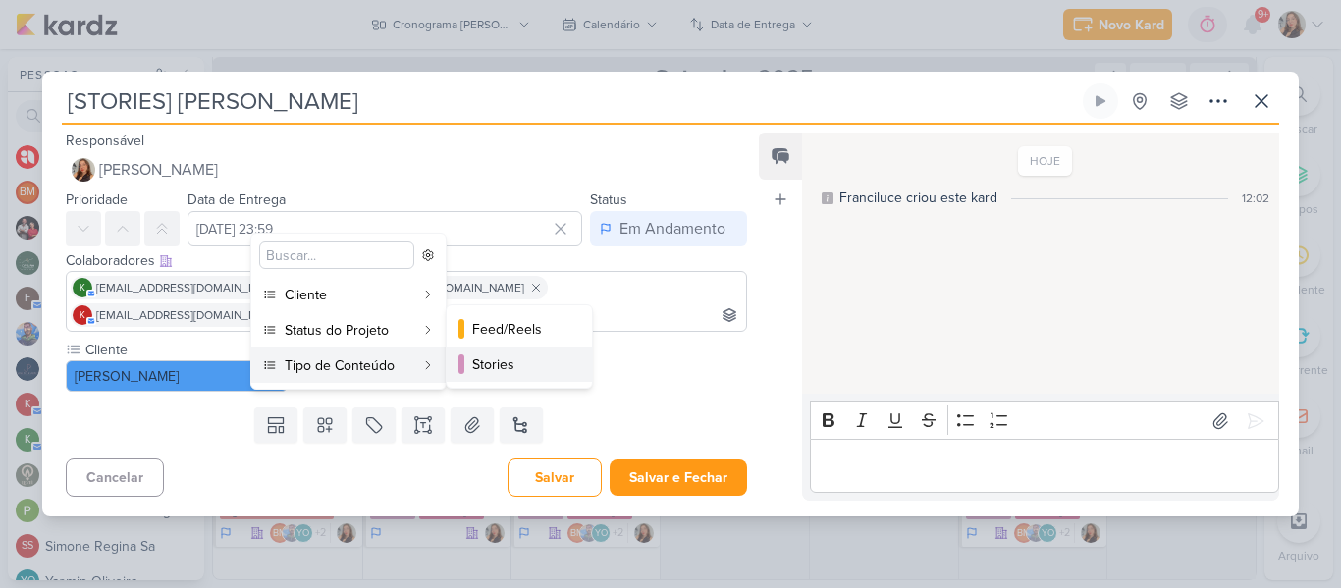
click at [470, 375] on button "Stories" at bounding box center [519, 363] width 145 height 35
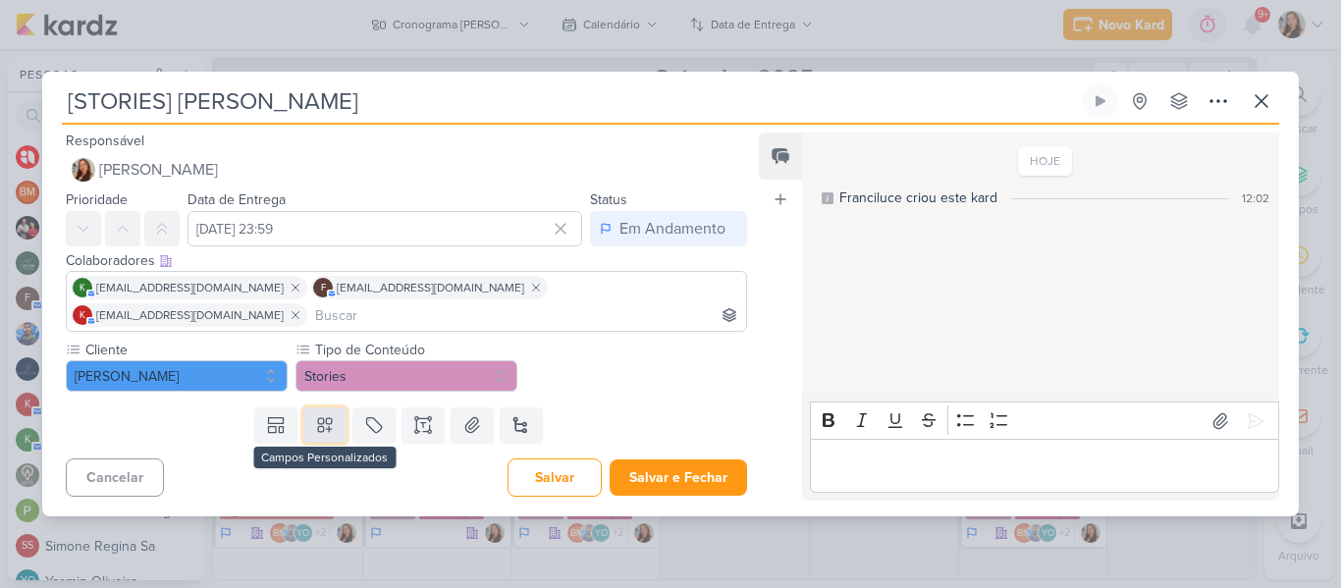
click at [334, 421] on button at bounding box center [324, 424] width 43 height 35
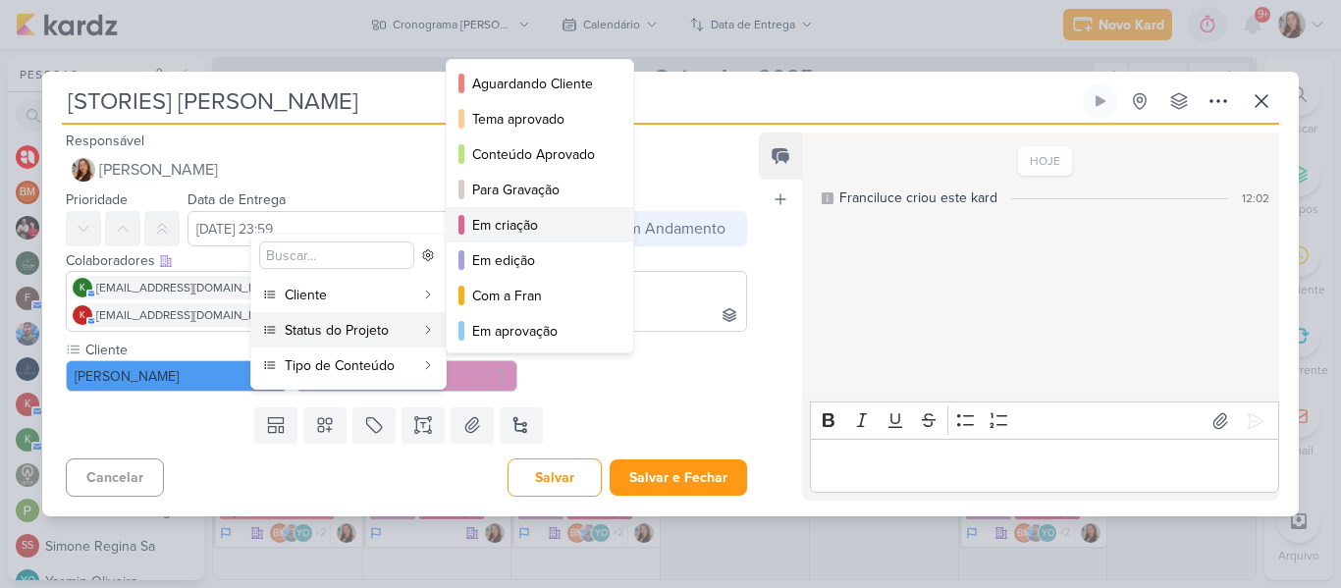
click at [498, 215] on div "Em criação" at bounding box center [540, 225] width 137 height 21
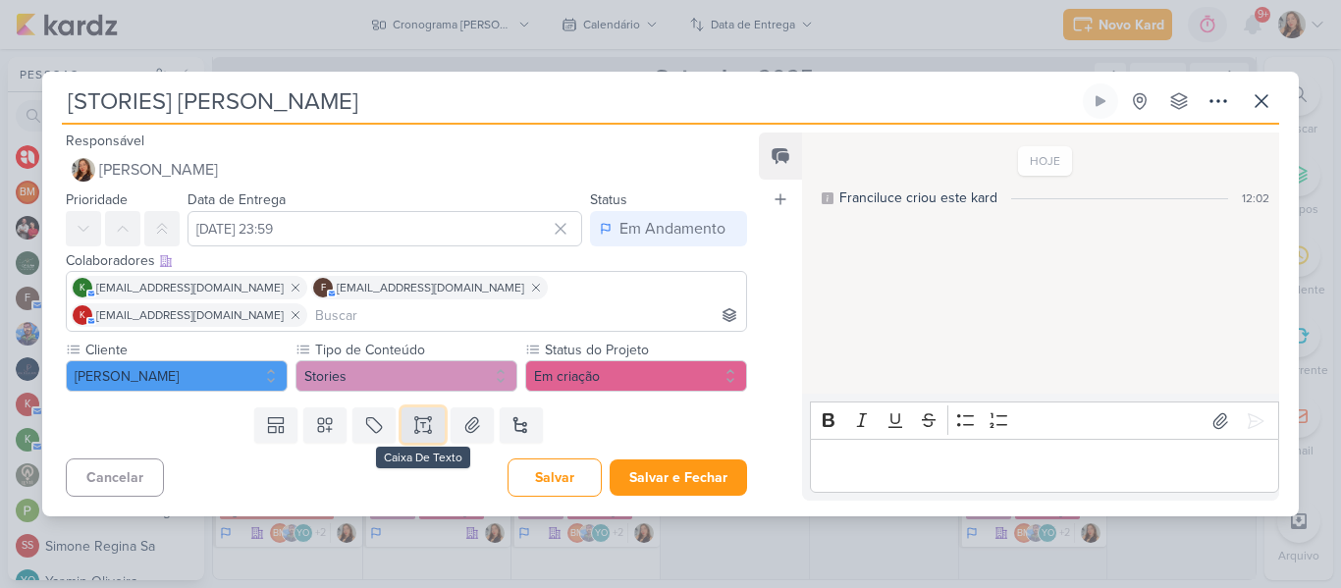
click at [429, 420] on icon at bounding box center [429, 425] width 0 height 10
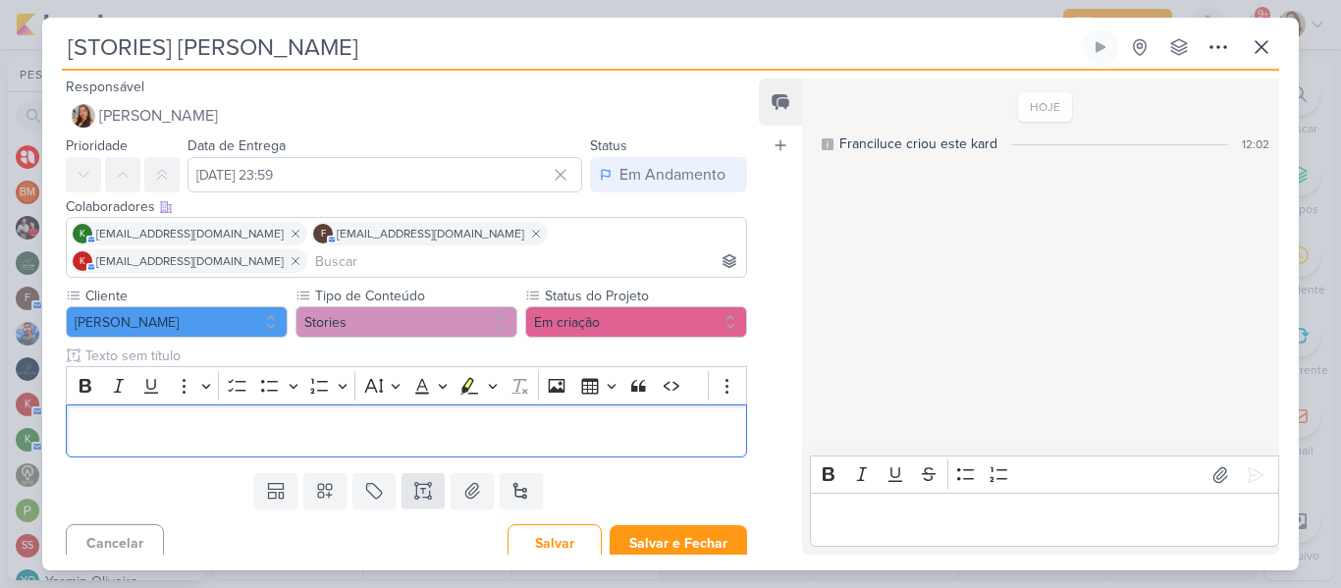
click at [426, 419] on p "Editor editing area: main" at bounding box center [407, 431] width 660 height 24
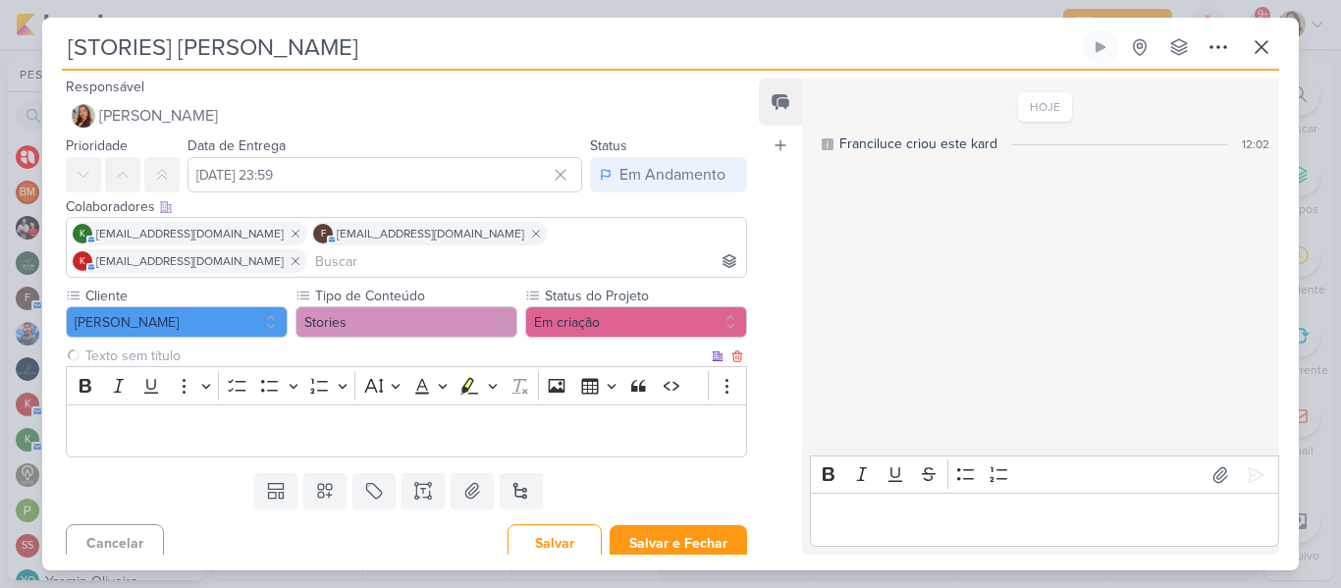
click at [344, 345] on input "text" at bounding box center [394, 355] width 626 height 21
type input "sTORY 1"
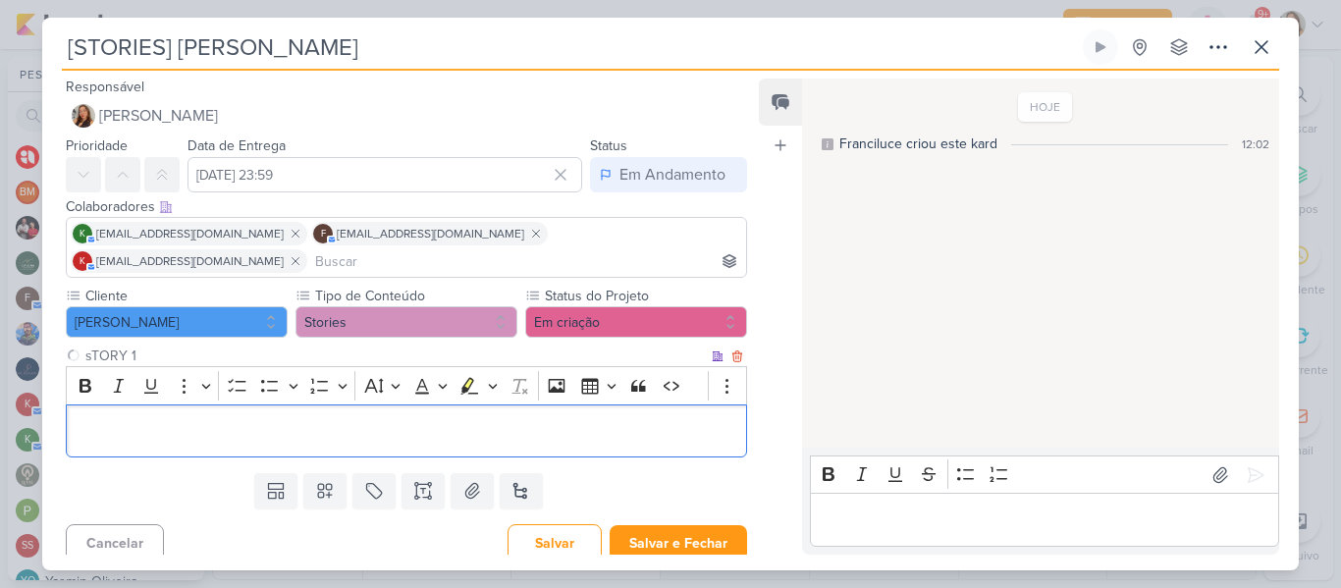
click at [299, 419] on p "Editor editing area: main" at bounding box center [407, 431] width 660 height 24
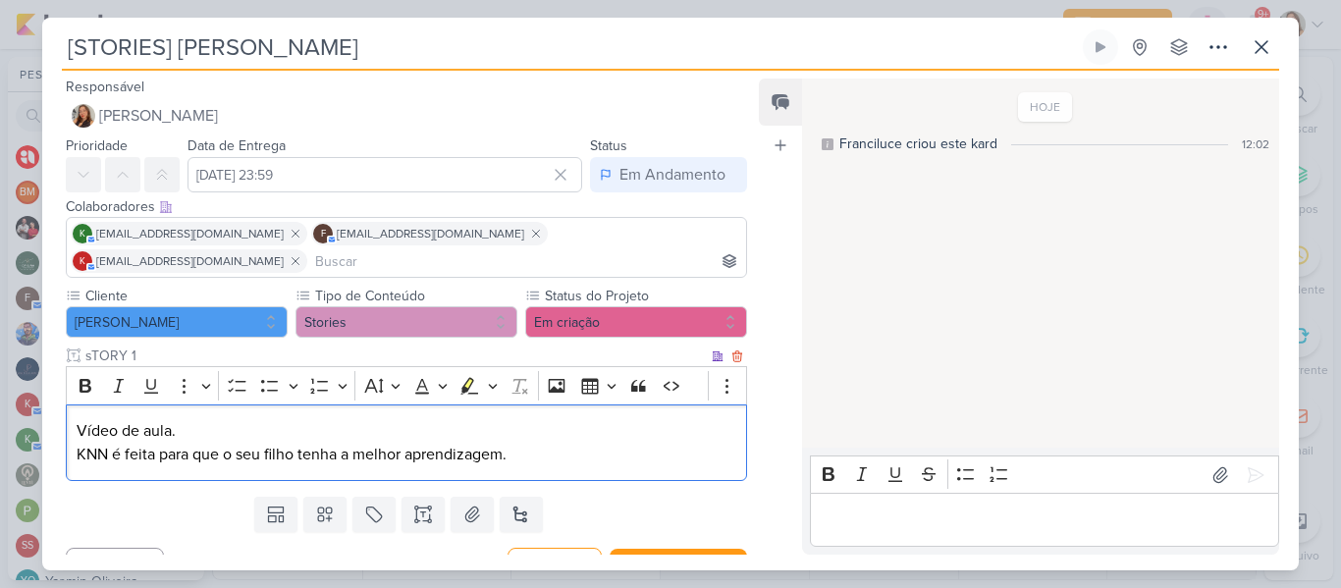
click at [206, 419] on p "Vídeo de aula." at bounding box center [407, 431] width 660 height 24
click at [230, 379] on icon "Editor toolbar" at bounding box center [237, 385] width 18 height 13
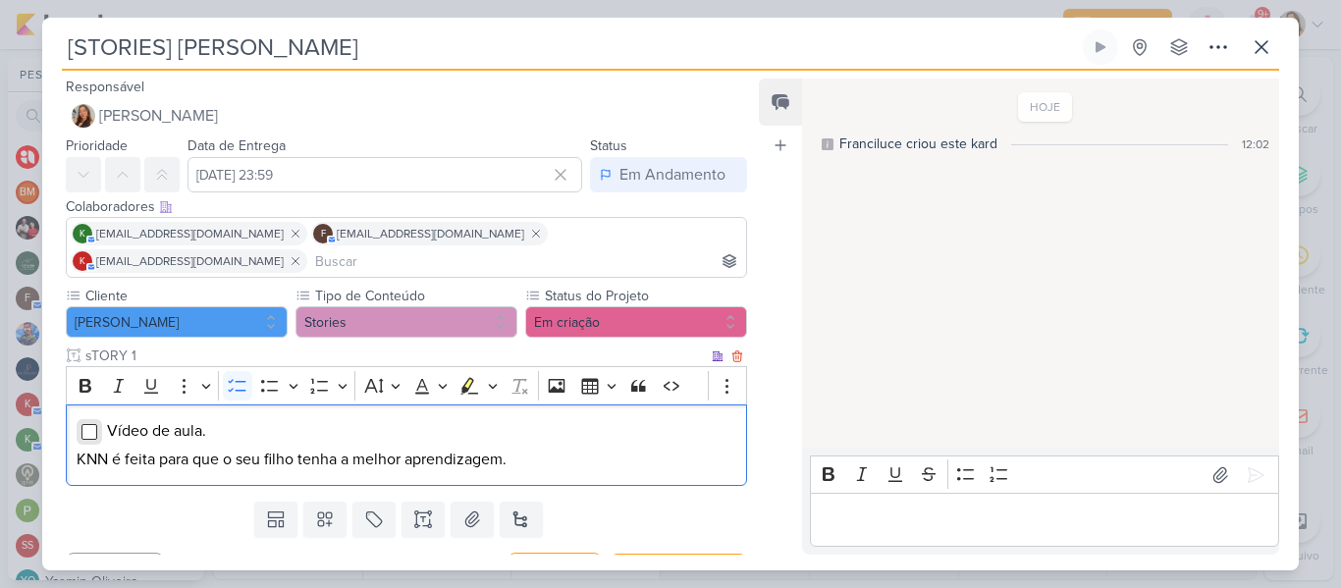
click at [85, 424] on input "Editor editing area: main" at bounding box center [89, 432] width 16 height 16
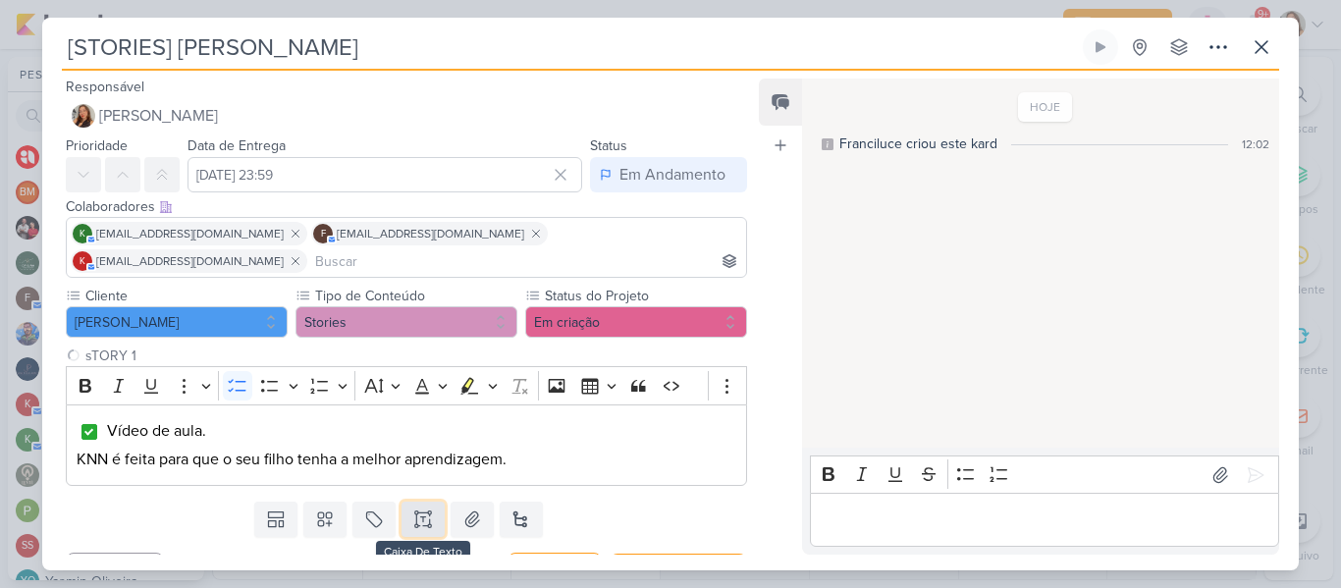
click at [420, 509] on icon at bounding box center [423, 519] width 20 height 20
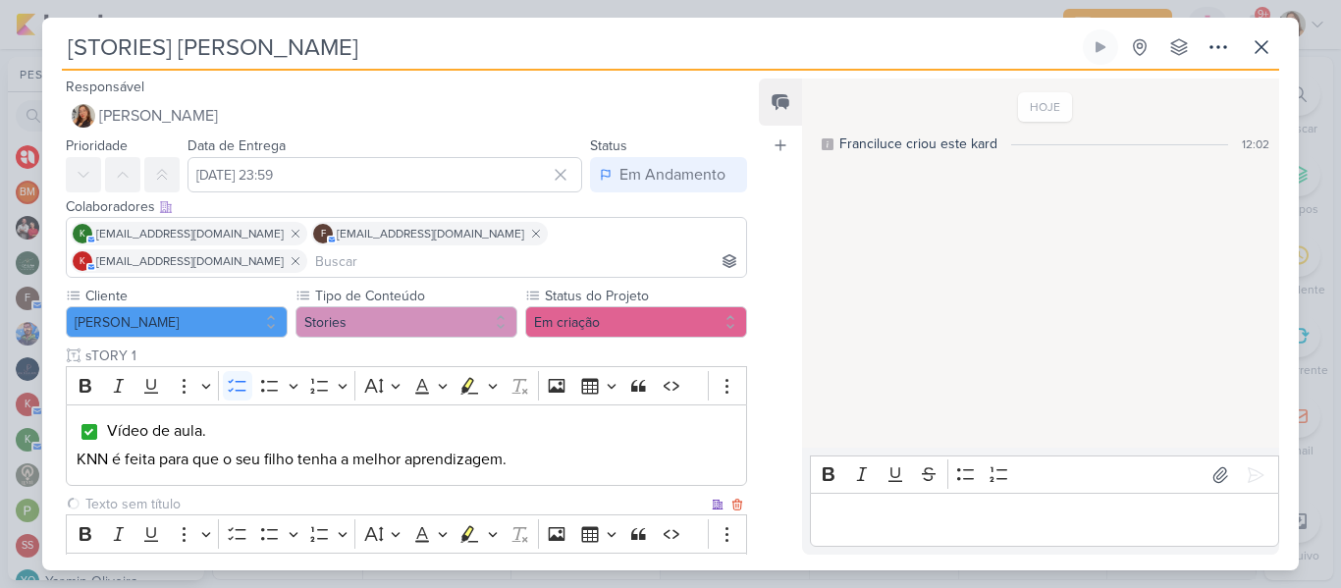
click at [402, 494] on input "text" at bounding box center [394, 504] width 626 height 21
type input "Story 2"
click at [403, 553] on div "Editor editing area: main" at bounding box center [406, 580] width 681 height 54
click at [233, 524] on icon "Editor toolbar" at bounding box center [238, 534] width 20 height 20
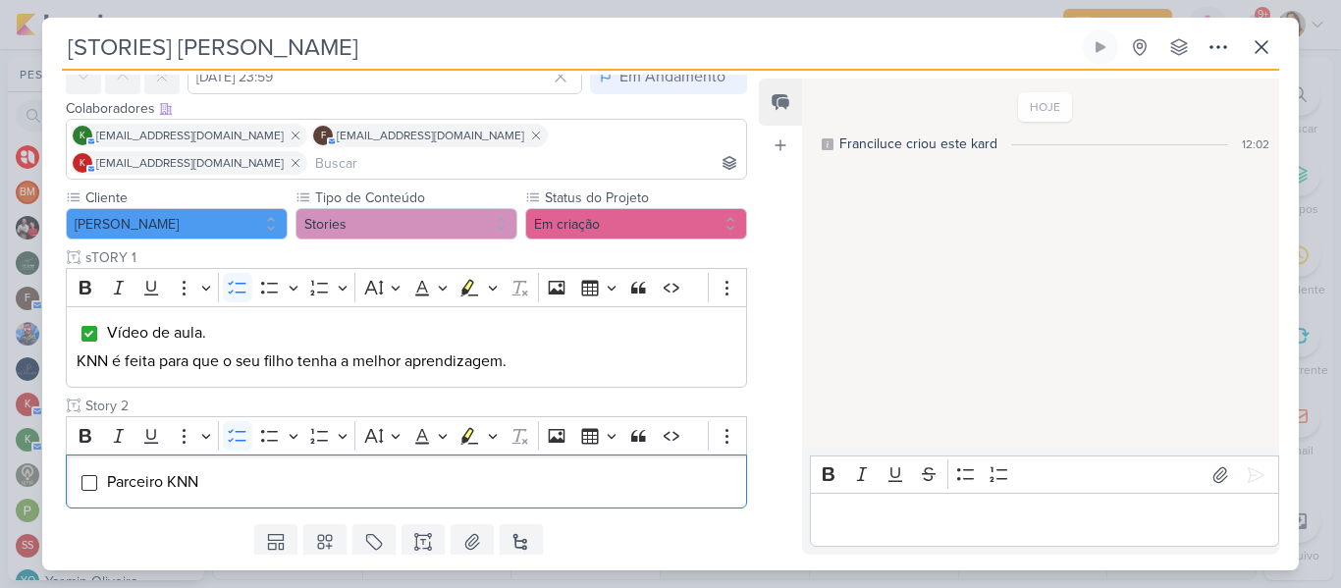
scroll to position [128, 0]
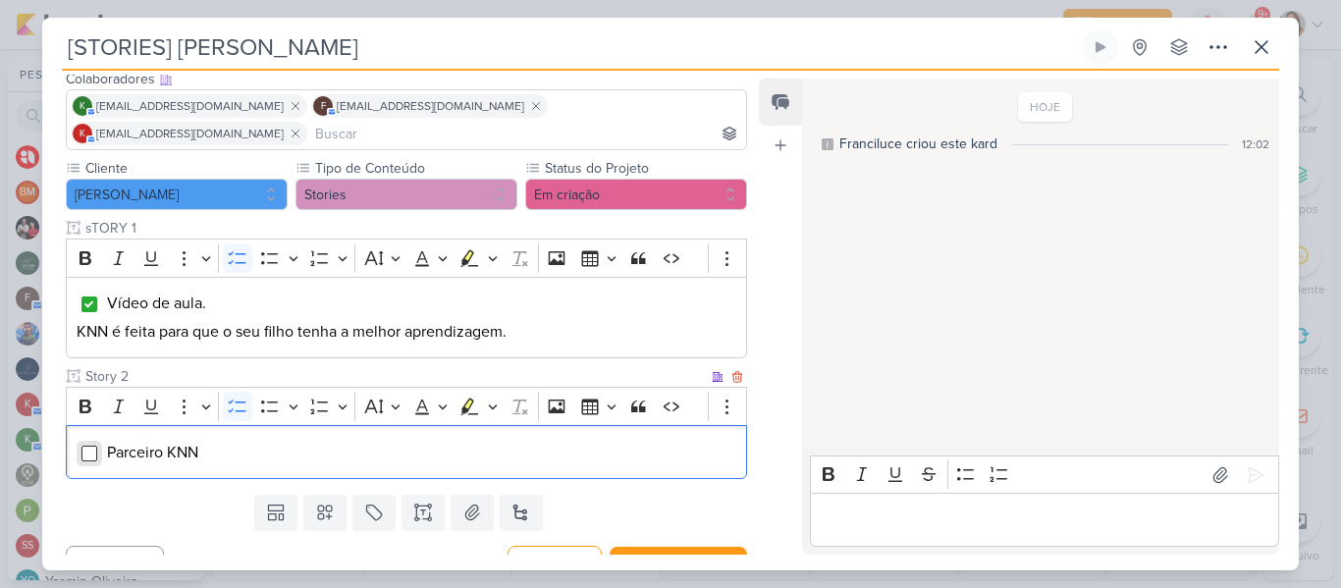
click at [85, 446] on input "Editor editing area: main" at bounding box center [89, 454] width 16 height 16
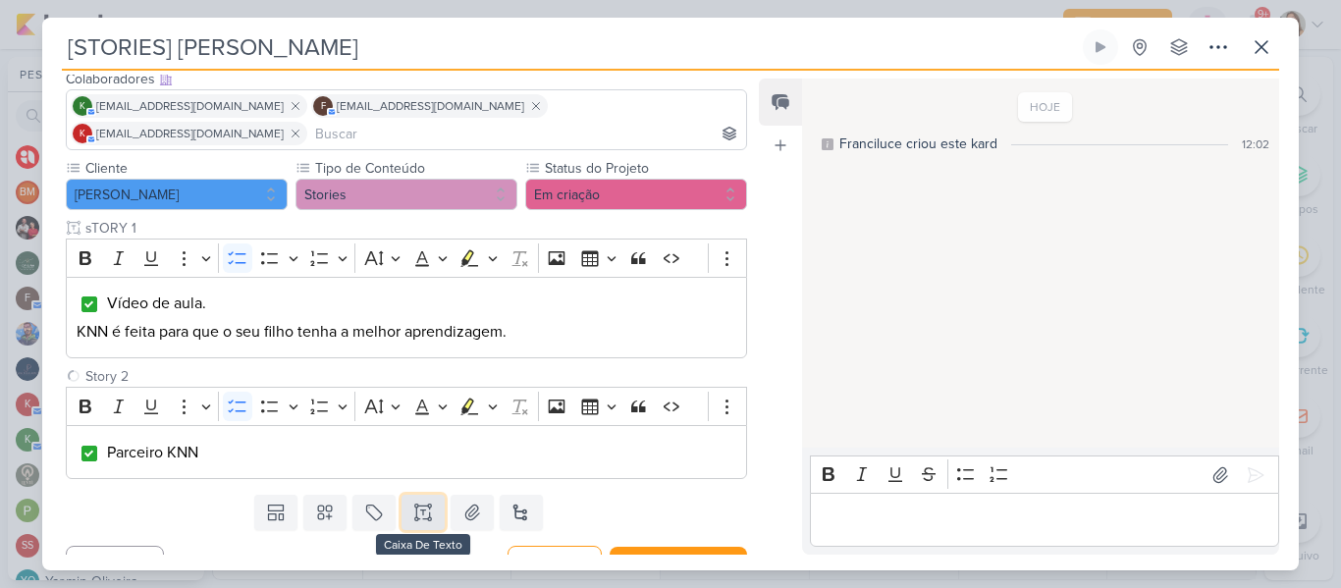
click at [414, 496] on button at bounding box center [422, 512] width 43 height 35
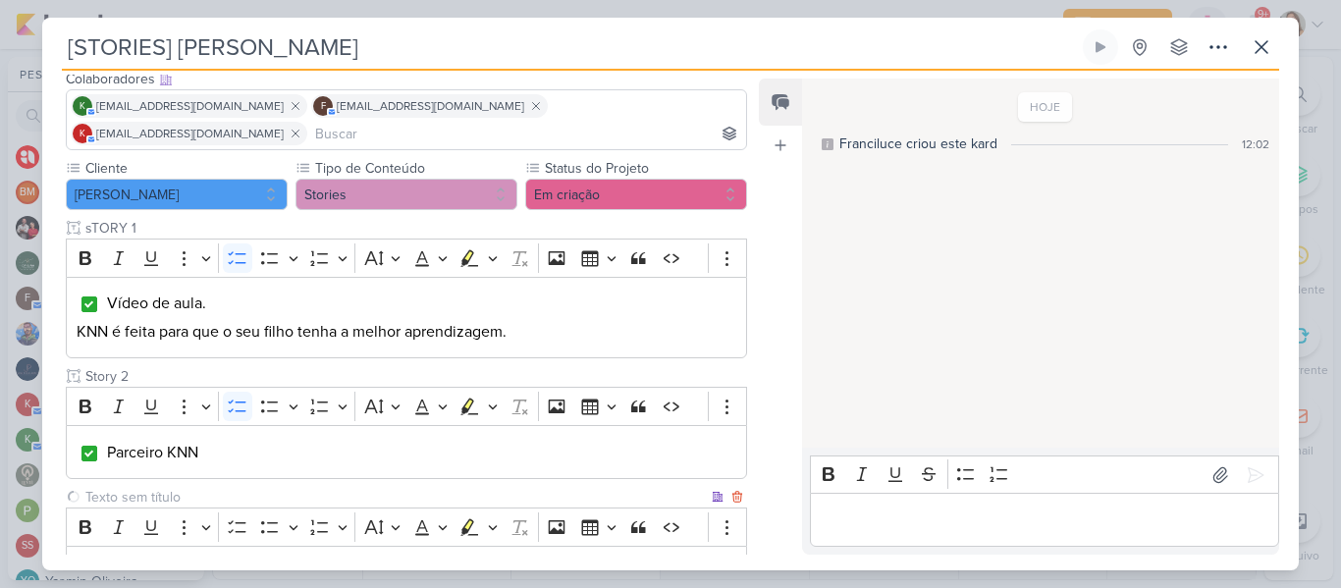
click at [351, 487] on input "text" at bounding box center [394, 497] width 626 height 21
type input "Stpry 3"
click at [339, 560] on p "Editor editing area: main" at bounding box center [407, 572] width 660 height 24
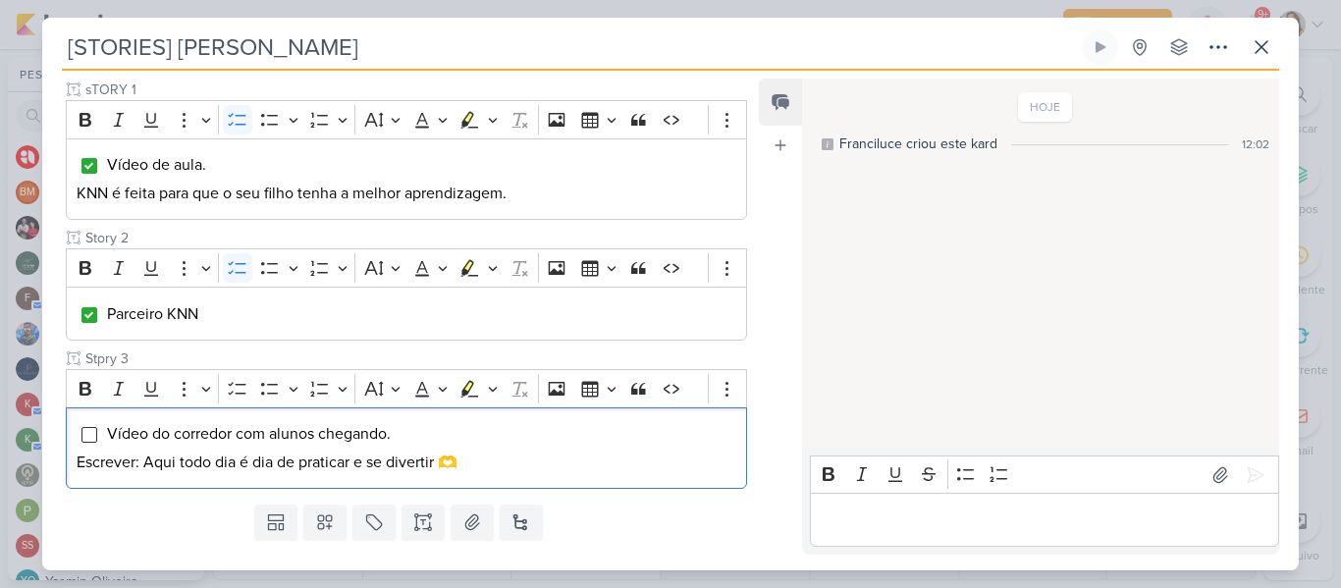
scroll to position [282, 0]
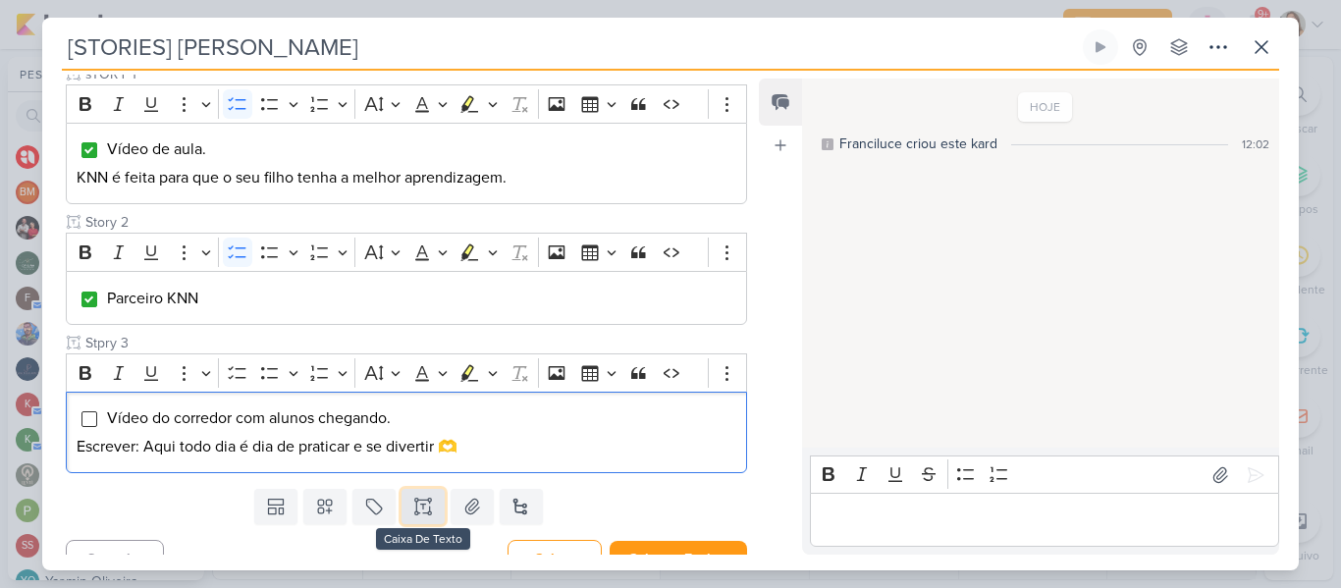
click at [429, 502] on icon at bounding box center [429, 507] width 0 height 10
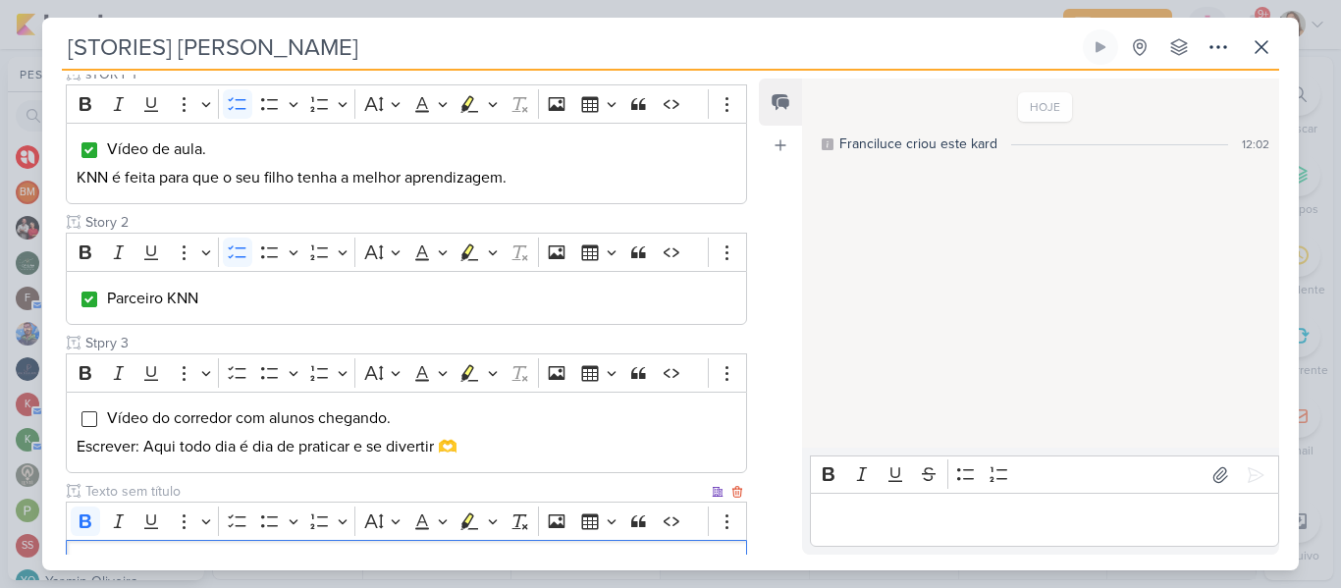
scroll to position [398, 0]
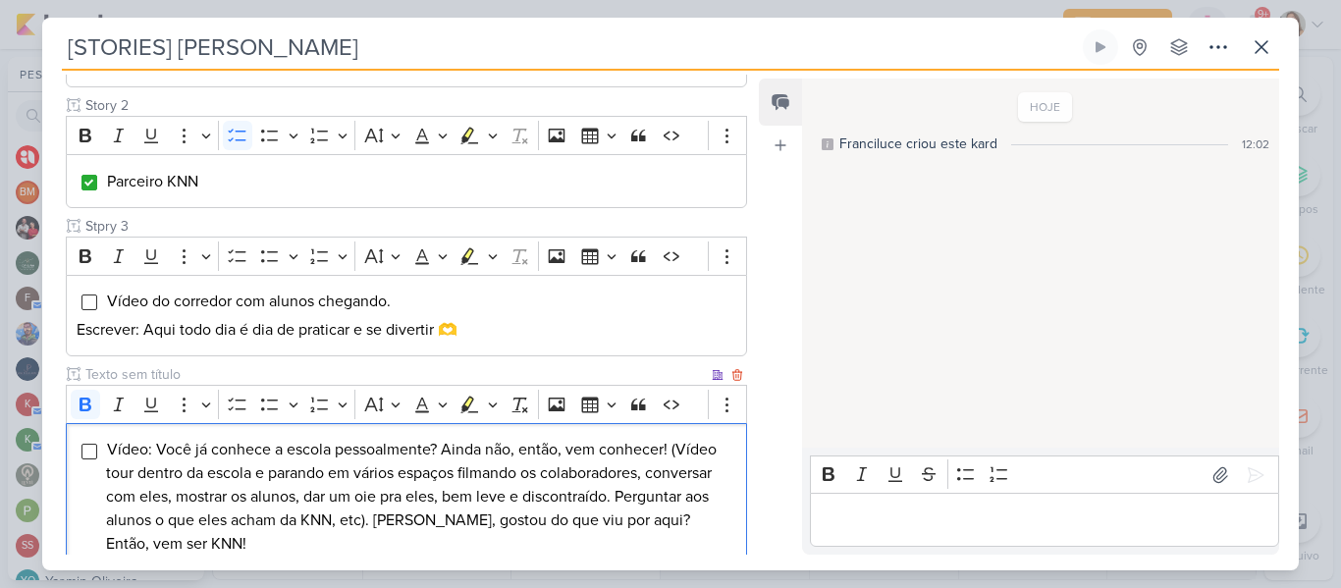
click at [310, 364] on input "text" at bounding box center [394, 374] width 626 height 21
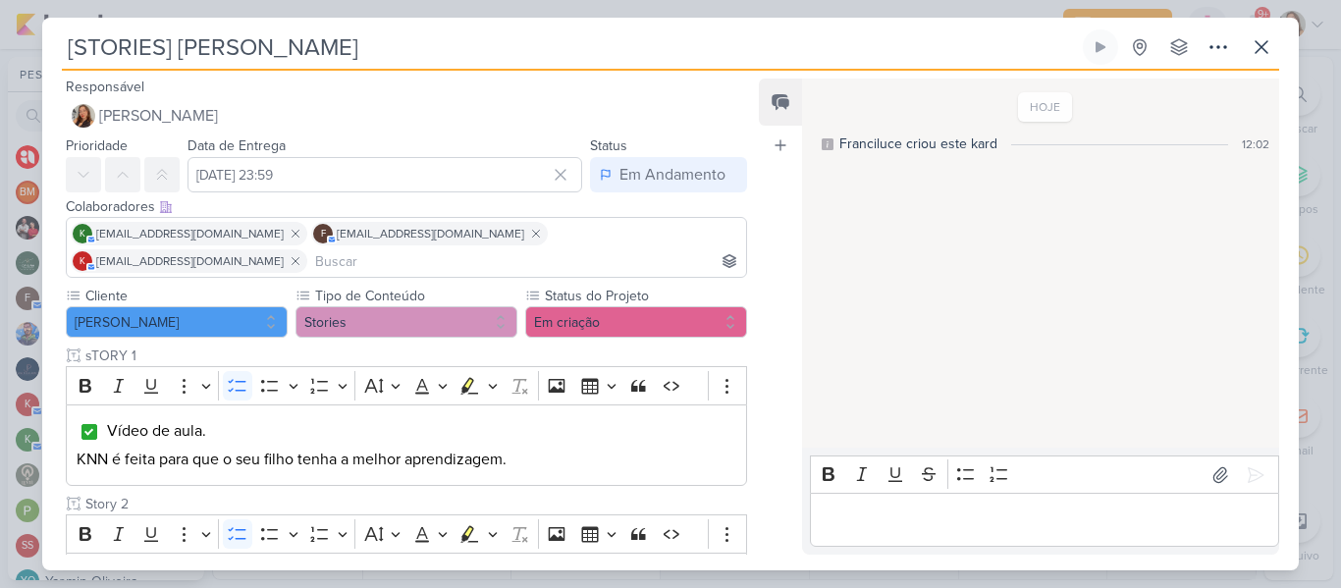
scroll to position [525, 0]
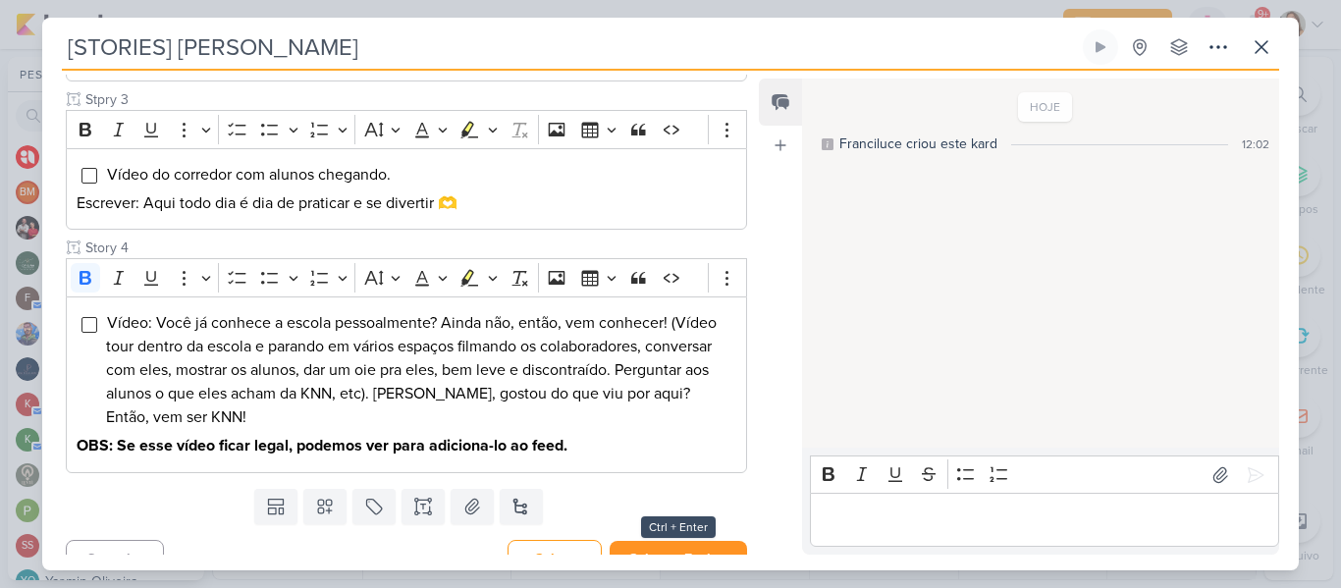
type input "Story 4"
click at [662, 546] on button "Salvar e Fechar" at bounding box center [677, 559] width 137 height 36
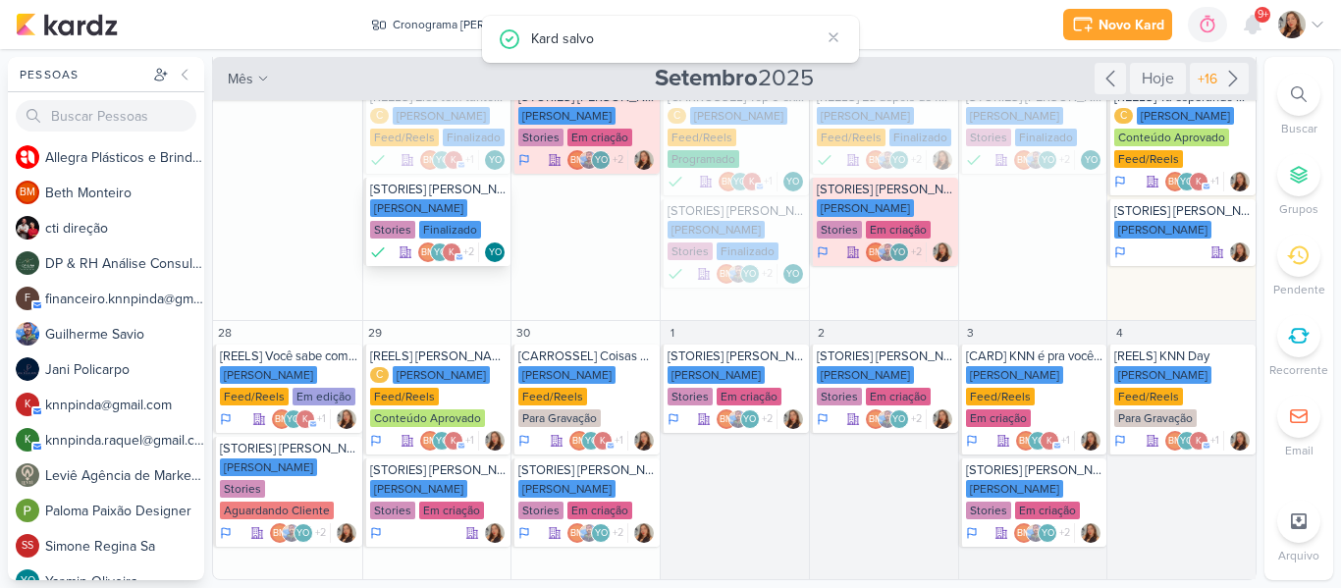
scroll to position [0, 0]
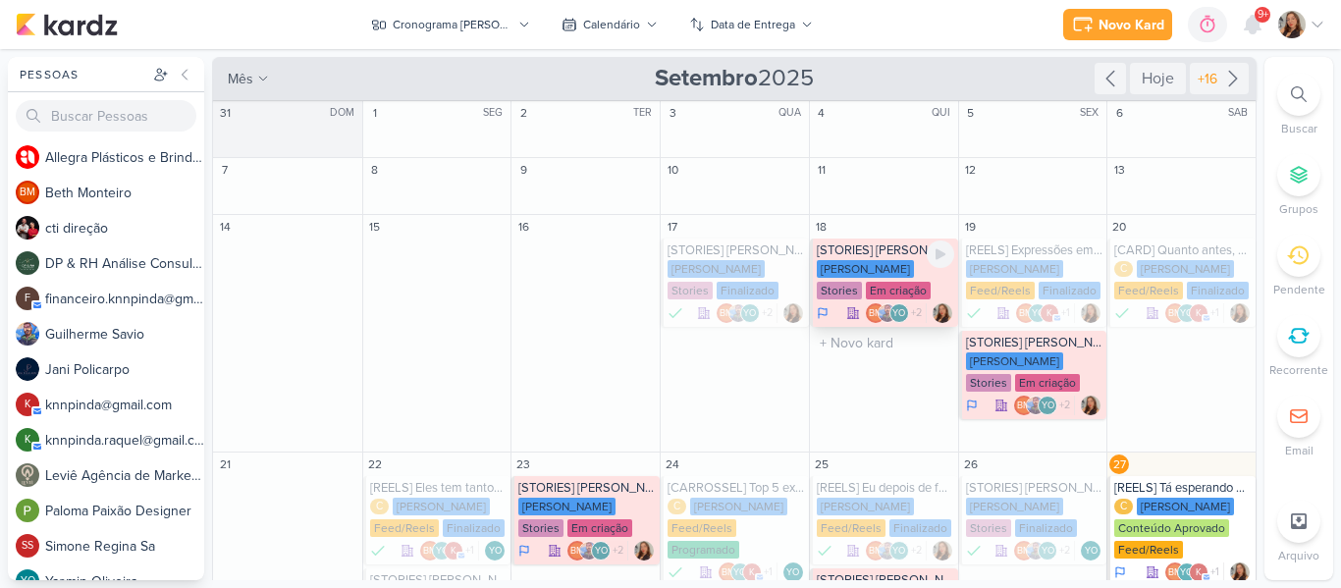
click at [862, 282] on div "Stories" at bounding box center [839, 291] width 45 height 18
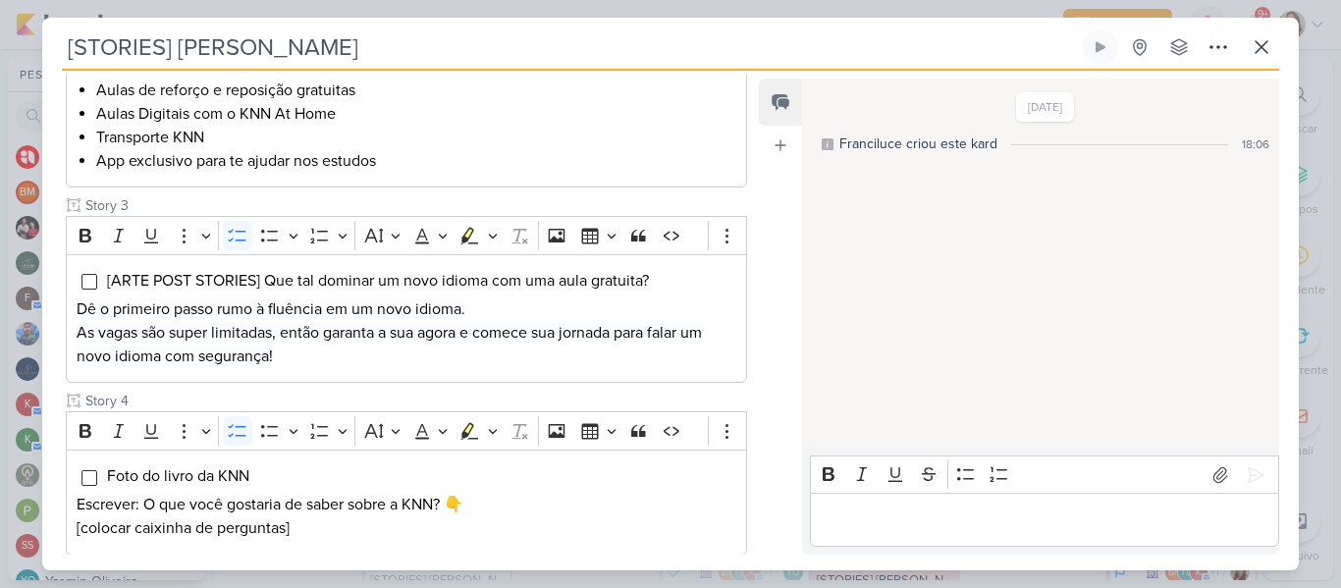
scroll to position [642, 0]
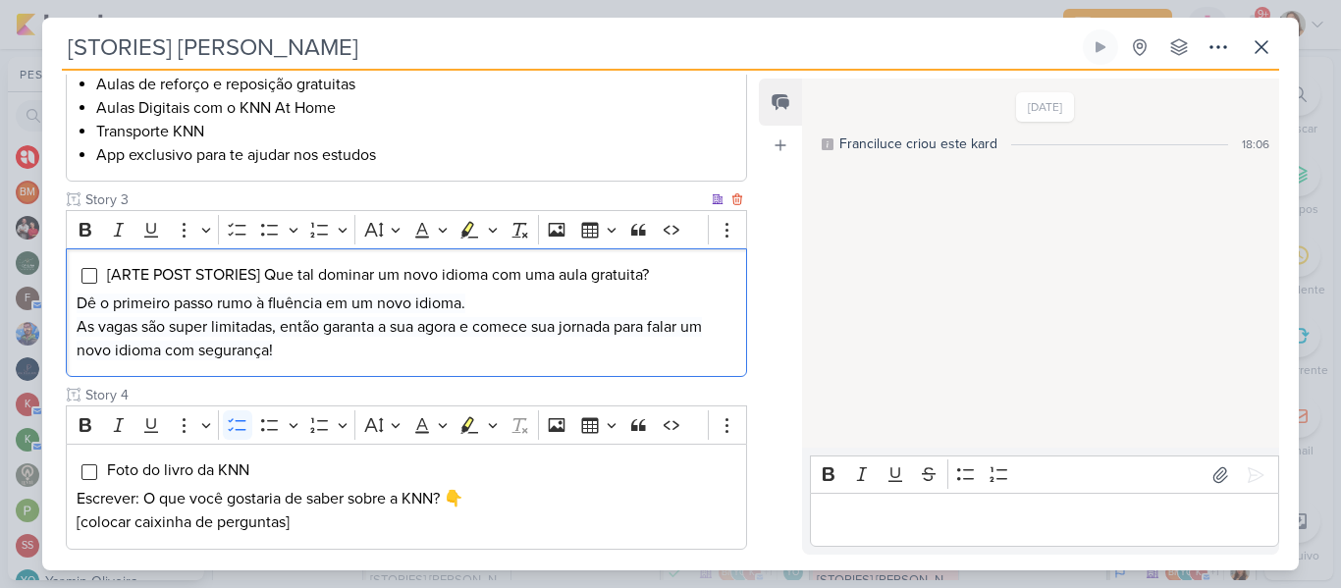
click at [695, 328] on span "As vagas são super limitadas, então garanta a sua agora e comece sua jornada pa…" at bounding box center [389, 338] width 625 height 43
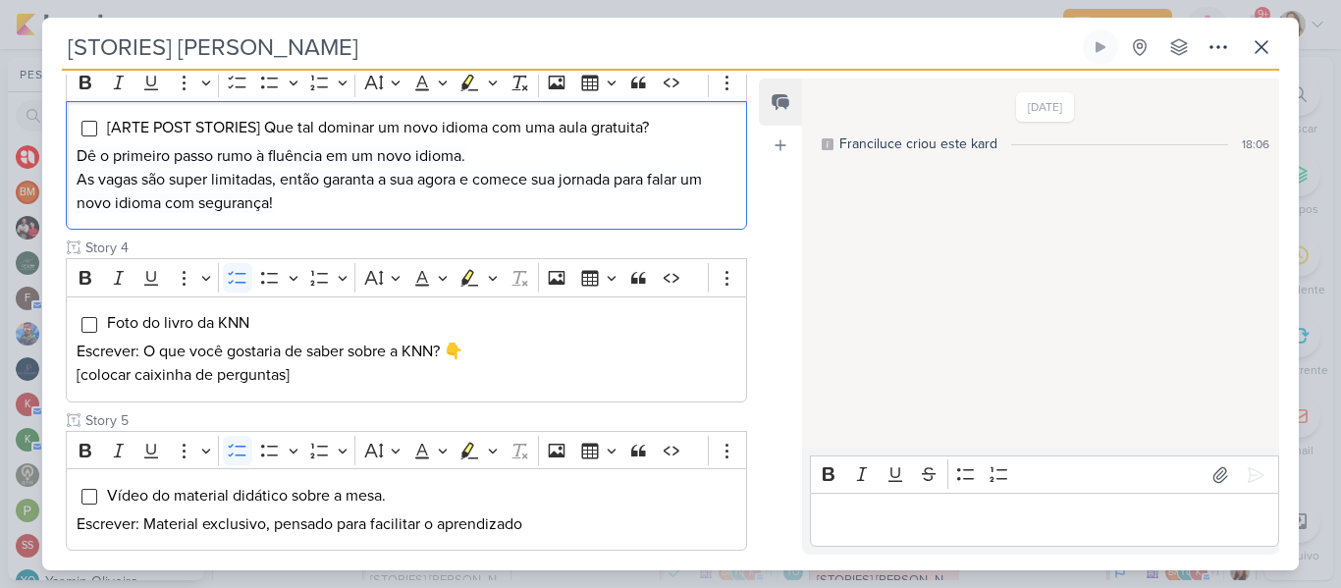
scroll to position [773, 0]
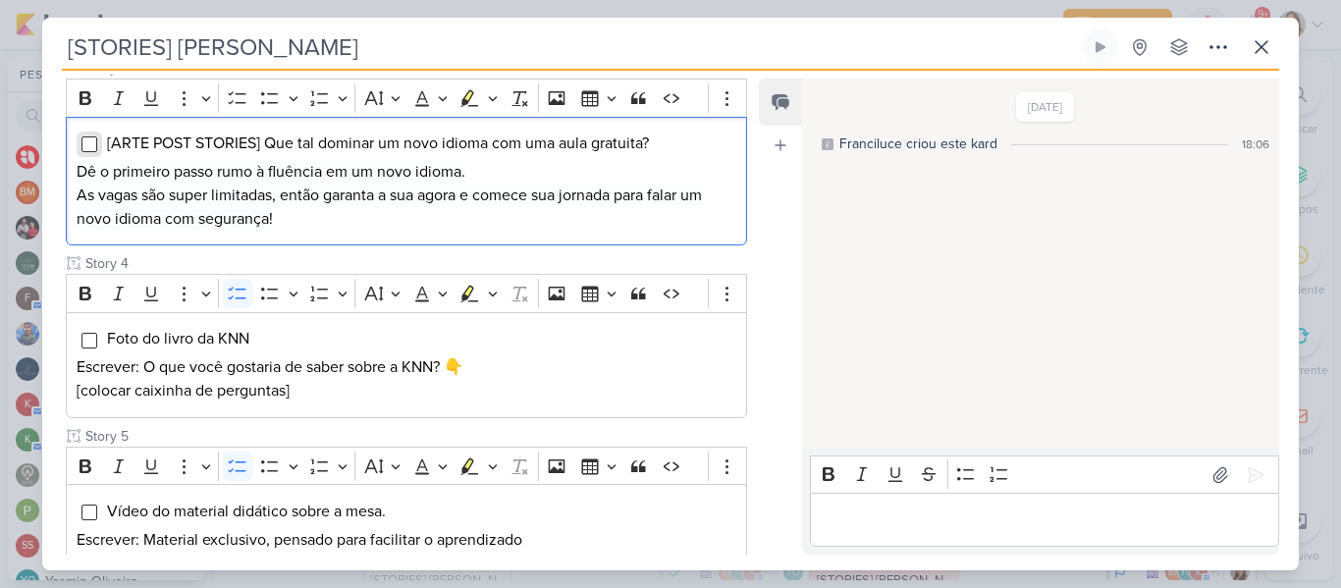
click at [85, 145] on input "Editor editing area: main" at bounding box center [89, 144] width 16 height 16
click at [88, 343] on input "Editor editing area: main" at bounding box center [89, 341] width 16 height 16
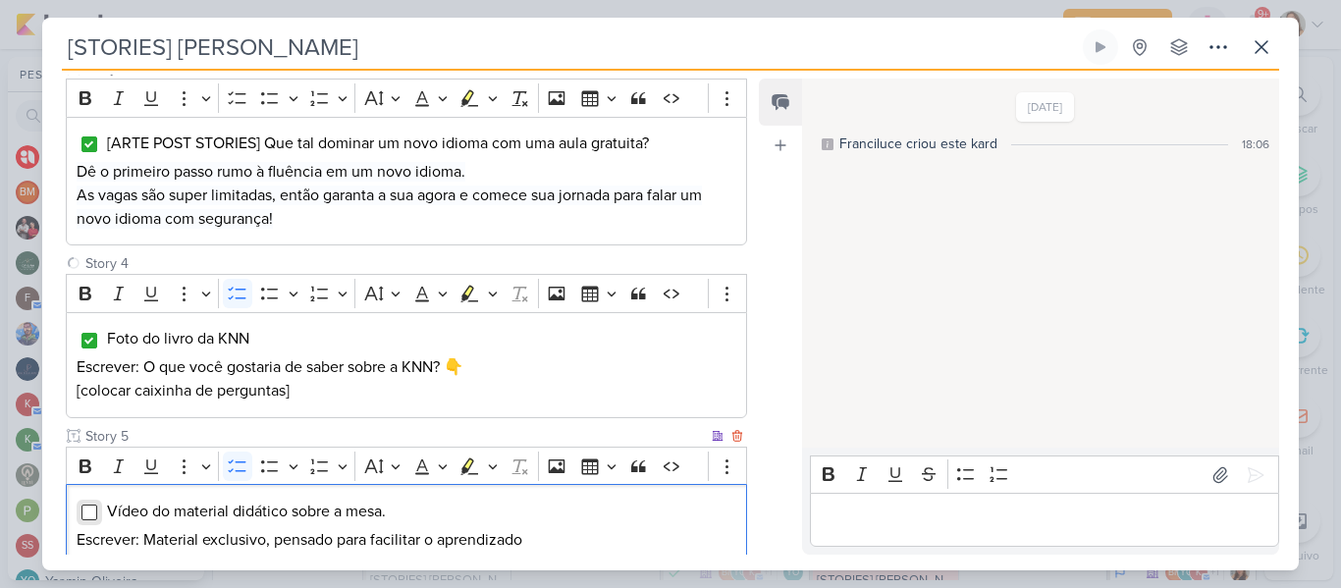
click at [92, 518] on input "Editor editing area: main" at bounding box center [89, 512] width 16 height 16
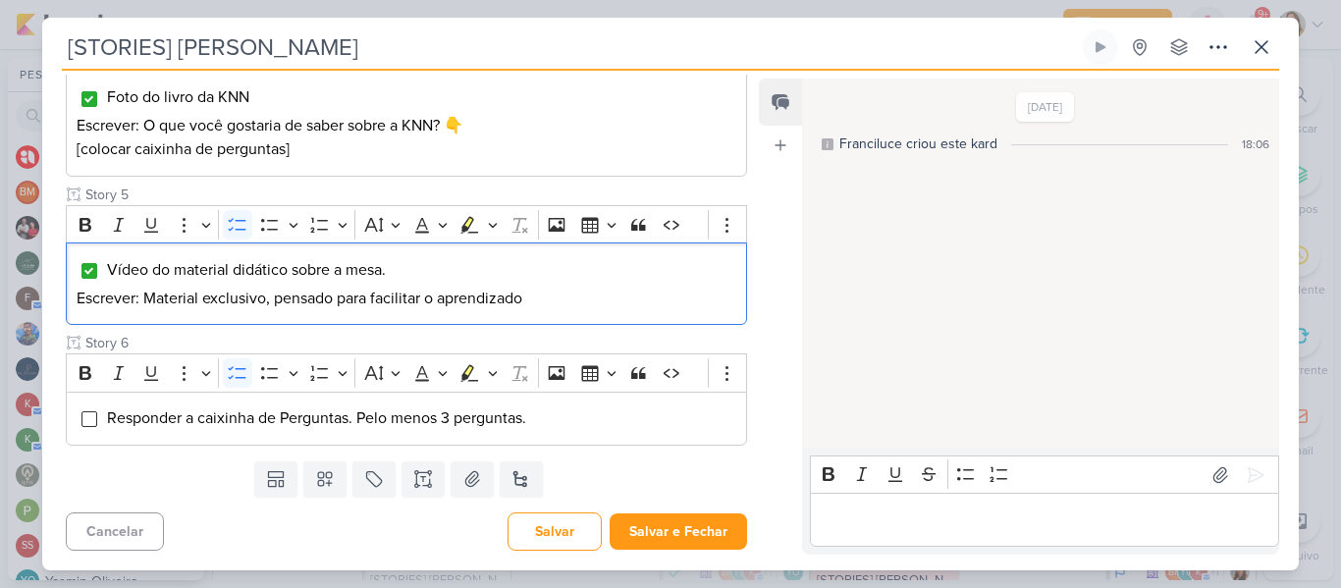
scroll to position [0, 0]
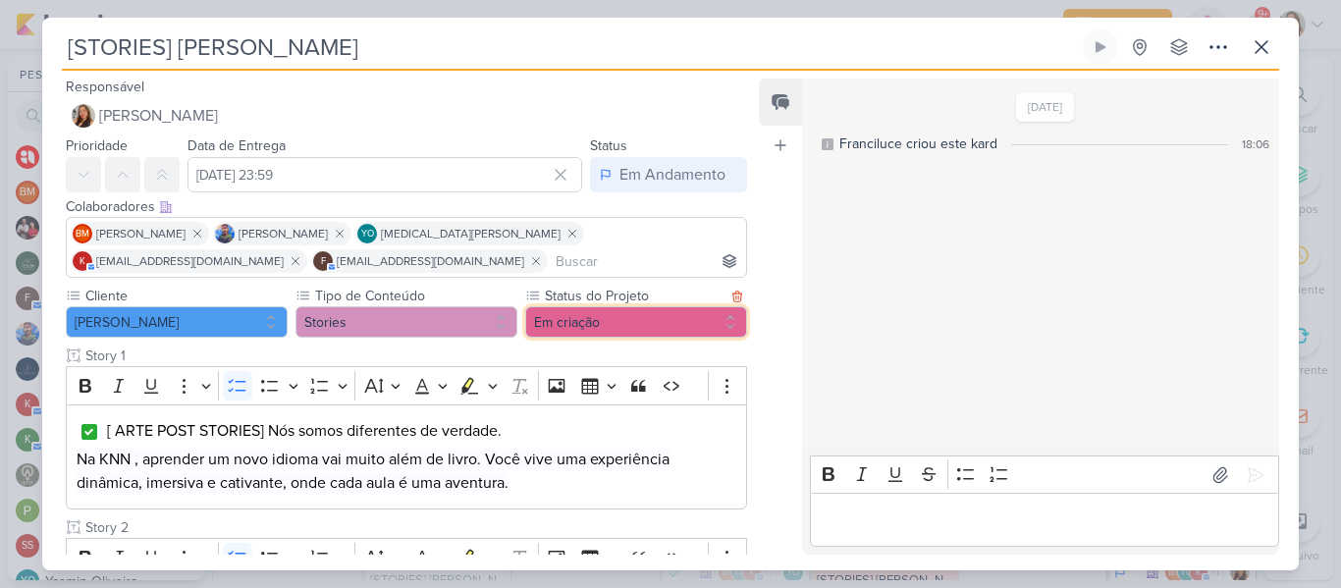
click at [639, 331] on button "Em criação" at bounding box center [636, 321] width 222 height 31
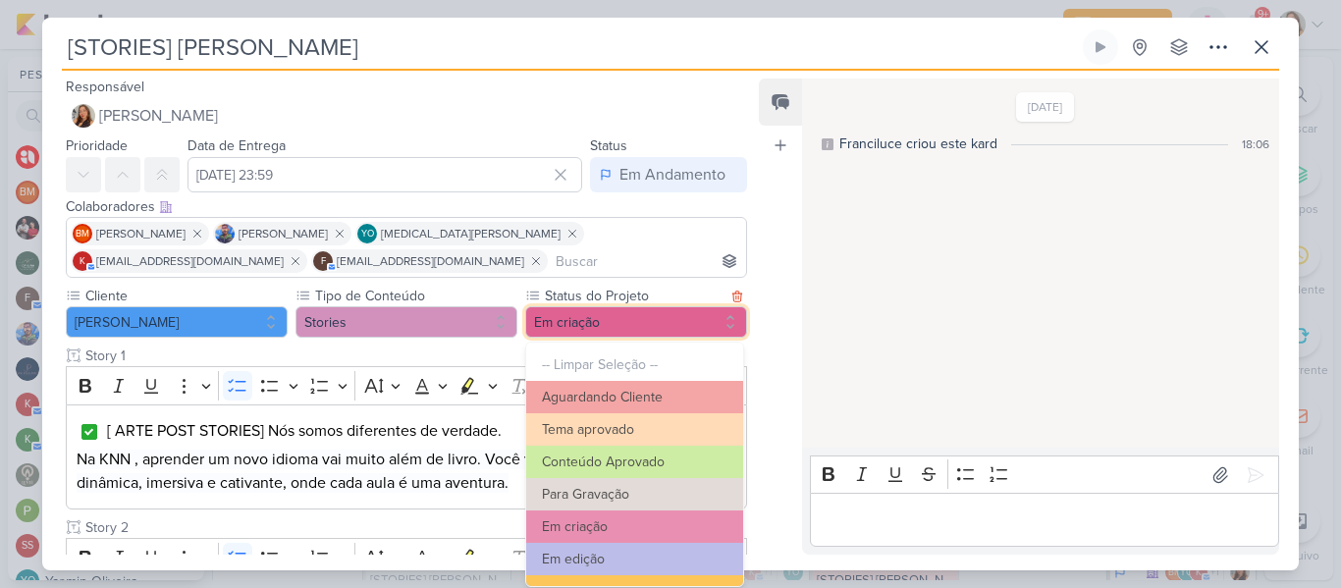
scroll to position [222, 0]
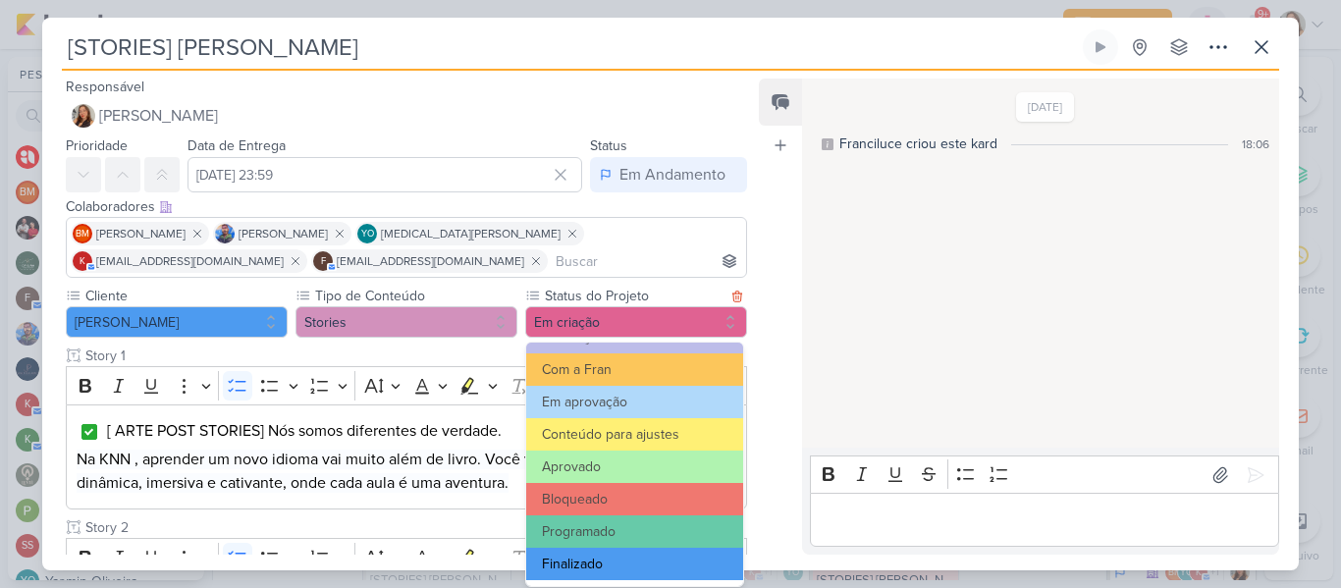
click at [685, 559] on button "Finalizado" at bounding box center [634, 564] width 217 height 32
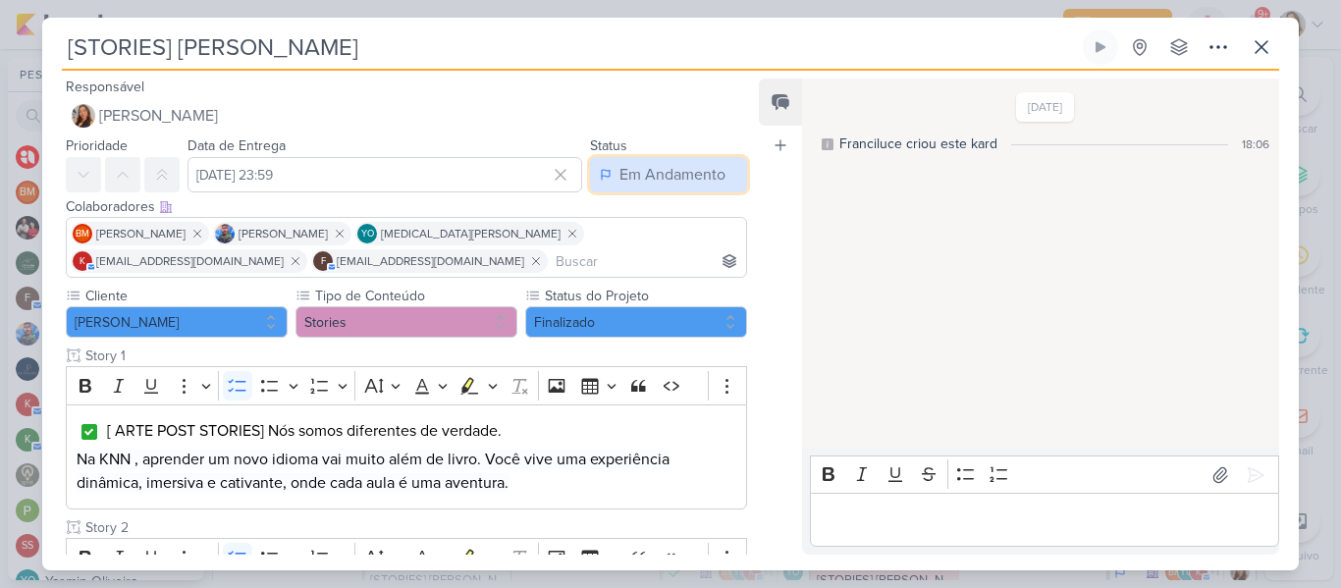
click at [619, 184] on div "Em Andamento" at bounding box center [672, 175] width 106 height 24
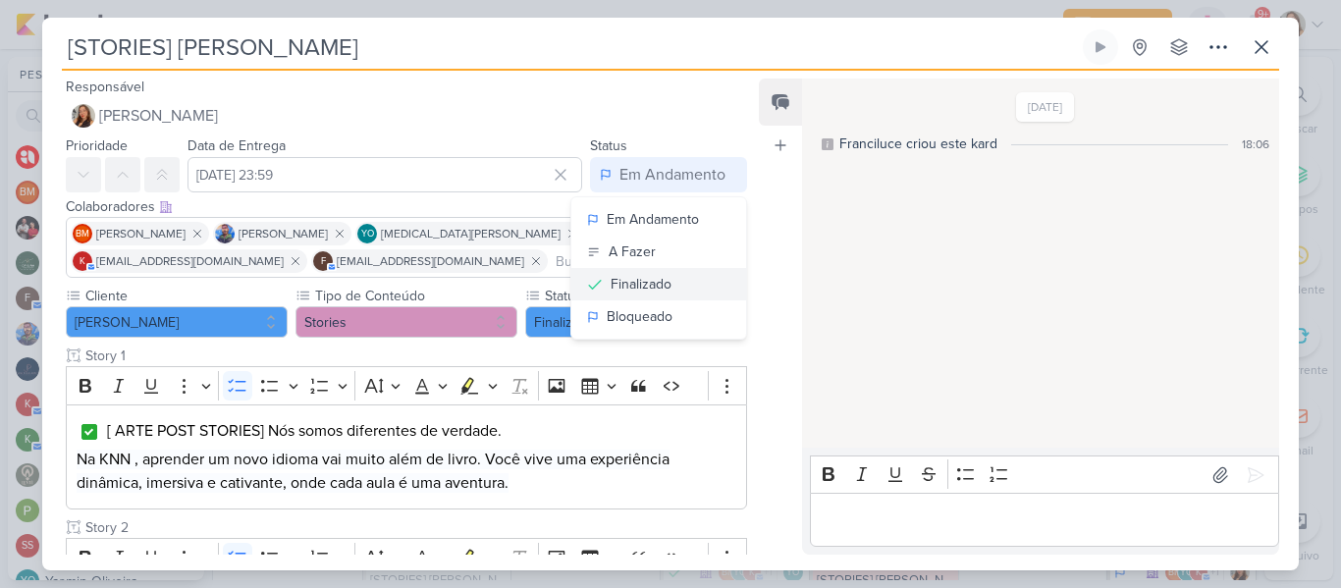
click at [622, 286] on div "Finalizado" at bounding box center [640, 284] width 61 height 21
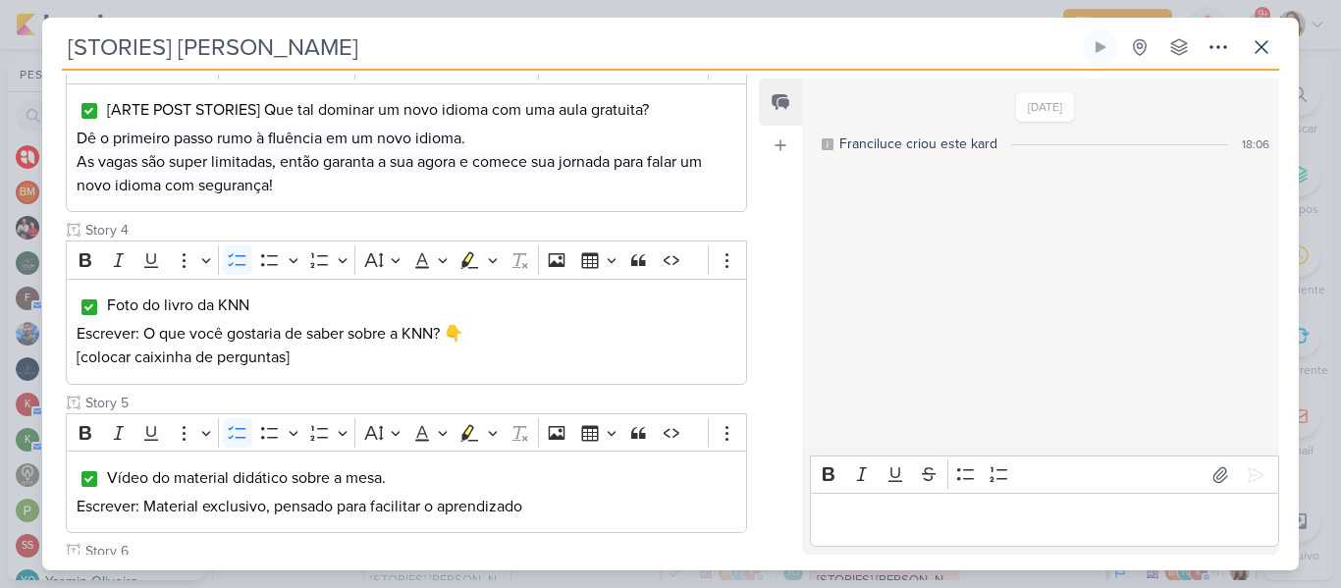
scroll to position [1015, 0]
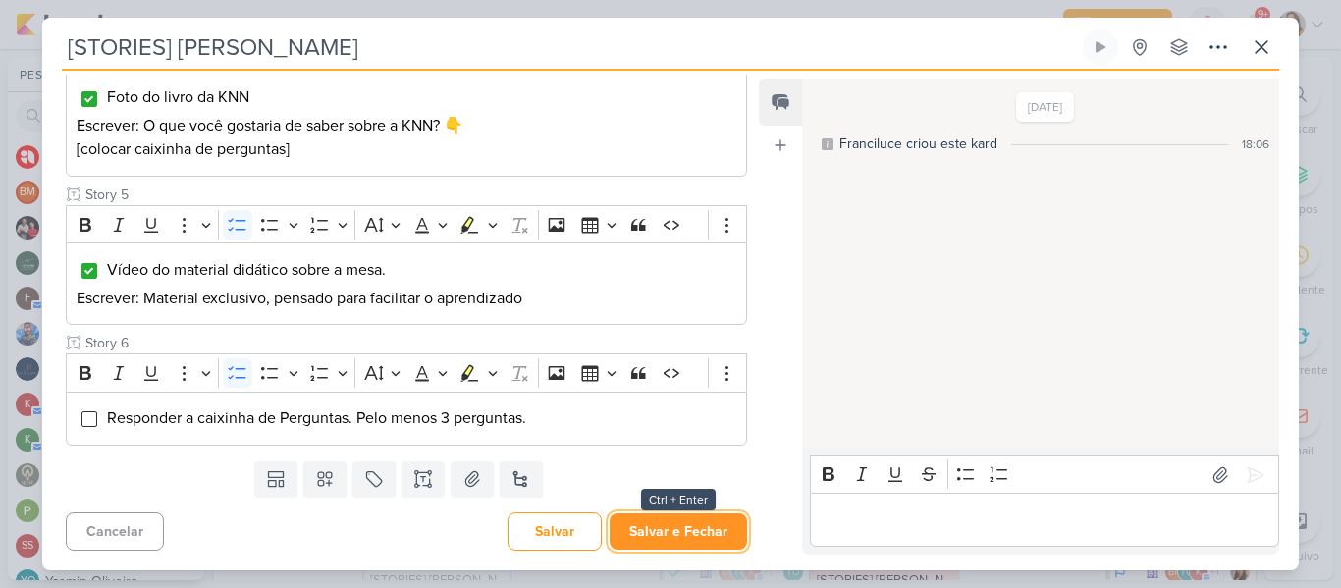
click at [722, 534] on button "Salvar e Fechar" at bounding box center [677, 531] width 137 height 36
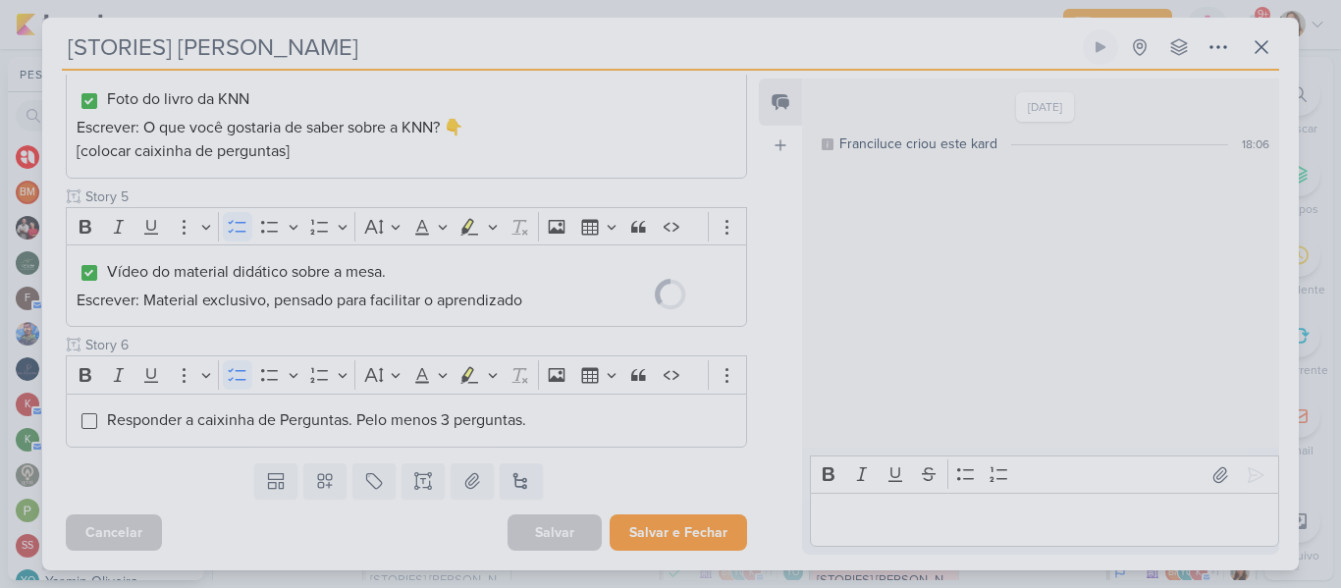
scroll to position [1013, 0]
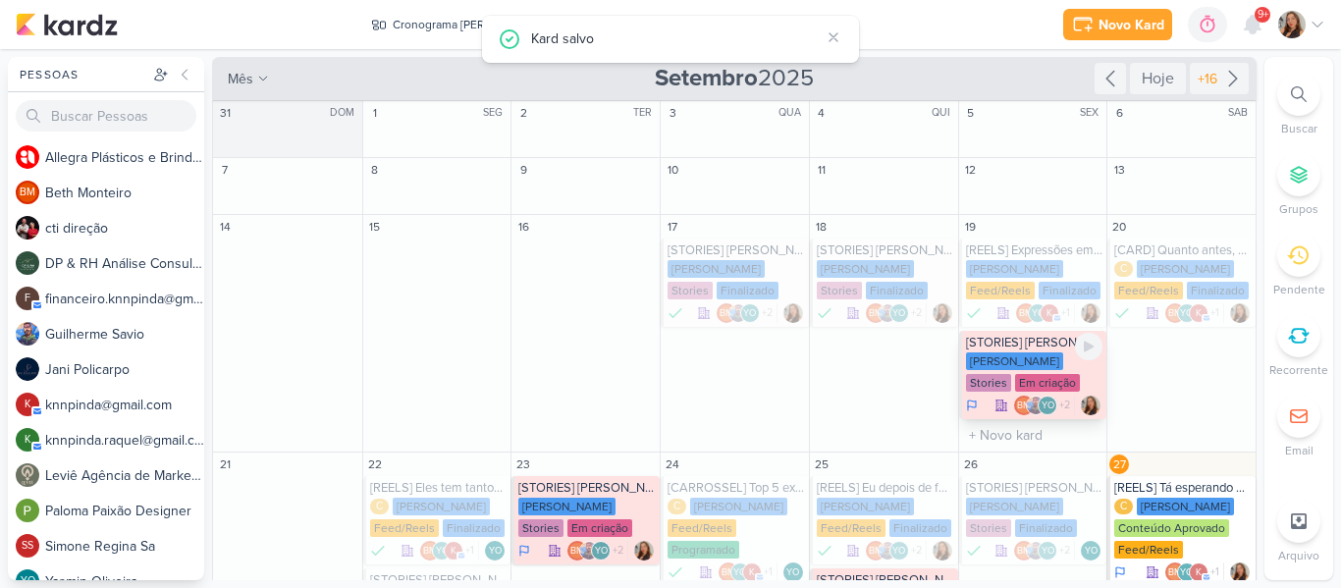
click at [1018, 381] on div "Em criação" at bounding box center [1047, 383] width 65 height 18
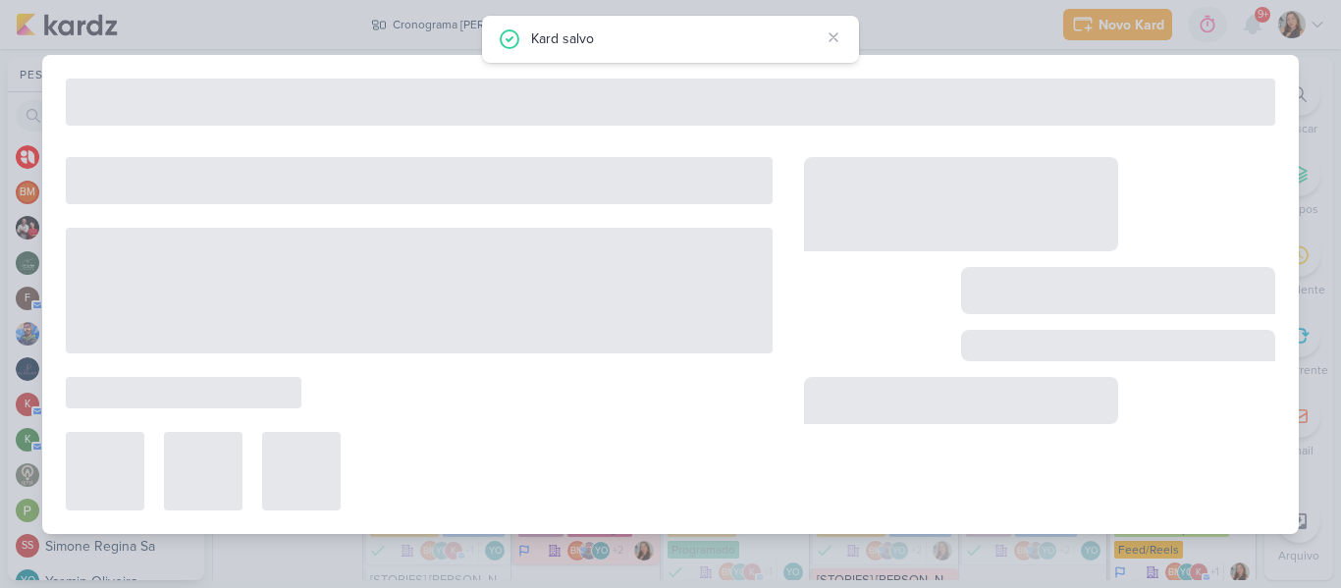
type input "19 de setembro de 2025 às 23:59"
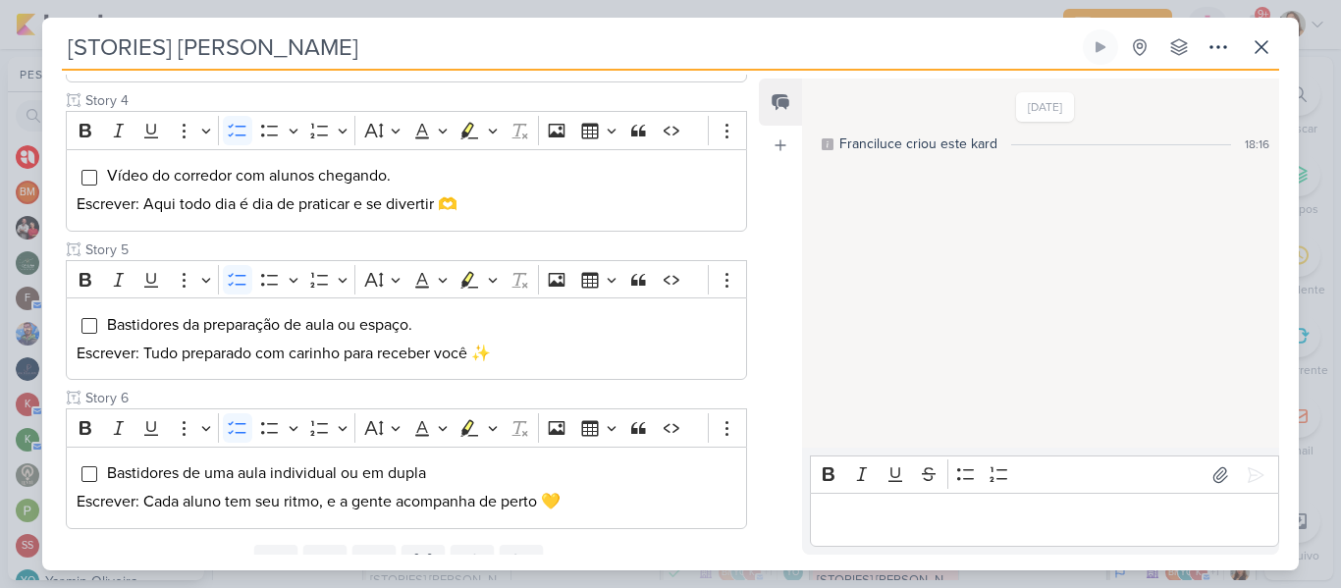
scroll to position [896, 0]
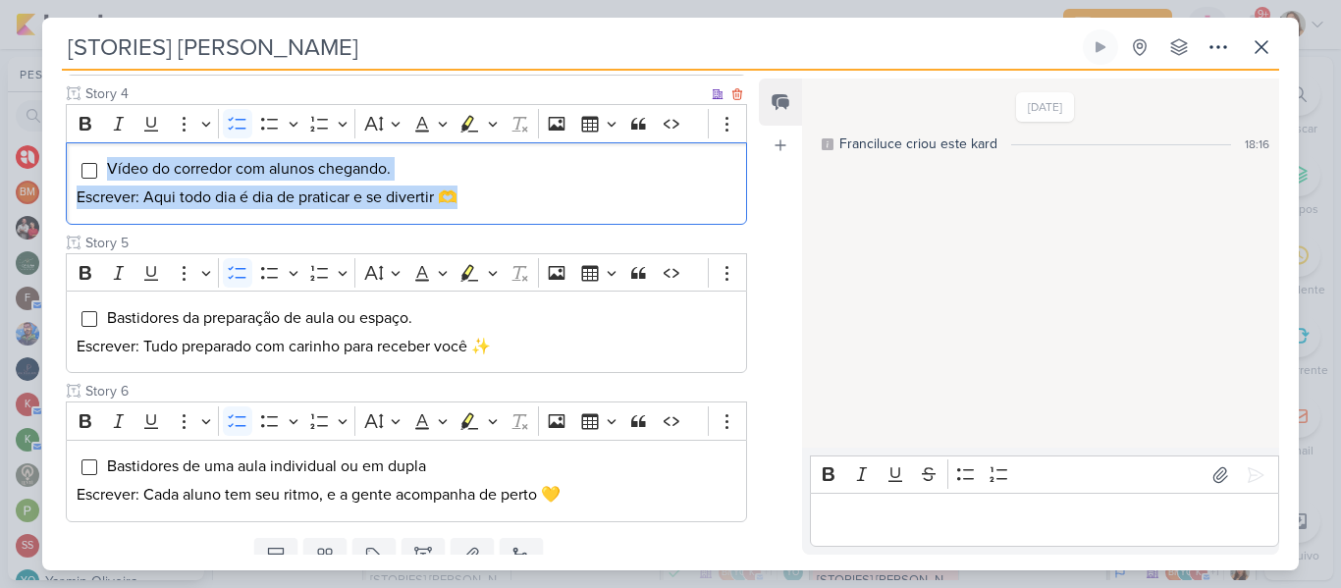
drag, startPoint x: 474, startPoint y: 203, endPoint x: 102, endPoint y: 164, distance: 374.0
click at [102, 164] on div "Vídeo do corredor com alunos chegando. Escrever: Aqui todo dia é dia de pratica…" at bounding box center [406, 183] width 681 height 82
copy div "Vídeo do corredor com alunos chegando. Escrever: Aqui todo dia é dia de pratica…"
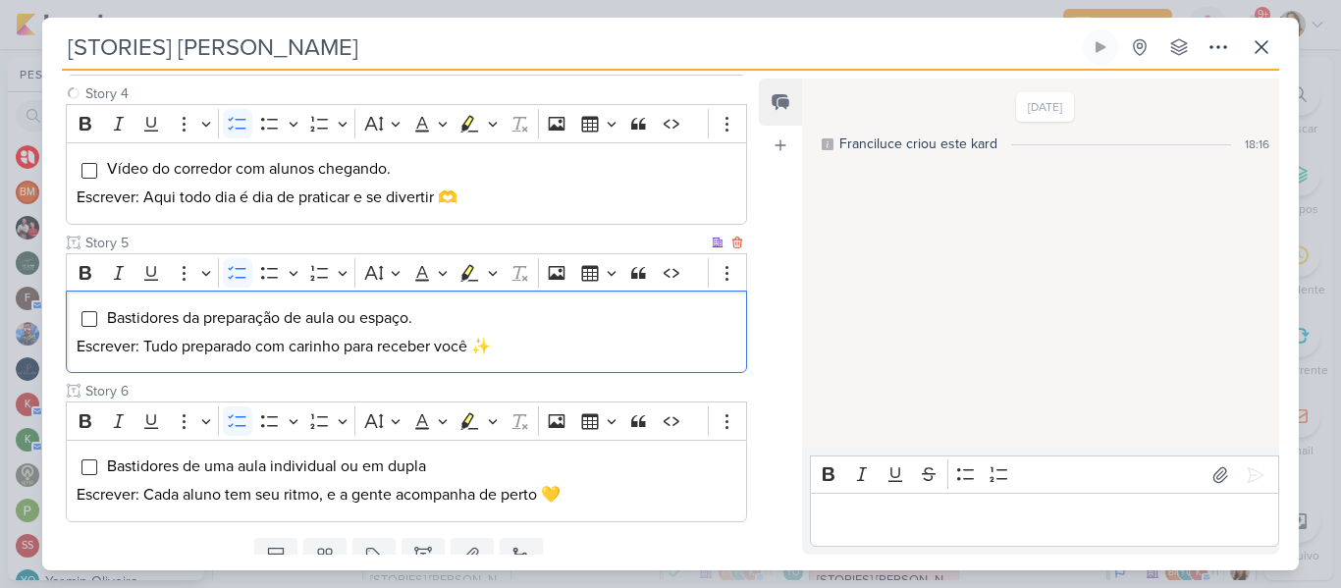
click at [425, 299] on div "Bastidores da preparação de aula ou espaço. Escrever: Tudo preparado com carinh…" at bounding box center [406, 332] width 681 height 82
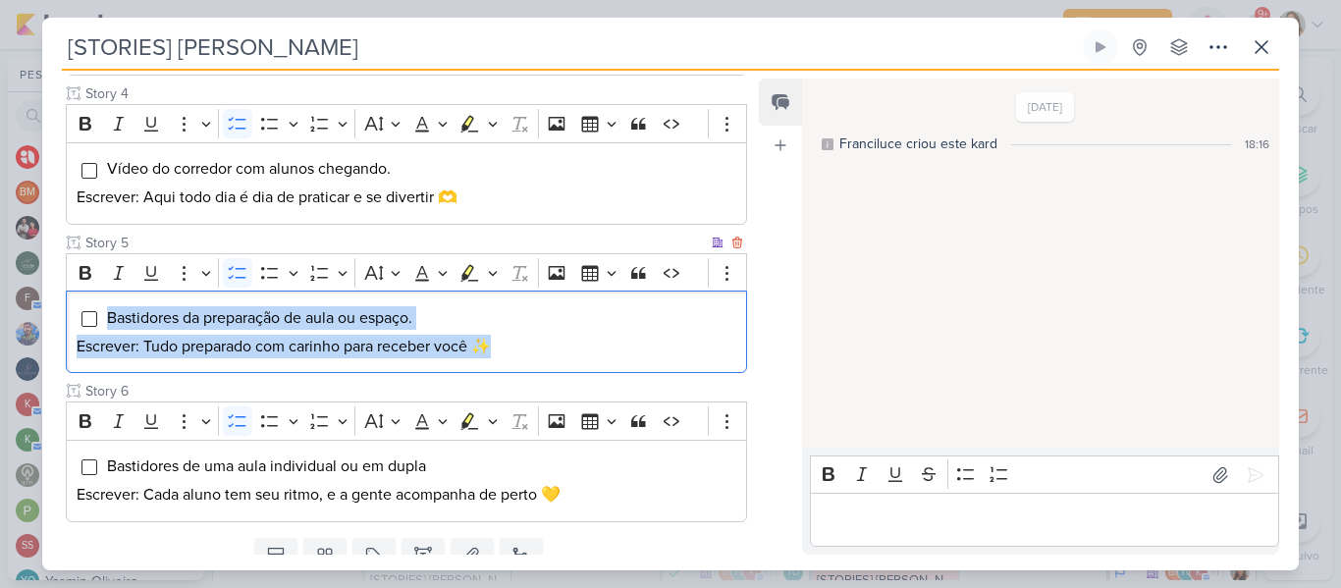
drag, startPoint x: 517, startPoint y: 352, endPoint x: 103, endPoint y: 318, distance: 415.6
click at [103, 318] on div "Bastidores da preparação de aula ou espaço. Escrever: Tudo preparado com carinh…" at bounding box center [406, 332] width 681 height 82
copy div "Bastidores da preparação de aula ou espaço. Escrever: Tudo preparado com carinh…"
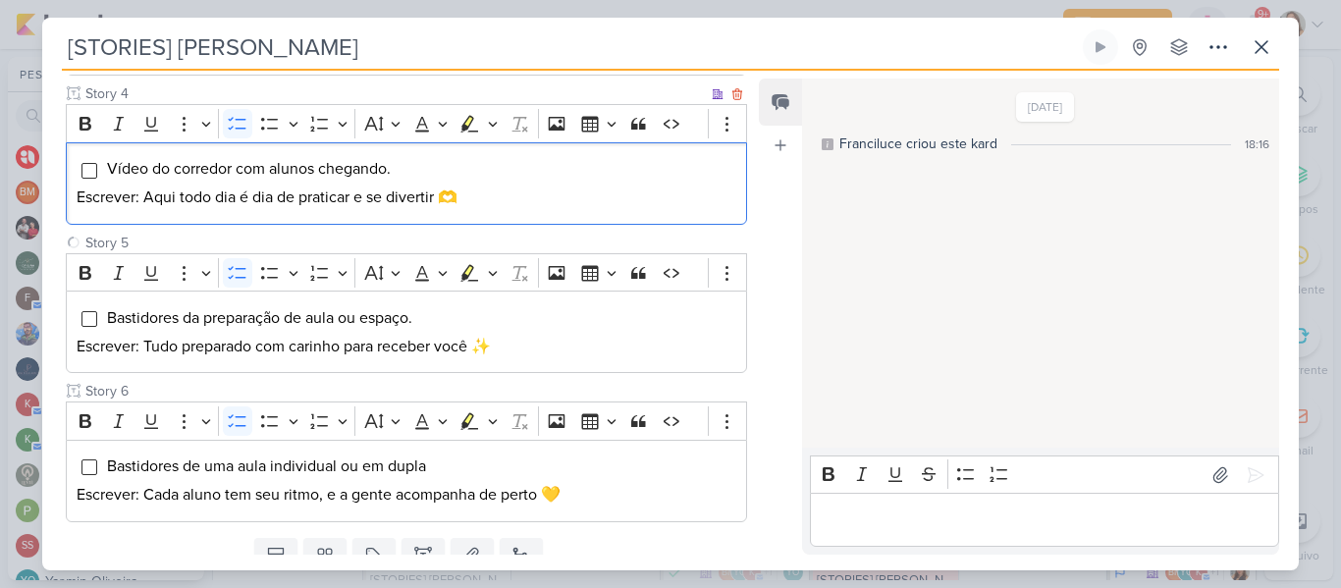
click at [368, 173] on span "Vídeo do corredor com alunos chegando." at bounding box center [249, 169] width 284 height 20
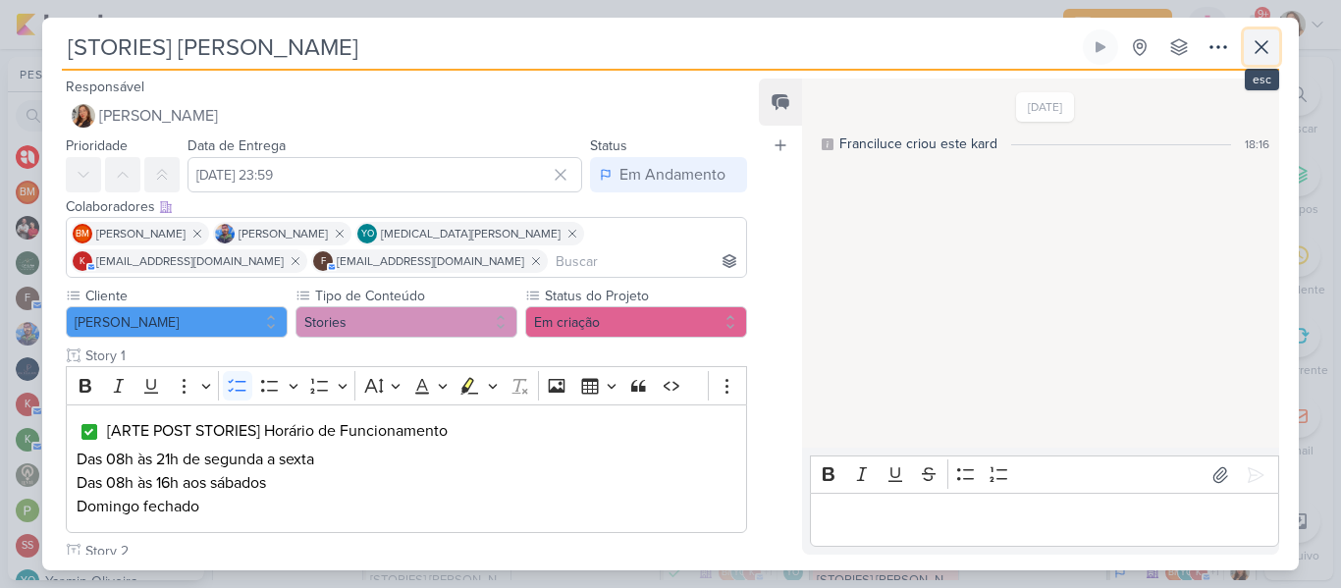
click at [1248, 54] on button at bounding box center [1260, 46] width 35 height 35
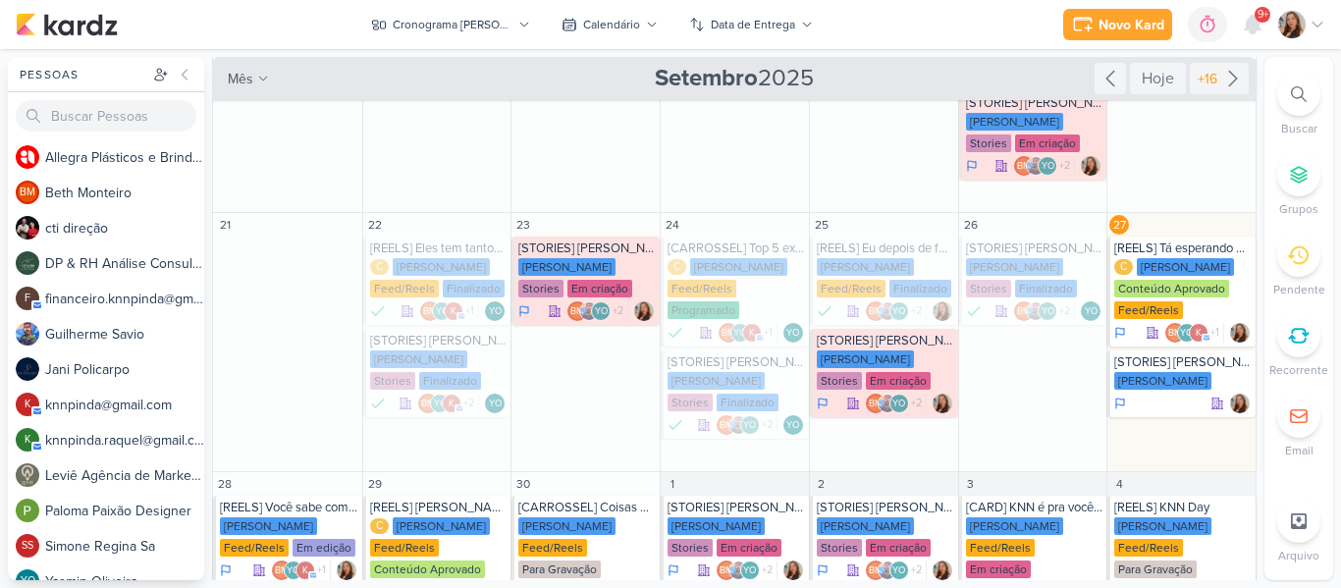
scroll to position [243, 0]
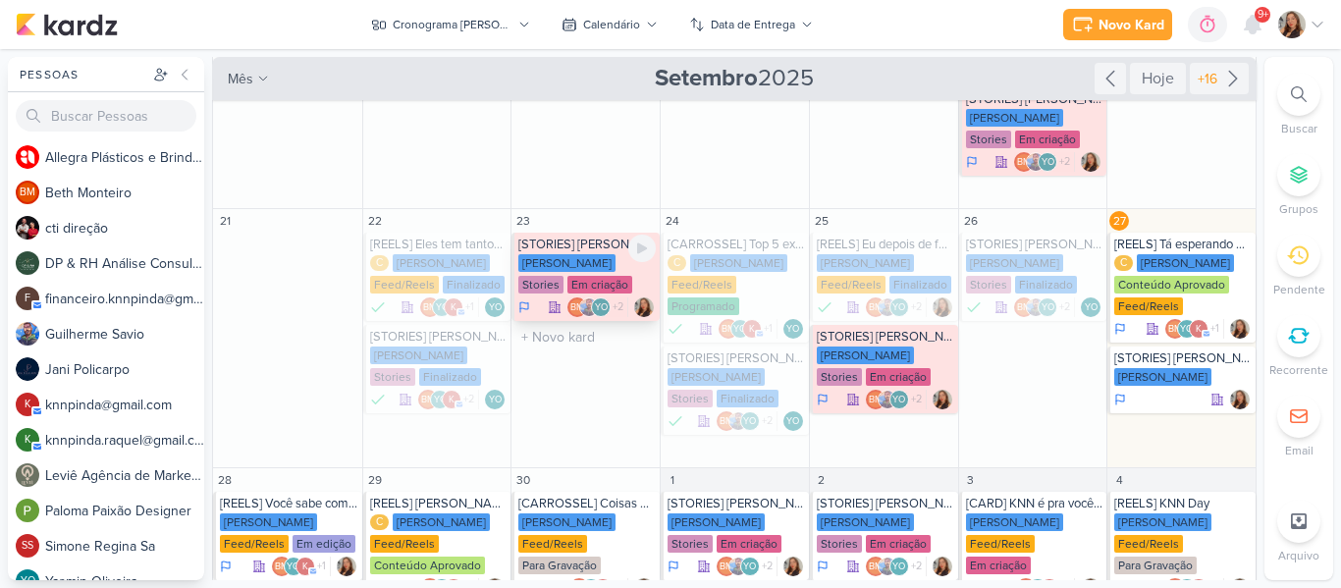
click at [567, 282] on div "Em criação" at bounding box center [599, 285] width 65 height 18
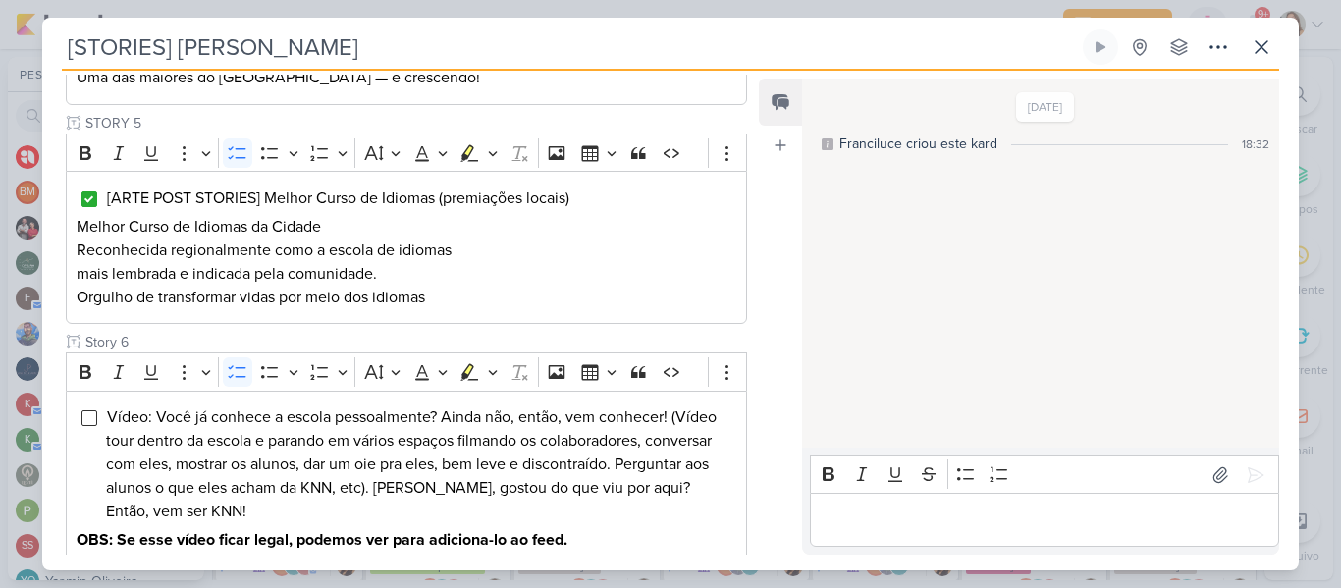
scroll to position [1232, 0]
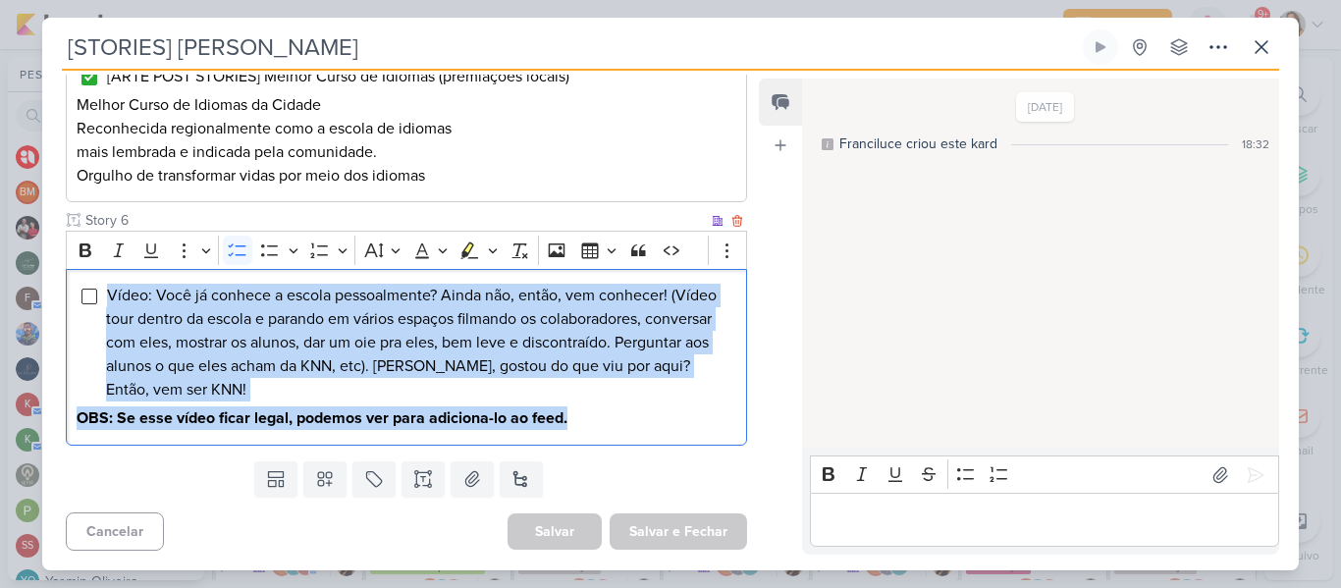
drag, startPoint x: 106, startPoint y: 296, endPoint x: 616, endPoint y: 437, distance: 529.3
click at [616, 437] on div "Vídeo: Você já conhece a escola pessoalmente? Ainda não, então, vem conhecer! (…" at bounding box center [406, 357] width 681 height 177
copy div "Vídeo: Você já conhece a escola pessoalmente? Ainda não, então, vem conhecer! (…"
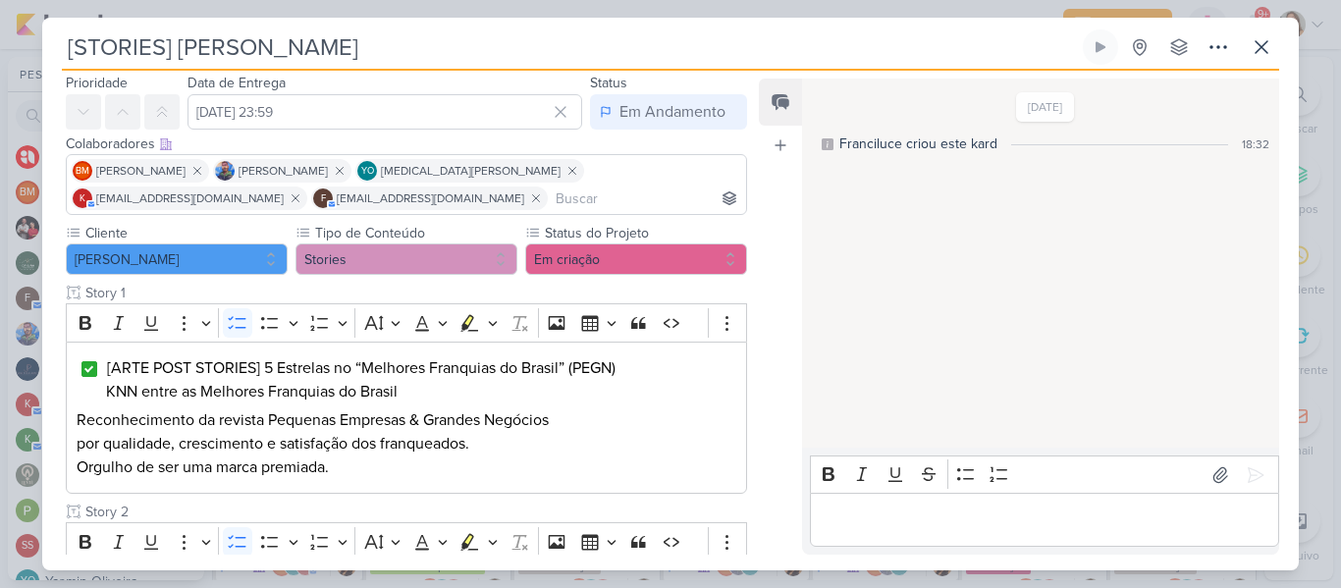
scroll to position [46, 0]
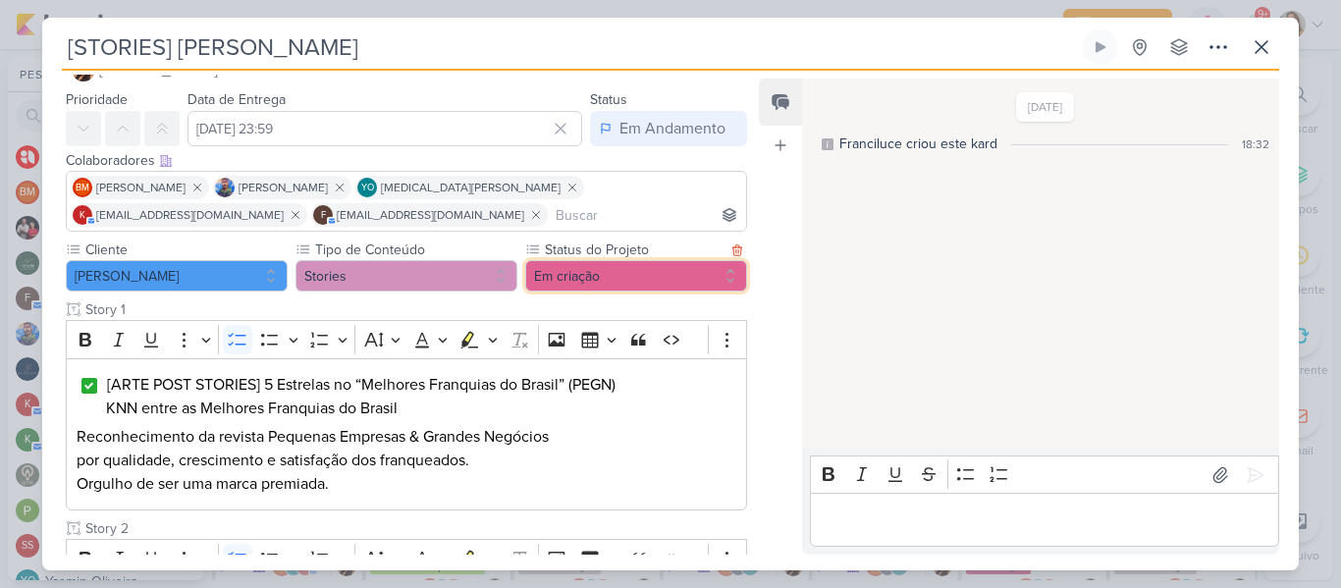
click at [598, 282] on button "Em criação" at bounding box center [636, 275] width 222 height 31
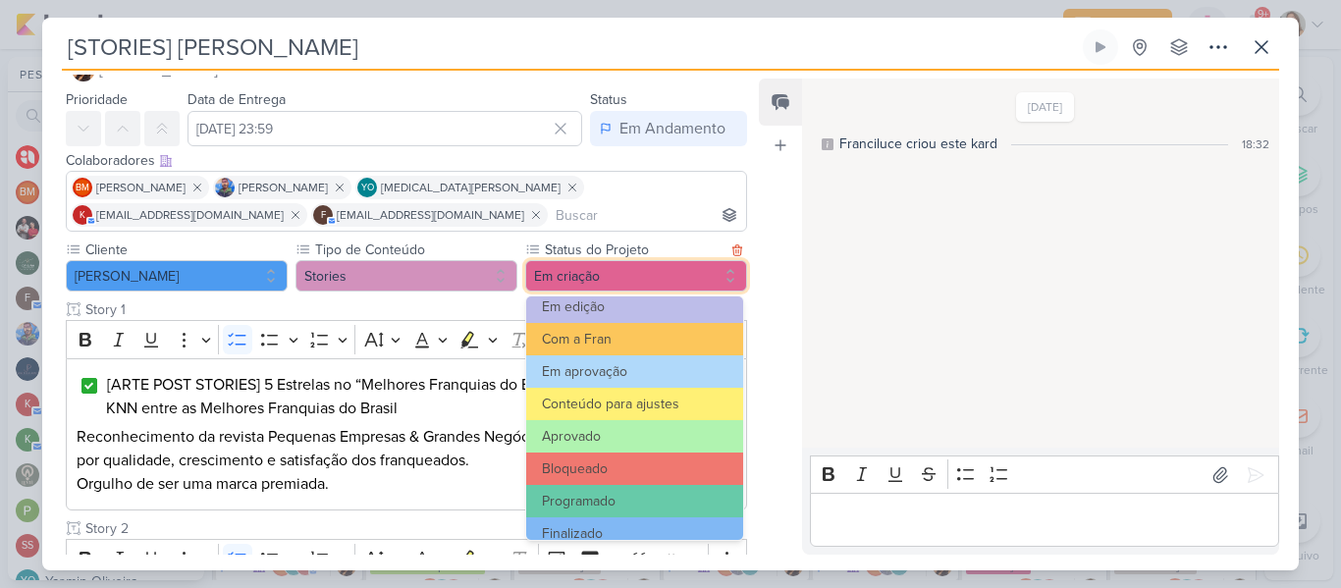
scroll to position [222, 0]
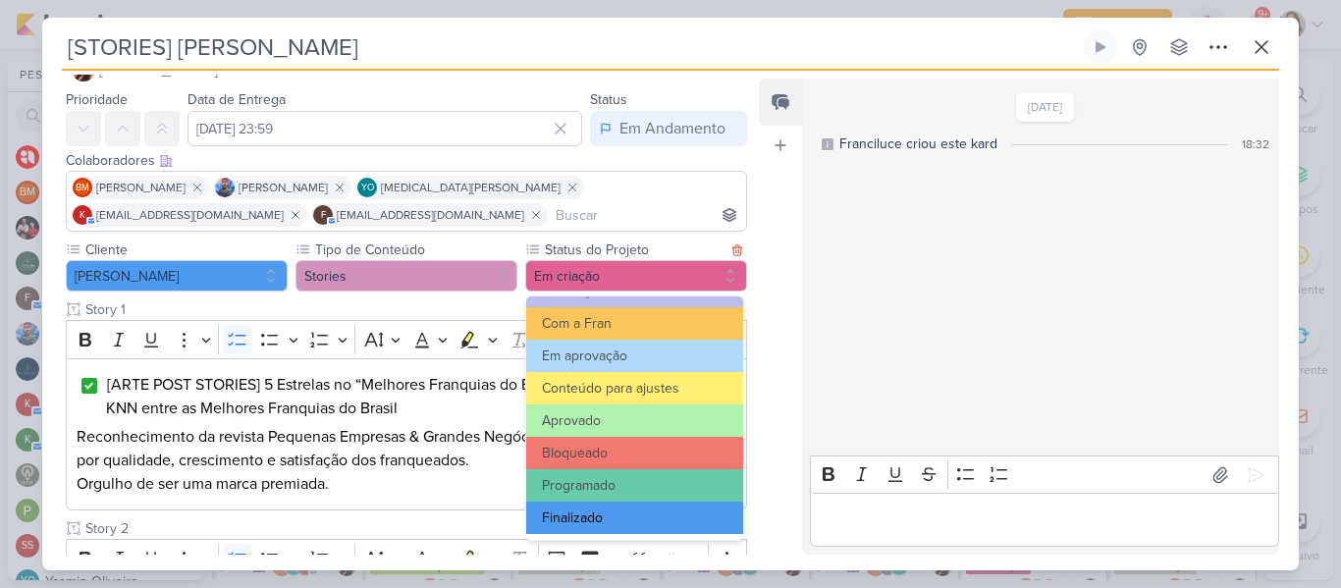
click at [698, 508] on button "Finalizado" at bounding box center [634, 518] width 217 height 32
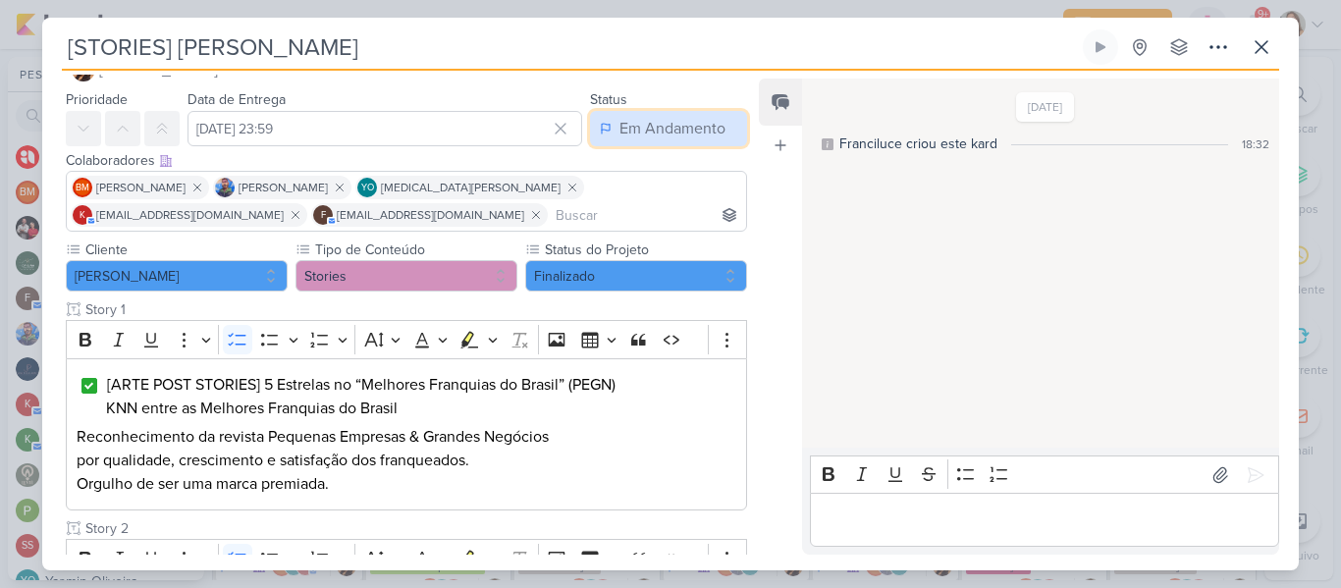
click at [636, 122] on div "Em Andamento" at bounding box center [672, 129] width 106 height 24
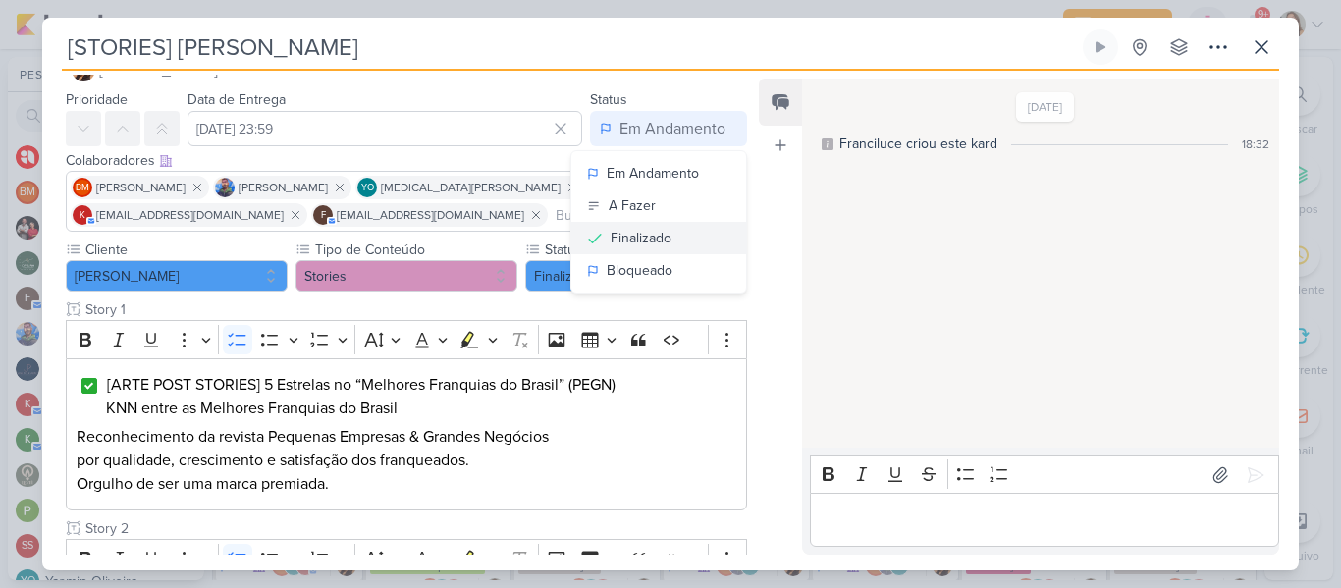
click at [667, 230] on button "Finalizado" at bounding box center [658, 238] width 175 height 32
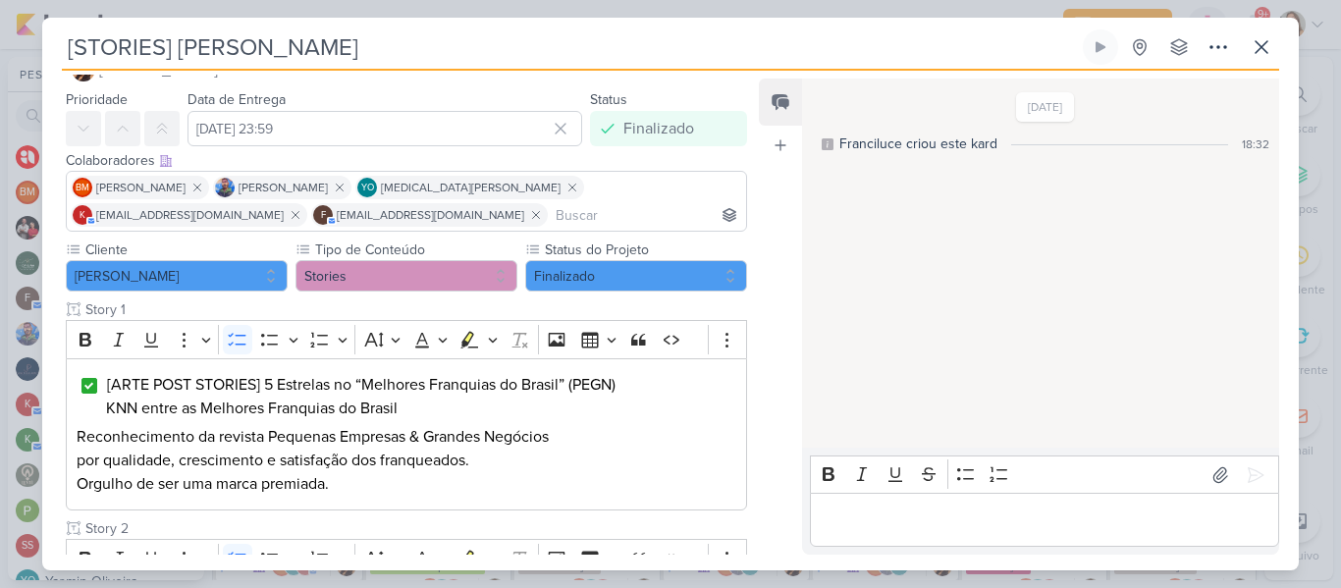
scroll to position [1232, 0]
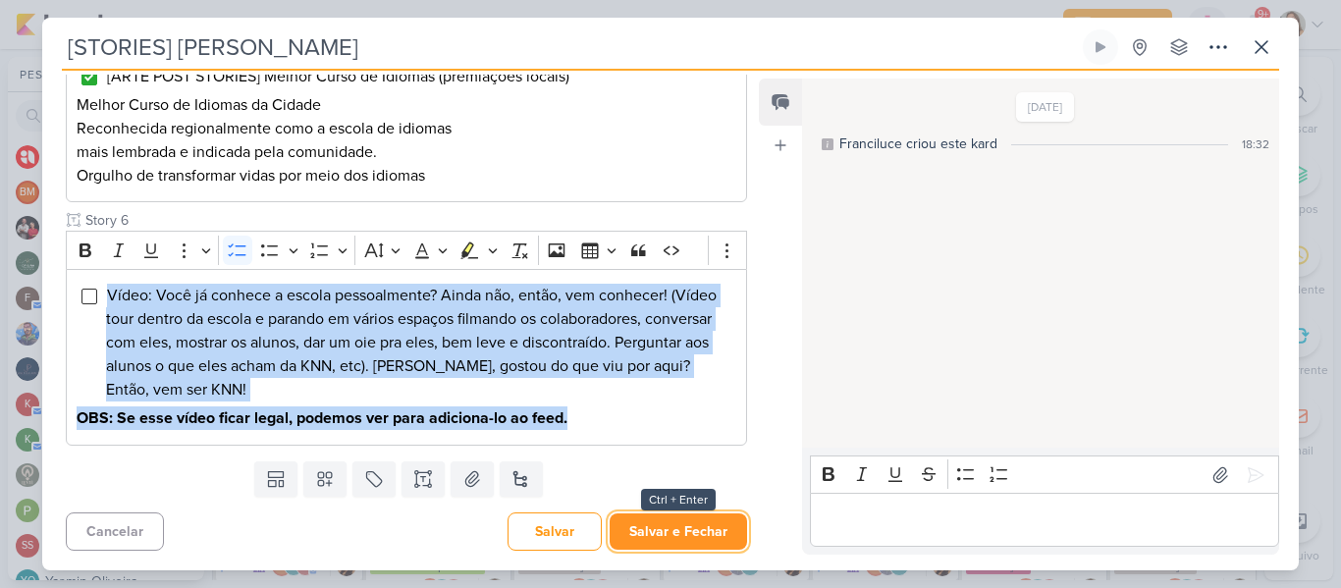
click at [716, 520] on button "Salvar e Fechar" at bounding box center [677, 531] width 137 height 36
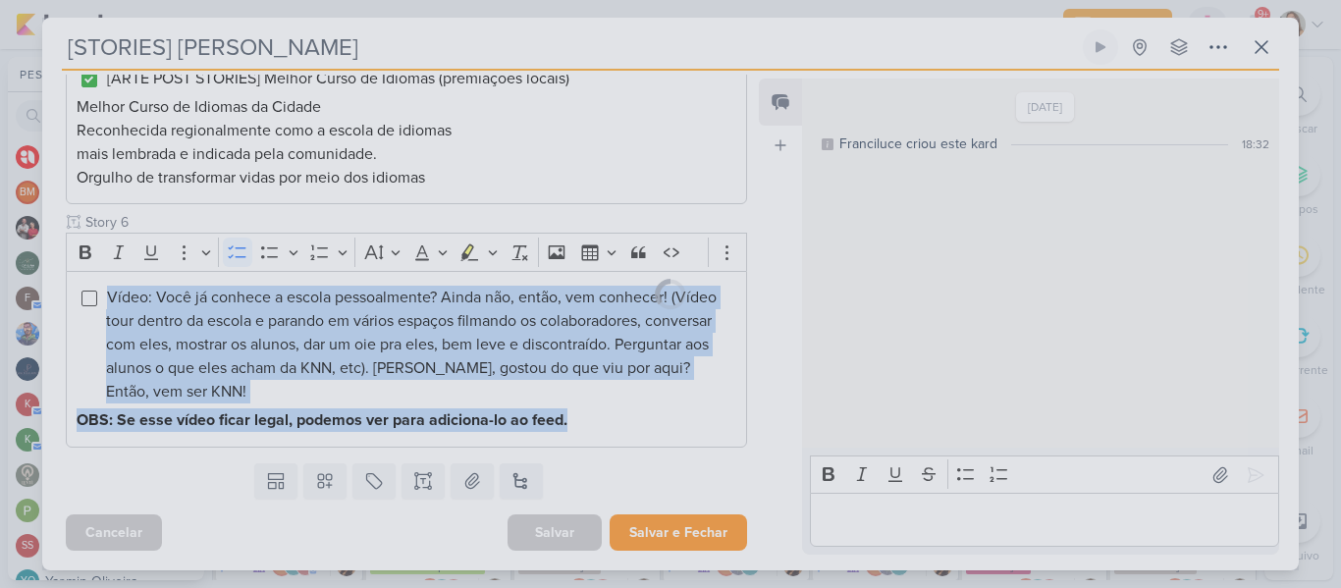
scroll to position [1230, 0]
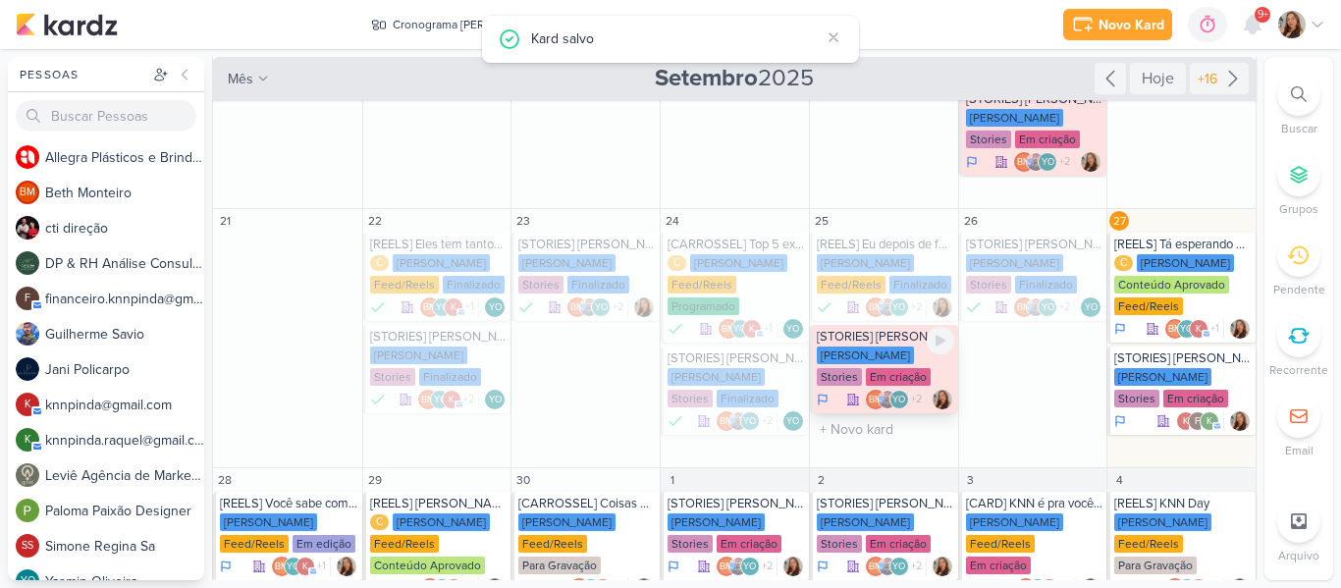
click at [892, 364] on div "KNN Moreira Stories Em criação" at bounding box center [885, 366] width 137 height 41
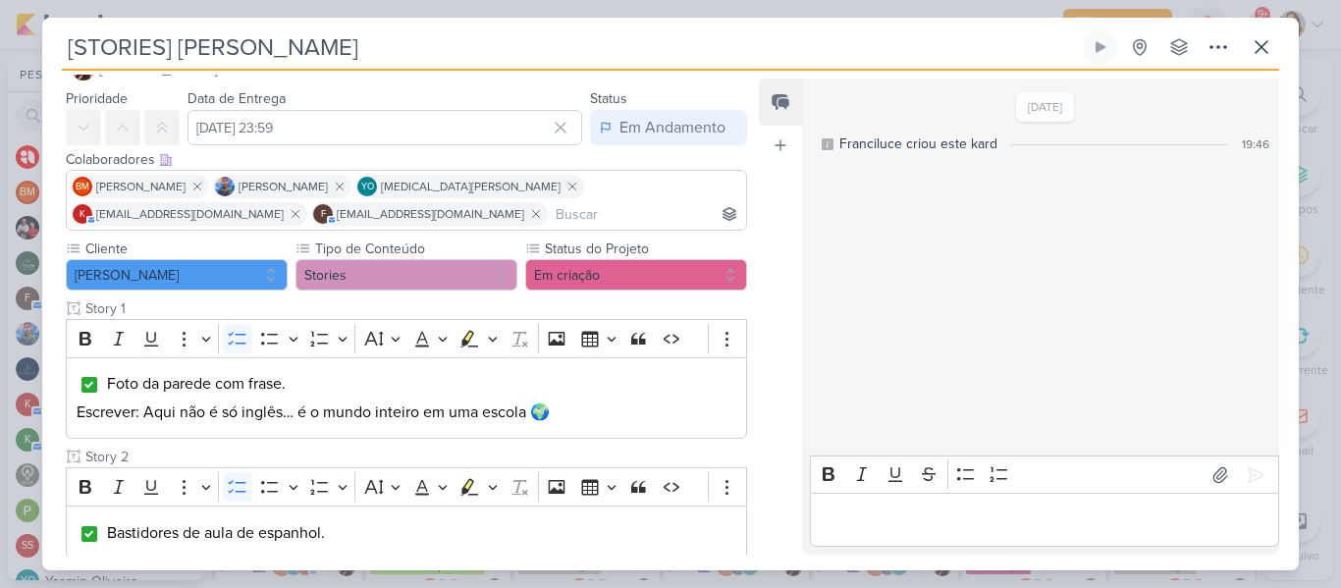
scroll to position [0, 0]
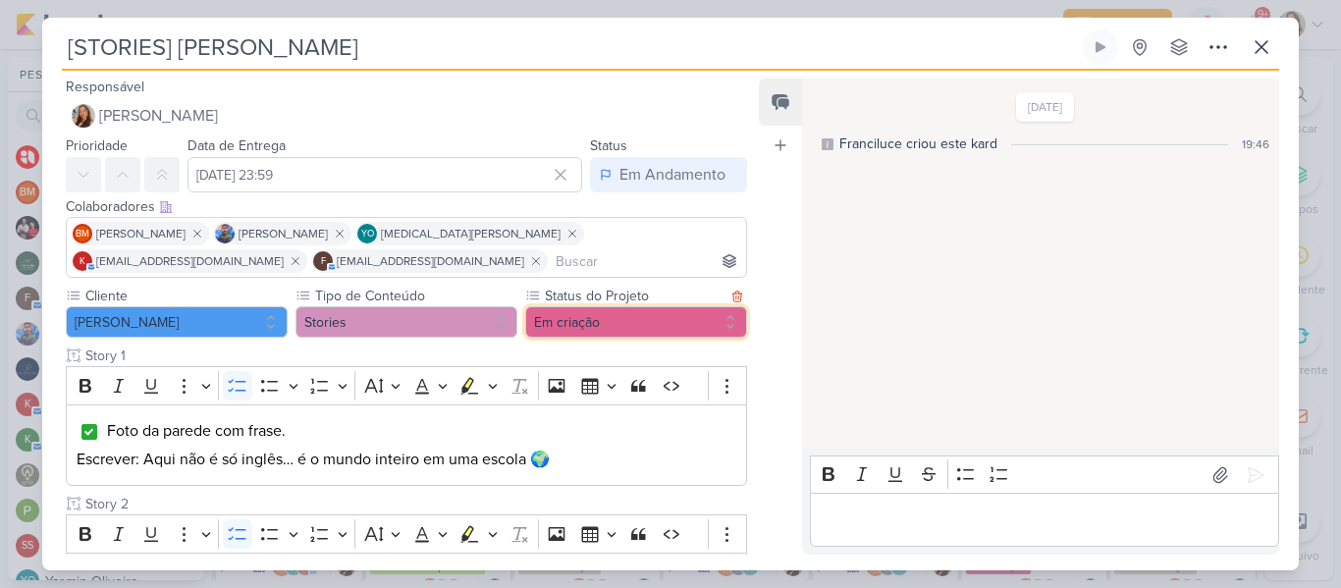
click at [661, 312] on button "Em criação" at bounding box center [636, 321] width 222 height 31
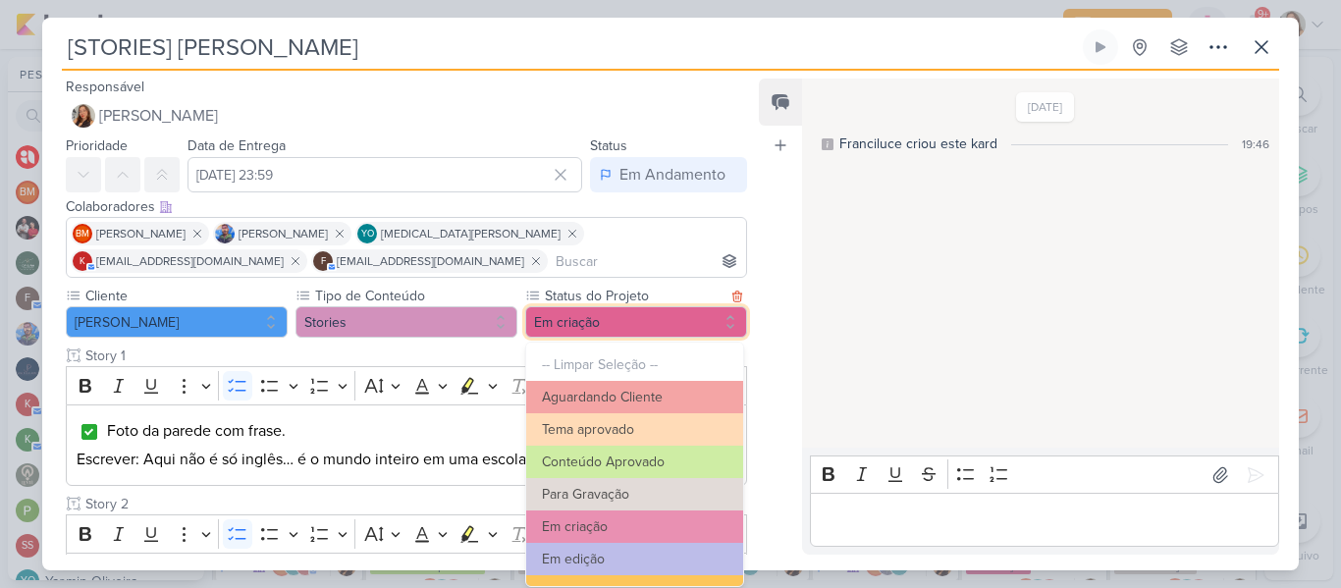
scroll to position [222, 0]
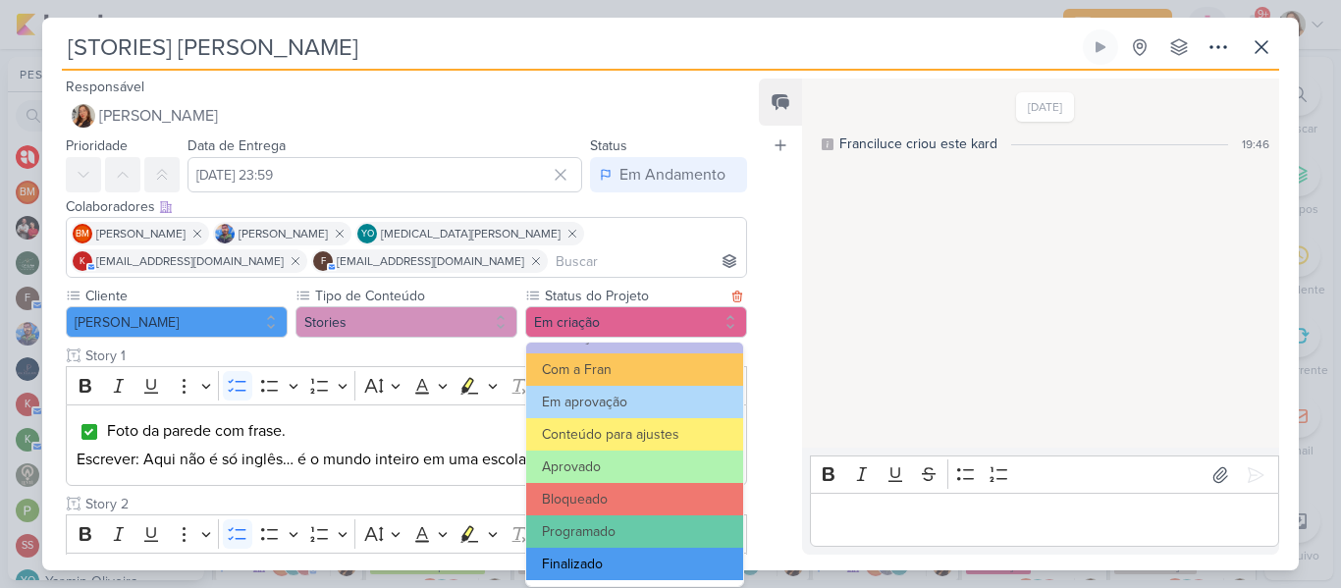
click at [686, 550] on button "Finalizado" at bounding box center [634, 564] width 217 height 32
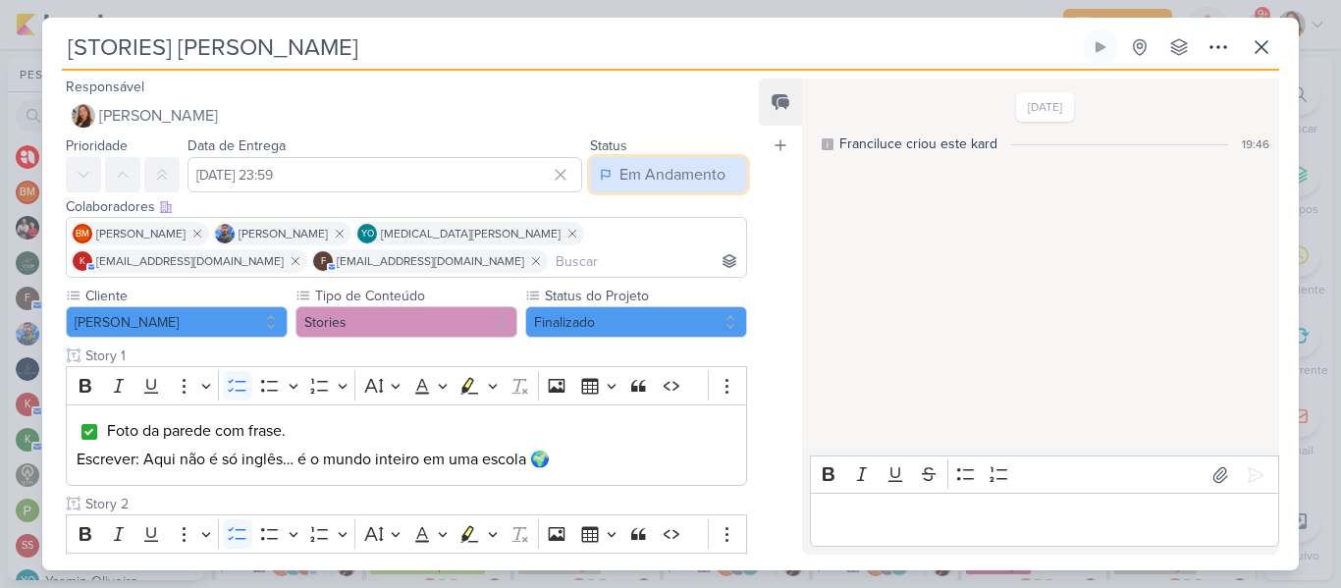
click at [639, 188] on button "Em Andamento" at bounding box center [668, 174] width 157 height 35
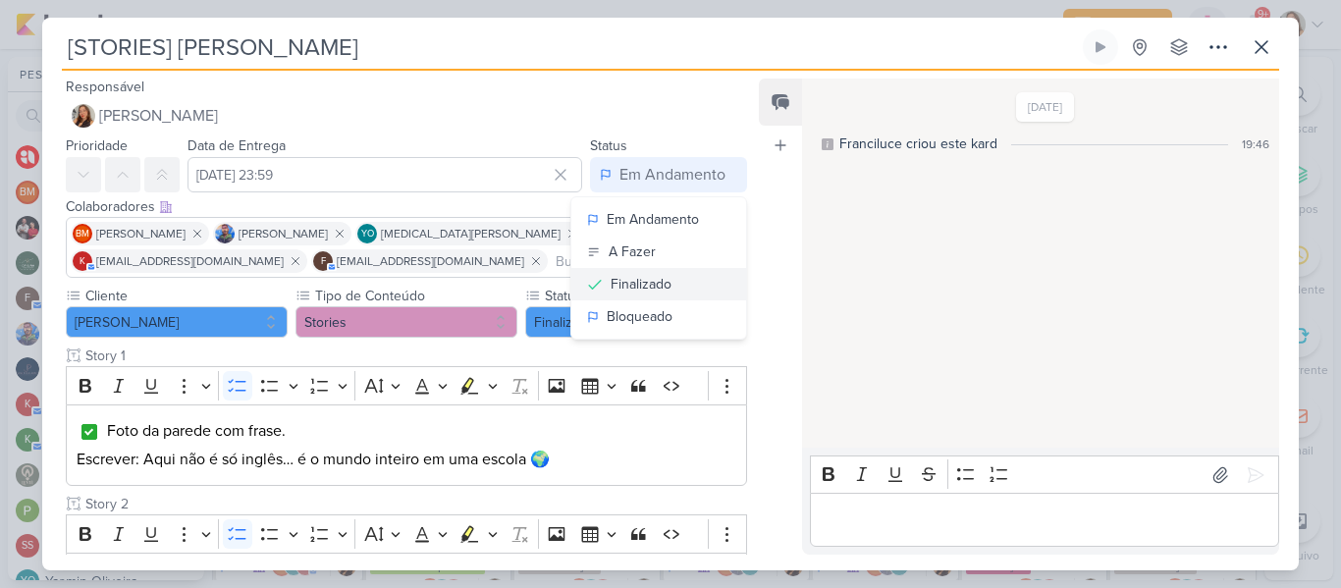
click at [639, 289] on div "Finalizado" at bounding box center [640, 284] width 61 height 21
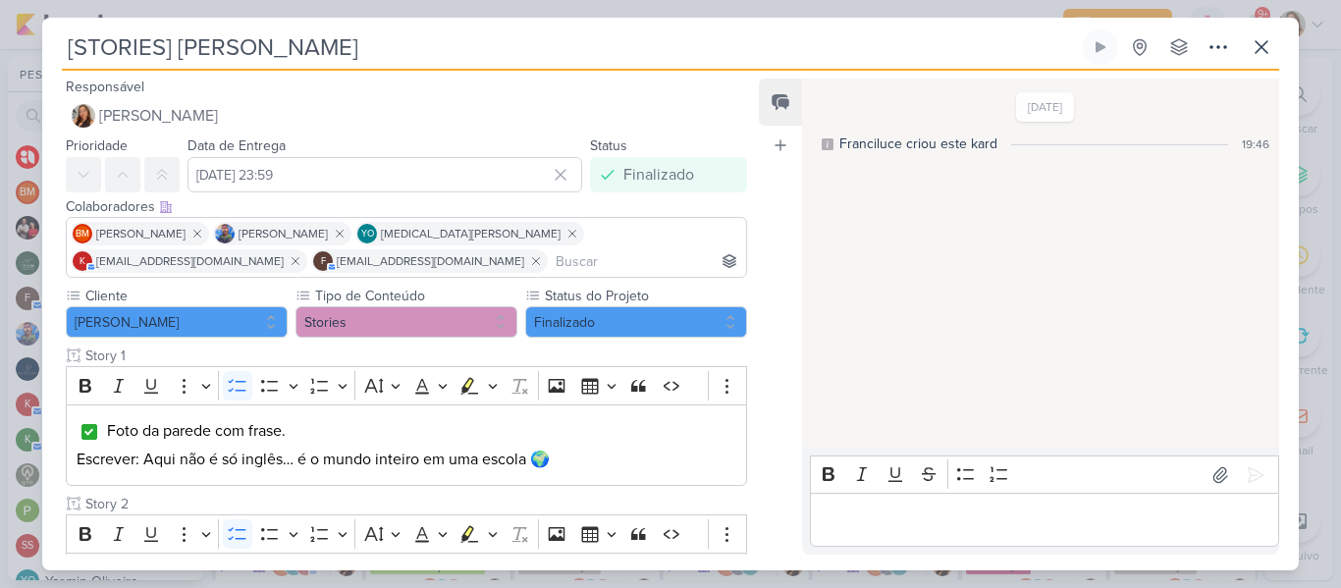
scroll to position [798, 0]
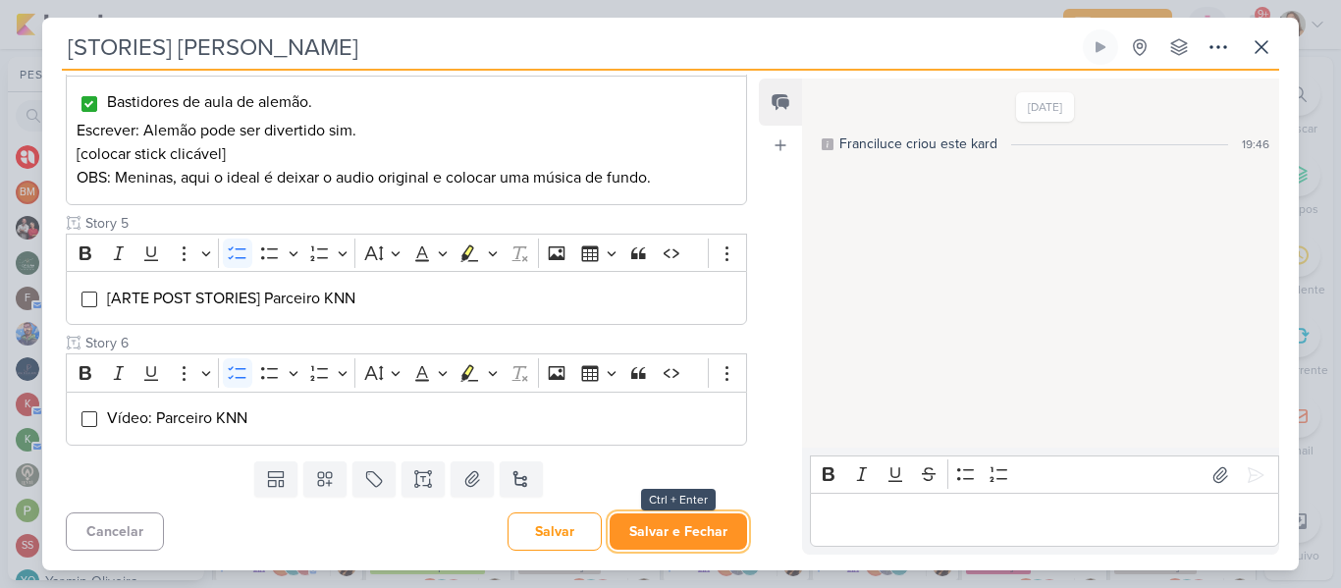
click at [645, 533] on button "Salvar e Fechar" at bounding box center [677, 531] width 137 height 36
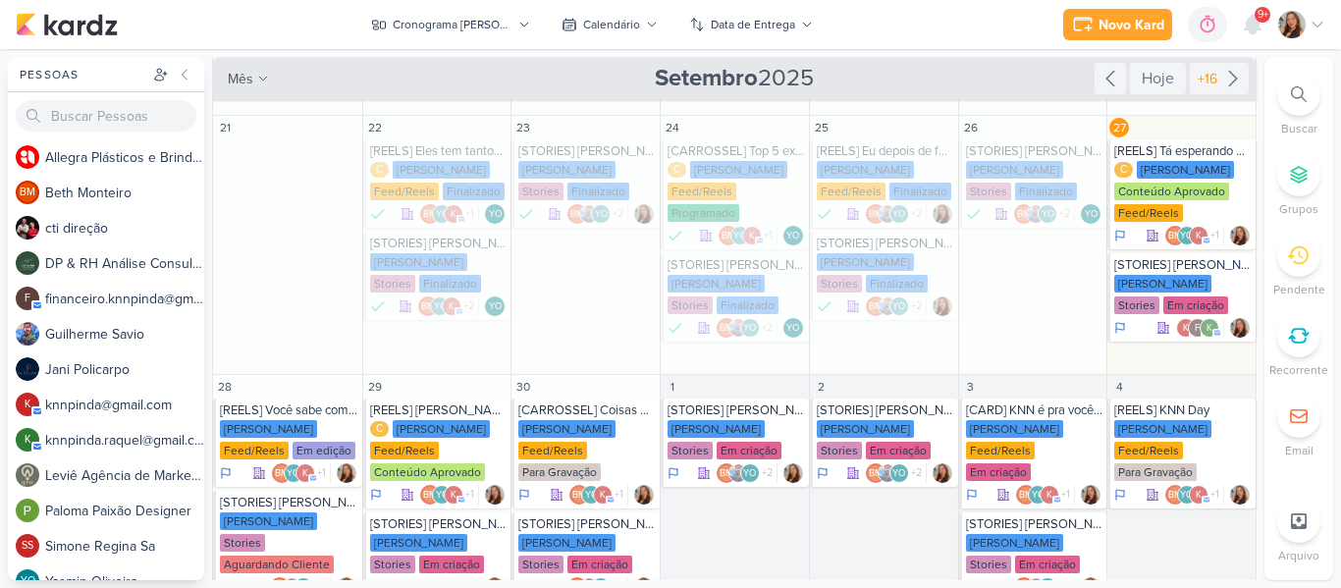
scroll to position [353, 0]
